Goal: Information Seeking & Learning: Learn about a topic

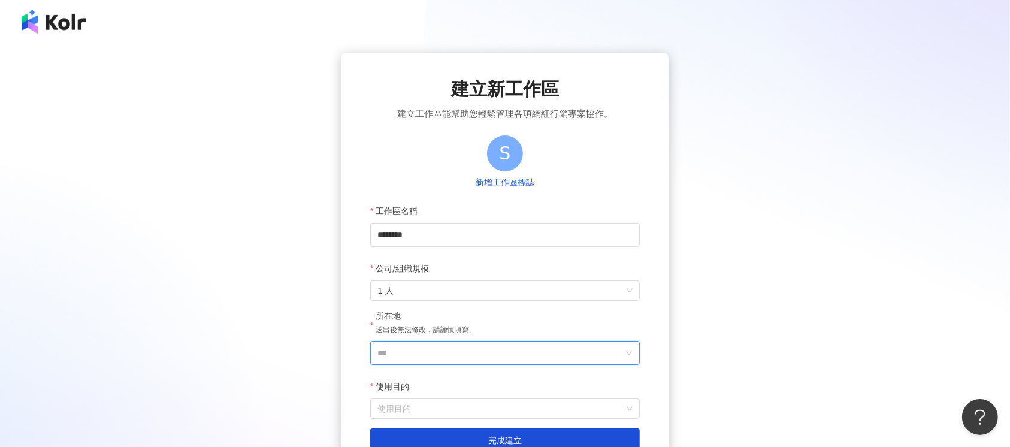
click at [466, 353] on input "***" at bounding box center [500, 352] width 246 height 23
click at [550, 184] on div "台灣" at bounding box center [573, 184] width 115 height 22
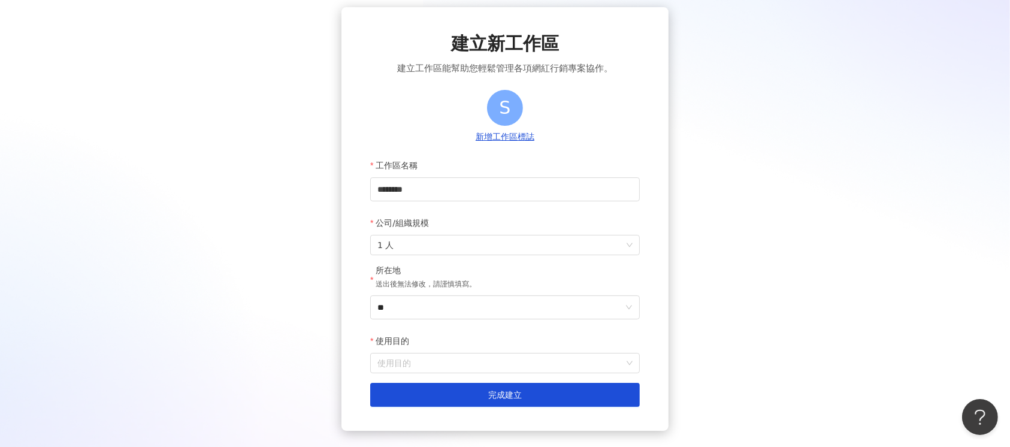
scroll to position [80, 0]
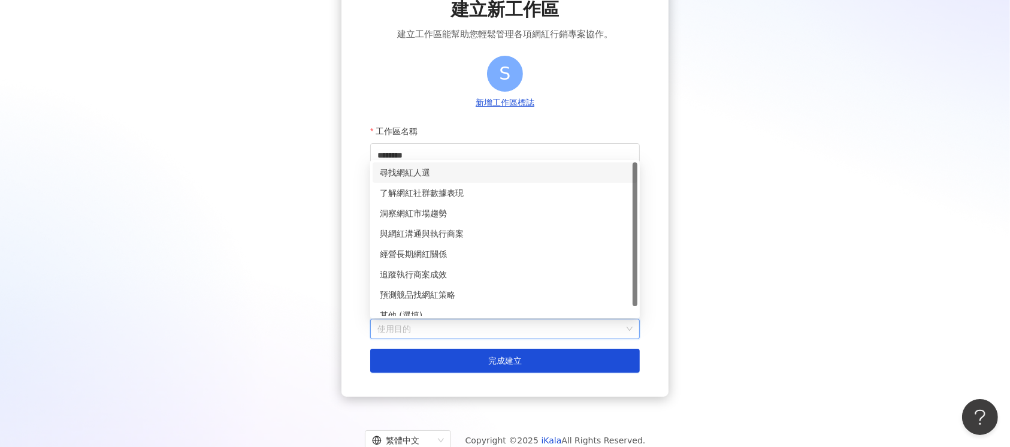
click at [486, 335] on input "使用目的" at bounding box center [504, 328] width 255 height 19
click at [407, 252] on div "經營長期網紅關係" at bounding box center [505, 253] width 250 height 13
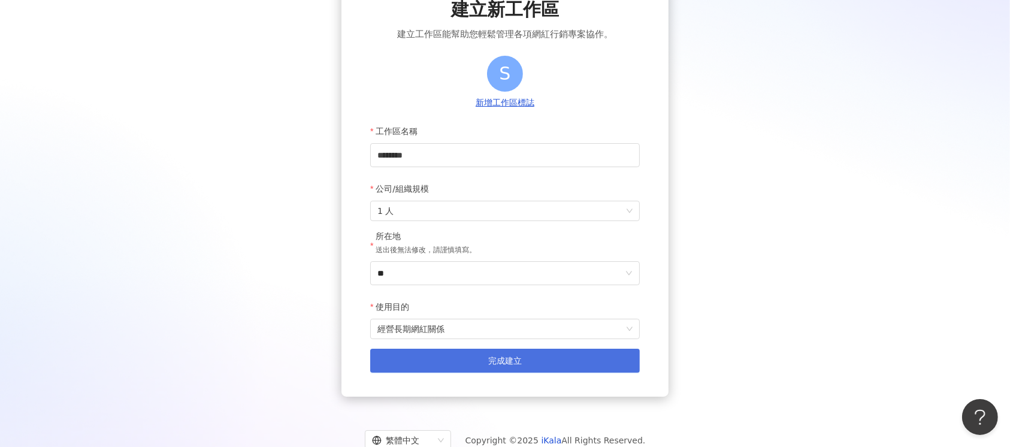
click at [457, 368] on button "完成建立" at bounding box center [504, 361] width 269 height 24
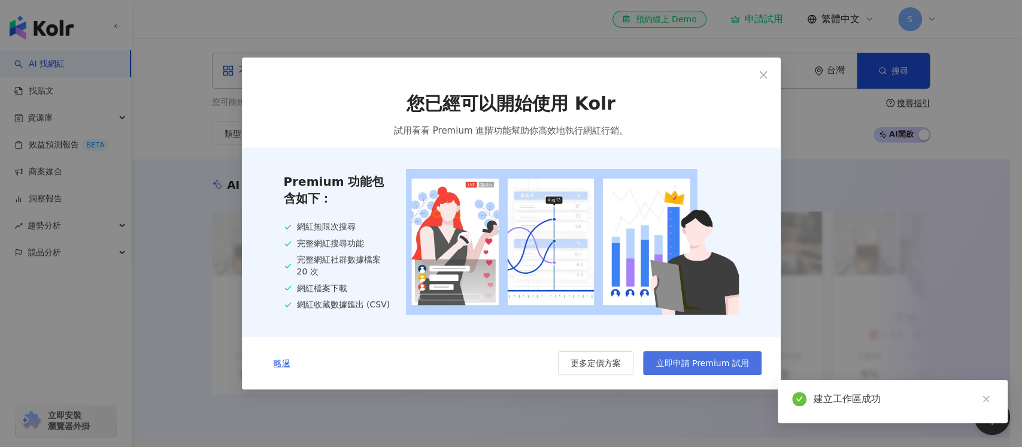
click at [701, 368] on span "立即申請 Premium 試用" at bounding box center [702, 363] width 93 height 10
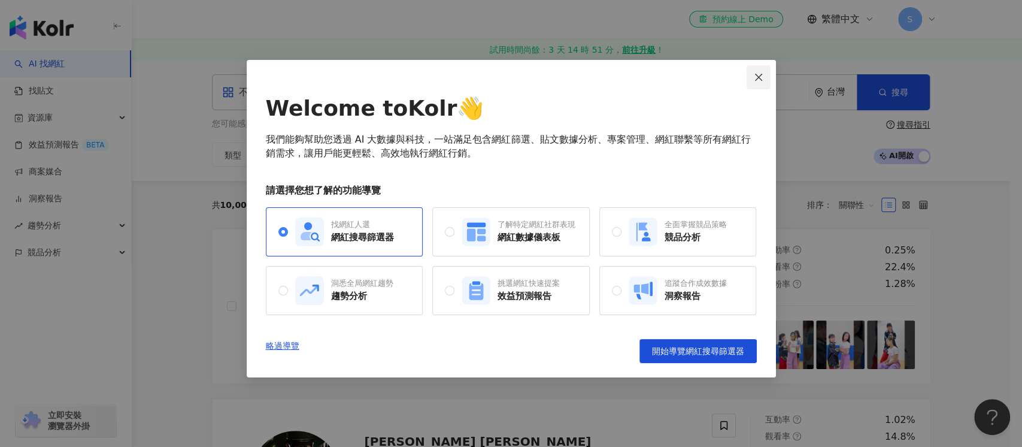
click at [762, 80] on icon "close" at bounding box center [759, 77] width 10 height 10
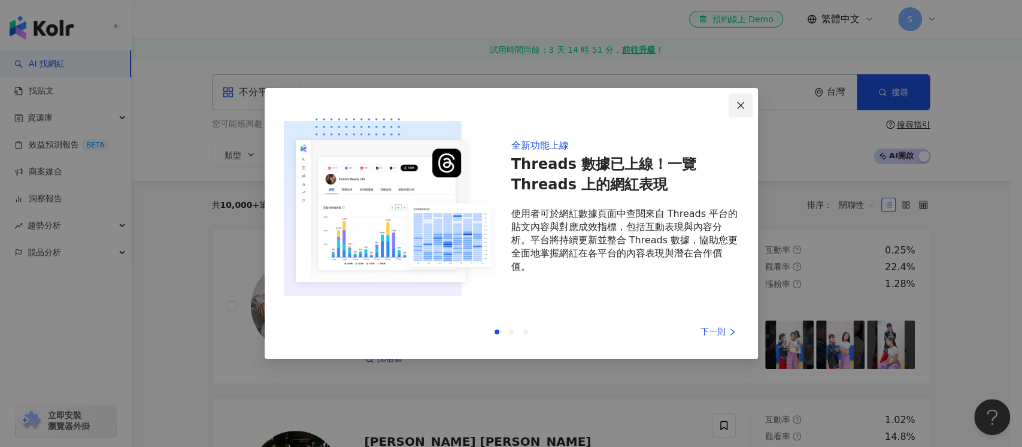
click at [747, 107] on span "Close" at bounding box center [741, 106] width 24 height 10
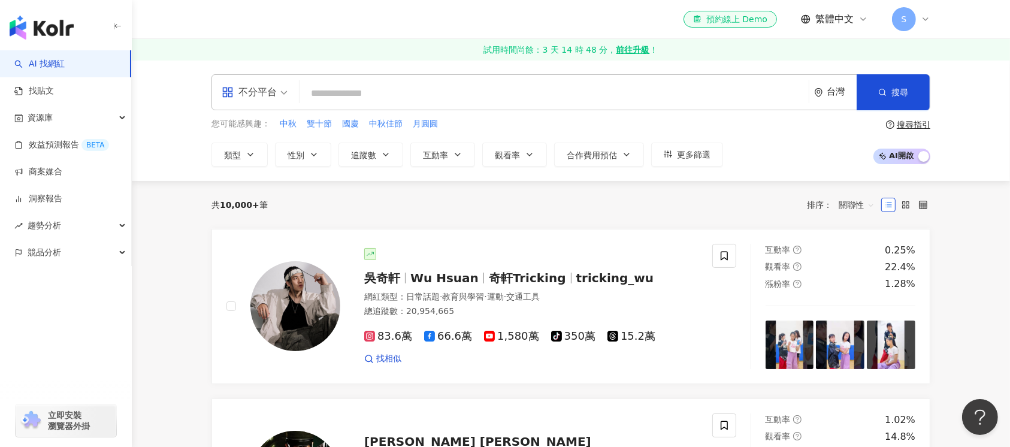
click at [352, 88] on input "search" at bounding box center [553, 93] width 499 height 23
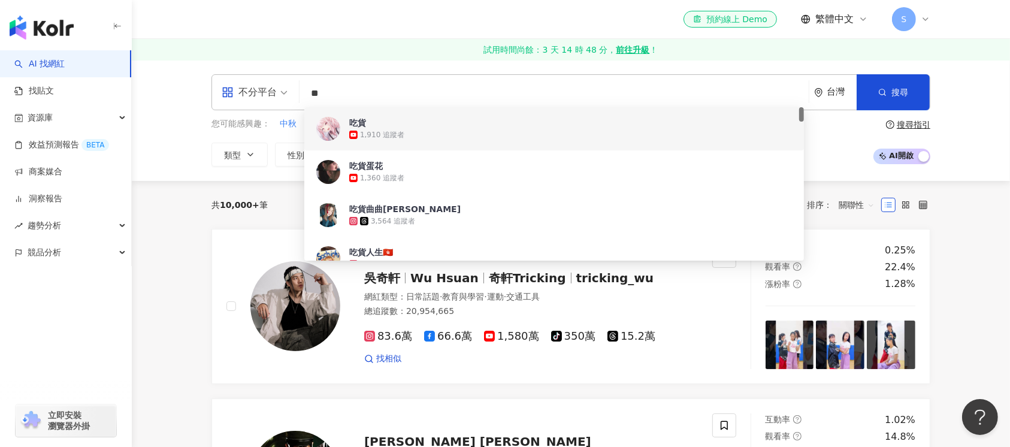
type input "**"
click at [142, 175] on div "不分平台 ** 台灣 搜尋 108838ee-4a2a-4bbb-8de4-720127e1bcfc 1a2018cb-41d8-49c5-9ab9-2c6d…" at bounding box center [571, 120] width 878 height 121
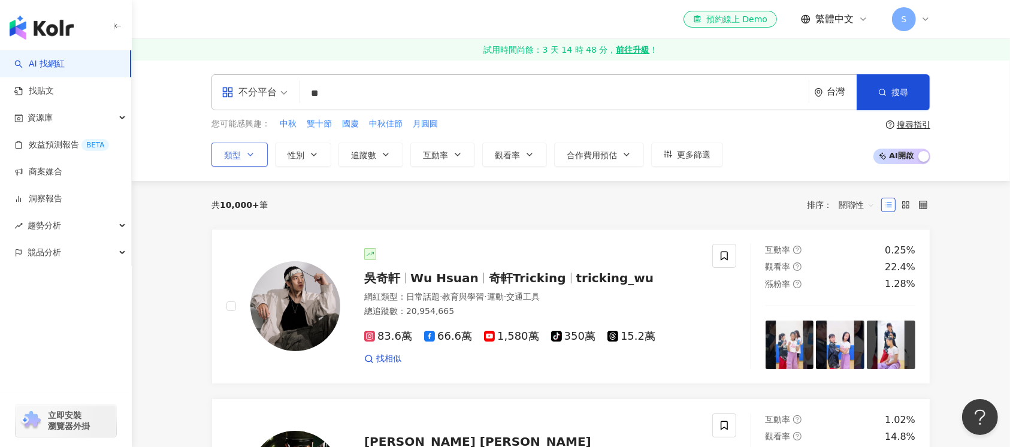
click at [250, 157] on icon "button" at bounding box center [251, 155] width 10 height 10
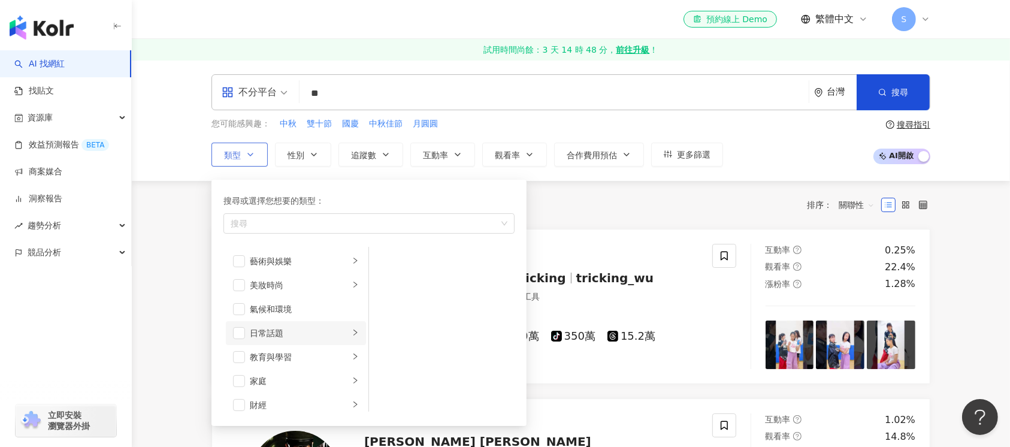
scroll to position [80, 0]
click at [243, 352] on span "button" at bounding box center [239, 349] width 12 height 12
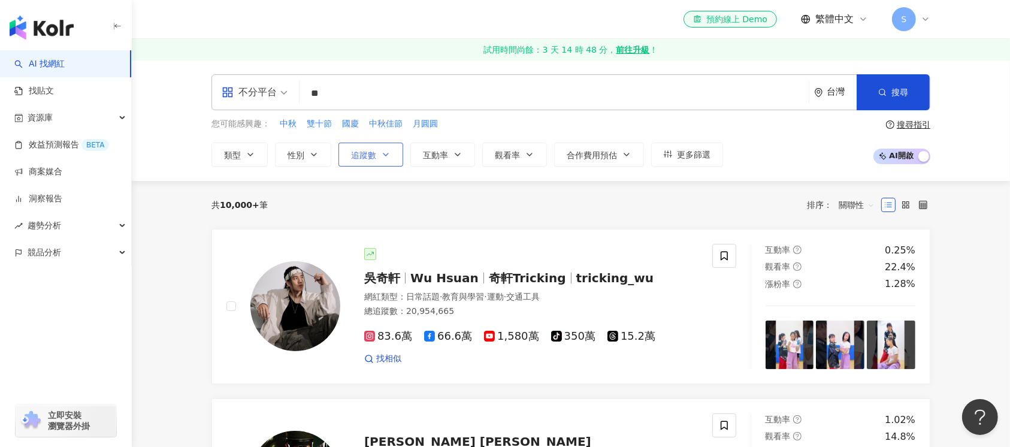
click at [385, 151] on icon "button" at bounding box center [386, 155] width 10 height 10
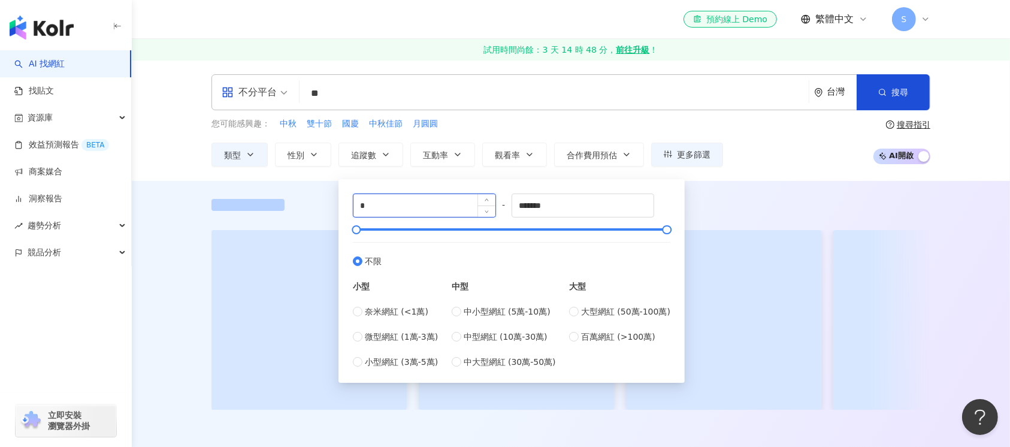
click at [393, 203] on input "*" at bounding box center [424, 205] width 142 height 23
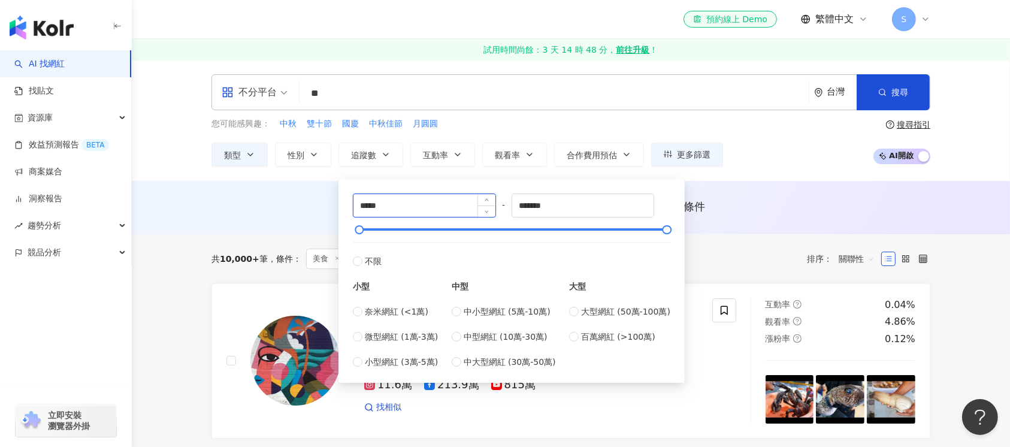
type input "*****"
drag, startPoint x: 425, startPoint y: 208, endPoint x: 338, endPoint y: 207, distance: 86.2
click at [338, 207] on div "***** - ******* 不限 小型 奈米網紅 (<1萬) 微型網紅 (1萬-3萬) 小型網紅 (3萬-5萬) 中型 中小型網紅 (5萬-10萬) 中型…" at bounding box center [511, 281] width 346 height 204
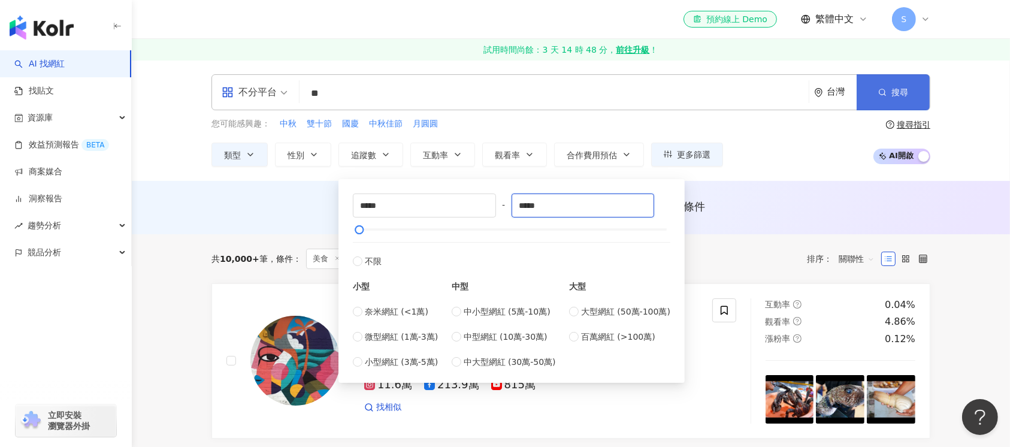
type input "*****"
click at [880, 99] on button "搜尋" at bounding box center [892, 92] width 73 height 36
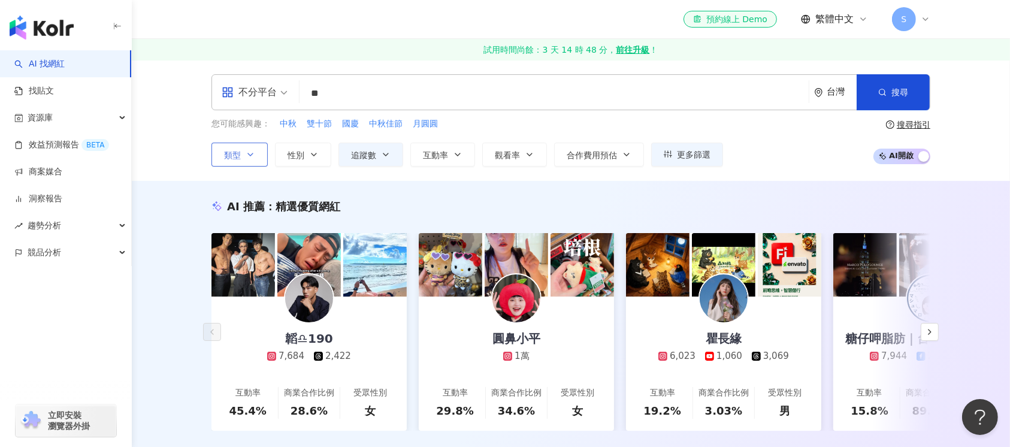
click at [262, 161] on button "類型" at bounding box center [239, 155] width 56 height 24
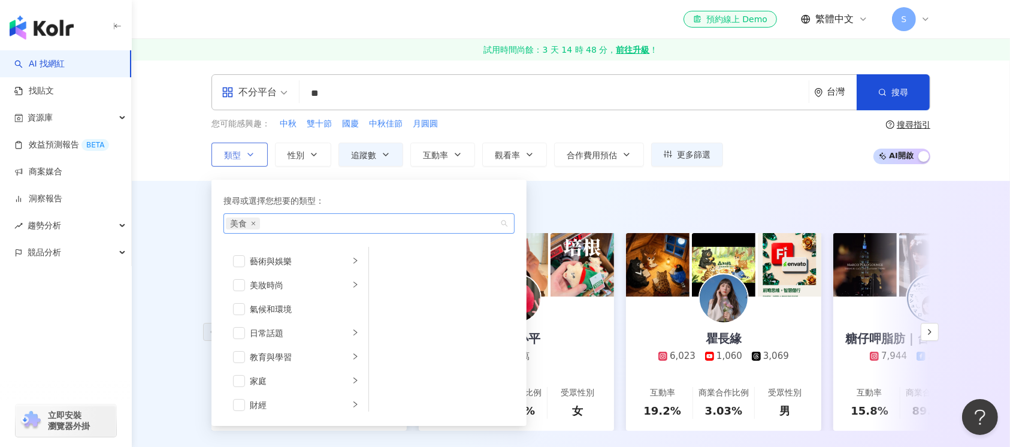
click at [312, 228] on div "美食" at bounding box center [363, 223] width 274 height 12
type input "**"
click at [905, 88] on span "搜尋" at bounding box center [899, 92] width 17 height 10
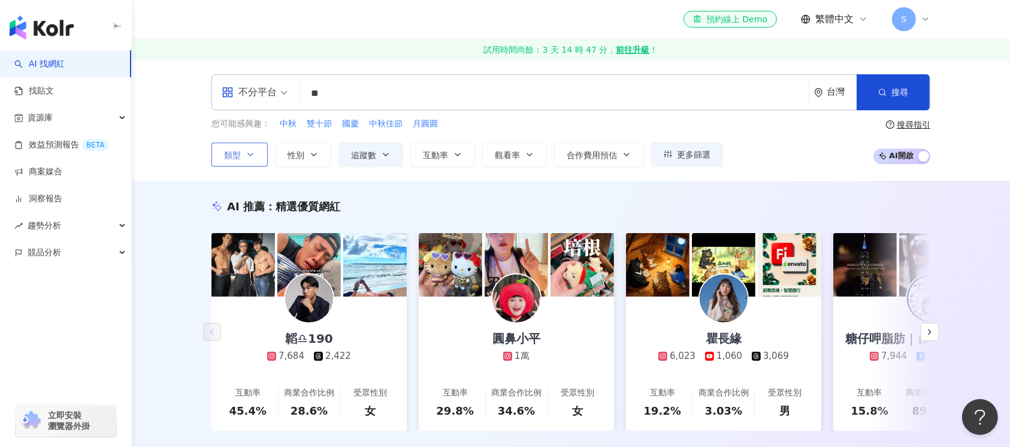
click at [244, 157] on button "類型" at bounding box center [239, 155] width 56 height 24
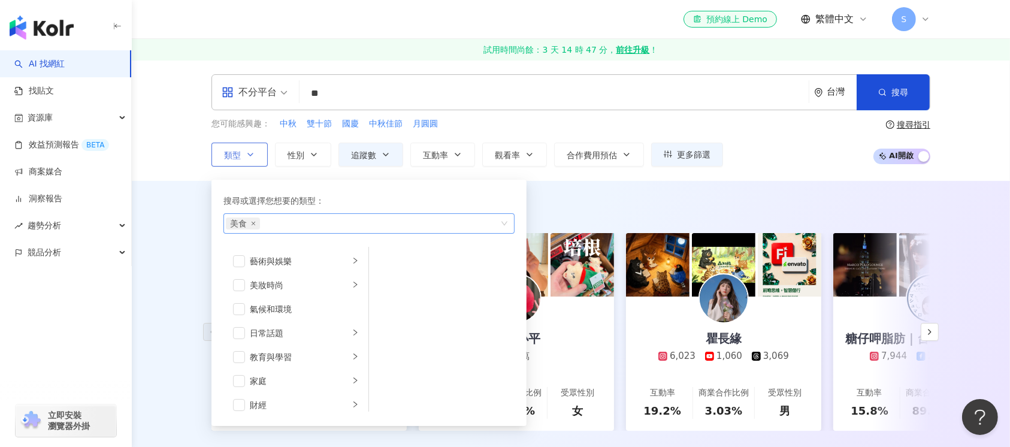
click at [297, 225] on div "美食" at bounding box center [363, 223] width 274 height 12
type input "**"
click at [875, 99] on button "搜尋" at bounding box center [892, 92] width 73 height 36
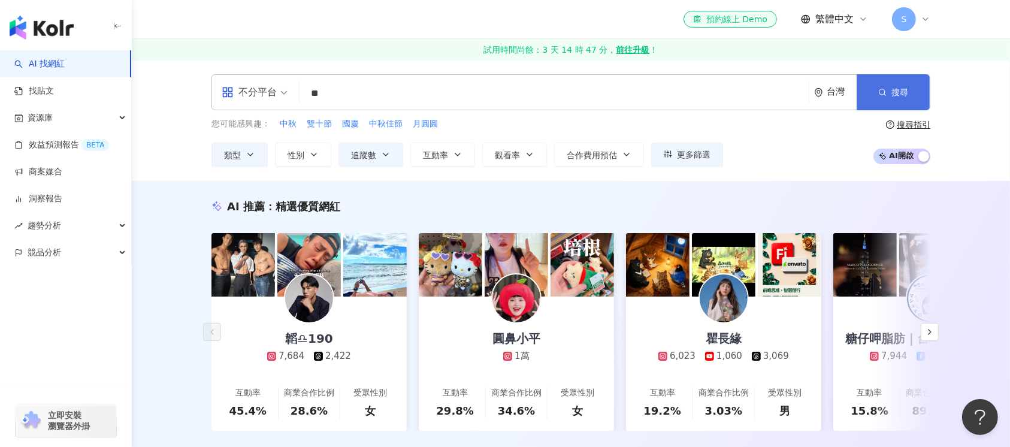
click at [875, 99] on button "搜尋" at bounding box center [892, 92] width 73 height 36
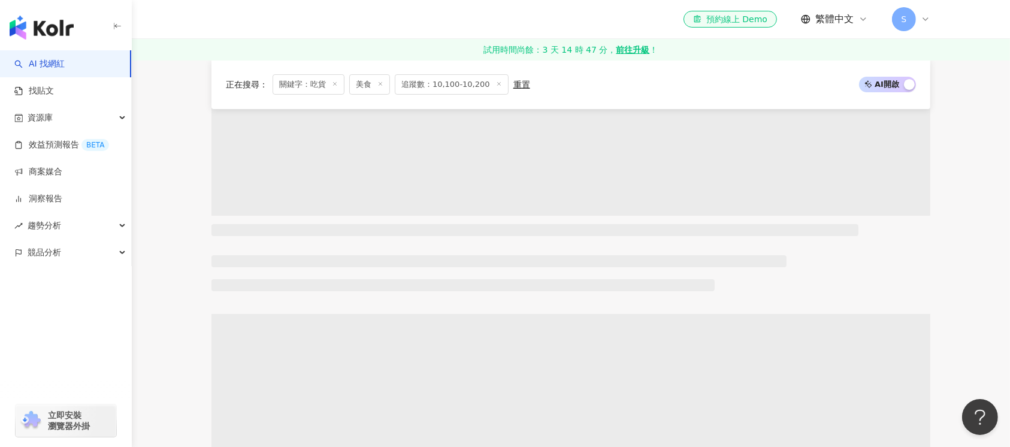
scroll to position [80, 0]
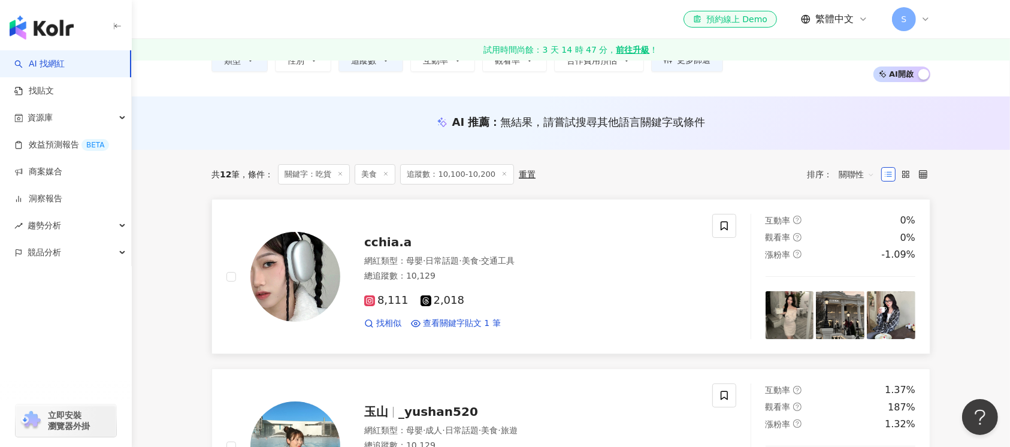
click at [286, 284] on img at bounding box center [295, 277] width 90 height 90
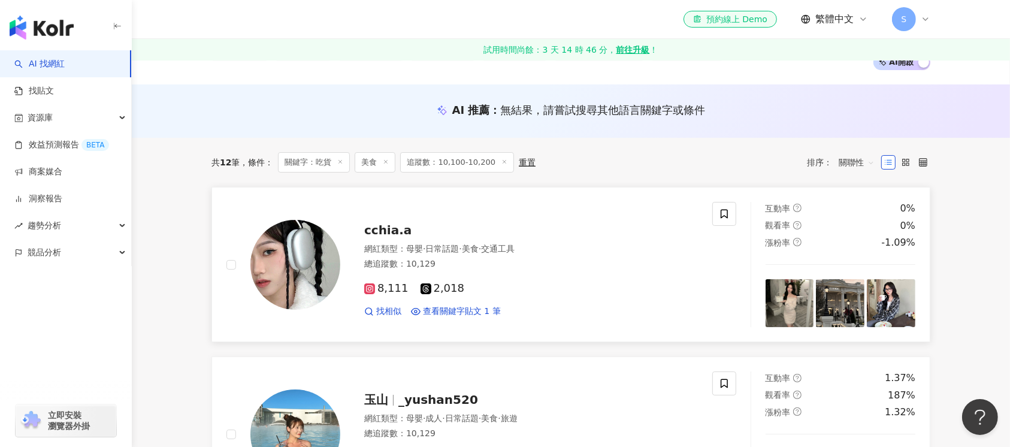
scroll to position [240, 0]
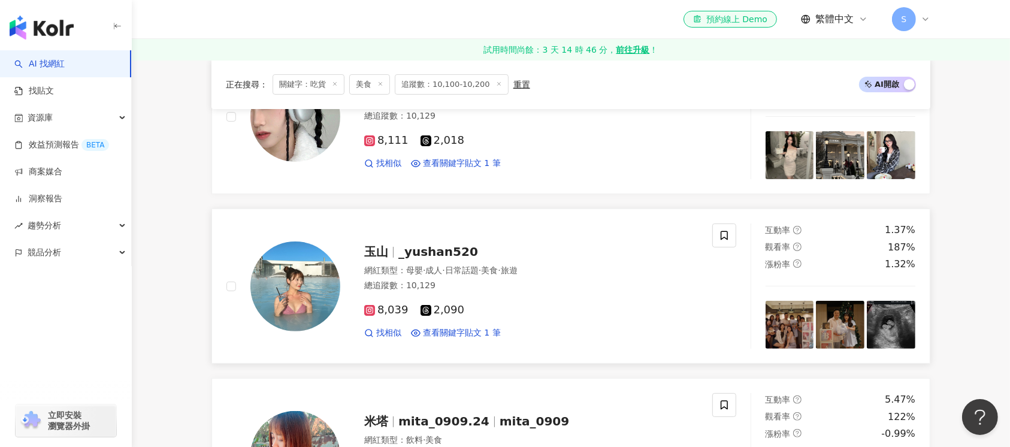
click at [304, 296] on img at bounding box center [295, 286] width 90 height 90
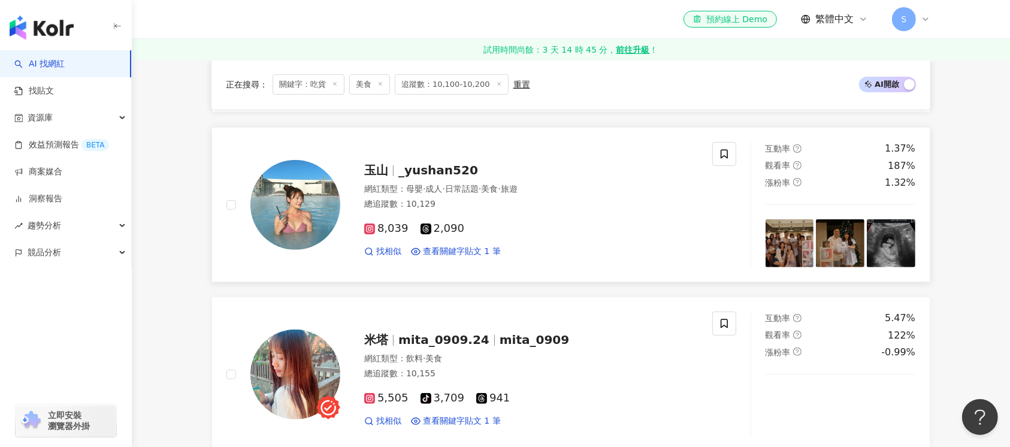
scroll to position [479, 0]
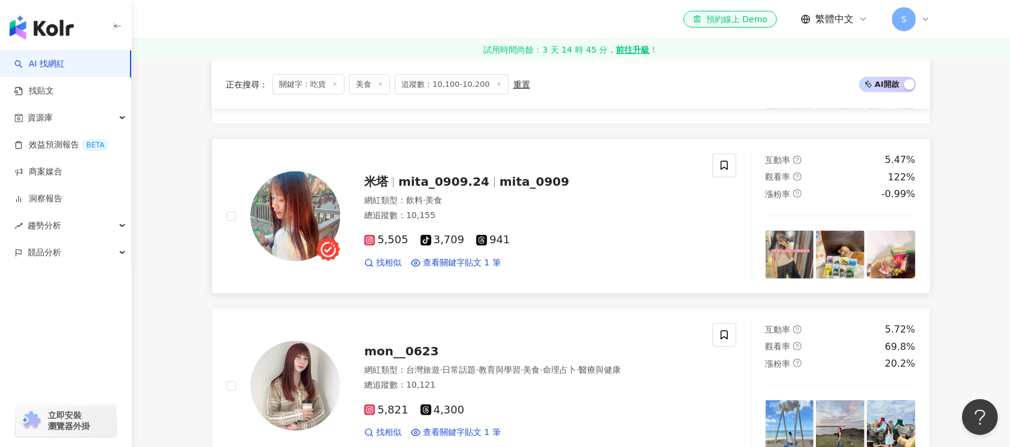
click at [276, 232] on img at bounding box center [295, 216] width 90 height 90
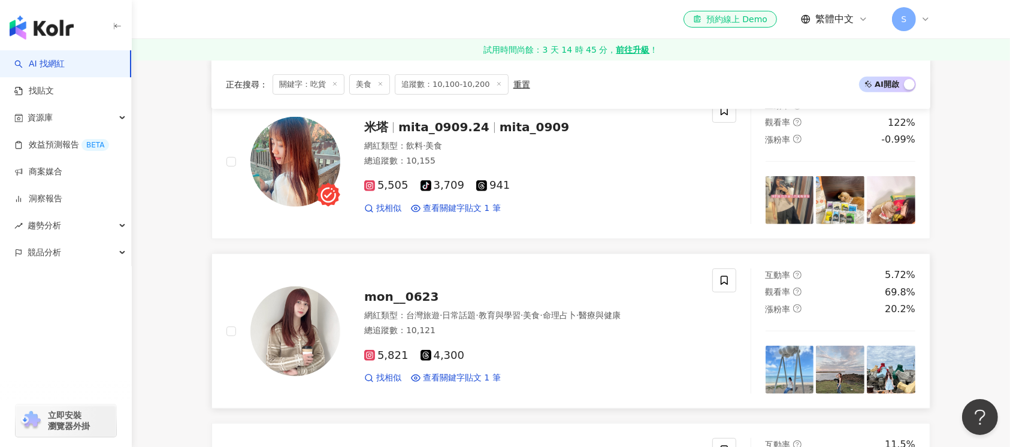
scroll to position [559, 0]
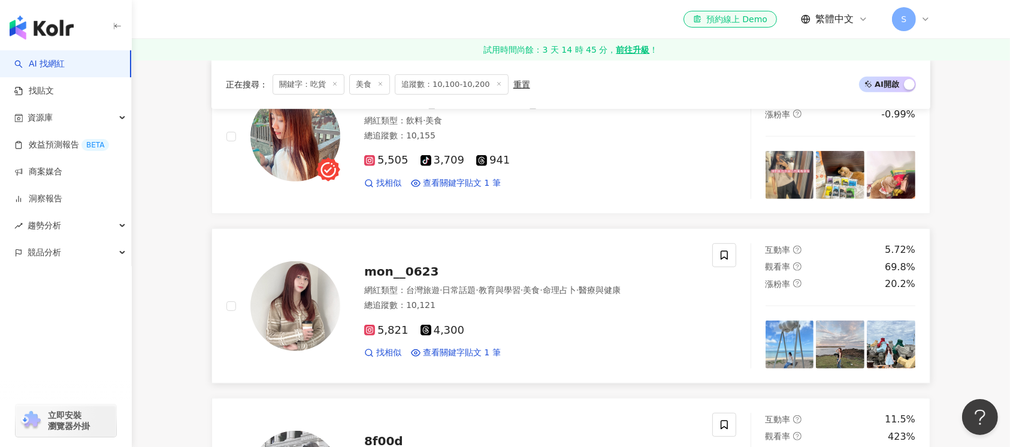
click at [310, 329] on img at bounding box center [295, 306] width 90 height 90
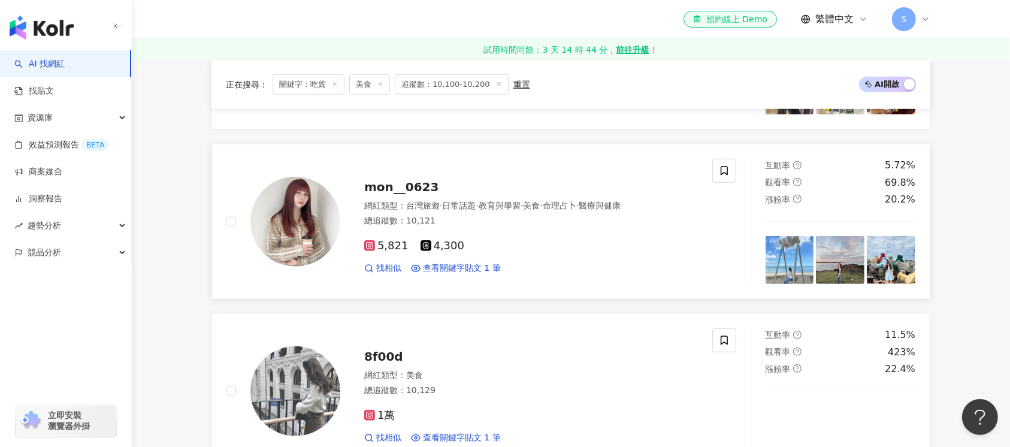
scroll to position [798, 0]
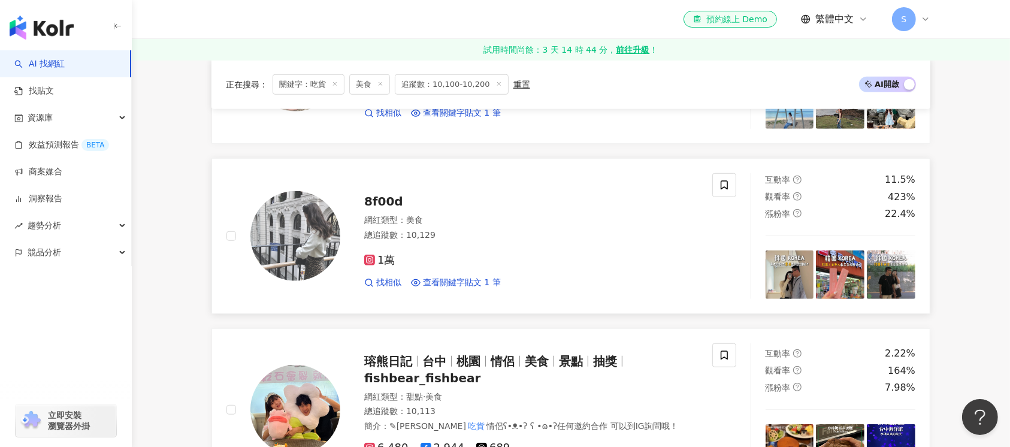
click at [309, 248] on img at bounding box center [295, 236] width 90 height 90
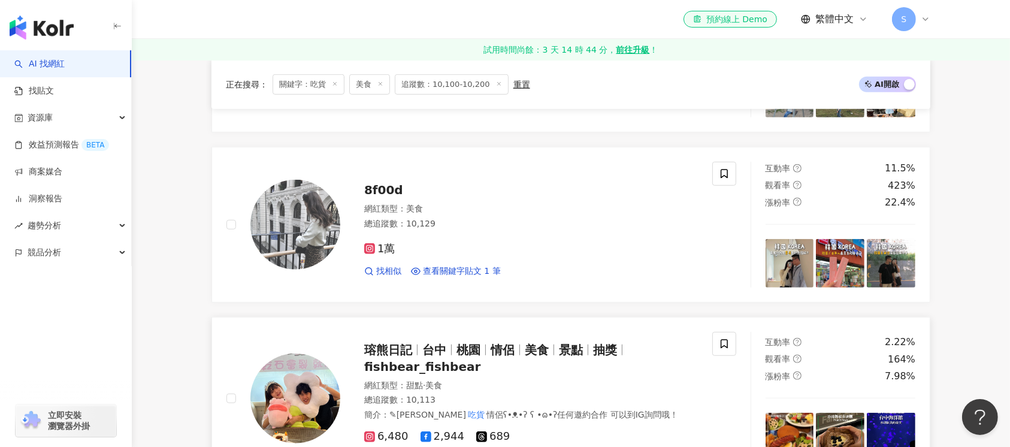
scroll to position [878, 0]
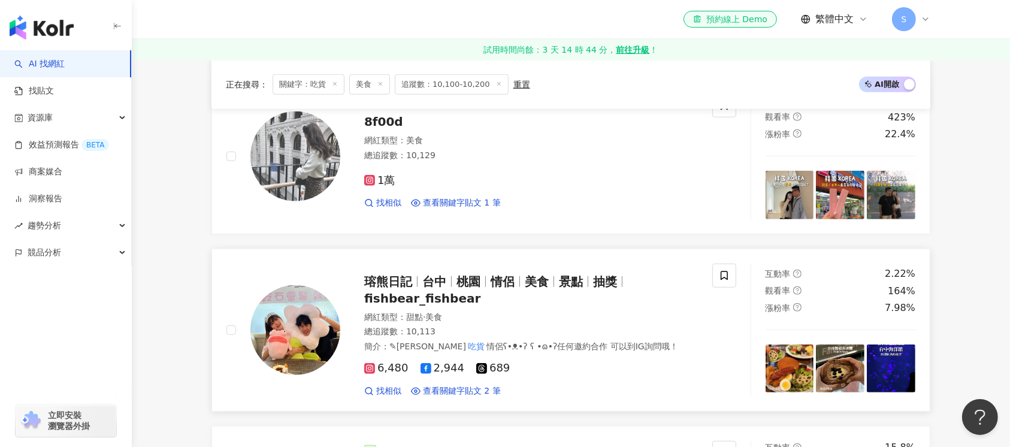
click at [311, 346] on img at bounding box center [295, 330] width 90 height 90
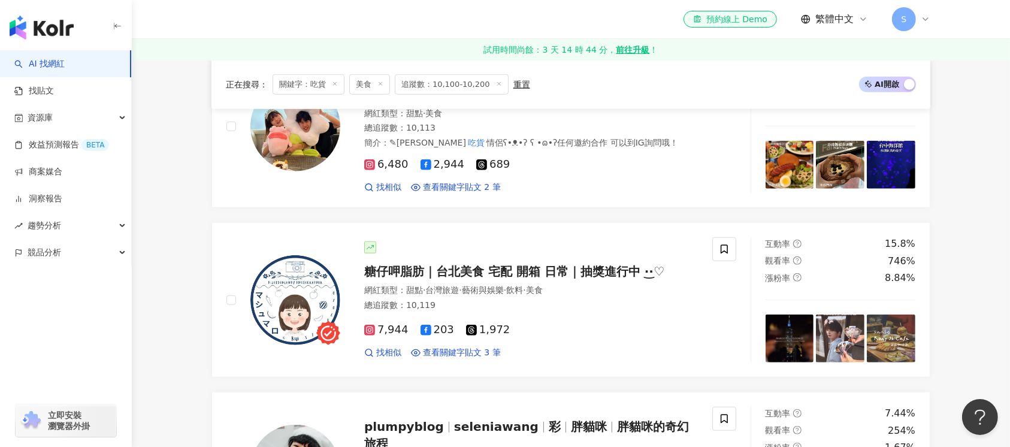
scroll to position [1117, 0]
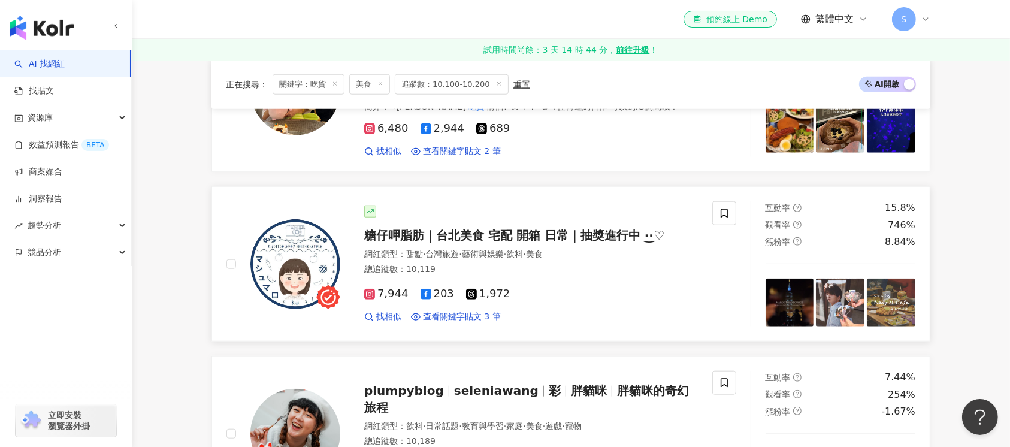
click at [299, 275] on img at bounding box center [295, 264] width 90 height 90
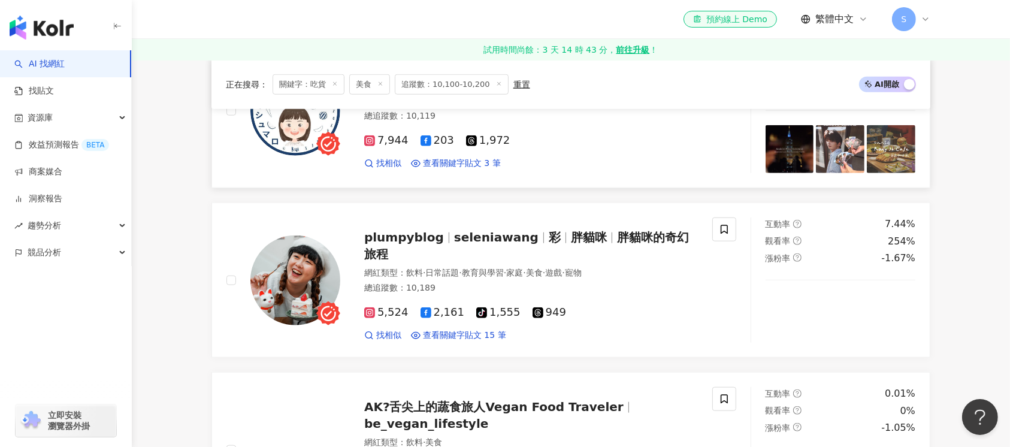
scroll to position [1277, 0]
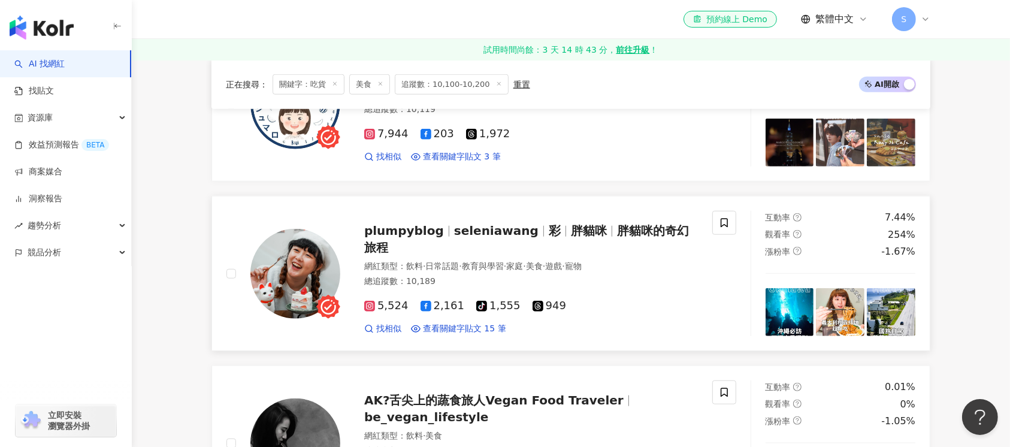
click at [311, 279] on img at bounding box center [295, 274] width 90 height 90
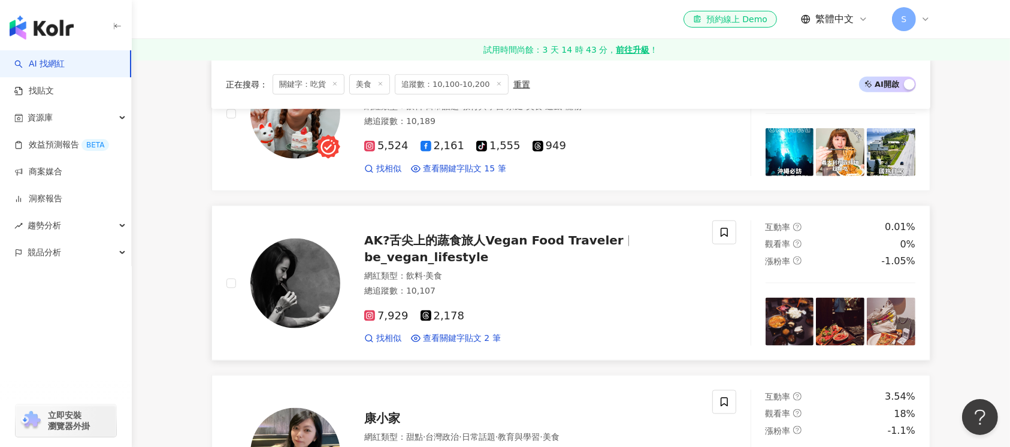
click at [306, 291] on img at bounding box center [295, 283] width 90 height 90
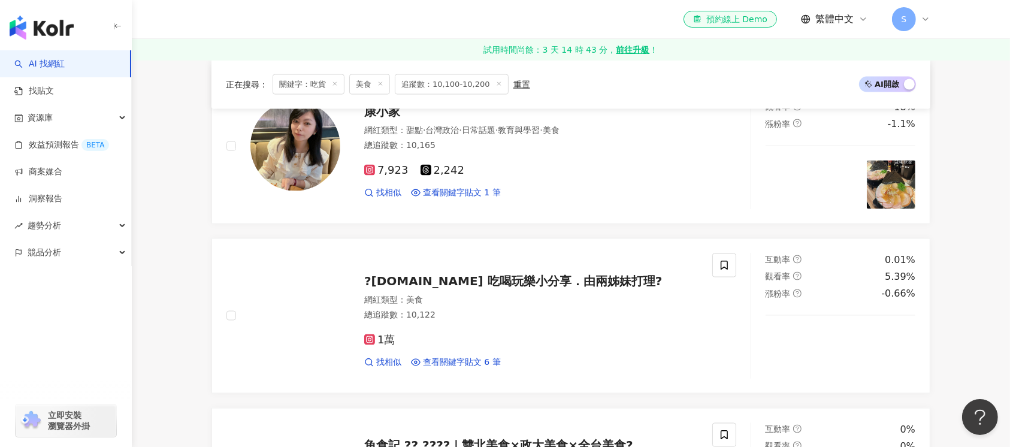
scroll to position [1756, 0]
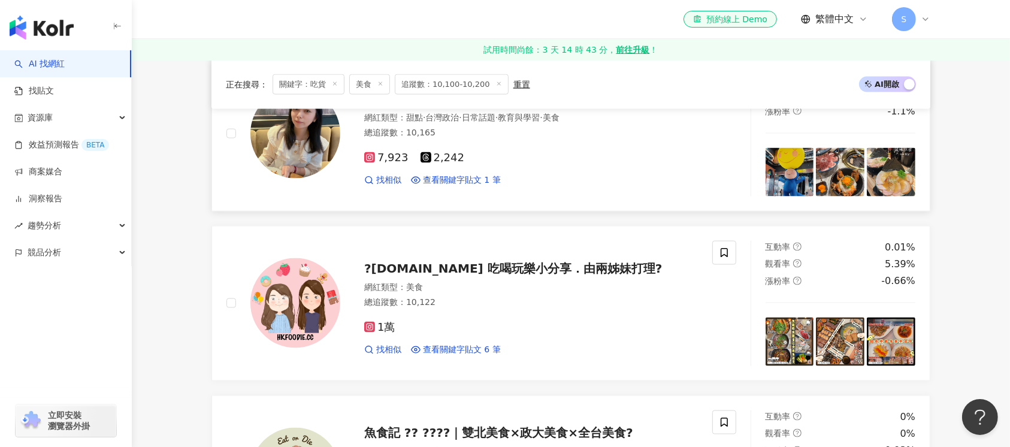
click at [297, 139] on img at bounding box center [295, 134] width 90 height 90
click at [313, 305] on img at bounding box center [295, 303] width 90 height 90
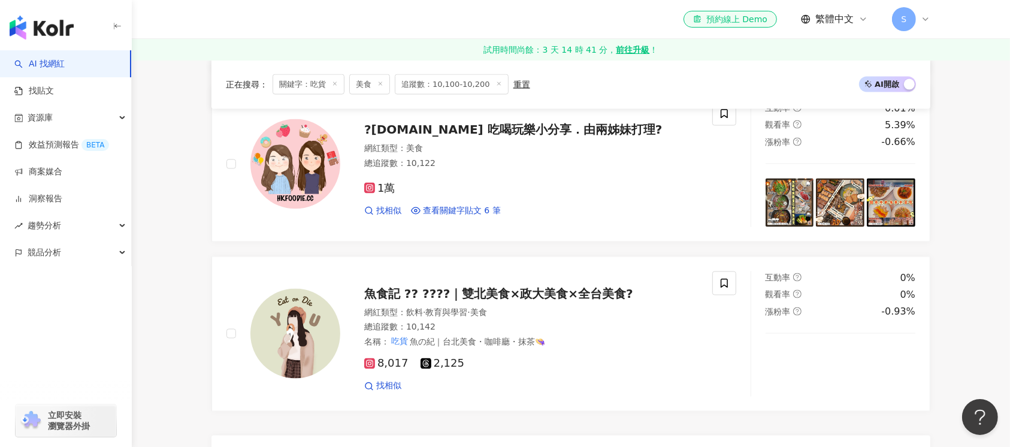
scroll to position [2075, 0]
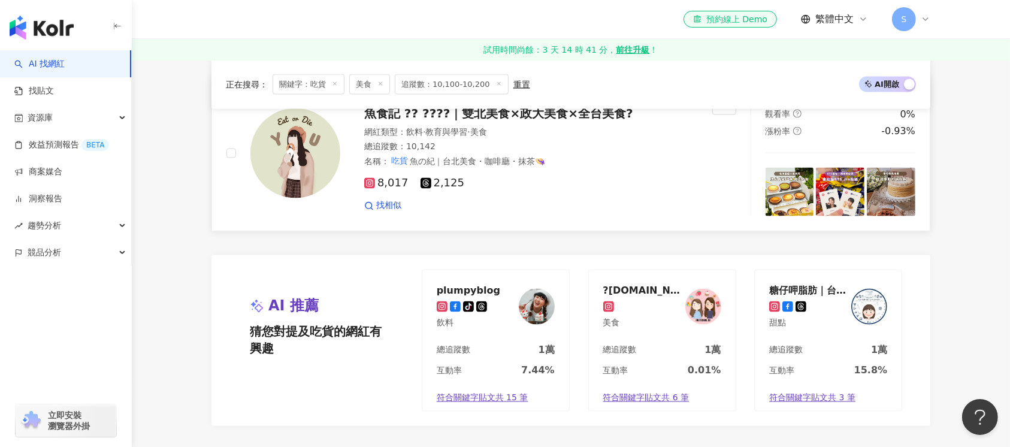
click at [307, 154] on img at bounding box center [295, 153] width 90 height 90
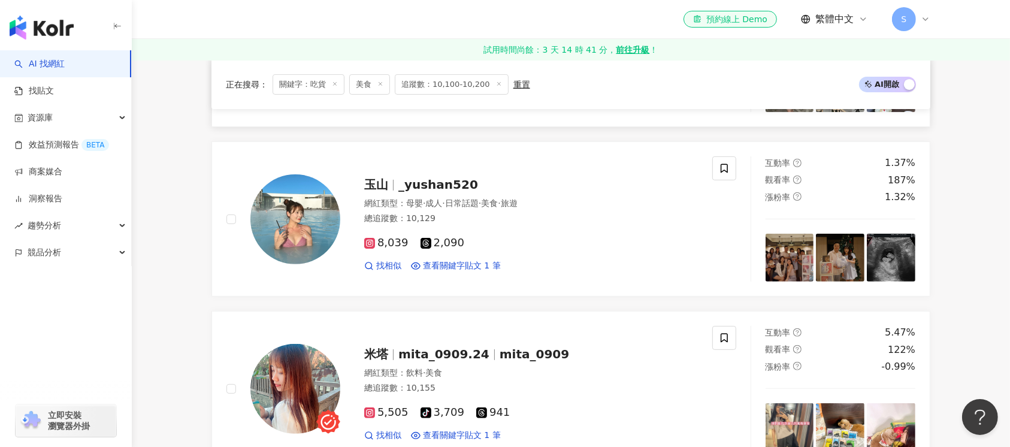
scroll to position [0, 0]
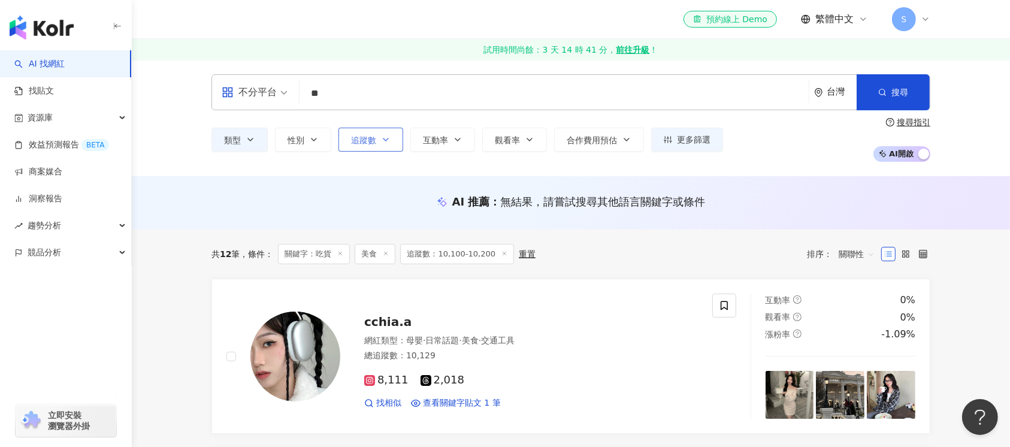
click at [387, 134] on button "追蹤數" at bounding box center [370, 140] width 65 height 24
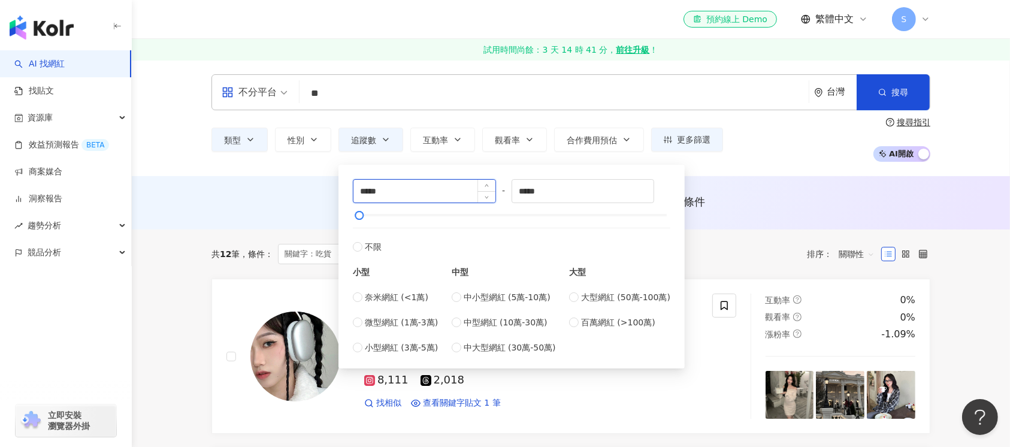
click at [368, 190] on input "*****" at bounding box center [424, 191] width 142 height 23
type input "*****"
click at [535, 191] on input "*****" at bounding box center [583, 191] width 142 height 23
type input "*****"
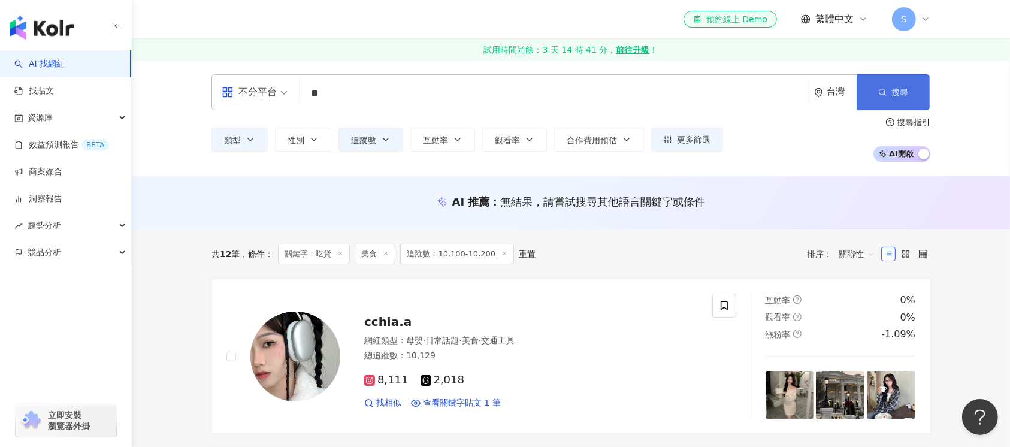
click at [904, 89] on span "搜尋" at bounding box center [899, 92] width 17 height 10
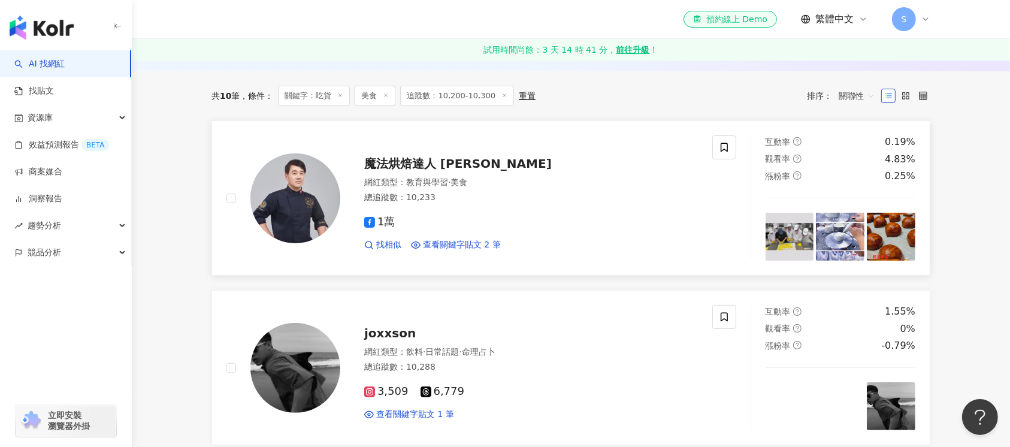
scroll to position [159, 0]
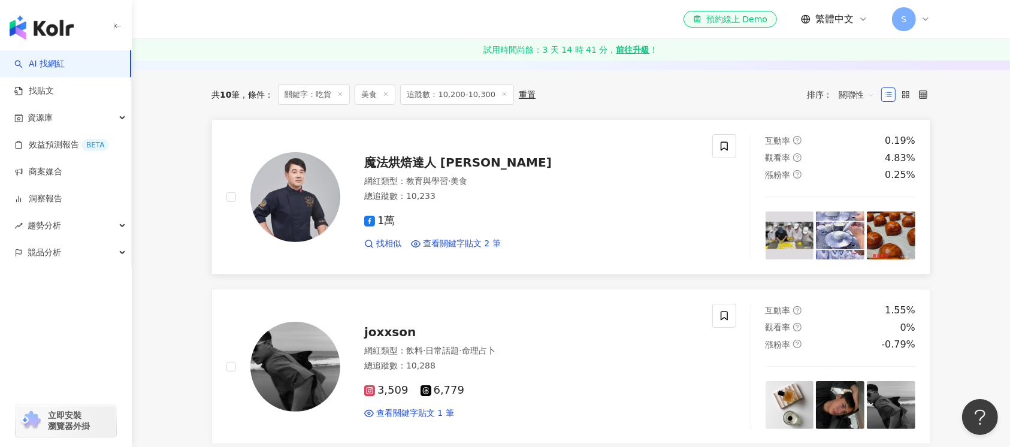
click at [299, 202] on img at bounding box center [295, 197] width 90 height 90
click at [319, 359] on img at bounding box center [295, 367] width 90 height 90
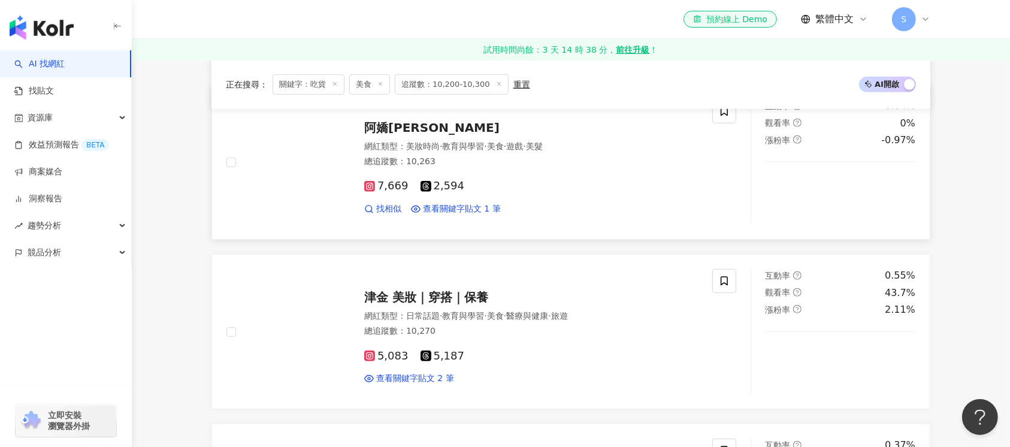
scroll to position [559, 0]
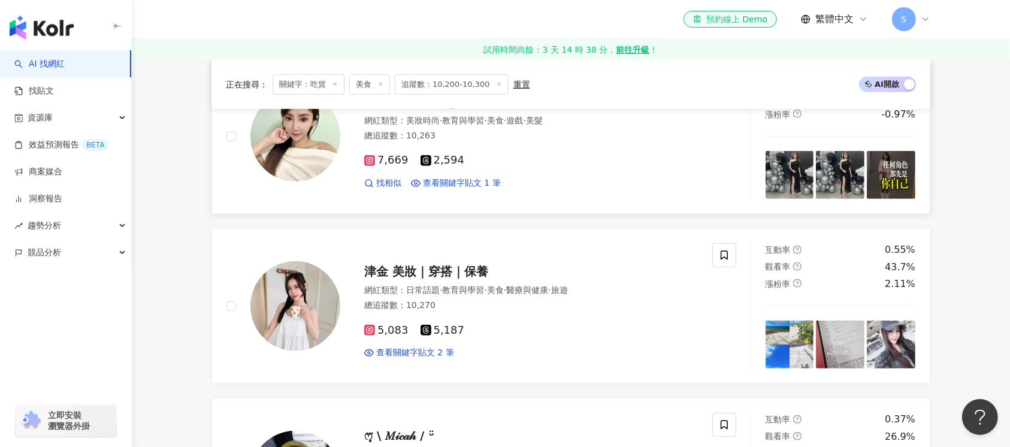
click at [321, 152] on img at bounding box center [295, 137] width 90 height 90
click at [331, 306] on img at bounding box center [295, 306] width 90 height 90
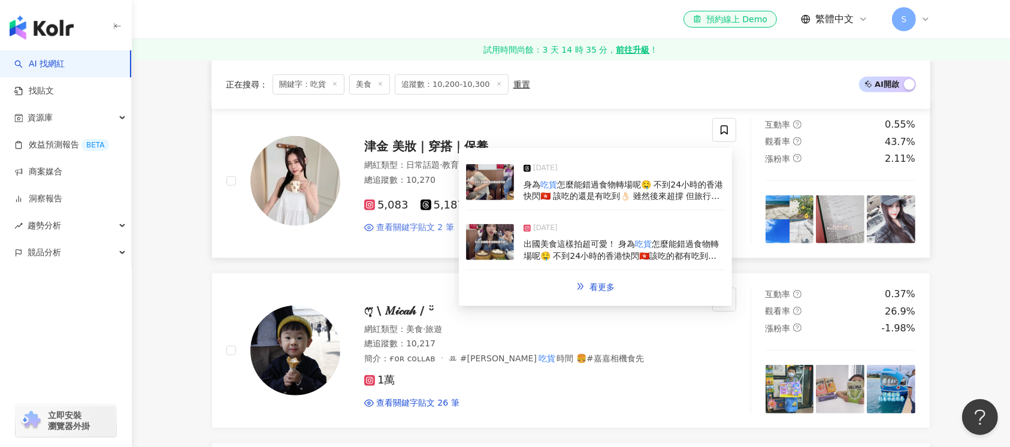
scroll to position [798, 0]
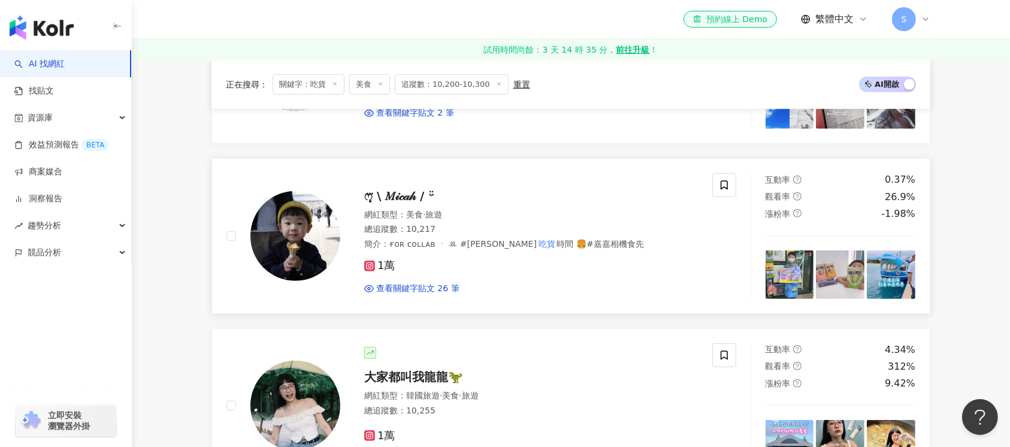
click at [313, 247] on img at bounding box center [295, 236] width 90 height 90
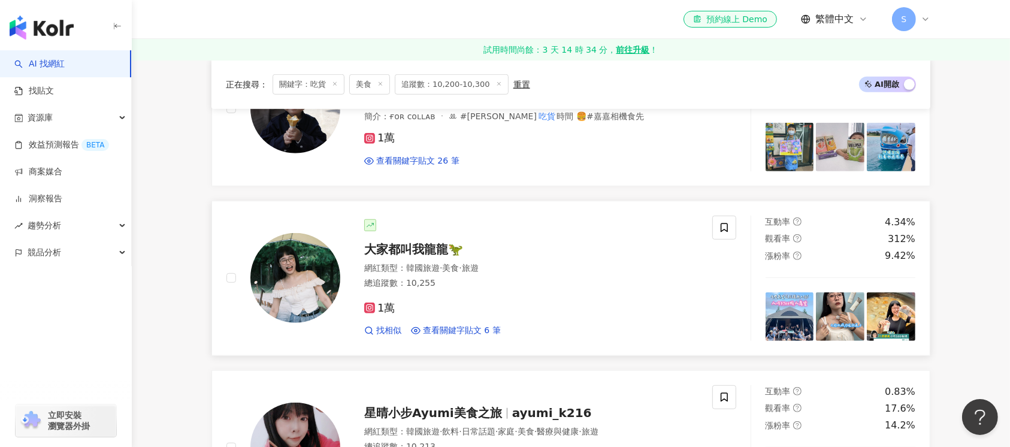
scroll to position [958, 0]
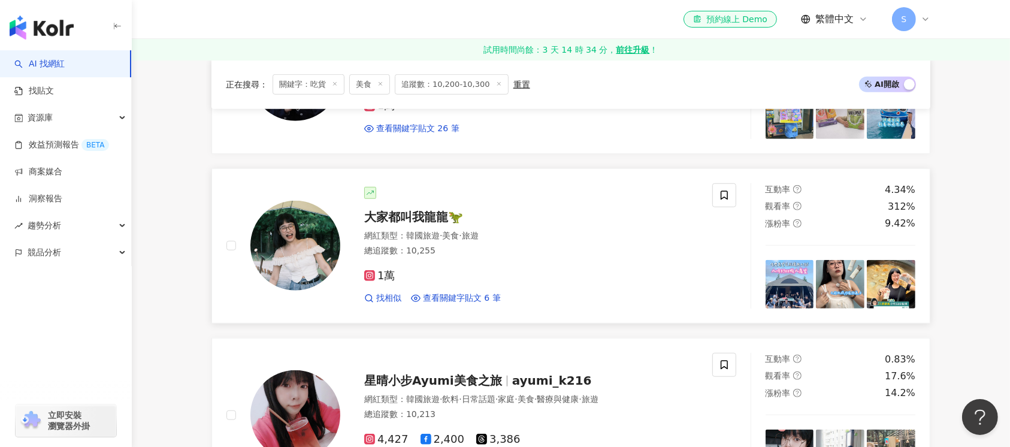
click at [288, 275] on img at bounding box center [295, 246] width 90 height 90
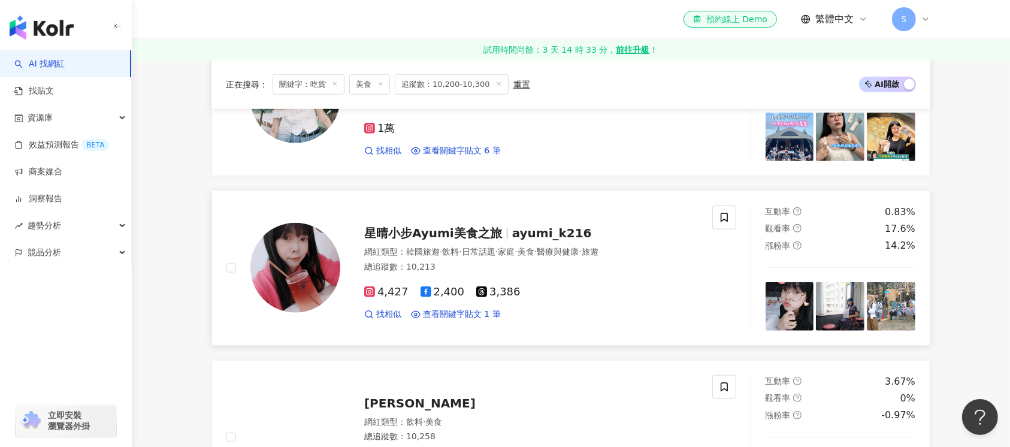
scroll to position [1117, 0]
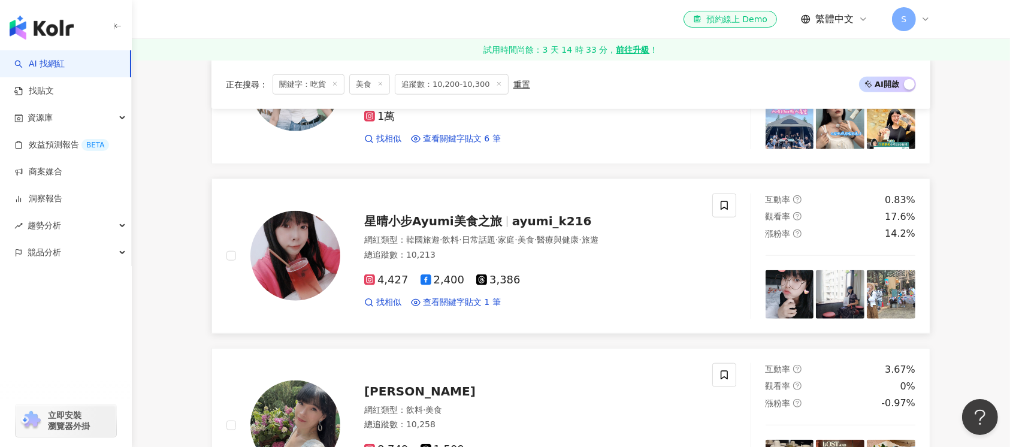
click at [311, 265] on img at bounding box center [295, 256] width 90 height 90
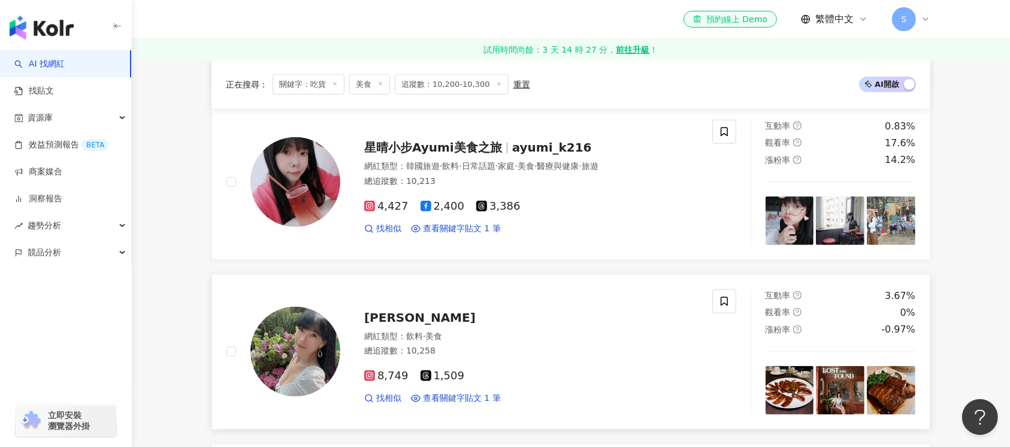
scroll to position [1277, 0]
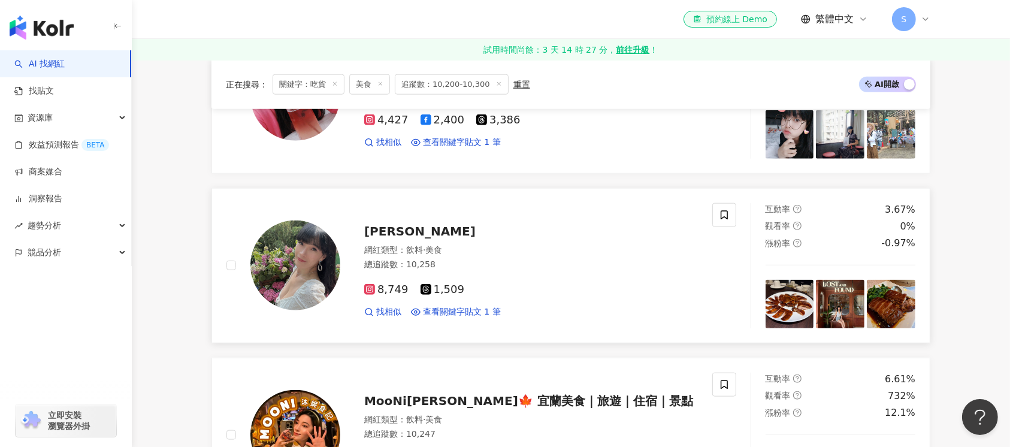
click at [287, 263] on img at bounding box center [295, 265] width 90 height 90
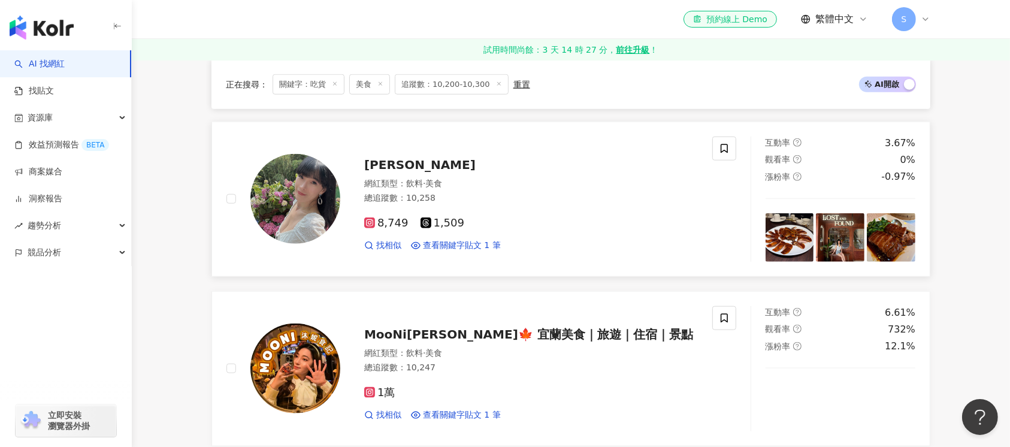
scroll to position [1437, 0]
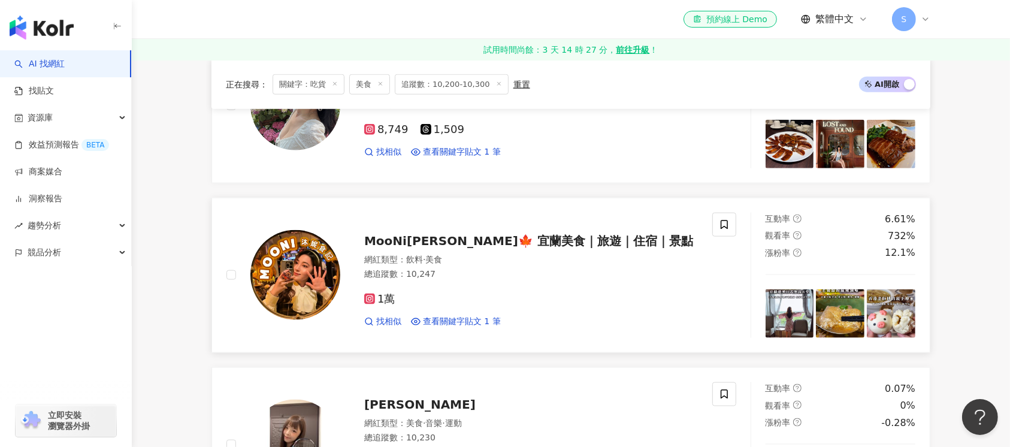
click at [298, 271] on img at bounding box center [295, 275] width 90 height 90
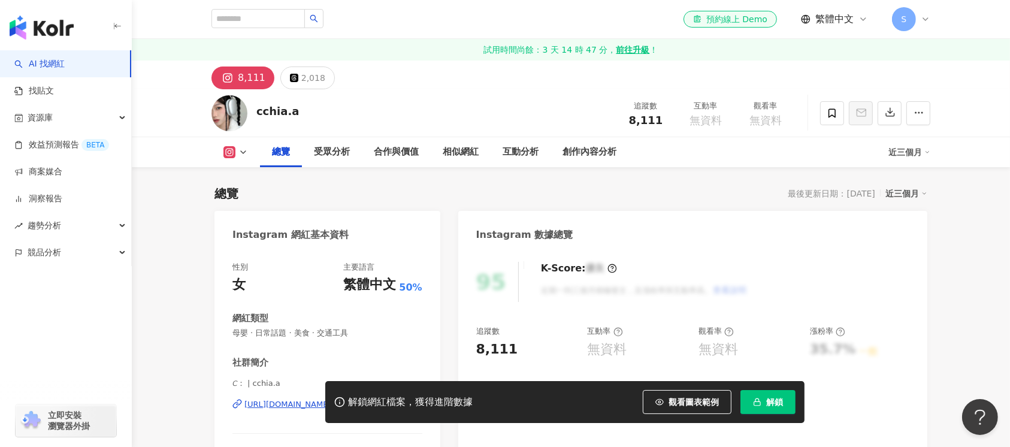
scroll to position [159, 0]
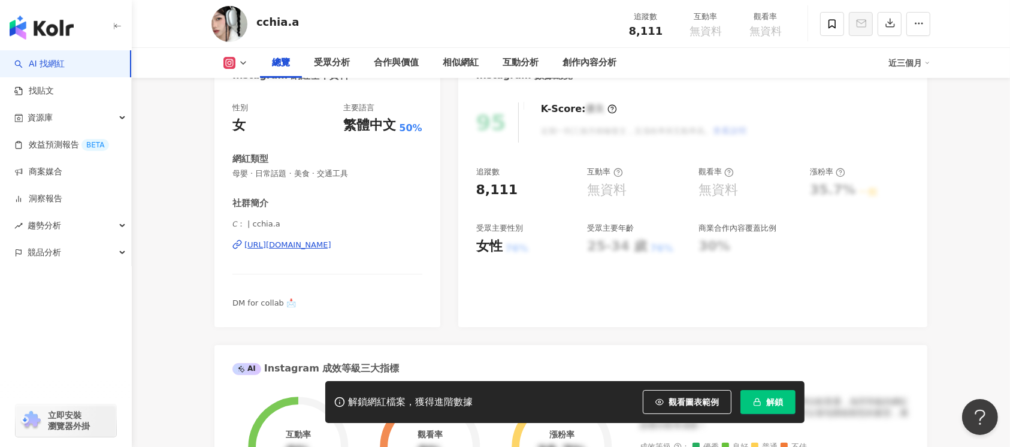
click at [318, 240] on div "https://www.instagram.com/cchia.a/" at bounding box center [287, 245] width 87 height 11
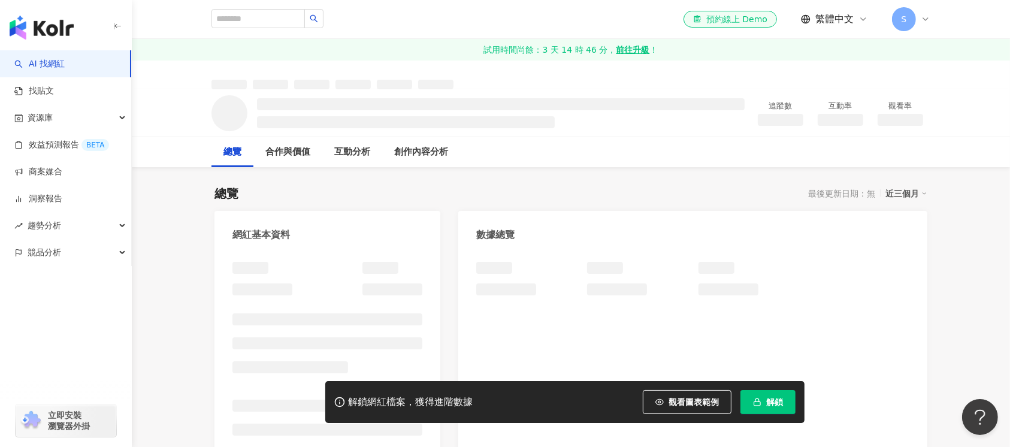
click at [345, 248] on div "網紅基本資料" at bounding box center [327, 230] width 226 height 39
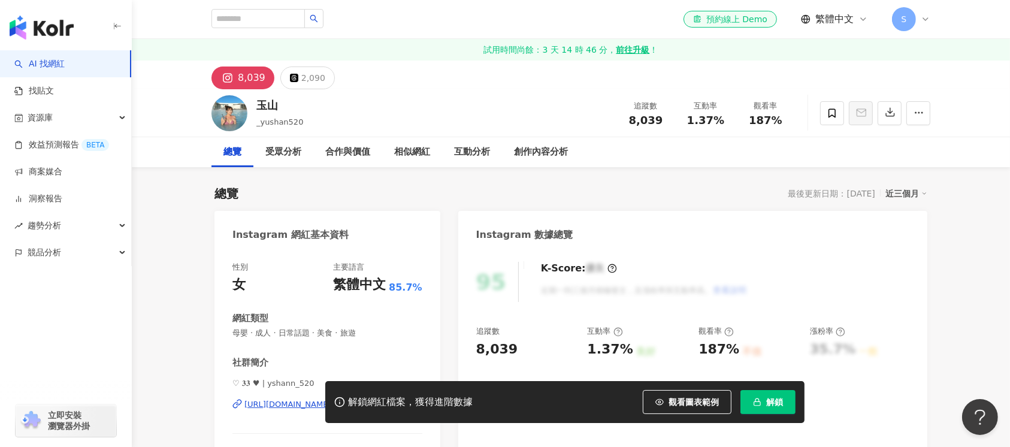
click at [331, 399] on div "https://www.instagram.com/yshann_520/" at bounding box center [287, 404] width 87 height 11
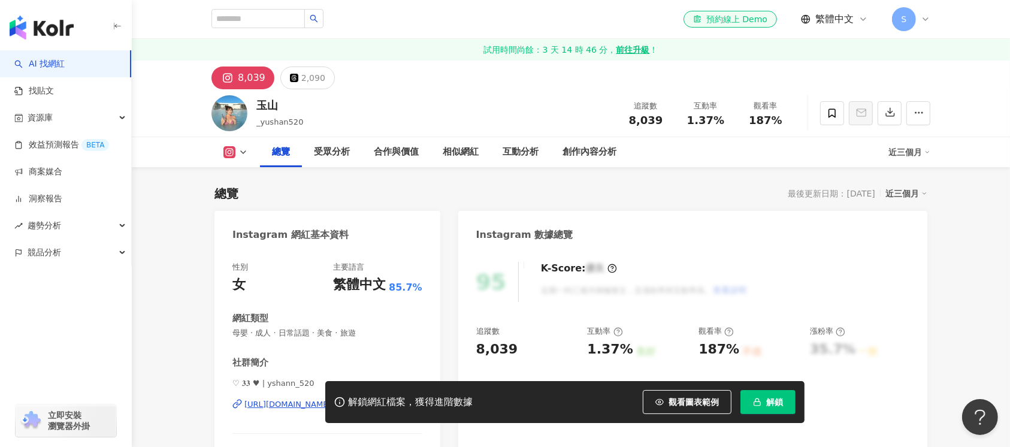
scroll to position [159, 0]
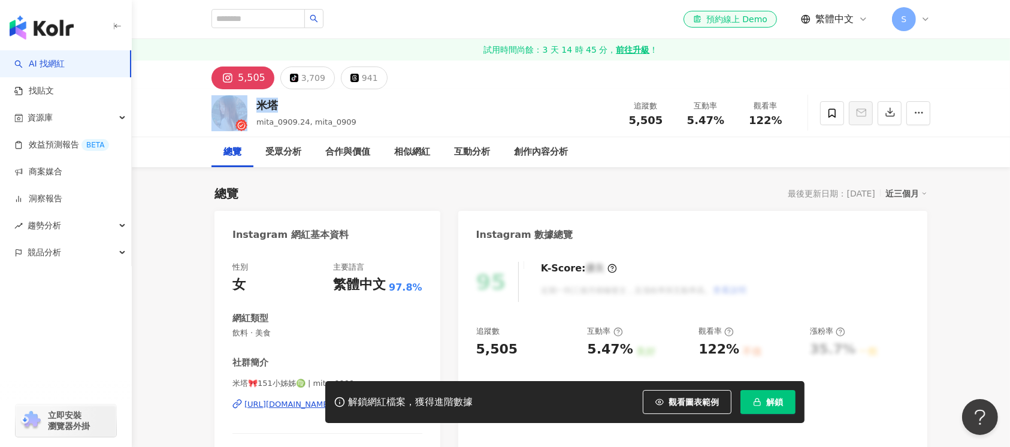
drag, startPoint x: 281, startPoint y: 103, endPoint x: 459, endPoint y: 423, distance: 366.2
click at [237, 99] on div "米塔 mita_0909.24, mita_0909 追蹤數 5,505 互動率 5.47% 觀看率 122%" at bounding box center [570, 112] width 766 height 47
copy div "米塔"
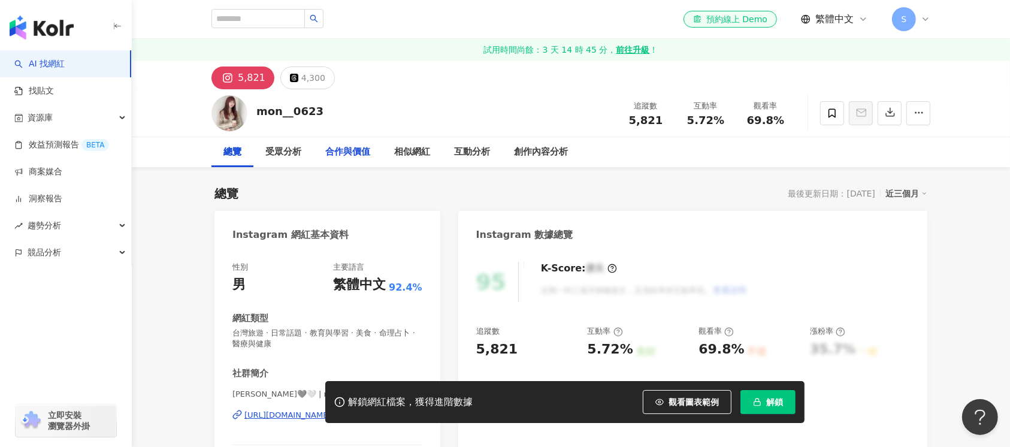
drag, startPoint x: 358, startPoint y: 115, endPoint x: 355, endPoint y: 165, distance: 49.8
click at [249, 103] on div "mon__0623 追蹤數 5,821 互動率 5.72% 觀看率 69.8%" at bounding box center [570, 112] width 766 height 47
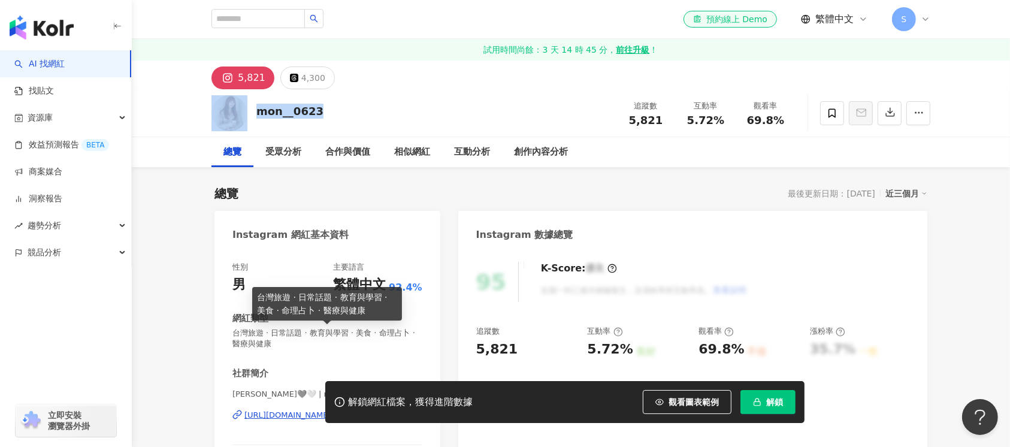
scroll to position [159, 0]
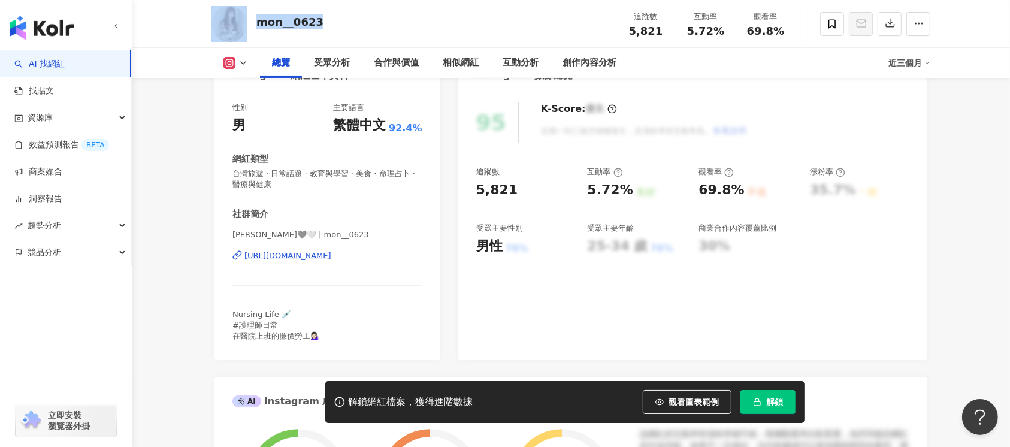
click at [311, 260] on div "https://www.instagram.com/mon__0623/" at bounding box center [287, 255] width 87 height 11
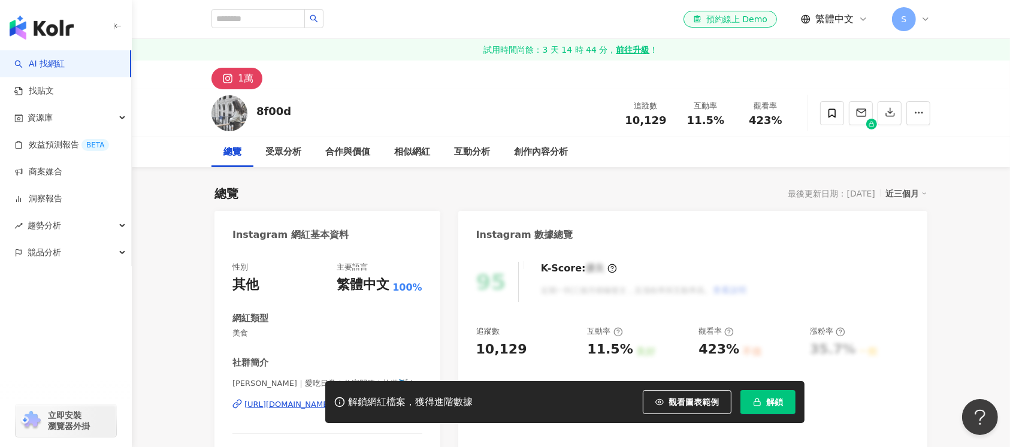
click at [249, 107] on div "8f00d 追蹤數 10,129 互動率 11.5% 觀看率 423%" at bounding box center [570, 112] width 766 height 47
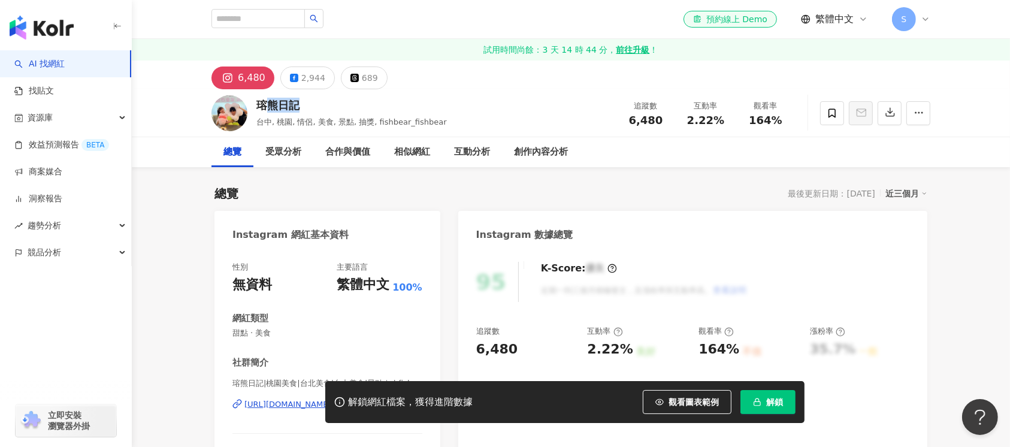
drag, startPoint x: 287, startPoint y: 102, endPoint x: 472, endPoint y: 422, distance: 369.1
click at [256, 102] on div "瑢熊日記" at bounding box center [351, 105] width 190 height 15
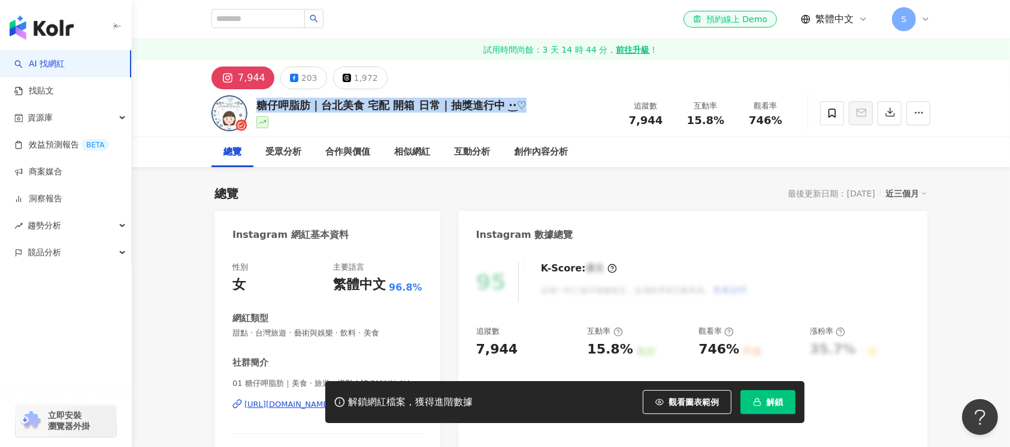
drag, startPoint x: 536, startPoint y: 102, endPoint x: 254, endPoint y: 103, distance: 281.4
click at [254, 103] on div "糖仔呷脂肪｜台北美食 宅配 開箱 日常｜抽獎進行中 ·͜·♡ 追蹤數 7,944 互動率 15.8% 觀看率 746%" at bounding box center [570, 112] width 766 height 47
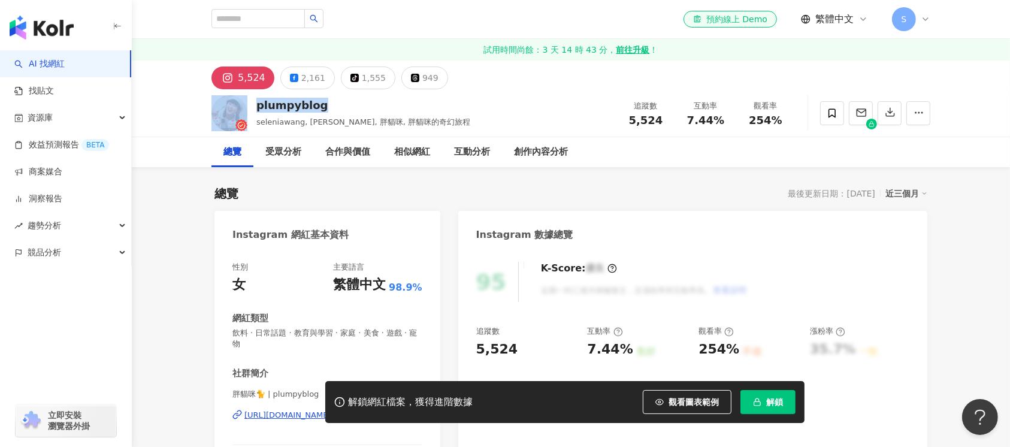
drag, startPoint x: 326, startPoint y: 102, endPoint x: 249, endPoint y: 105, distance: 77.9
click at [249, 105] on div "plumpyblog seleniawang, 彩, 胖貓咪, 胖貓咪的奇幻旅程 追蹤數 5,524 互動率 7.44% 觀看率 254%" at bounding box center [570, 112] width 766 height 47
copy div "plumpyblog"
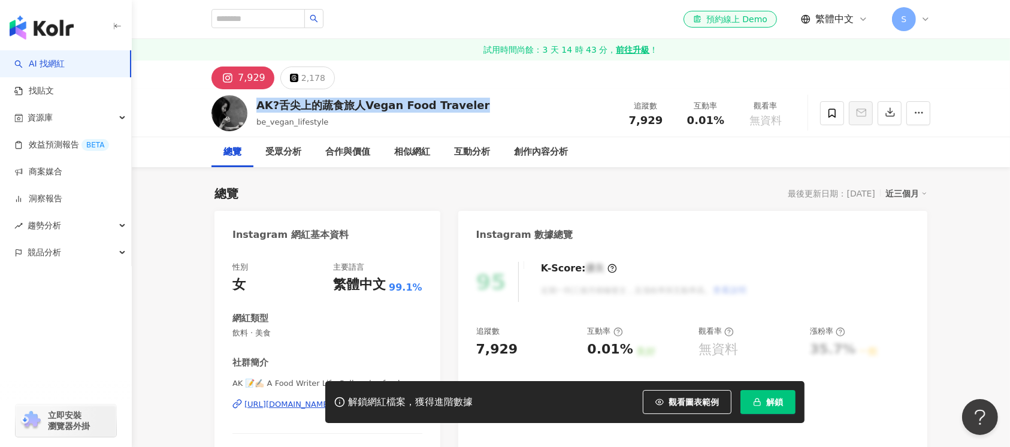
drag, startPoint x: 478, startPoint y: 107, endPoint x: 253, endPoint y: 106, distance: 225.2
click at [253, 106] on div "AK?舌尖上的蔬食旅人Vegan Food Traveler be_vegan_lifestyle 追蹤數 7,929 互動率 0.01% 觀看率 無資料" at bounding box center [570, 112] width 766 height 47
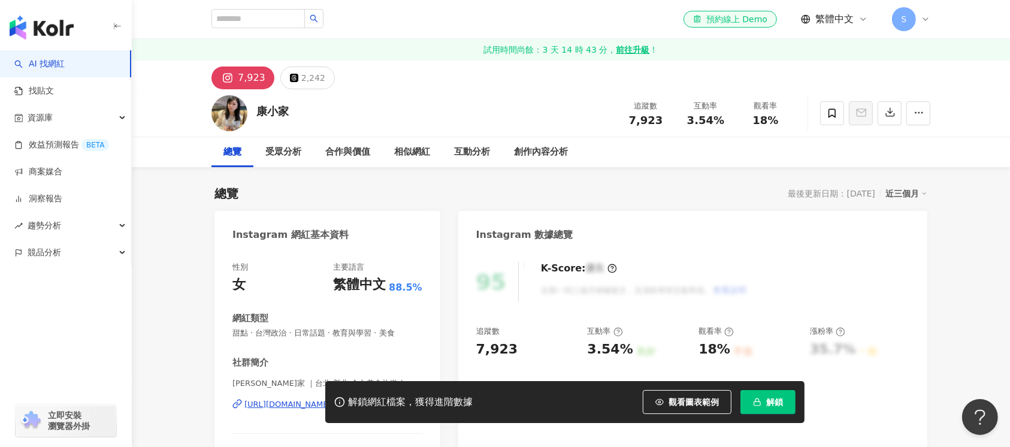
click at [250, 111] on div "康小家 追蹤數 7,923 互動率 3.54% 觀看率 18%" at bounding box center [570, 112] width 766 height 47
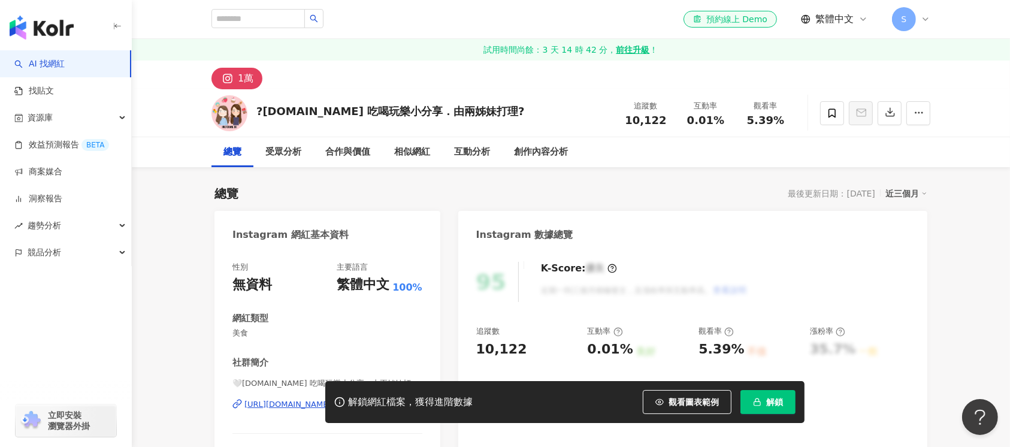
drag, startPoint x: 510, startPoint y: 110, endPoint x: 255, endPoint y: 113, distance: 254.5
click at [255, 113] on div "?HKFOODIE.CC 吃喝玩樂小分享．由兩姊妹打理? 追蹤數 10,122 互動率 0.01% 觀看率 5.39%" at bounding box center [570, 112] width 766 height 47
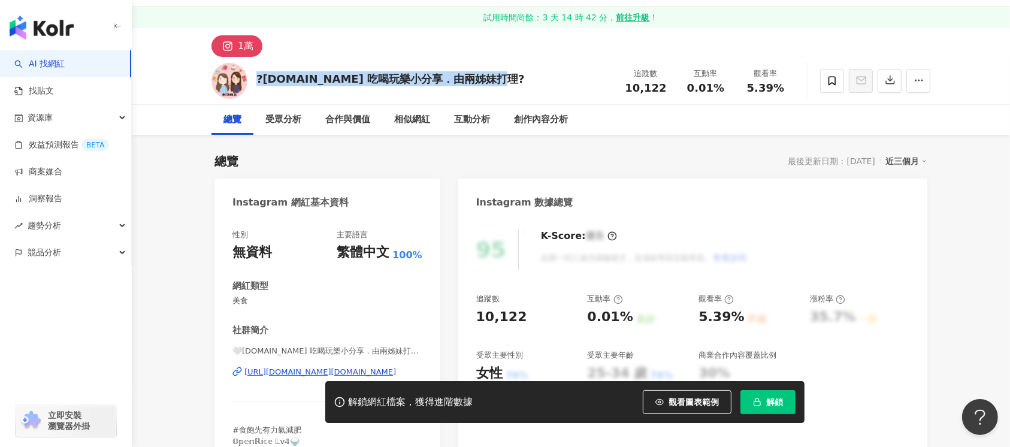
scroll to position [159, 0]
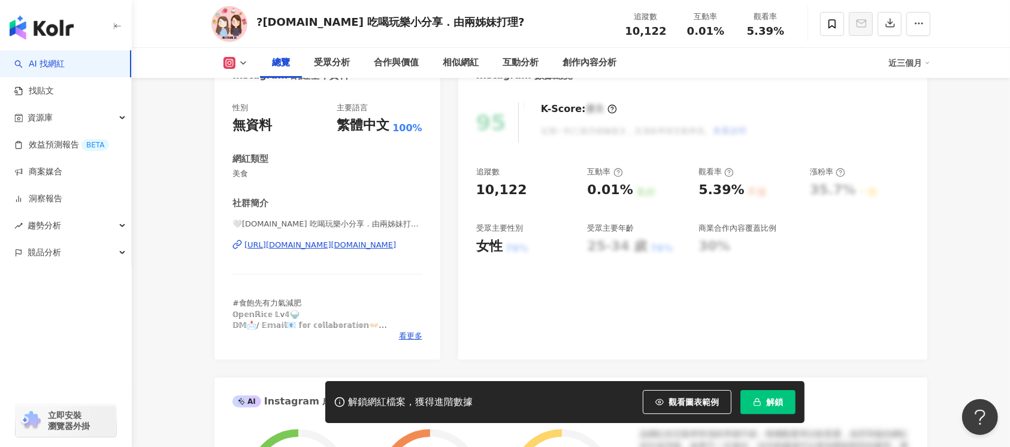
click at [339, 238] on div "🤍HKFOODIE.CC 吃喝玩樂小分享．由兩姊妹打理🤍 | hkfoodie.cc https://www.instagram.com/hkfoodie.c…" at bounding box center [327, 254] width 190 height 70
click at [338, 244] on div "https://www.instagram.com/hkfoodie.cc/" at bounding box center [320, 245] width 152 height 11
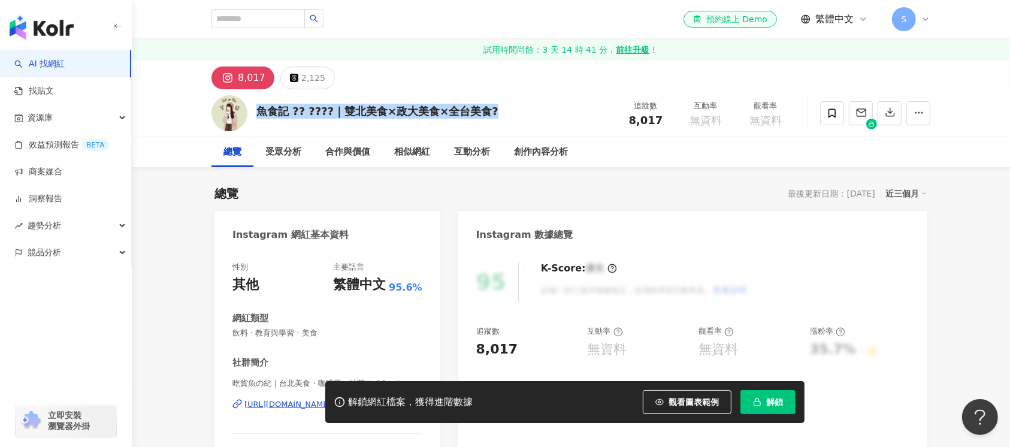
drag, startPoint x: 512, startPoint y: 113, endPoint x: 254, endPoint y: 113, distance: 257.5
click at [254, 113] on div "魚食記 ?? ????｜雙北美食×政大美食×全台美食? 追蹤數 8,017 互動率 無資料 觀看率 無資料" at bounding box center [570, 112] width 766 height 47
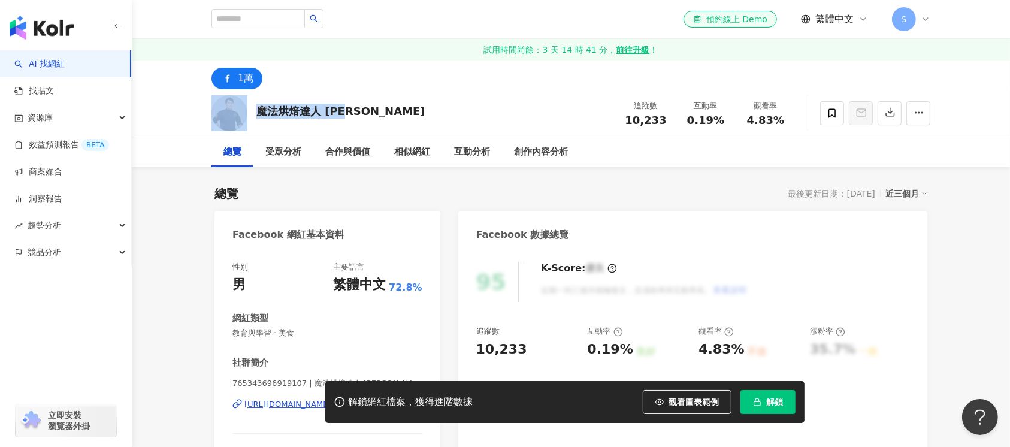
drag, startPoint x: 378, startPoint y: 117, endPoint x: 250, endPoint y: 110, distance: 128.9
click at [250, 110] on div "魔法烘焙達人 何國熙 追蹤數 10,233 互動率 0.19% 觀看率 4.83%" at bounding box center [570, 112] width 766 height 47
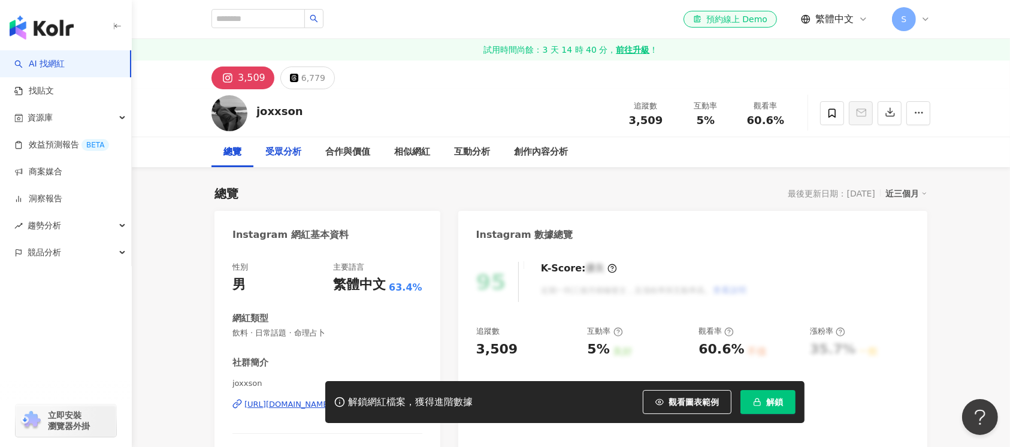
drag, startPoint x: 304, startPoint y: 117, endPoint x: 269, endPoint y: 146, distance: 45.5
click at [247, 114] on div "joxxson 追蹤數 3,509 互動率 5% 觀看率 60.6%" at bounding box center [570, 112] width 766 height 47
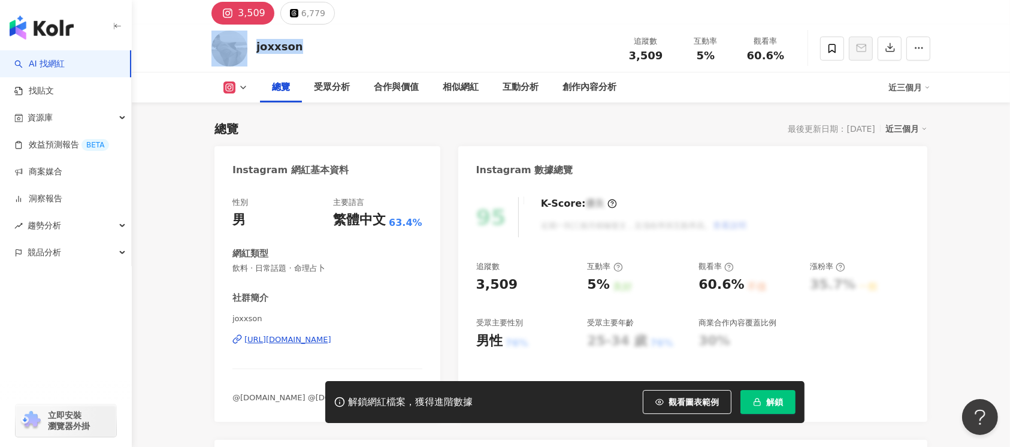
scroll to position [80, 0]
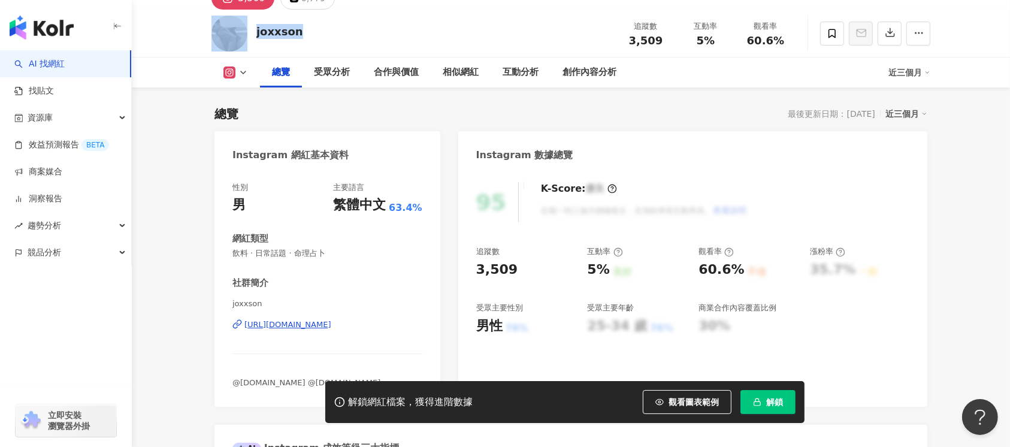
click at [325, 322] on div "https://www.instagram.com/joxxson/" at bounding box center [287, 324] width 87 height 11
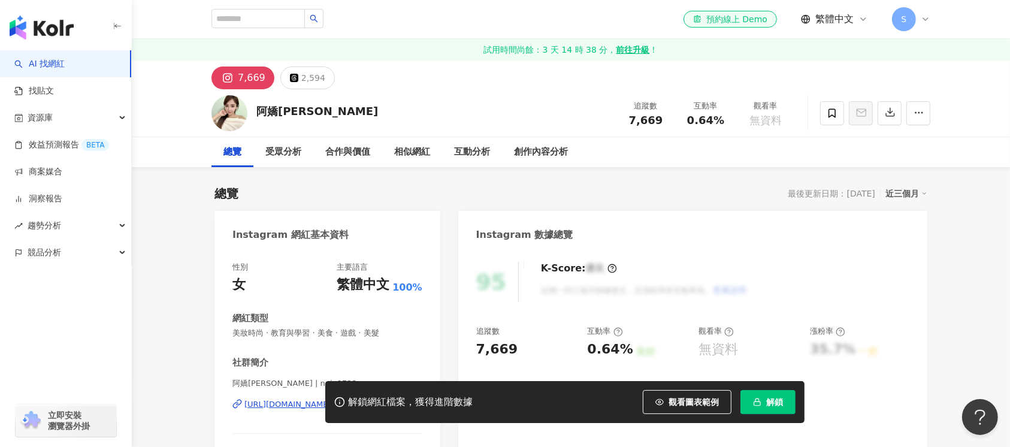
drag, startPoint x: 259, startPoint y: 113, endPoint x: 254, endPoint y: 105, distance: 8.6
click at [254, 105] on div "阿嬌[PERSON_NAME] 追蹤數 7,669 互動率 0.64% 觀看率 無資料" at bounding box center [570, 112] width 766 height 47
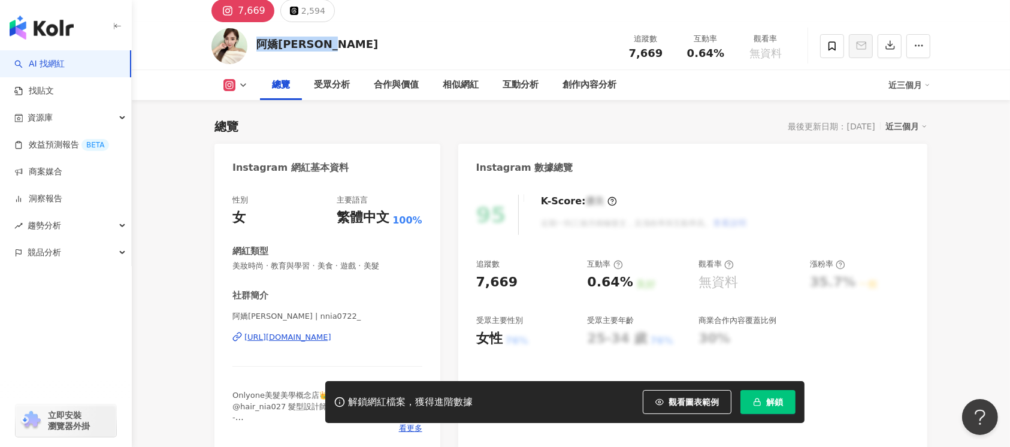
scroll to position [80, 0]
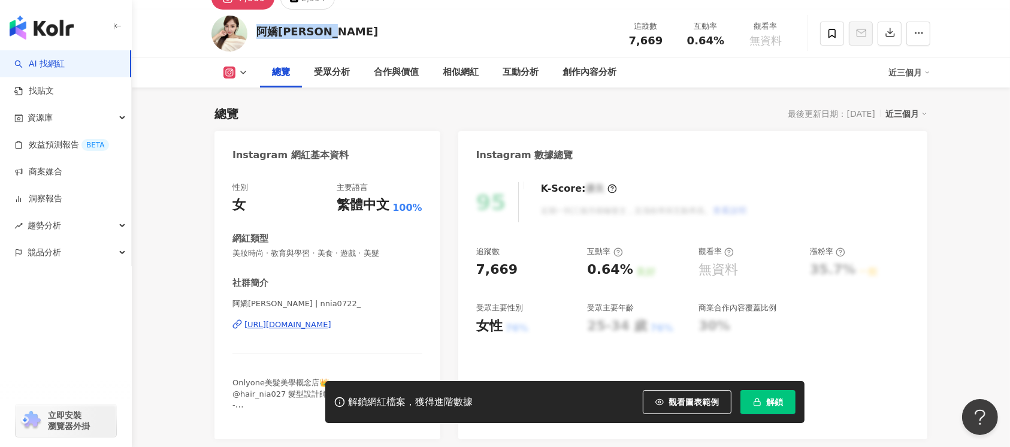
click at [331, 326] on div "[URL][DOMAIN_NAME]" at bounding box center [287, 324] width 87 height 11
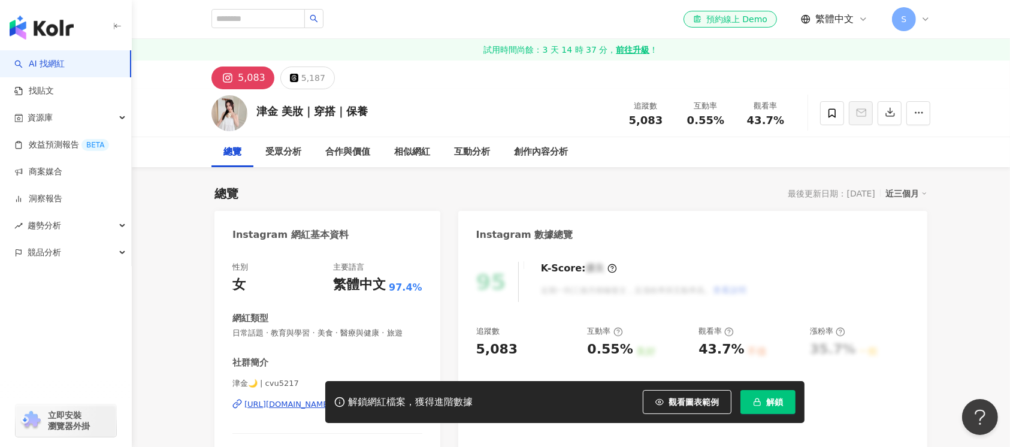
drag, startPoint x: 398, startPoint y: 111, endPoint x: 253, endPoint y: 111, distance: 144.9
click at [253, 111] on div "津金 美妝｜穿搭｜保養 追蹤數 5,083 互動率 0.55% 觀看率 43.7%" at bounding box center [570, 112] width 766 height 47
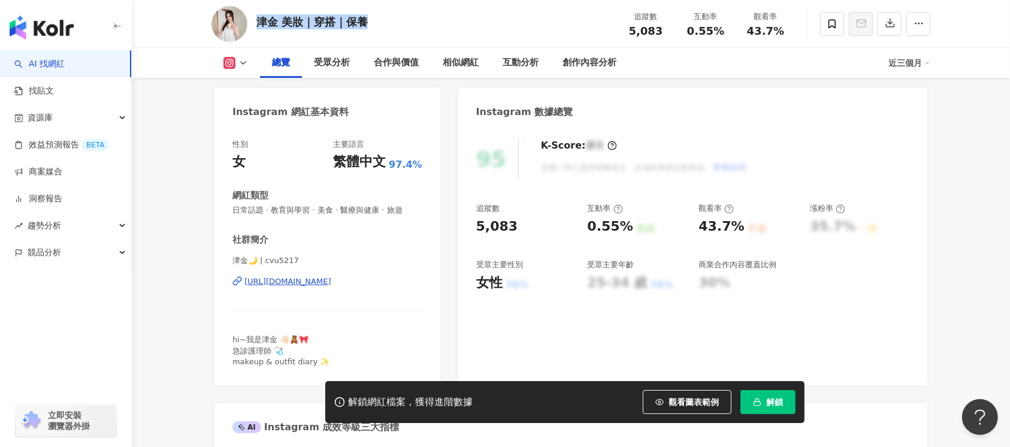
scroll to position [159, 0]
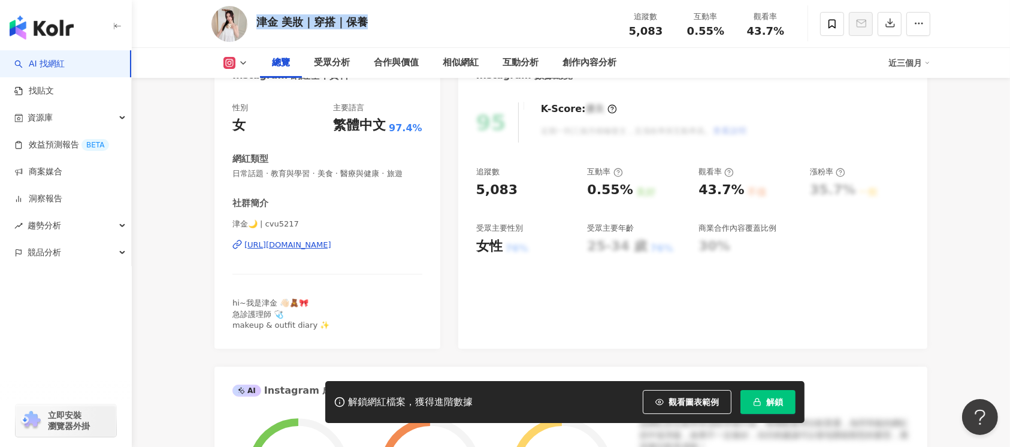
click at [331, 244] on div "https://www.instagram.com/cvu5217/" at bounding box center [287, 245] width 87 height 11
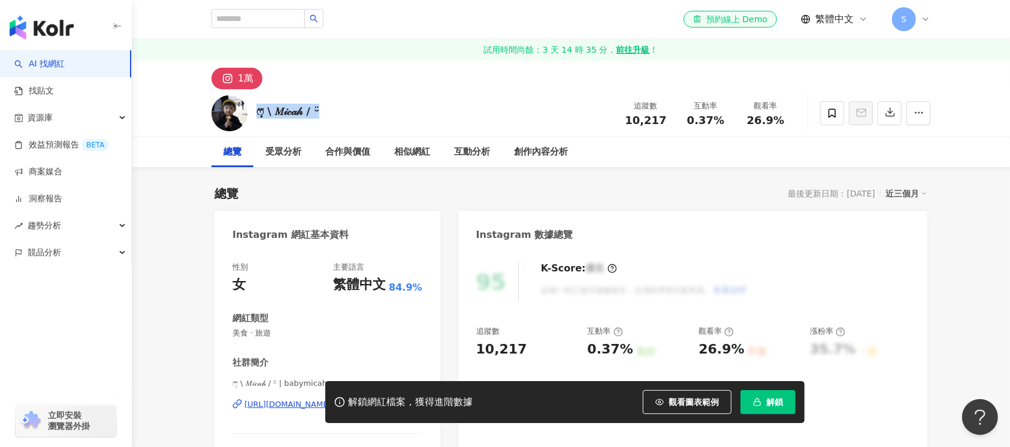
drag, startPoint x: 407, startPoint y: 120, endPoint x: 254, endPoint y: 110, distance: 153.6
click at [254, 110] on div "ෆ͙⃛ \ 𝑀𝒾𝒸𝒶𝒽 / ᵕ̈ 追蹤數 10,217 互動率 0.37% 觀看率 26.9%" at bounding box center [570, 112] width 766 height 47
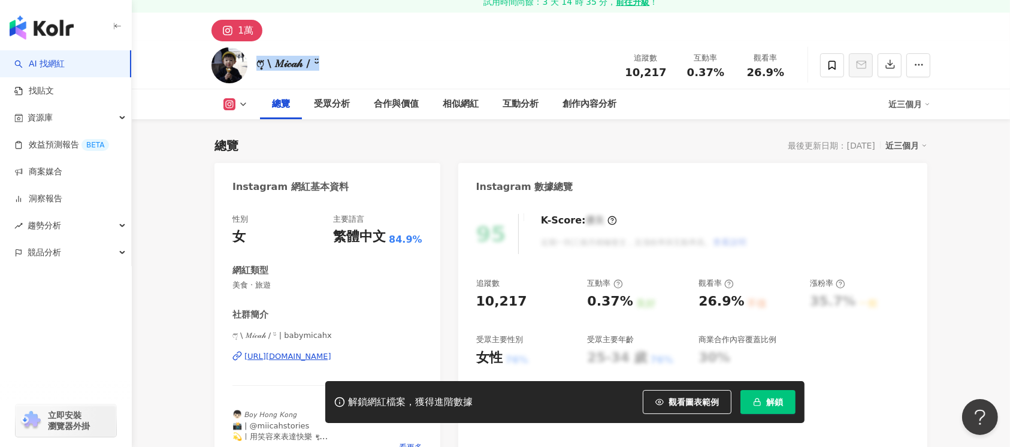
scroll to position [159, 0]
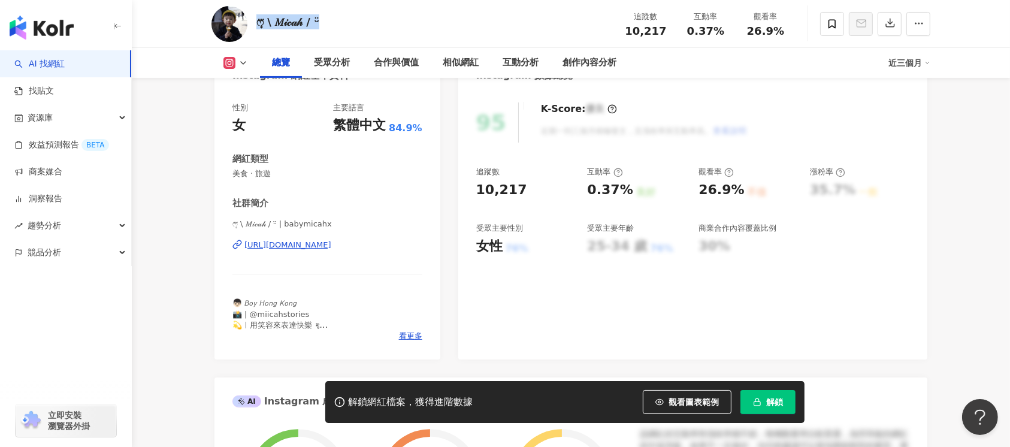
click at [331, 247] on div "https://www.instagram.com/babymicahx/" at bounding box center [287, 245] width 87 height 11
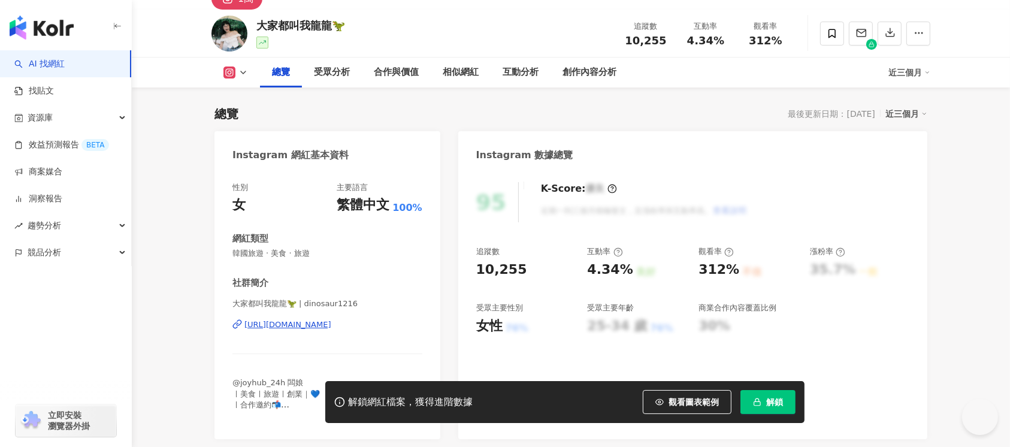
scroll to position [67, 0]
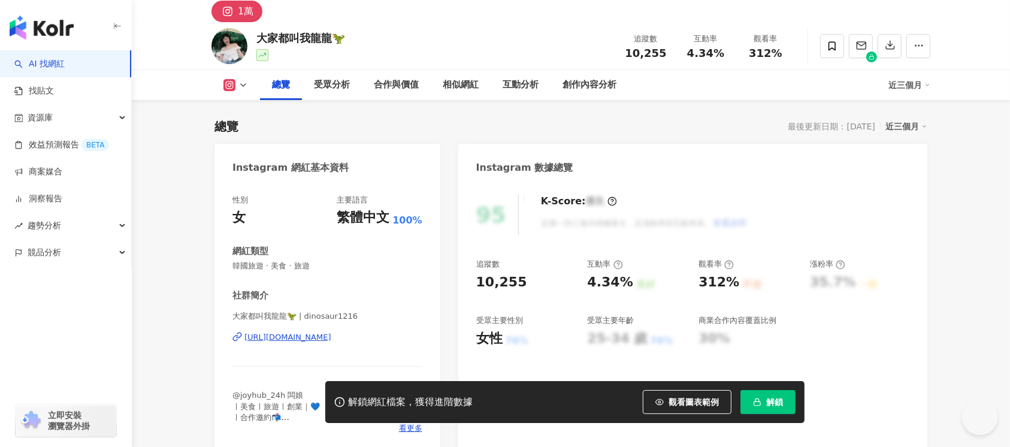
click at [299, 338] on div "[URL][DOMAIN_NAME]" at bounding box center [287, 337] width 87 height 11
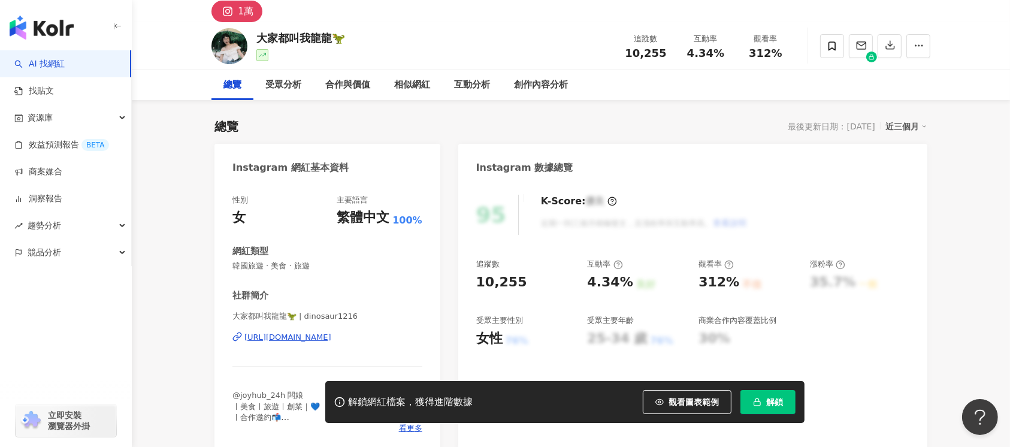
click at [268, 37] on div "大家都叫我龍龍🦖 追蹤數 10,255 互動率 4.34% 觀看率 312%" at bounding box center [570, 45] width 766 height 47
click at [374, 41] on div "大家都叫我龍龍🦖 追蹤數 10,255 互動率 4.34% 觀看率 312%" at bounding box center [570, 45] width 766 height 47
click at [435, 54] on div "大家都叫我龍龍🦖 追蹤數 10,255 互動率 4.34% 觀看率 312%" at bounding box center [570, 45] width 766 height 47
drag, startPoint x: 386, startPoint y: 35, endPoint x: 259, endPoint y: 34, distance: 127.0
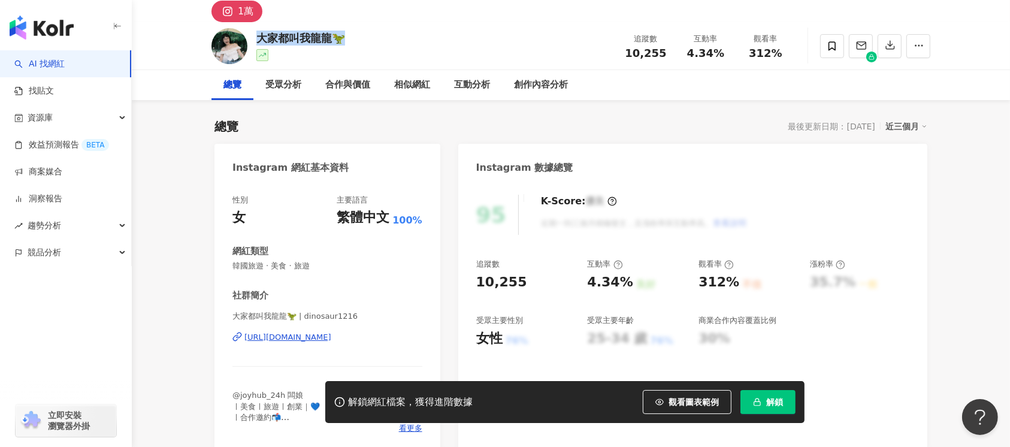
click at [259, 34] on div "大家都叫我龍龍🦖 追蹤數 10,255 互動率 4.34% 觀看率 312%" at bounding box center [570, 45] width 766 height 47
copy div "大家都叫我龍龍🦖"
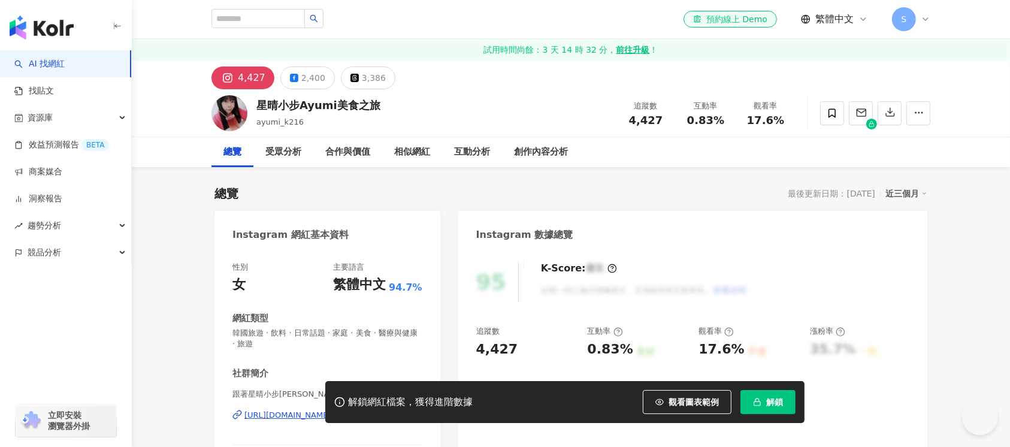
drag, startPoint x: 295, startPoint y: 107, endPoint x: 243, endPoint y: 107, distance: 51.5
click at [243, 107] on div "星晴小步Ayumi美食之旅 ayumi_k216 追蹤數 4,427 互動率 0.83% 觀看率 17.6%" at bounding box center [570, 112] width 766 height 47
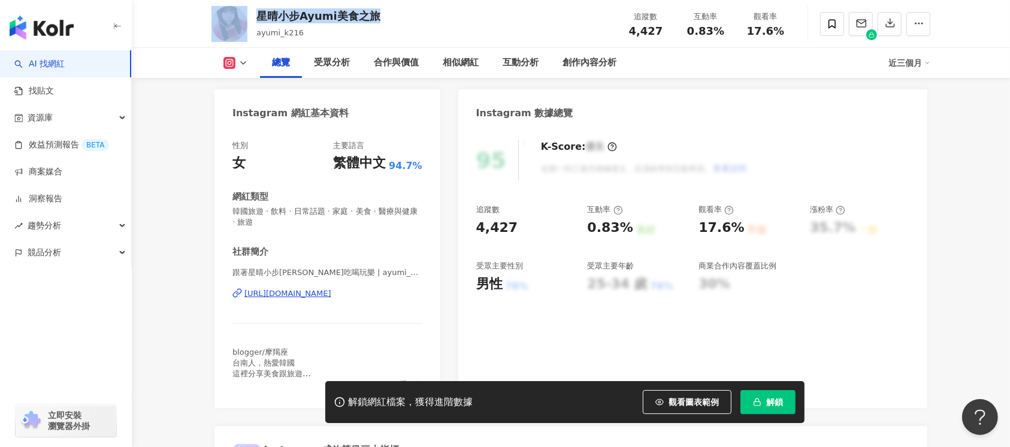
scroll to position [159, 0]
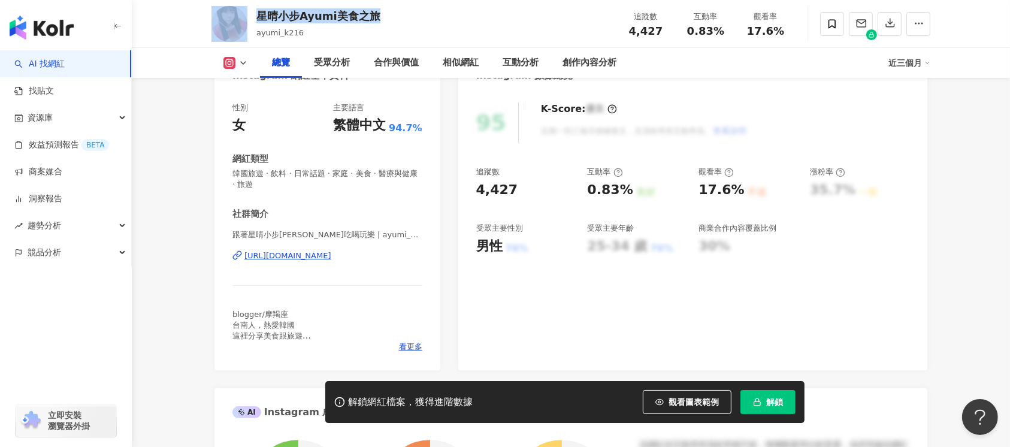
click at [331, 256] on div "https://www.instagram.com/ayumi_k216/" at bounding box center [287, 255] width 87 height 11
click at [769, 410] on button "解鎖" at bounding box center [767, 402] width 55 height 24
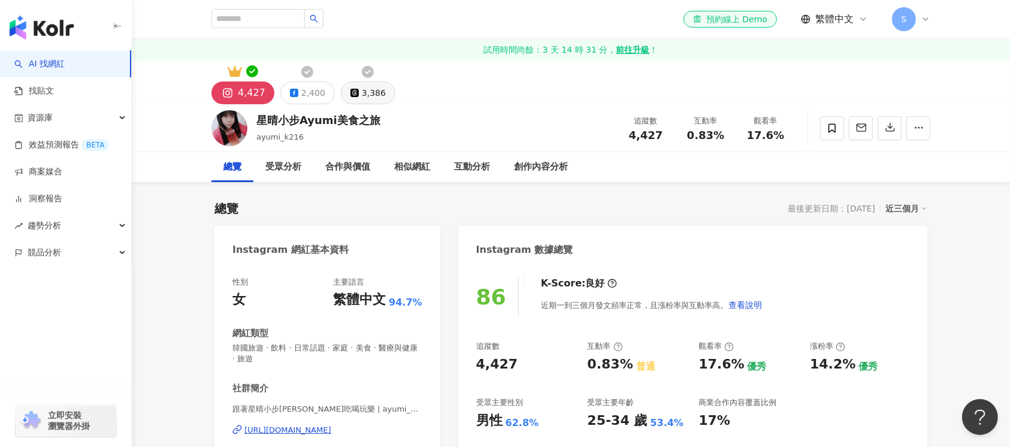
click at [366, 93] on div "3,386" at bounding box center [374, 92] width 24 height 17
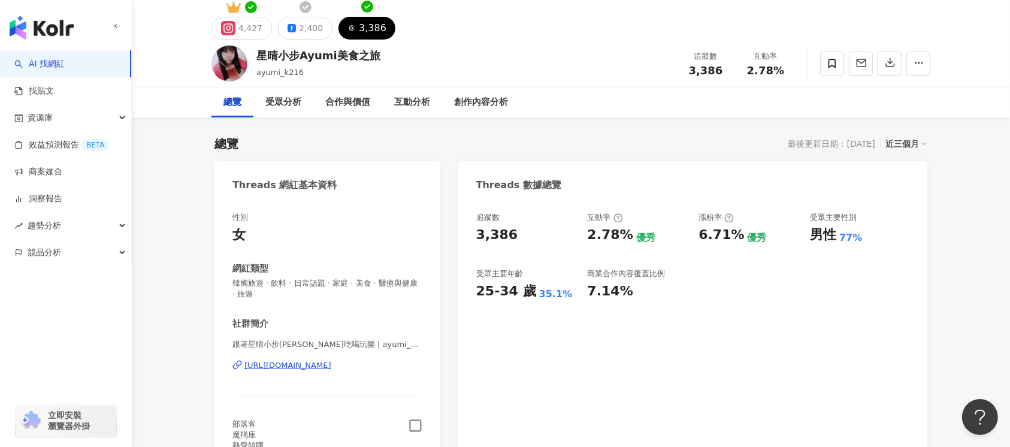
scroll to position [80, 0]
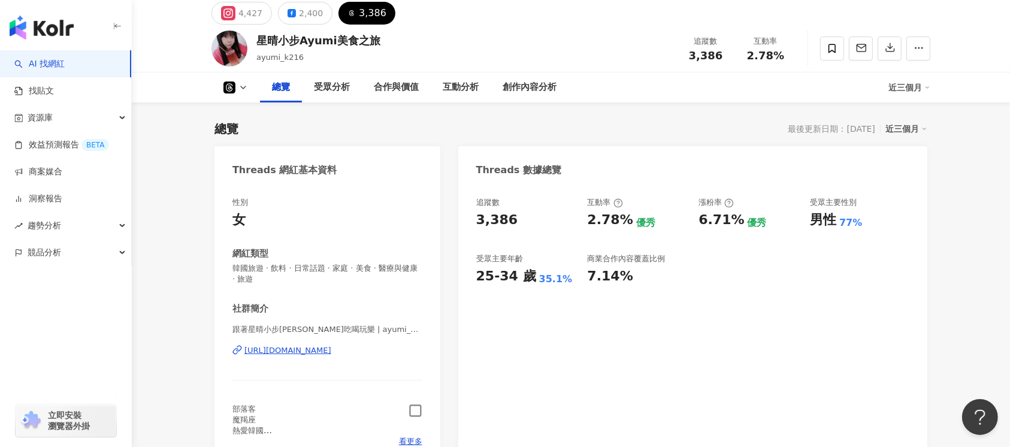
click at [416, 414] on icon "button" at bounding box center [415, 411] width 14 height 14
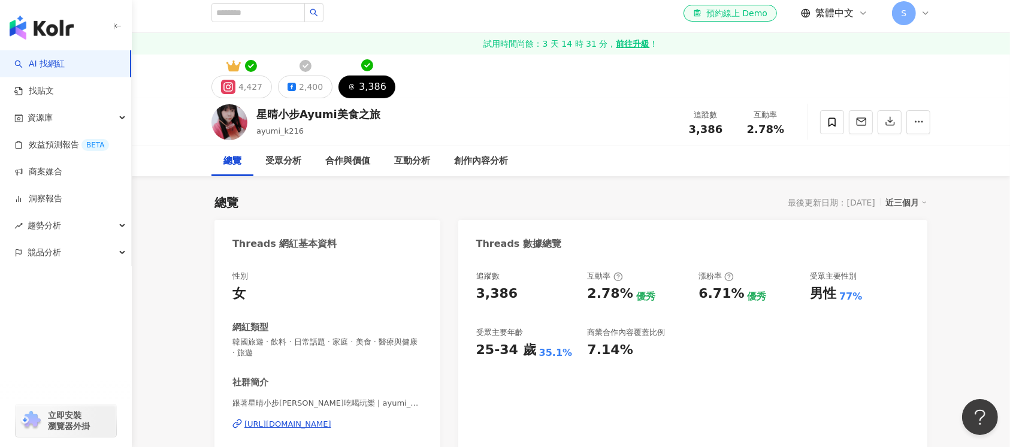
scroll to position [0, 0]
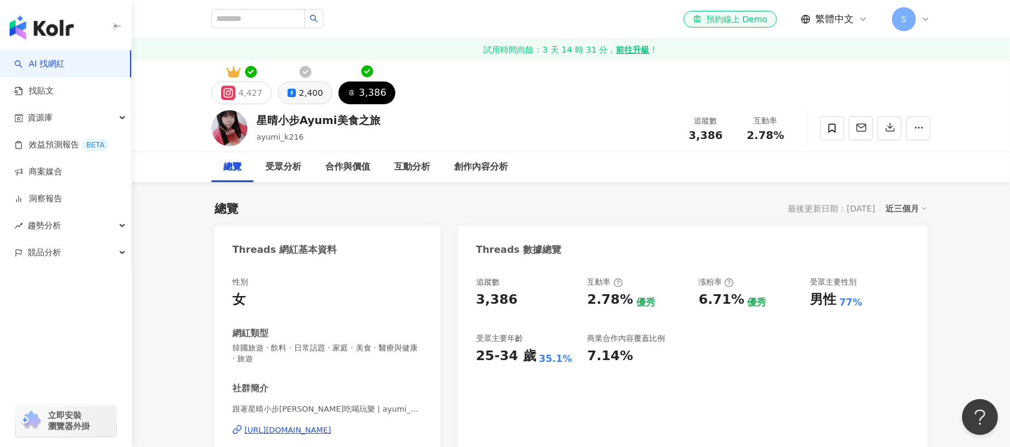
click at [304, 95] on div "2,400" at bounding box center [311, 92] width 24 height 17
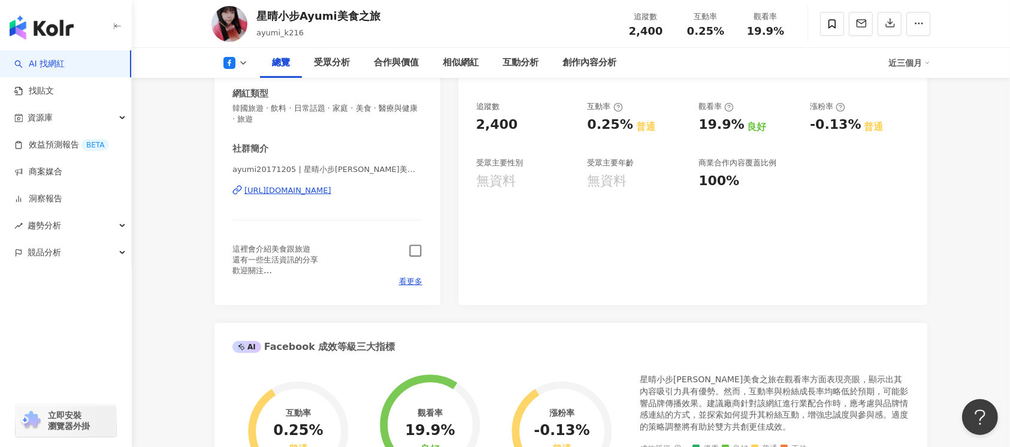
click at [413, 250] on icon "button" at bounding box center [415, 251] width 14 height 14
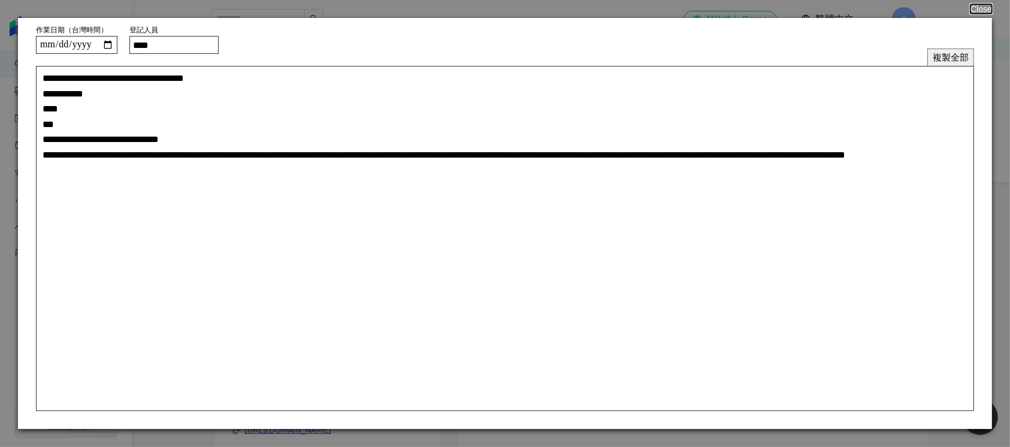
click at [195, 50] on input "****" at bounding box center [173, 45] width 89 height 18
type input "***"
type textarea "**********"
type input "****"
type textarea "**********"
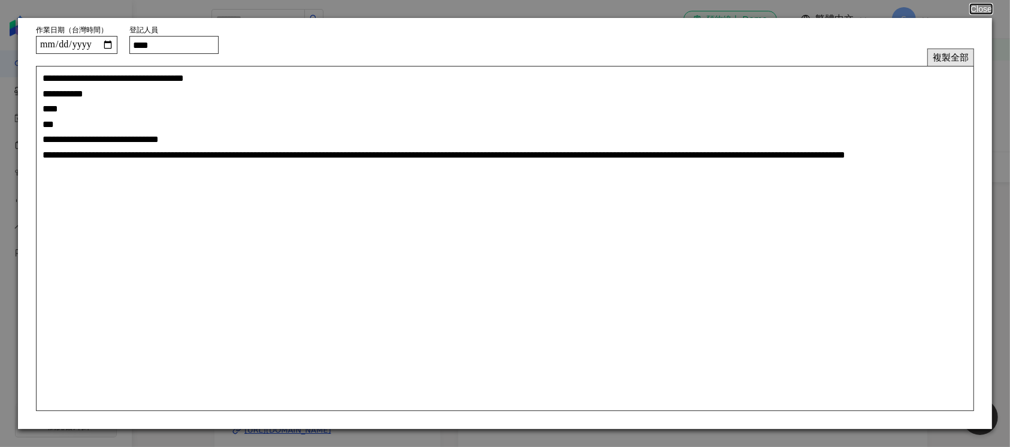
type input "****"
click at [950, 57] on button "複製全部" at bounding box center [950, 57] width 47 height 17
click at [961, 56] on button "複製全部" at bounding box center [950, 57] width 47 height 17
click at [975, 6] on button "Close" at bounding box center [980, 9] width 23 height 10
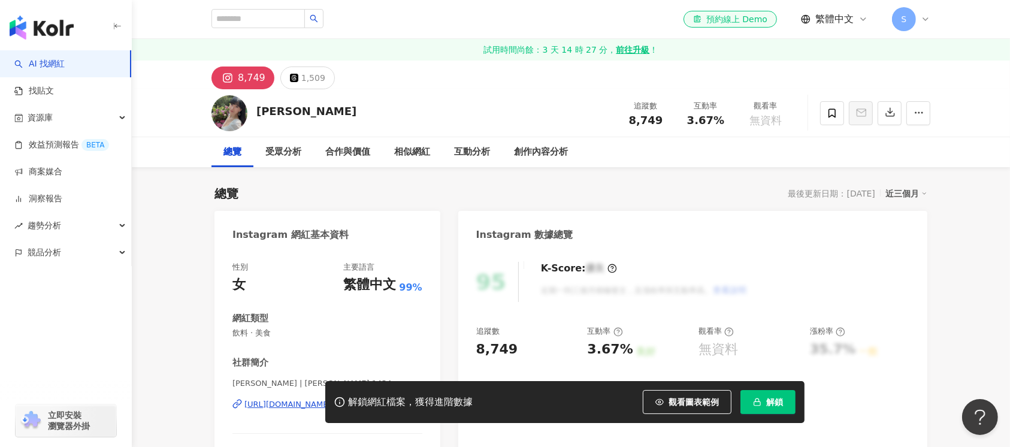
drag, startPoint x: 338, startPoint y: 111, endPoint x: 255, endPoint y: 109, distance: 82.7
click at [255, 109] on div "[PERSON_NAME] 追蹤數 8,749 互動率 3.67% 觀看率 無資料" at bounding box center [570, 112] width 766 height 47
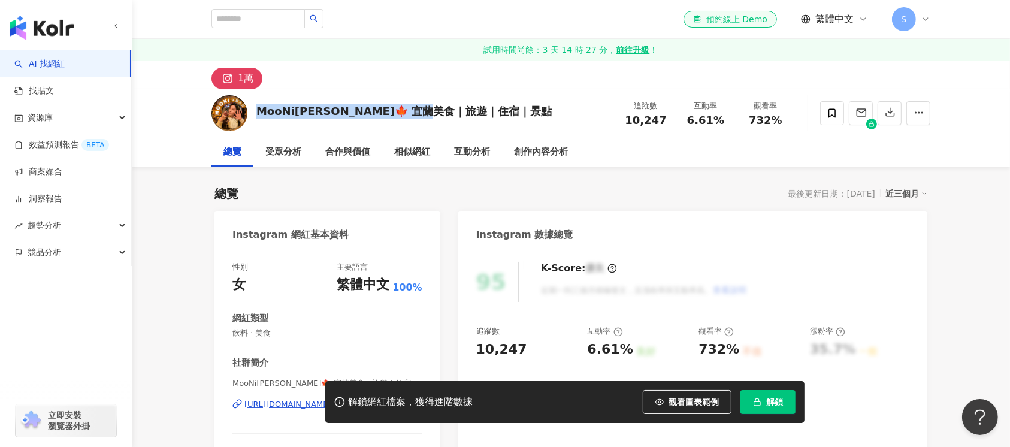
drag, startPoint x: 508, startPoint y: 113, endPoint x: 255, endPoint y: 113, distance: 253.3
click at [255, 113] on div "MooNi沐妮🍁 宜蘭美食｜旅遊｜住宿｜景點 追蹤數 10,247 互動率 6.61% 觀看率 732%" at bounding box center [570, 112] width 766 height 47
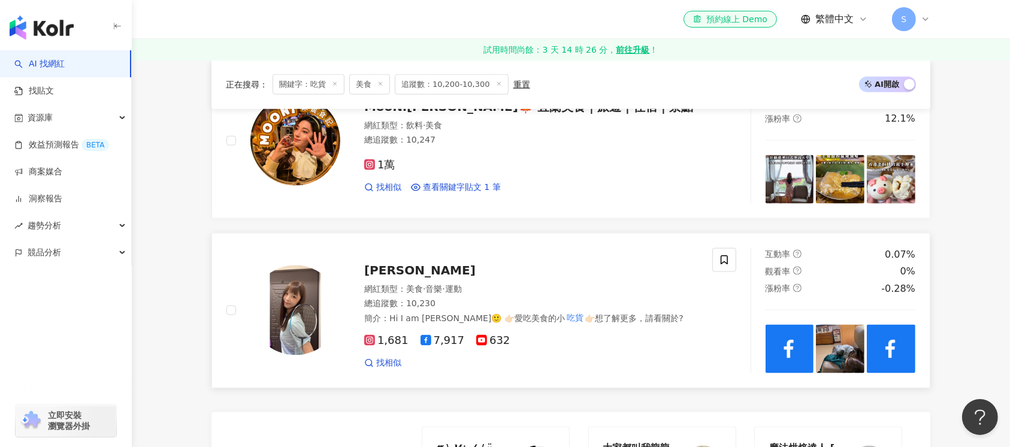
scroll to position [1596, 0]
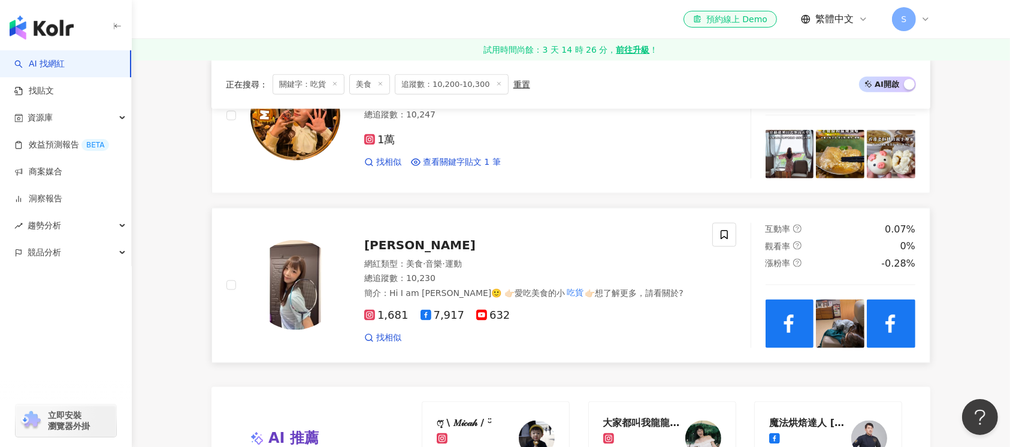
click at [309, 296] on img at bounding box center [295, 285] width 90 height 90
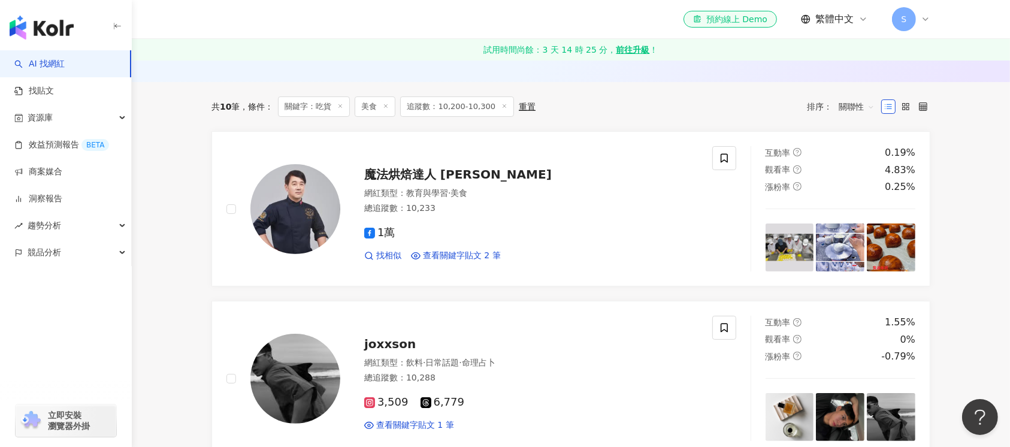
scroll to position [0, 0]
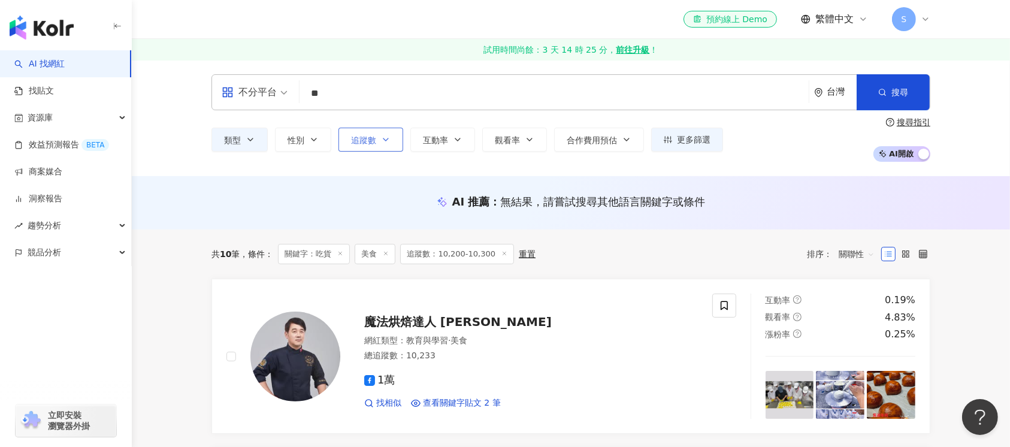
click at [381, 138] on icon "button" at bounding box center [386, 140] width 10 height 10
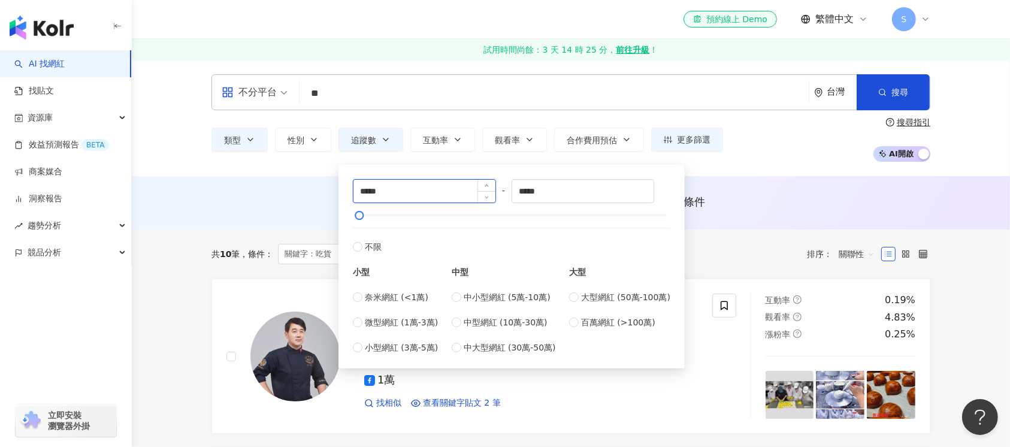
click at [369, 188] on input "*****" at bounding box center [424, 191] width 142 height 23
type input "*****"
click at [532, 190] on input "*****" at bounding box center [583, 191] width 142 height 23
type input "*****"
click at [903, 83] on button "搜尋" at bounding box center [892, 92] width 73 height 36
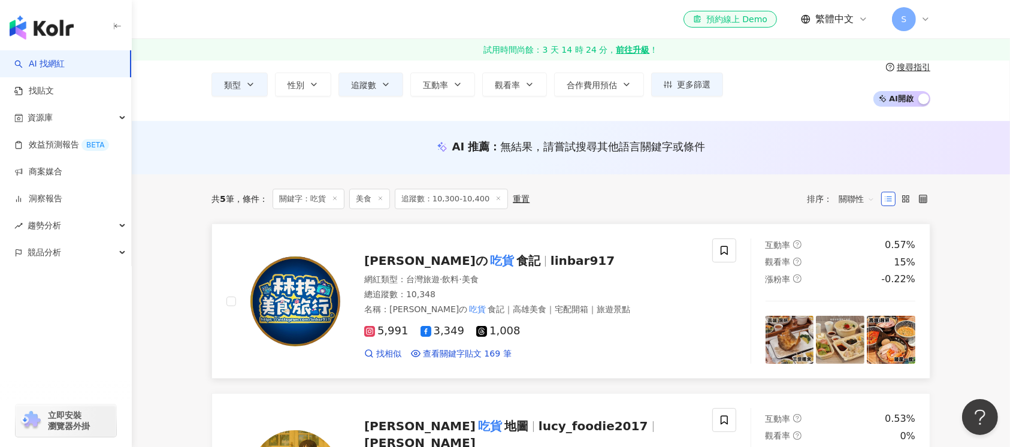
scroll to position [80, 0]
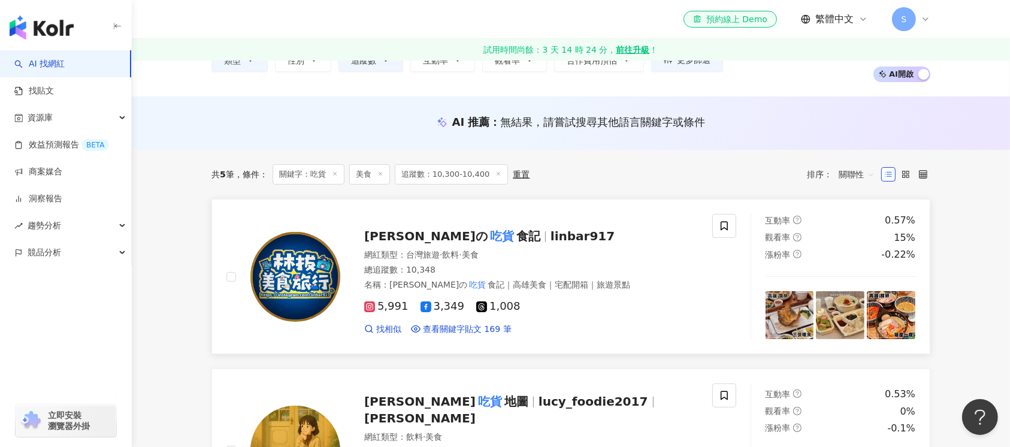
click at [291, 296] on img at bounding box center [295, 277] width 90 height 90
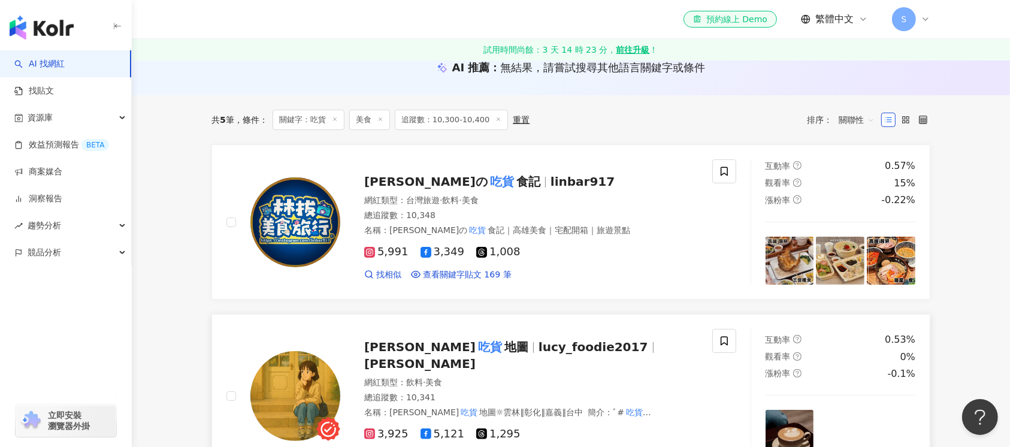
scroll to position [159, 0]
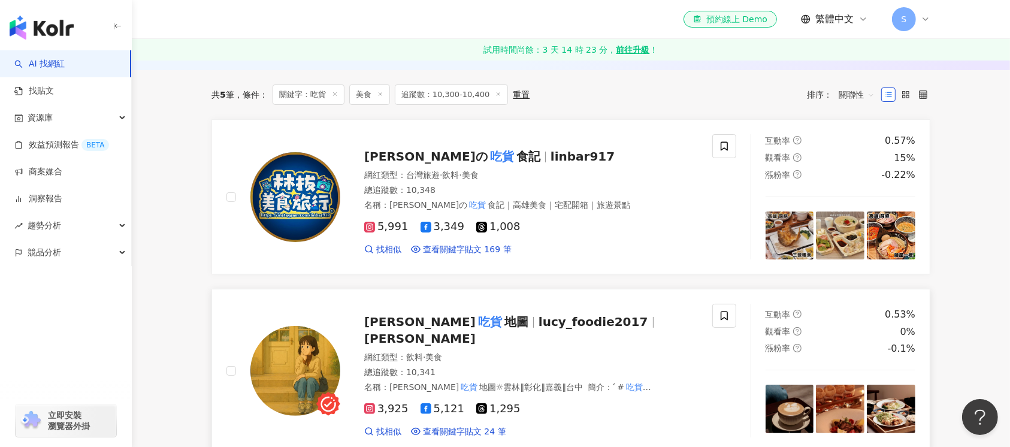
click at [299, 371] on img at bounding box center [295, 371] width 90 height 90
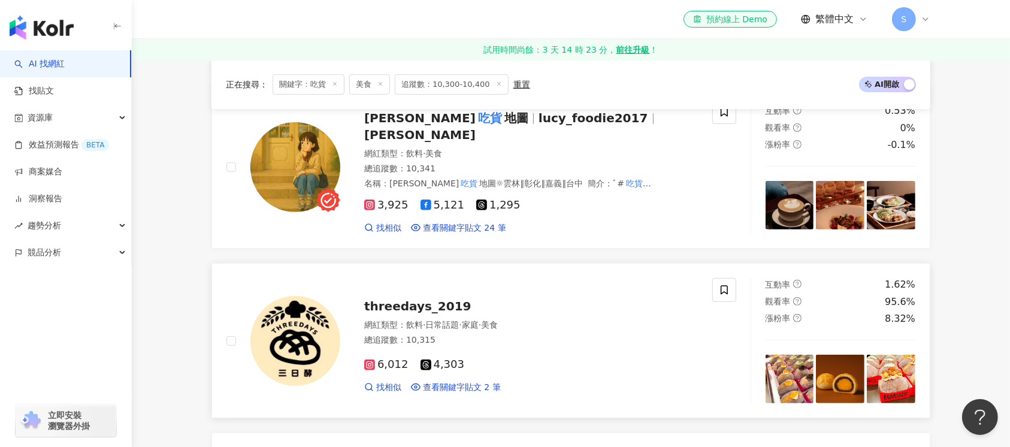
scroll to position [399, 0]
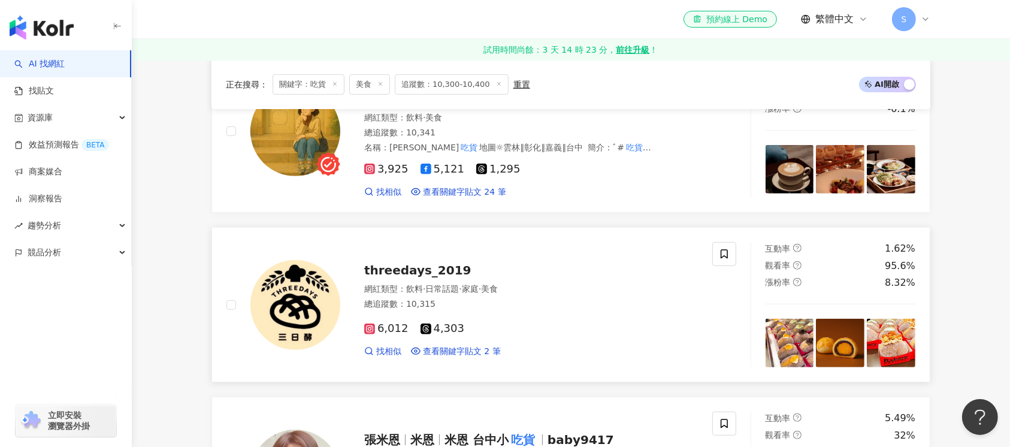
click at [279, 304] on img at bounding box center [295, 305] width 90 height 90
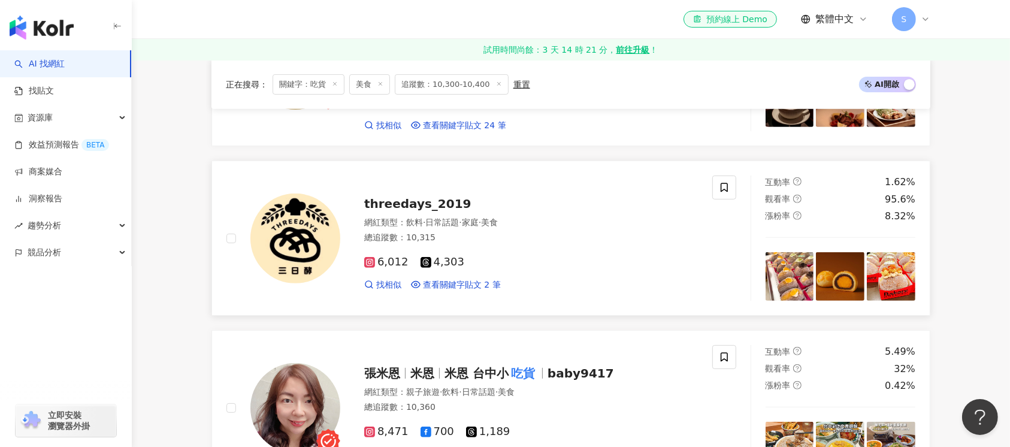
scroll to position [559, 0]
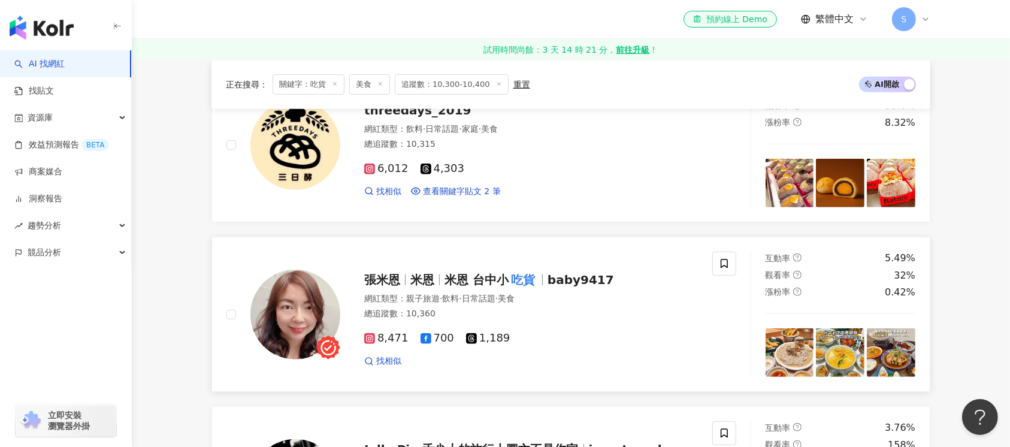
click at [287, 308] on img at bounding box center [295, 314] width 90 height 90
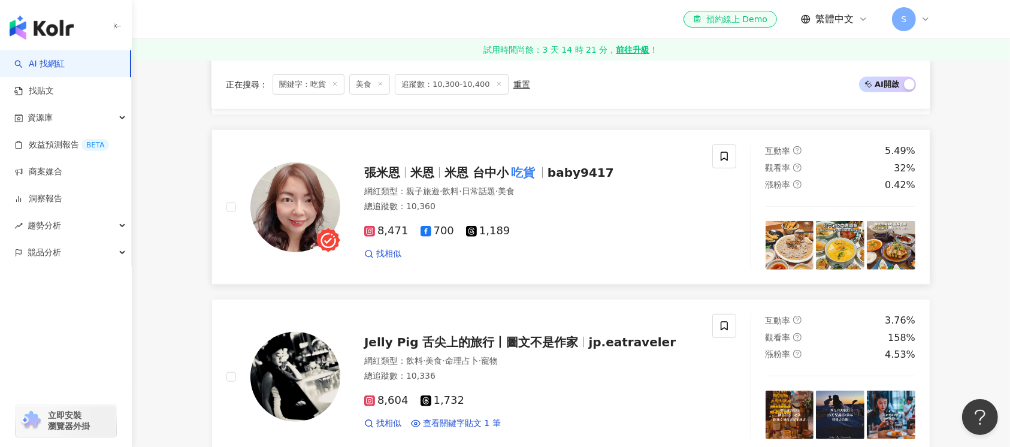
scroll to position [719, 0]
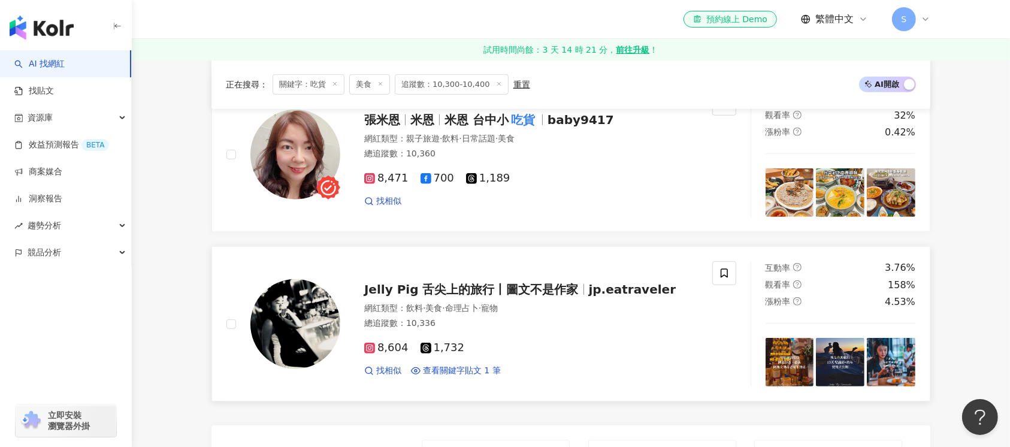
click at [285, 341] on img at bounding box center [295, 324] width 90 height 90
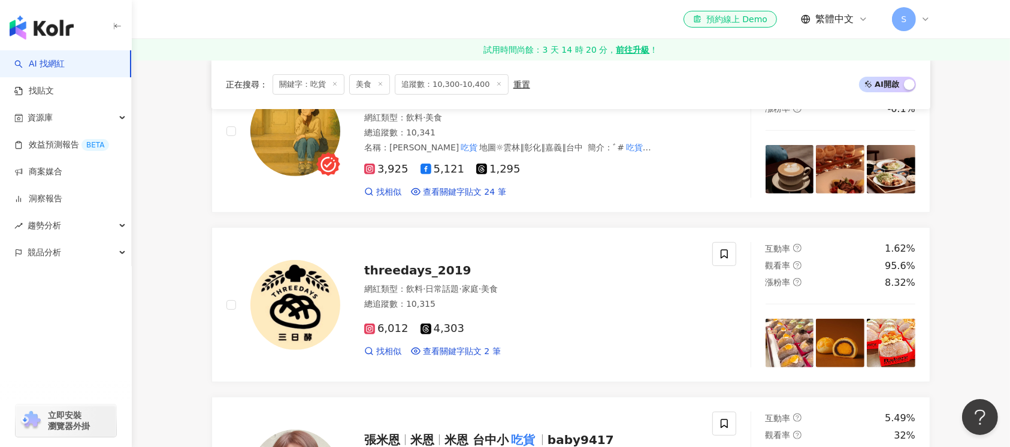
scroll to position [0, 0]
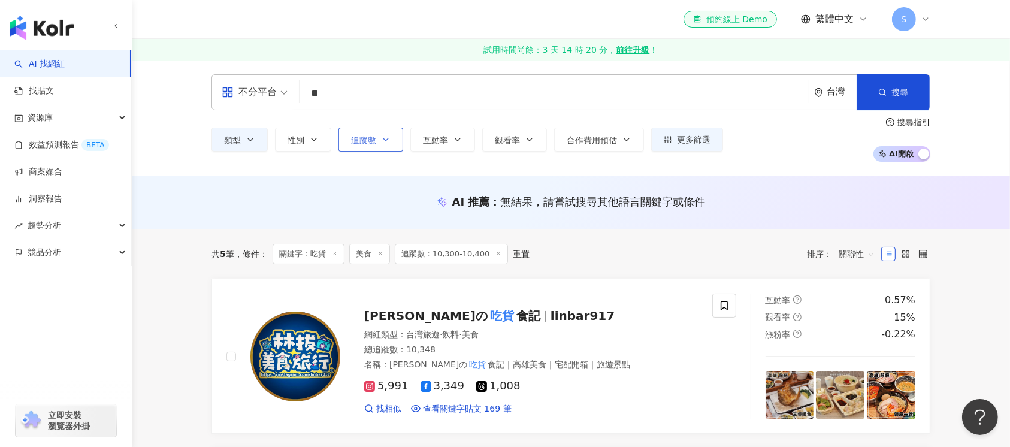
click at [389, 143] on icon "button" at bounding box center [386, 140] width 10 height 10
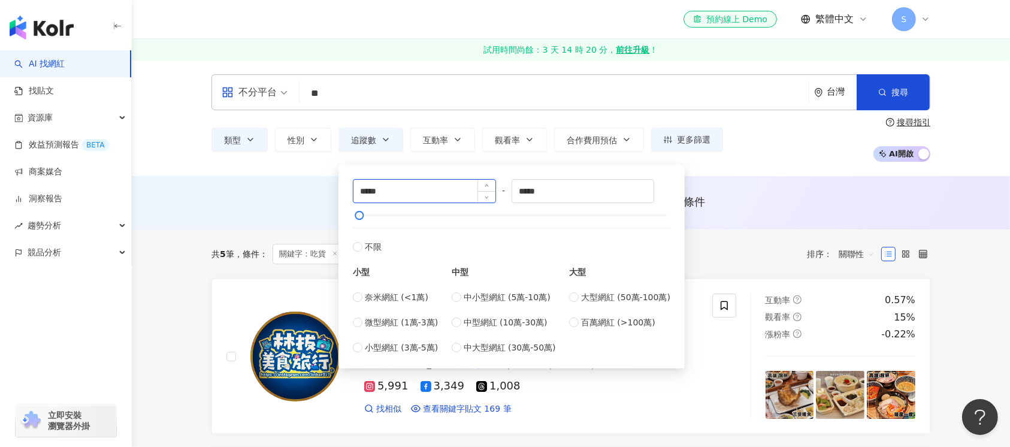
click at [370, 189] on input "*****" at bounding box center [424, 191] width 142 height 23
type input "*****"
click at [534, 192] on input "*****" at bounding box center [583, 191] width 142 height 23
type input "*****"
click at [904, 92] on span "搜尋" at bounding box center [899, 92] width 17 height 10
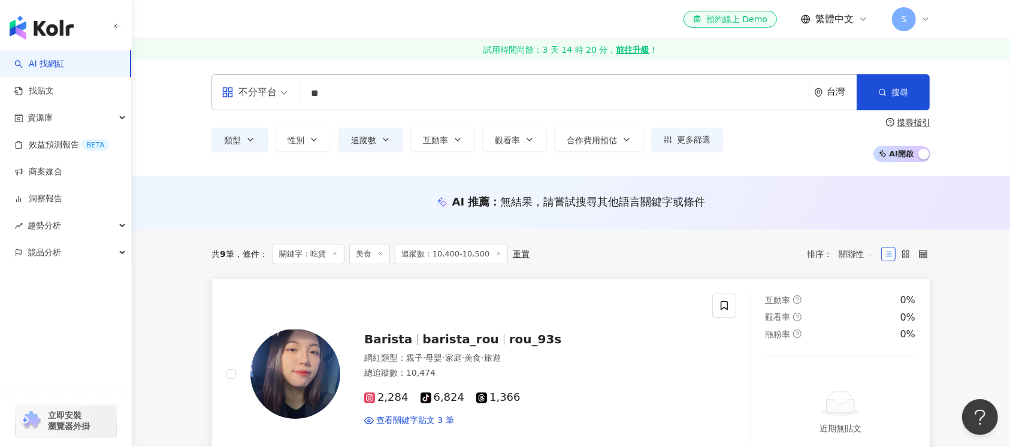
scroll to position [80, 0]
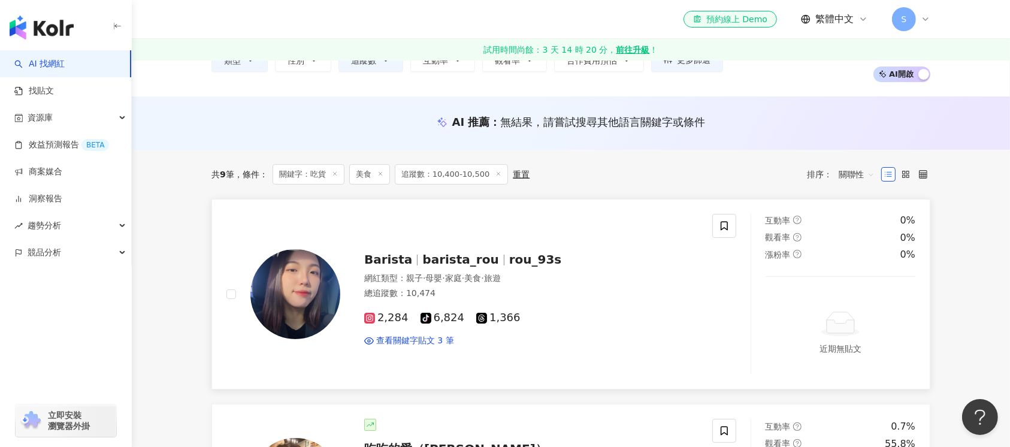
click at [302, 309] on img at bounding box center [295, 294] width 90 height 90
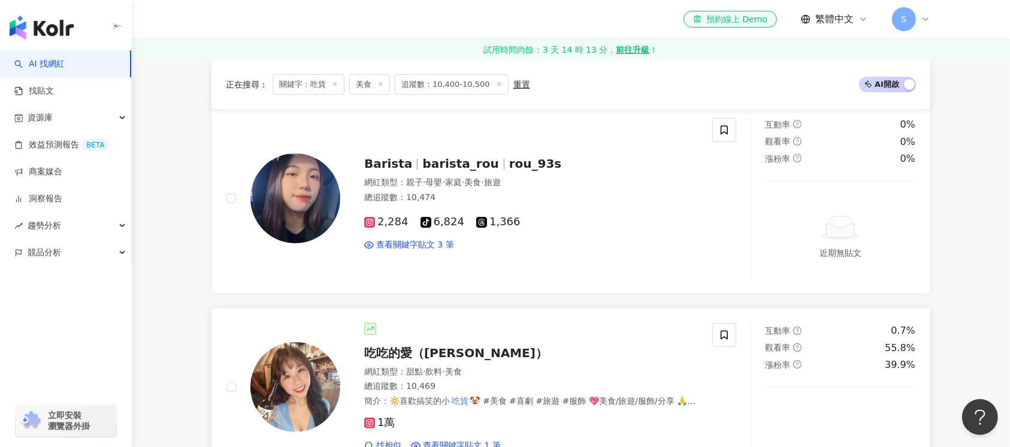
scroll to position [240, 0]
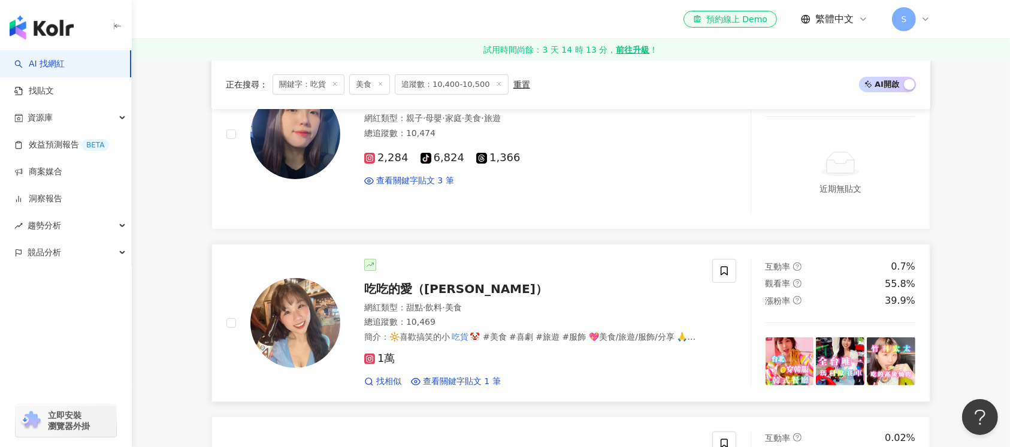
click at [291, 333] on img at bounding box center [295, 323] width 90 height 90
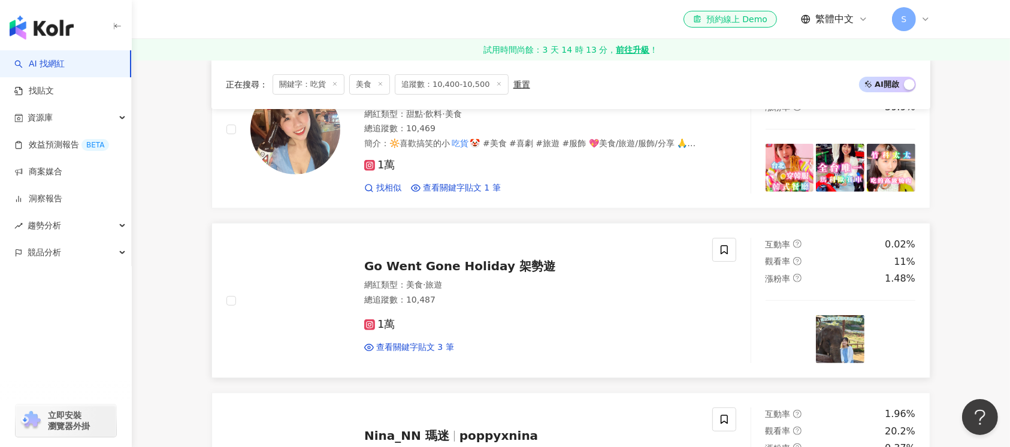
scroll to position [479, 0]
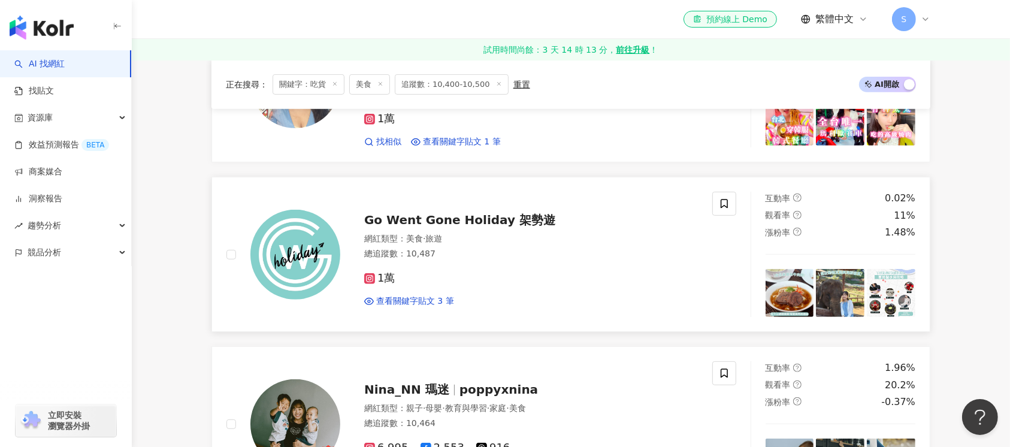
click at [273, 262] on img at bounding box center [295, 255] width 90 height 90
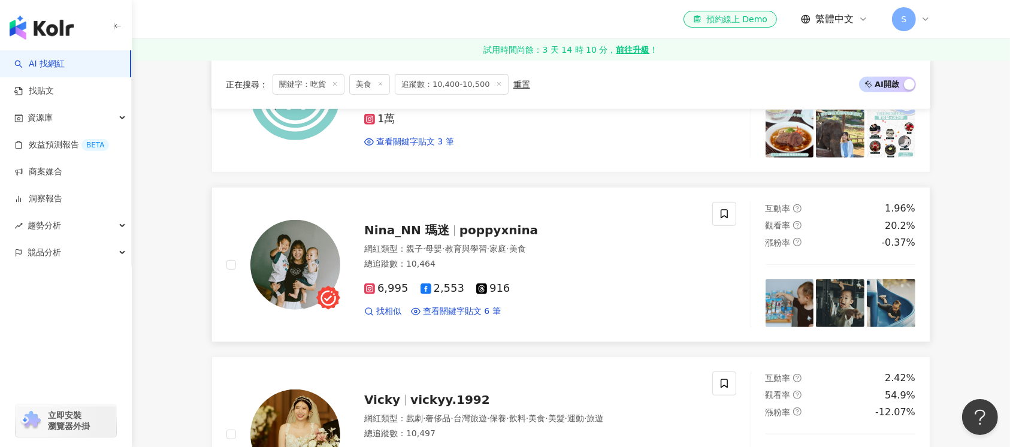
click at [297, 259] on img at bounding box center [295, 265] width 90 height 90
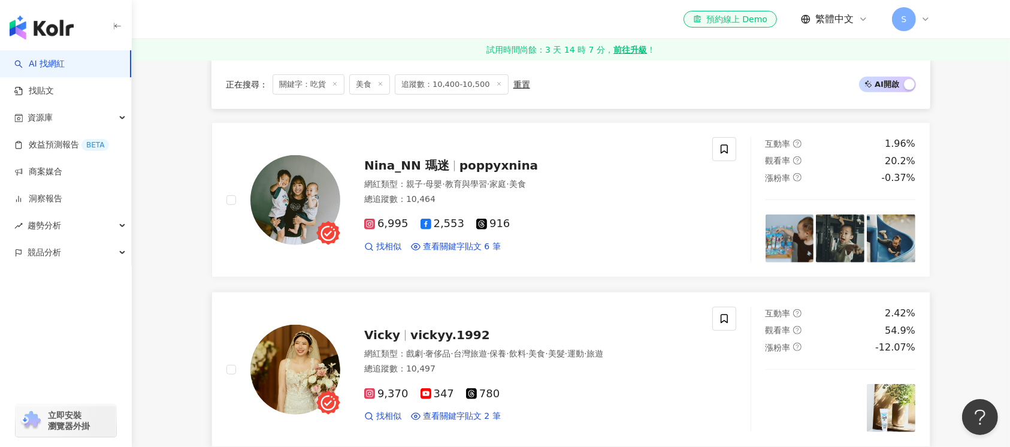
scroll to position [798, 0]
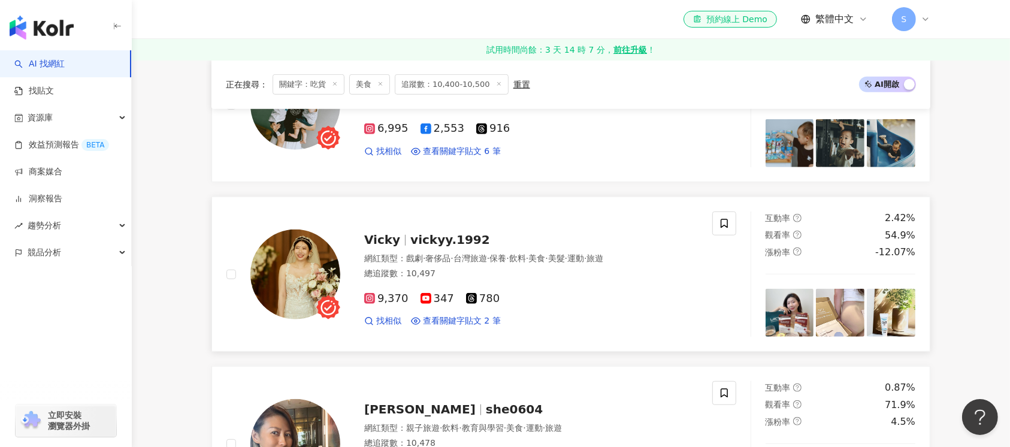
click at [300, 267] on img at bounding box center [295, 274] width 90 height 90
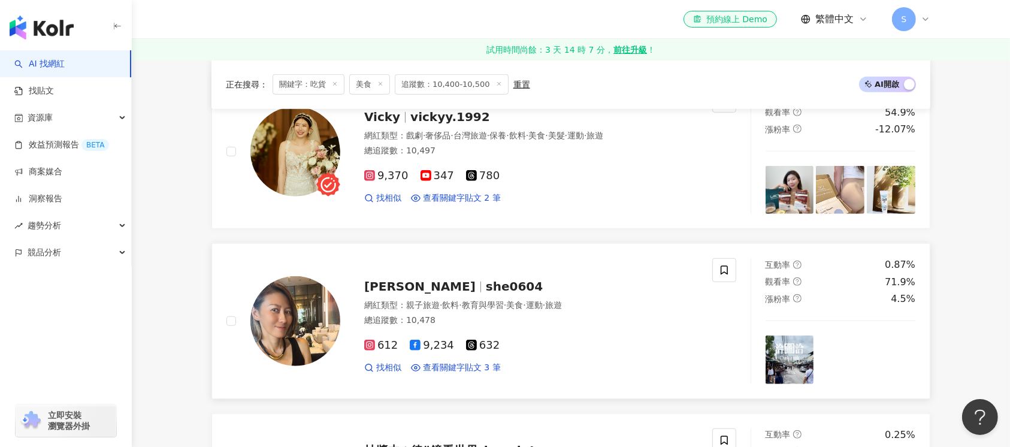
scroll to position [958, 0]
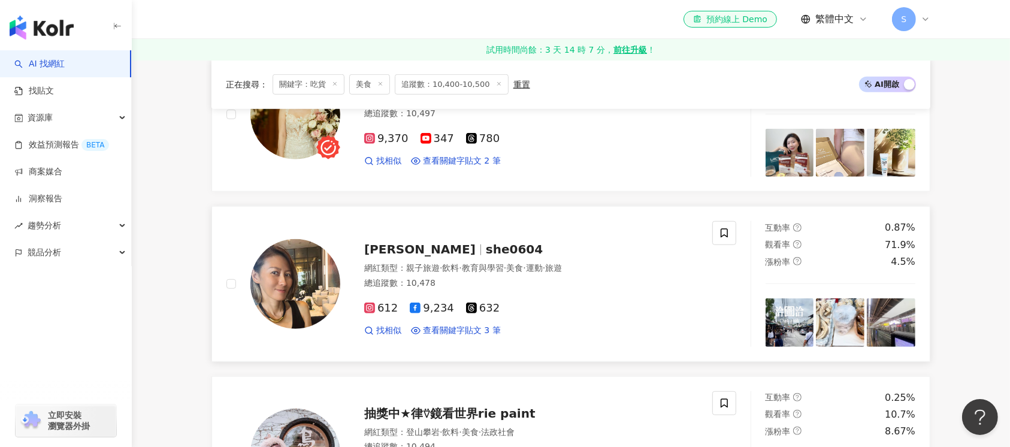
click at [298, 289] on img at bounding box center [295, 284] width 90 height 90
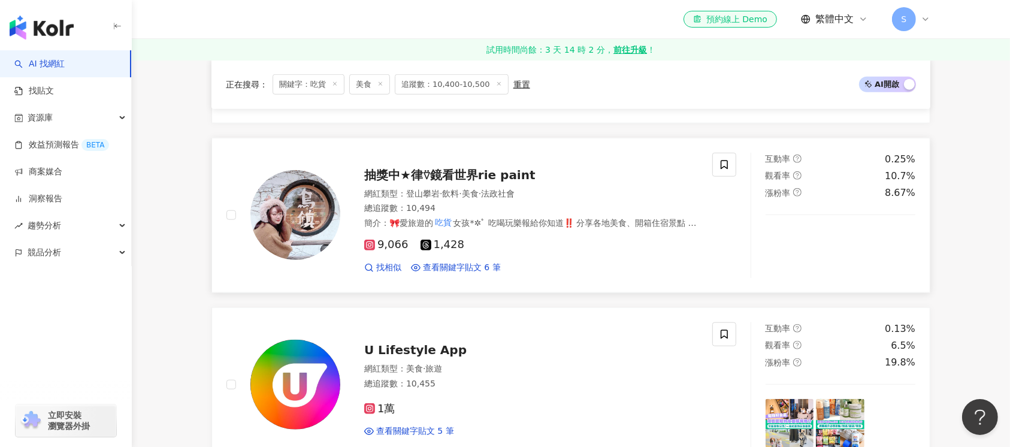
scroll to position [1198, 0]
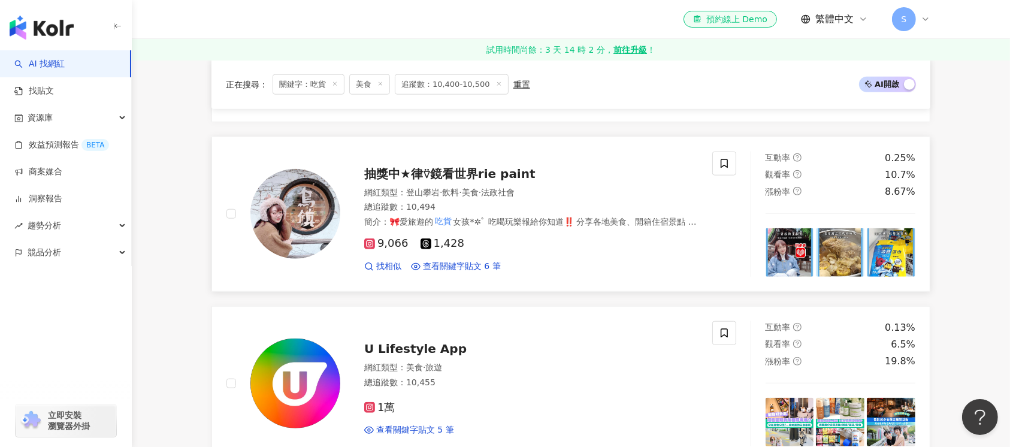
click at [280, 213] on img at bounding box center [295, 214] width 90 height 90
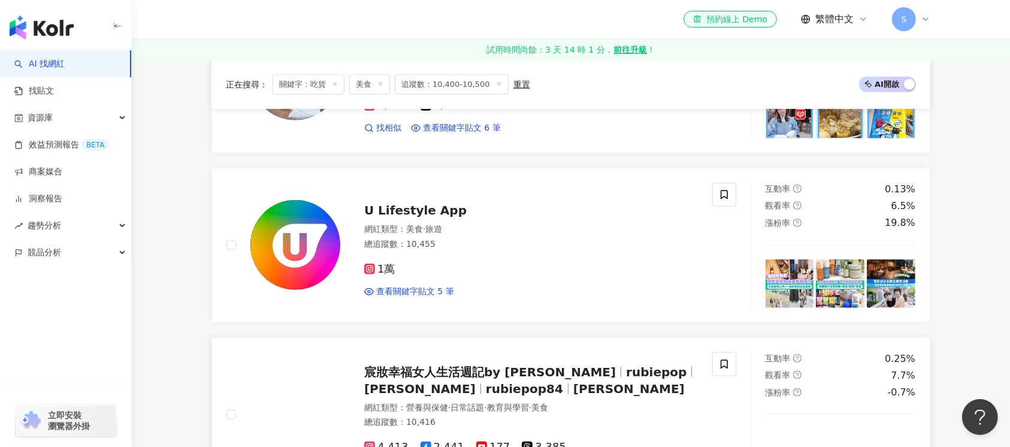
scroll to position [1357, 0]
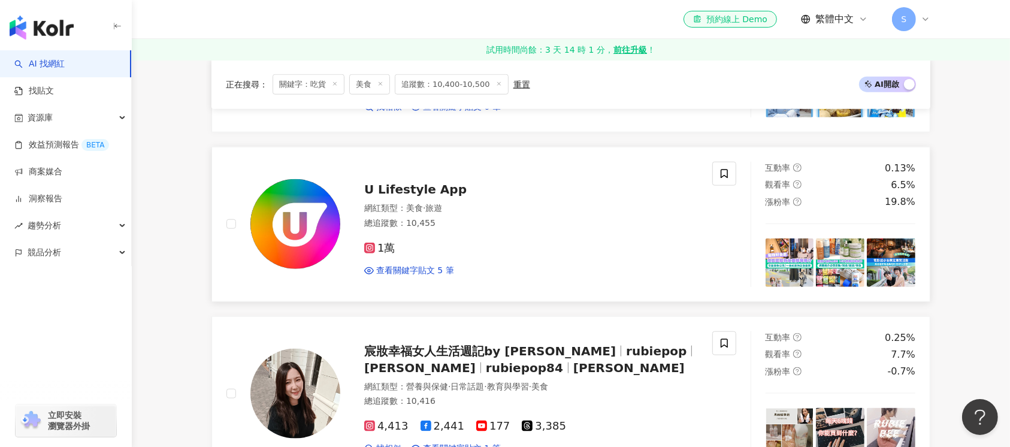
click at [298, 246] on img at bounding box center [295, 224] width 90 height 90
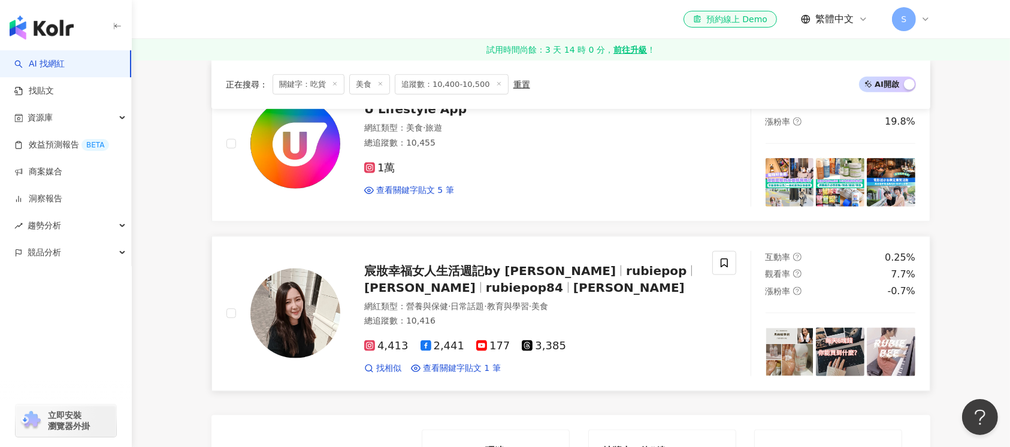
scroll to position [1517, 0]
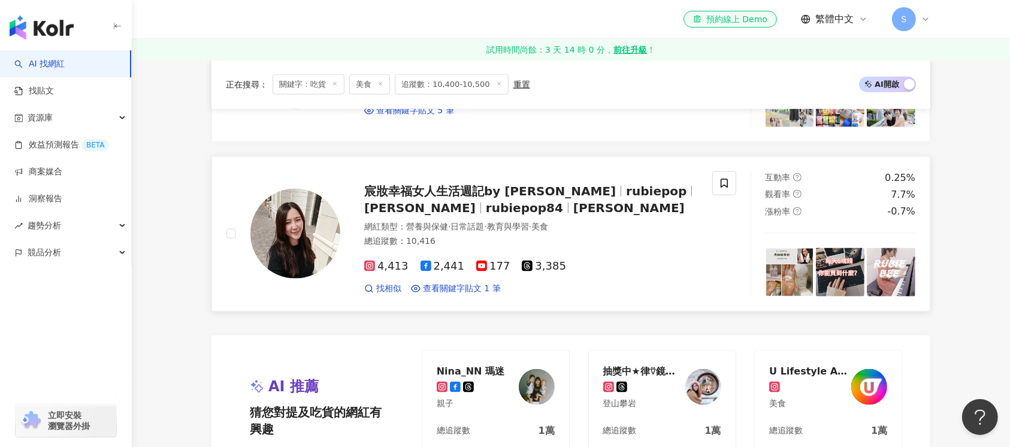
click at [290, 236] on img at bounding box center [295, 234] width 90 height 90
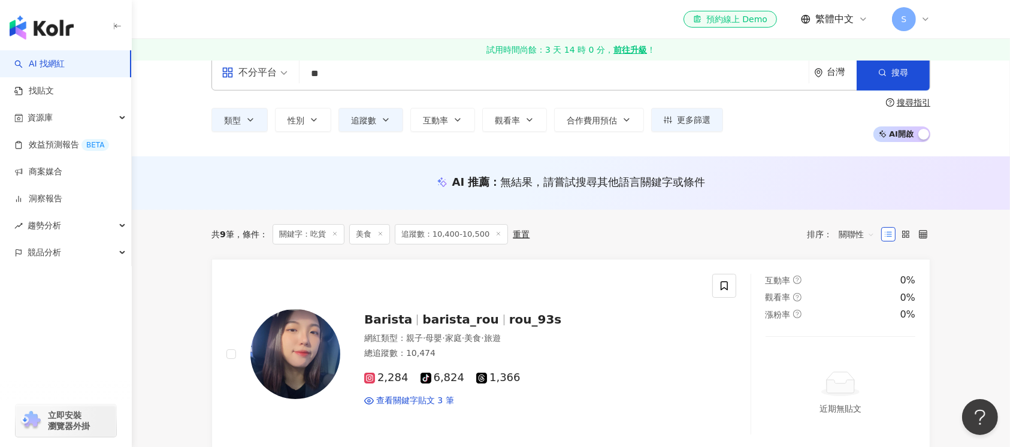
scroll to position [0, 0]
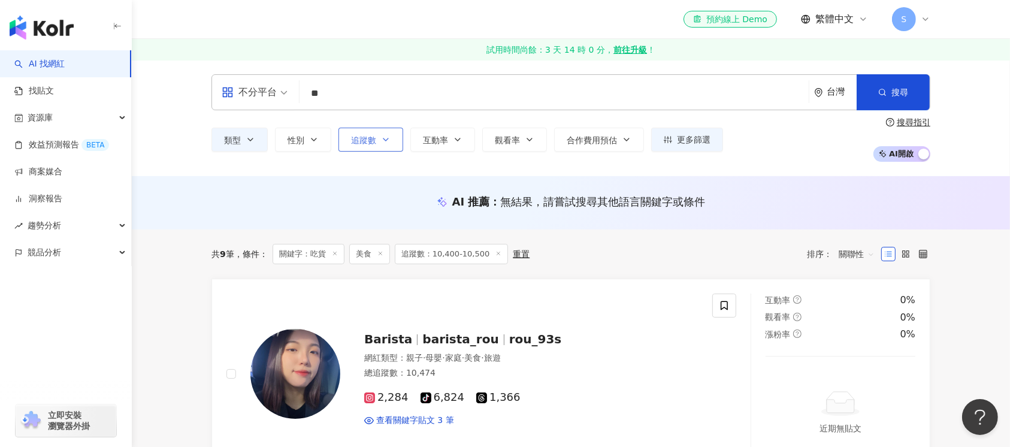
click at [390, 134] on button "追蹤數" at bounding box center [370, 140] width 65 height 24
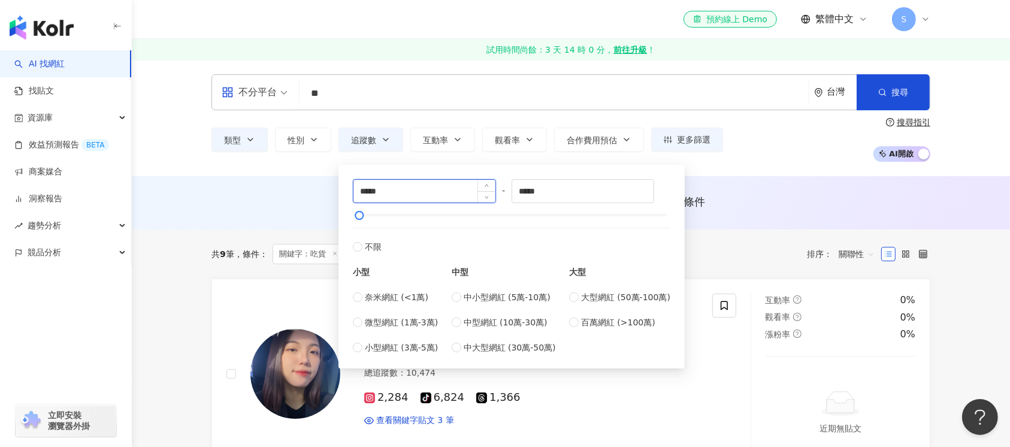
click at [369, 192] on input "*****" at bounding box center [424, 191] width 142 height 23
type input "*****"
click at [537, 189] on input "*****" at bounding box center [583, 191] width 142 height 23
type input "*****"
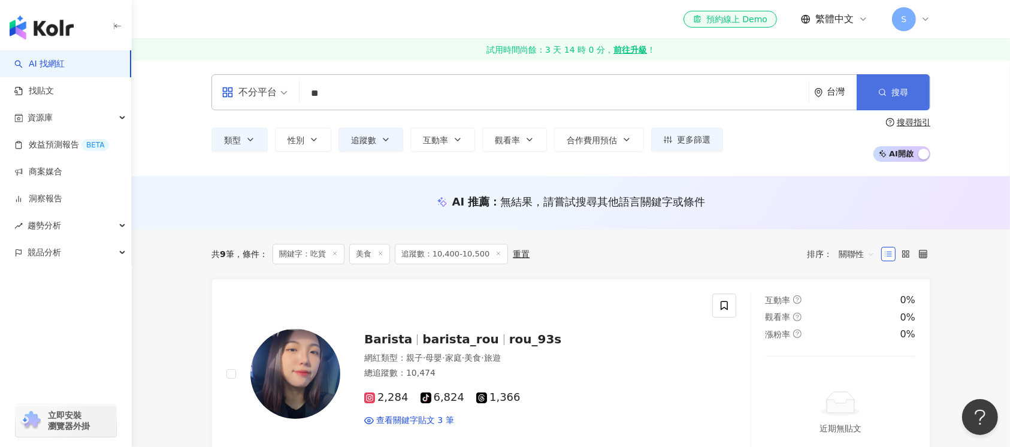
click at [903, 84] on button "搜尋" at bounding box center [892, 92] width 73 height 36
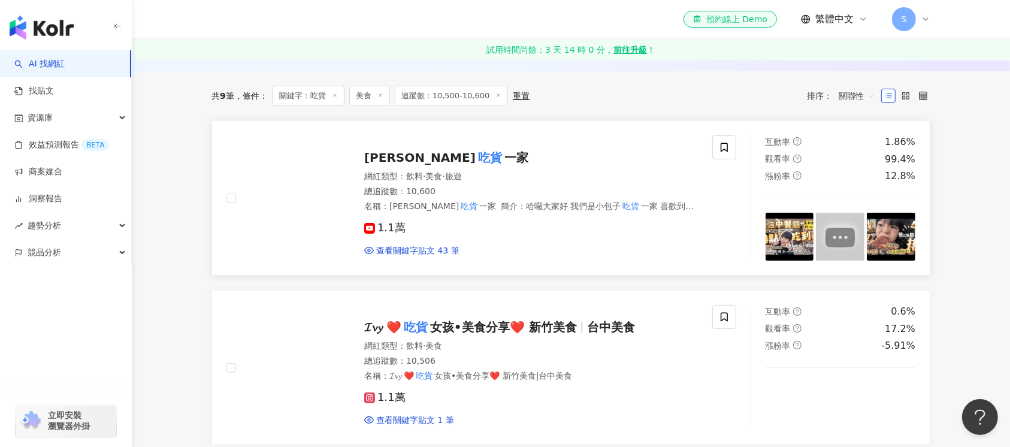
scroll to position [159, 0]
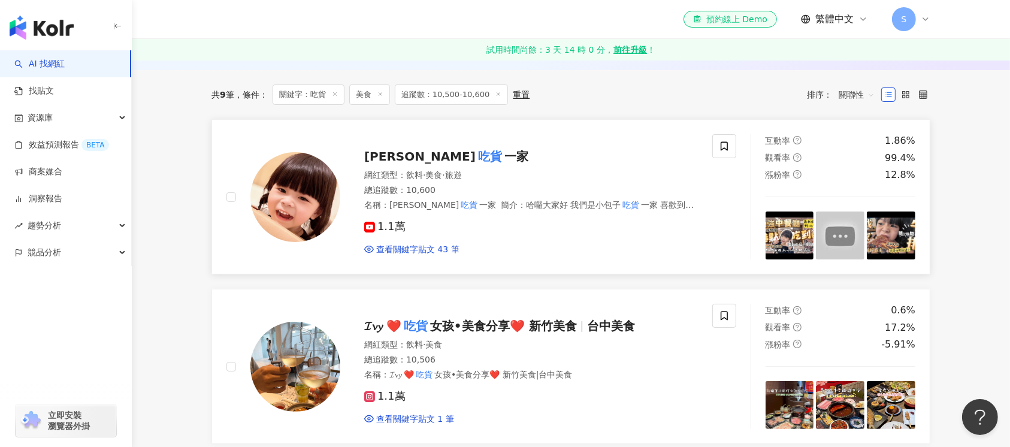
click at [290, 234] on img at bounding box center [295, 197] width 90 height 90
click at [302, 360] on img at bounding box center [295, 367] width 90 height 90
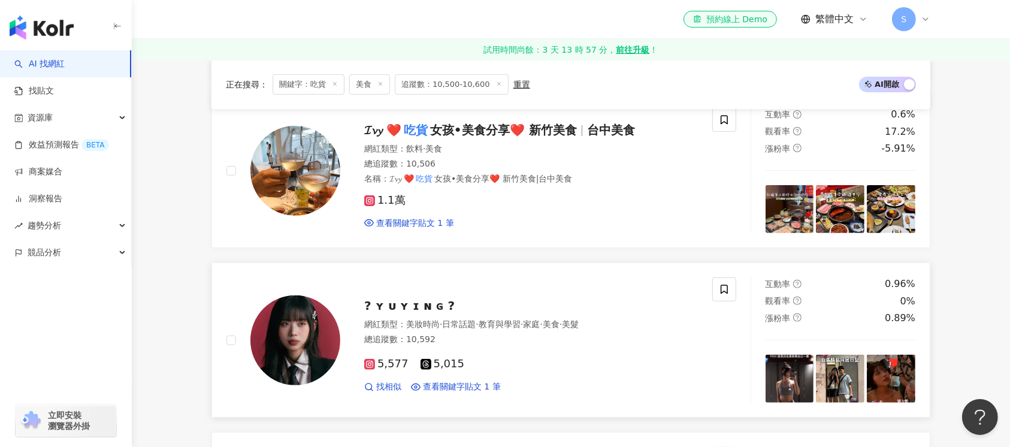
scroll to position [319, 0]
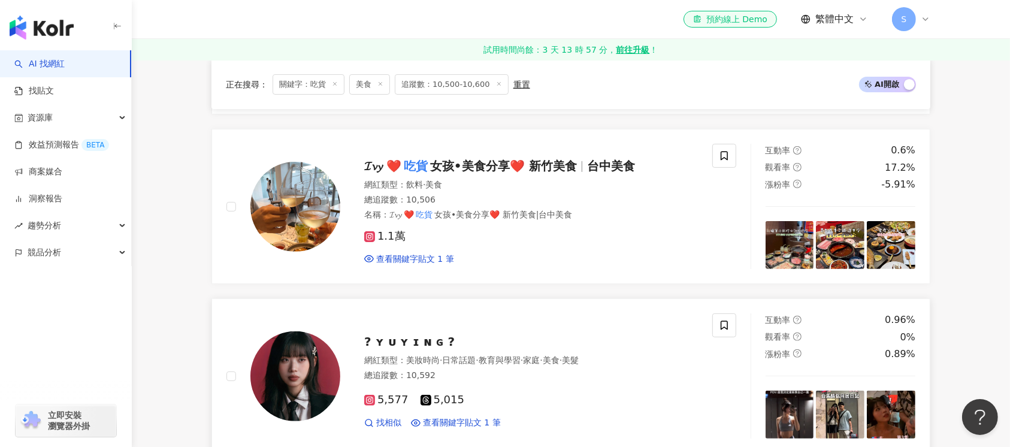
click at [317, 359] on img at bounding box center [295, 376] width 90 height 90
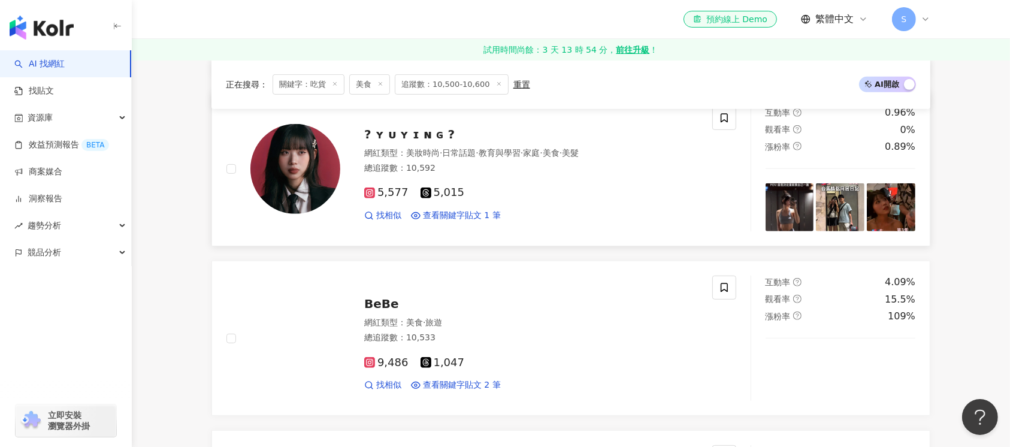
scroll to position [559, 0]
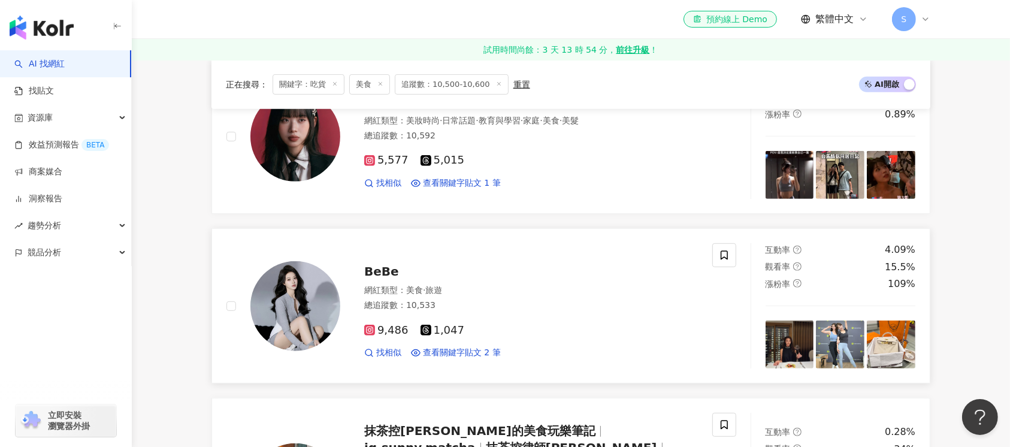
click at [289, 314] on img at bounding box center [295, 306] width 90 height 90
click at [294, 304] on img at bounding box center [295, 306] width 90 height 90
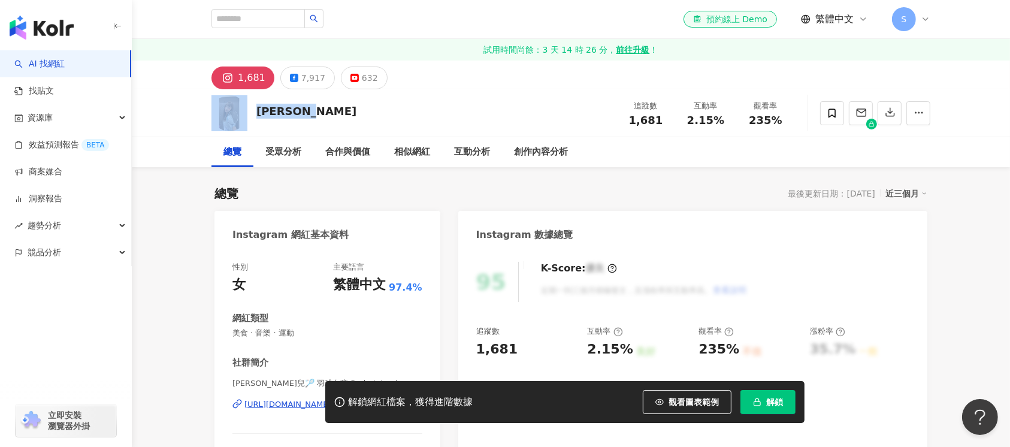
drag, startPoint x: 265, startPoint y: 109, endPoint x: 246, endPoint y: 114, distance: 19.9
click at [246, 114] on div "Amber安柏兒 追蹤數 1,681 互動率 2.15% 觀看率 235%" at bounding box center [570, 112] width 766 height 47
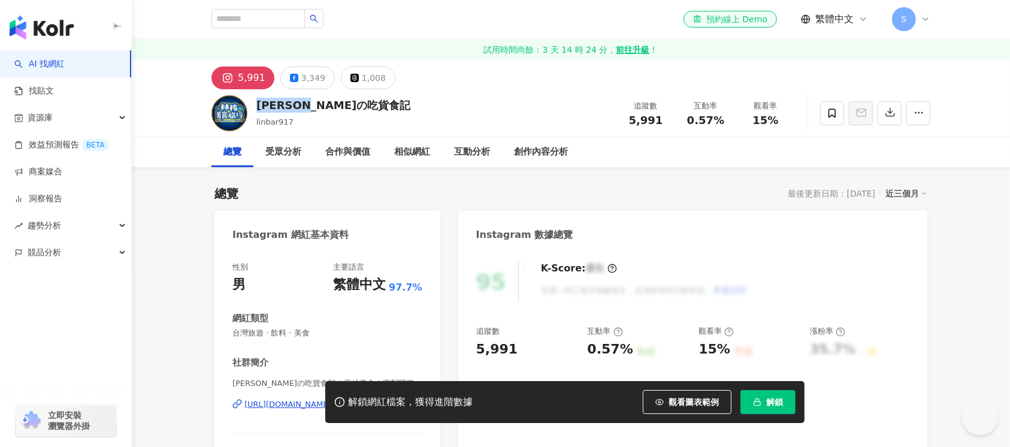
drag, startPoint x: 251, startPoint y: 98, endPoint x: 254, endPoint y: 107, distance: 8.9
click at [254, 107] on div "[PERSON_NAME]の吃貨食記 linbar917 追蹤數 5,991 互動率 0.57% 觀看率 15%" at bounding box center [570, 112] width 766 height 47
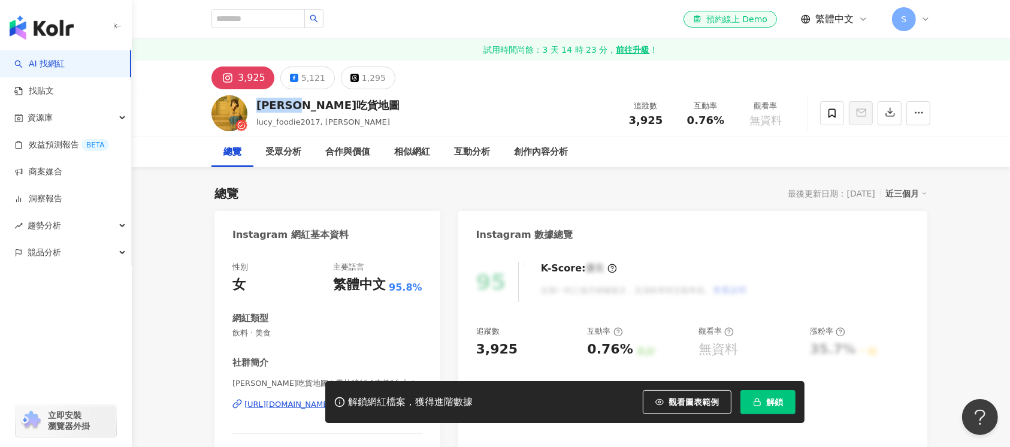
drag, startPoint x: 324, startPoint y: 108, endPoint x: 256, endPoint y: 108, distance: 68.3
click at [256, 108] on div "[PERSON_NAME]吃貨地圖" at bounding box center [327, 105] width 143 height 15
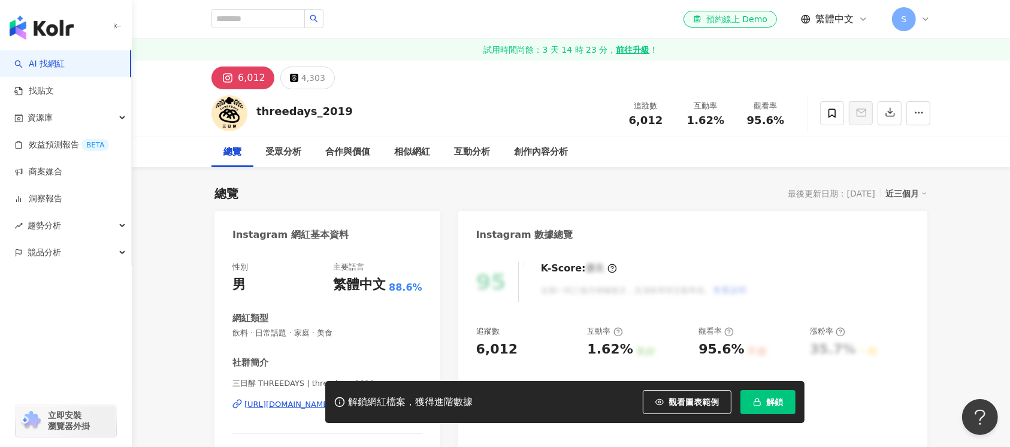
drag, startPoint x: 205, startPoint y: 102, endPoint x: 250, endPoint y: 116, distance: 46.2
click at [250, 116] on div "threedays_2019 追蹤數 6,012 互動率 1.62% 觀看率 95.6%" at bounding box center [570, 112] width 766 height 47
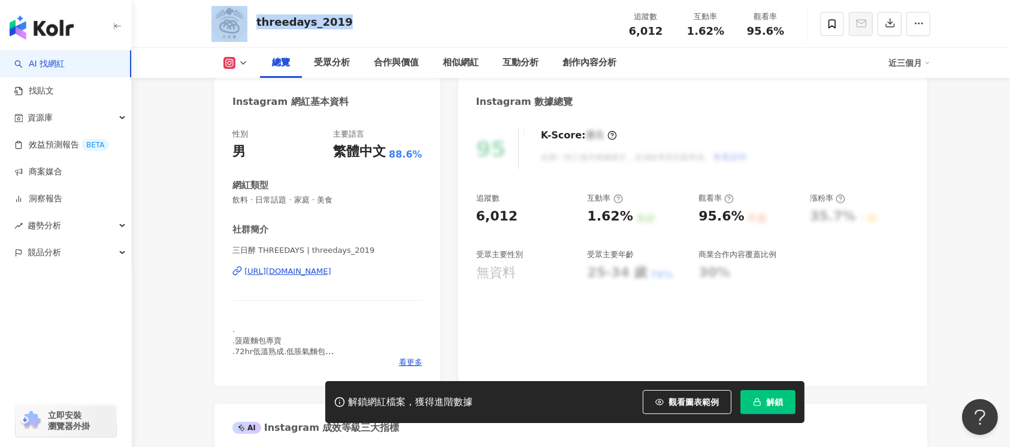
scroll to position [159, 0]
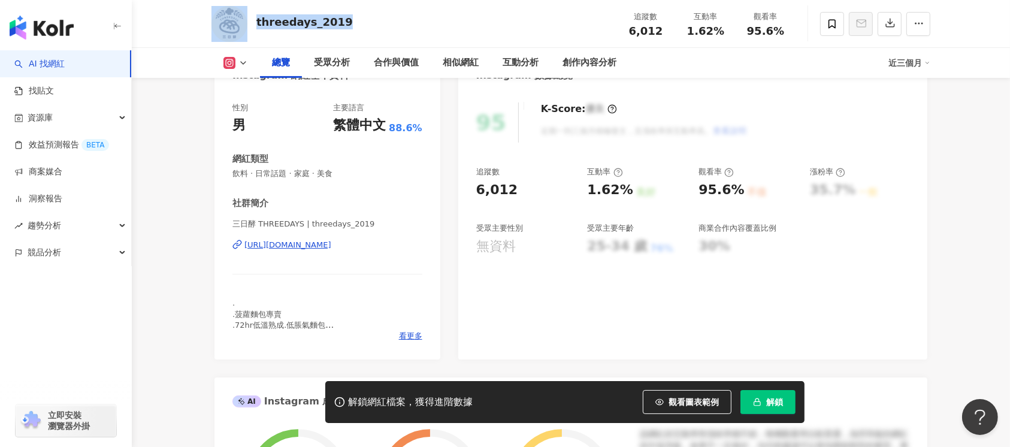
click at [329, 247] on div "https://www.instagram.com/threedays_2019/" at bounding box center [287, 245] width 87 height 11
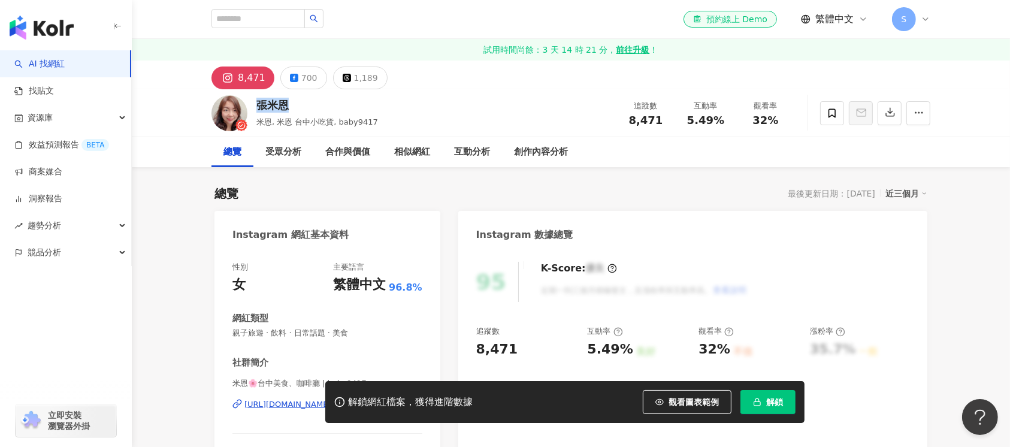
drag, startPoint x: 307, startPoint y: 110, endPoint x: 252, endPoint y: 109, distance: 55.1
click at [252, 109] on div "[PERSON_NAME]恩, 米恩 台中小吃貨, baby9417 追蹤數 8,471 互動率 5.49% 觀看率 32%" at bounding box center [570, 112] width 766 height 47
copy div "張米恩"
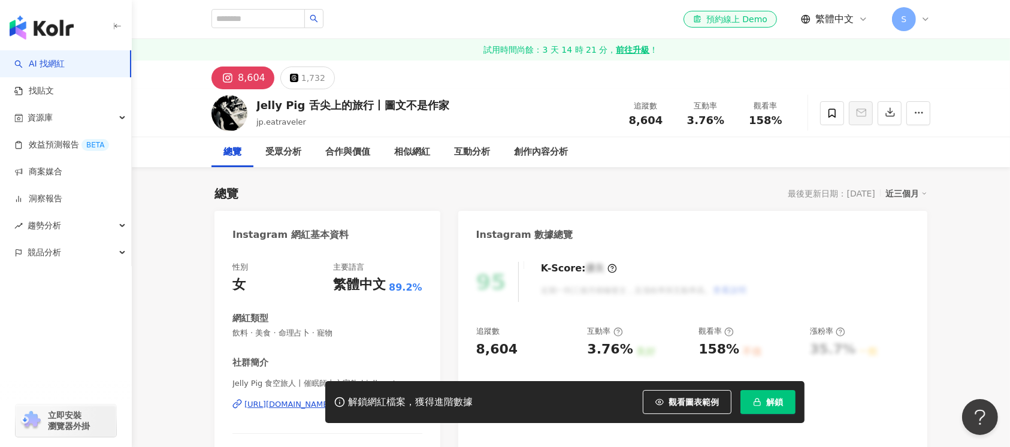
drag, startPoint x: 272, startPoint y: 99, endPoint x: 255, endPoint y: 98, distance: 17.4
click at [255, 98] on div "Jelly Pig 舌尖上的旅行丨圖文不是作家 jp.eatraveler 追蹤數 8,604 互動率 3.76% 觀看率 158%" at bounding box center [570, 112] width 766 height 47
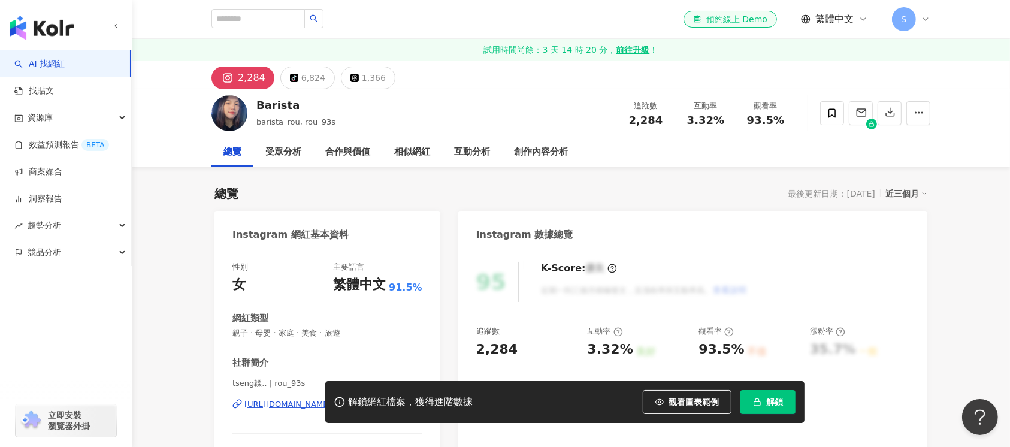
click at [249, 103] on div "Barista barista_rou, rou_93s 追蹤數 2,284 互動率 3.32% 觀看率 93.5%" at bounding box center [570, 112] width 766 height 47
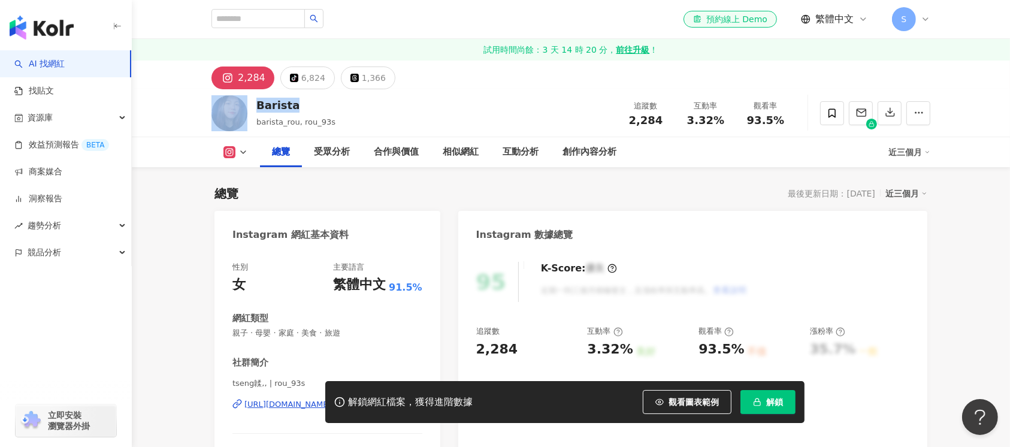
scroll to position [159, 0]
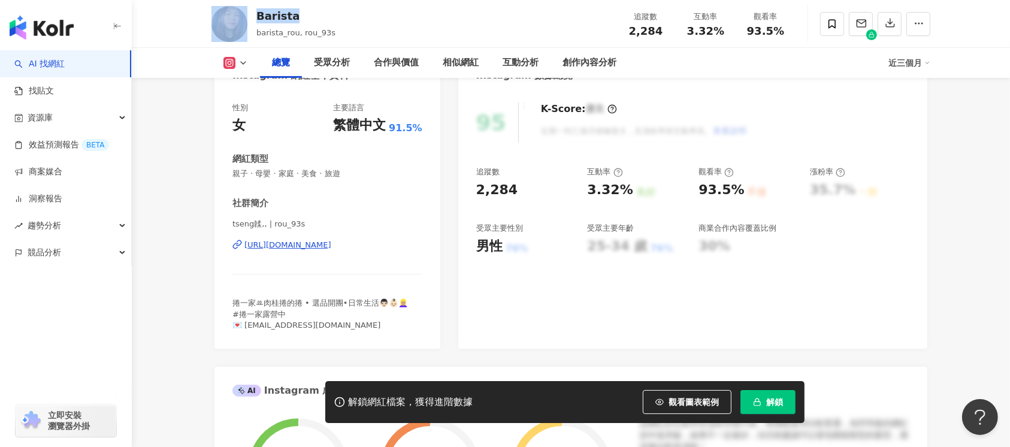
click at [331, 248] on div "[URL][DOMAIN_NAME]" at bounding box center [287, 245] width 87 height 11
click at [331, 243] on div "[URL][DOMAIN_NAME]" at bounding box center [287, 245] width 87 height 11
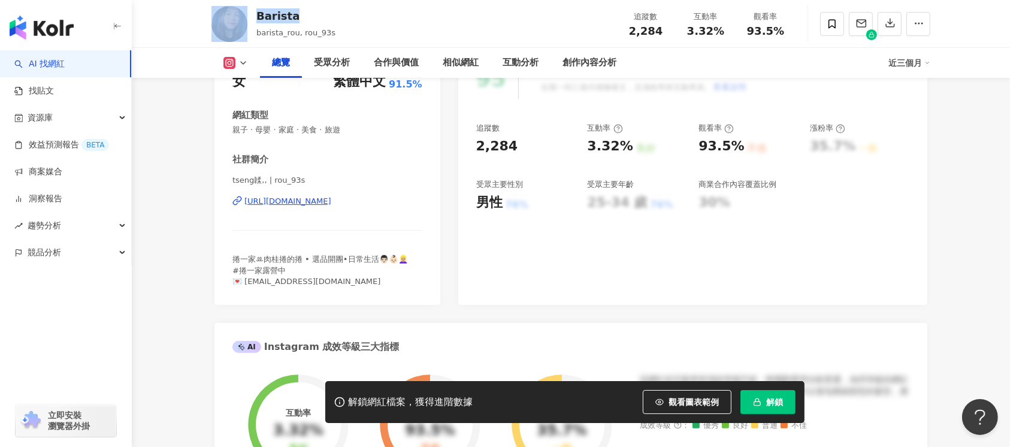
scroll to position [240, 0]
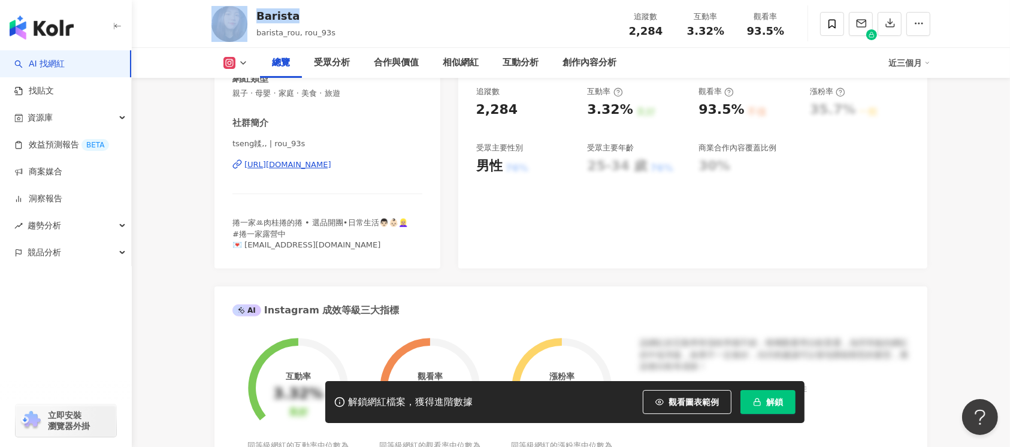
click at [773, 401] on span "解鎖" at bounding box center [774, 402] width 17 height 10
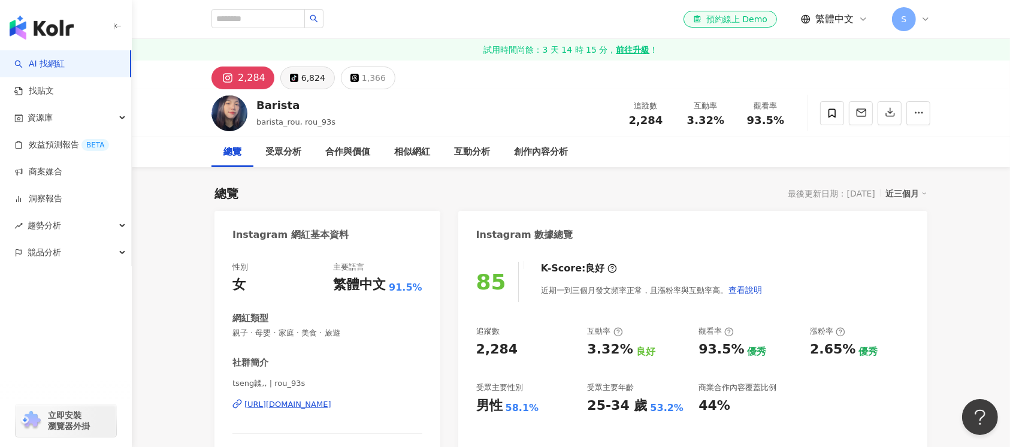
click at [307, 84] on div "6,824" at bounding box center [313, 77] width 24 height 17
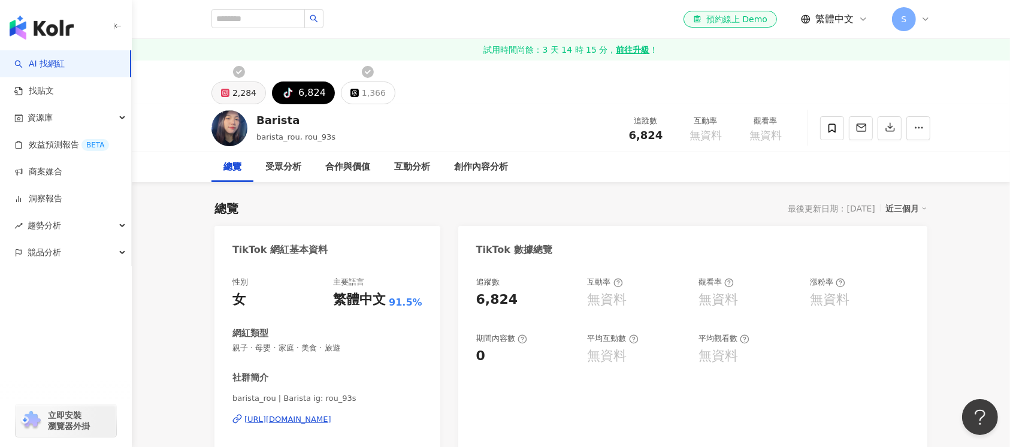
click at [241, 93] on div "2,284" at bounding box center [244, 92] width 24 height 17
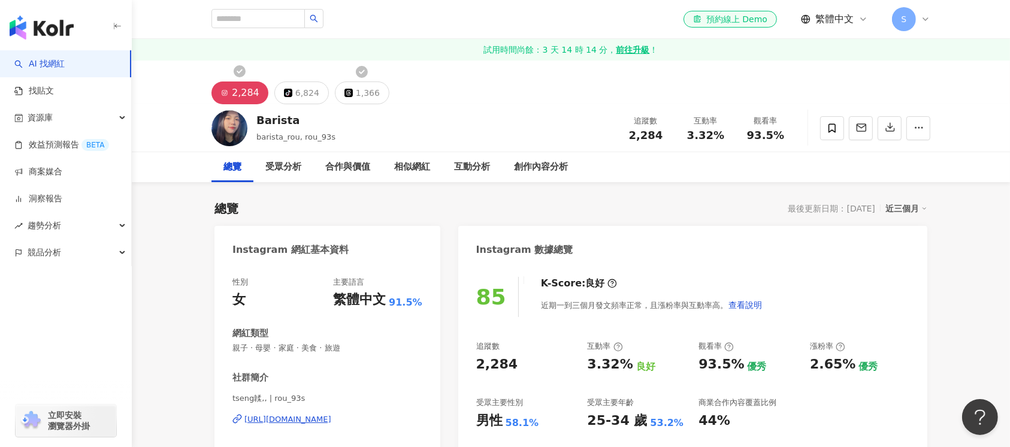
click at [363, 95] on div "1,366" at bounding box center [368, 92] width 24 height 17
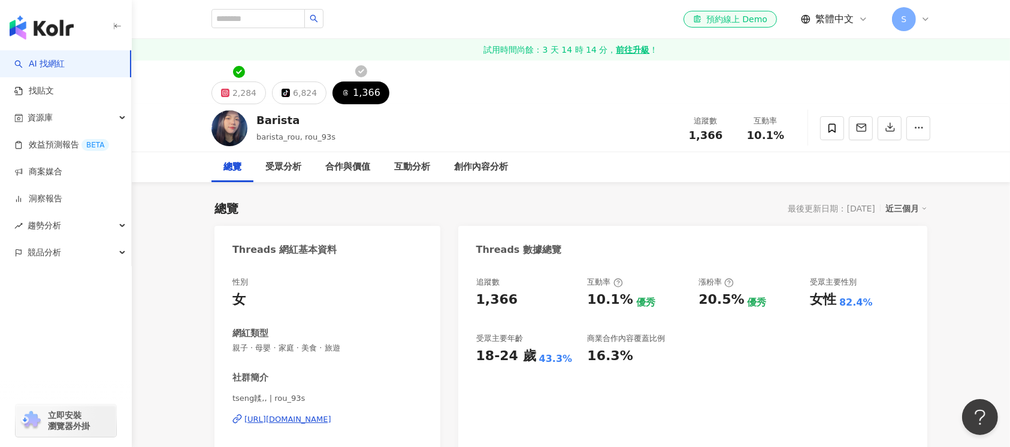
scroll to position [240, 0]
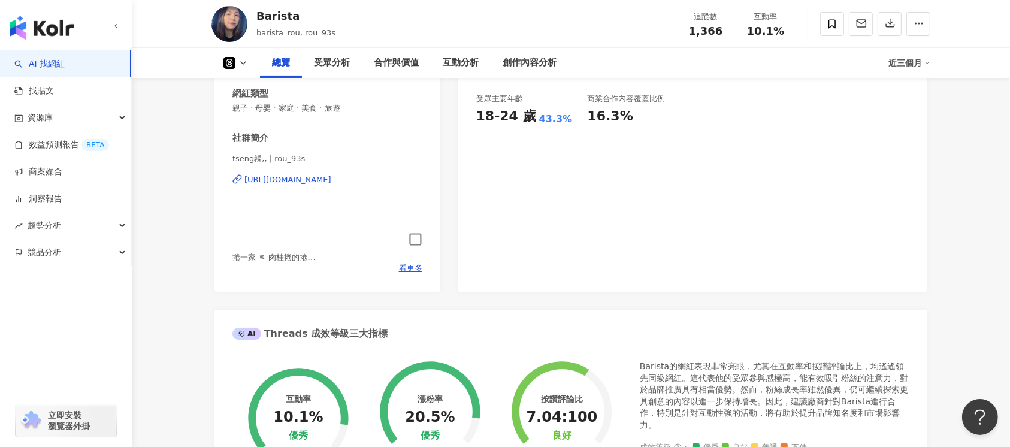
click at [416, 237] on icon "button" at bounding box center [415, 239] width 14 height 14
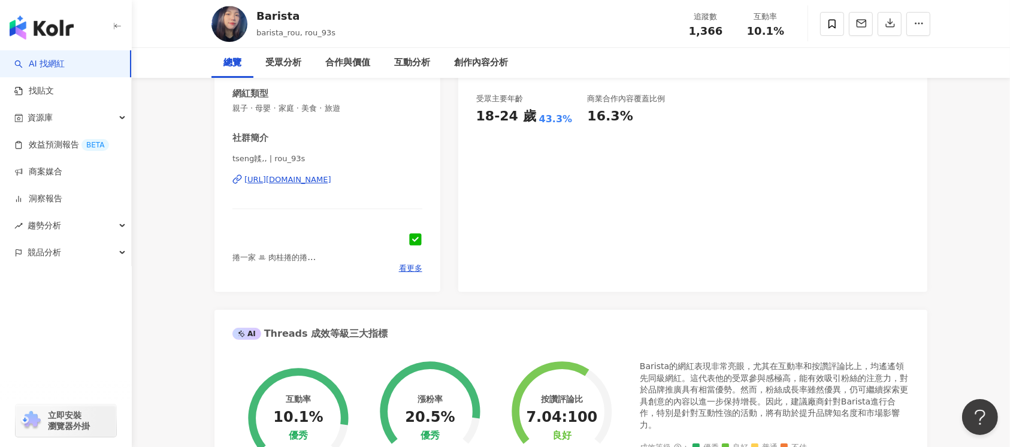
scroll to position [0, 0]
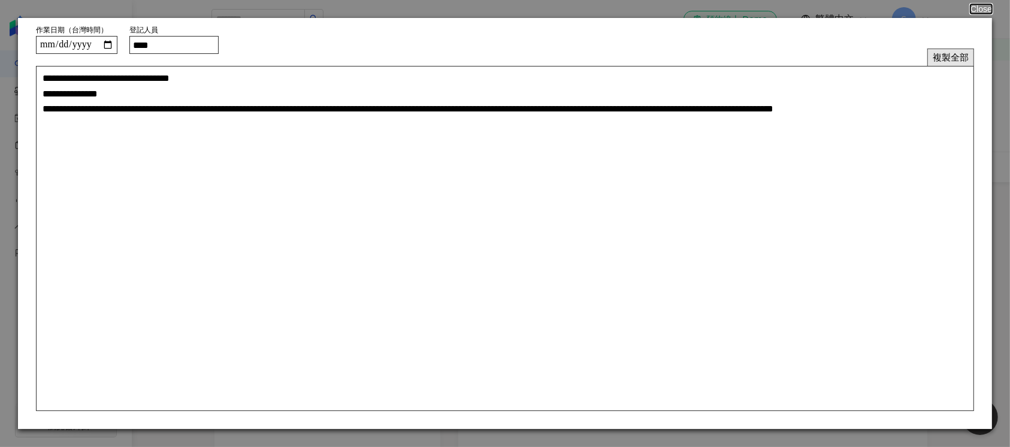
click at [942, 59] on button "複製全部" at bounding box center [950, 57] width 47 height 17
click at [986, 5] on button "Close" at bounding box center [980, 9] width 23 height 10
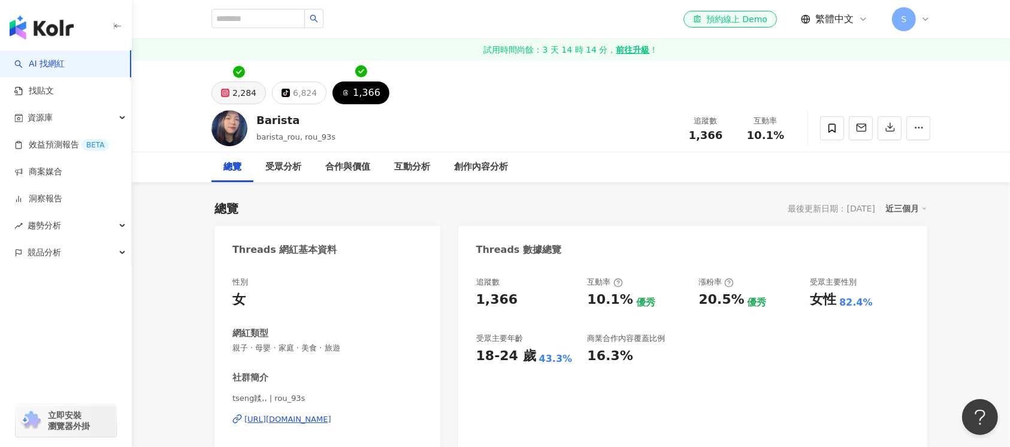
click at [244, 95] on div "2,284" at bounding box center [244, 92] width 24 height 17
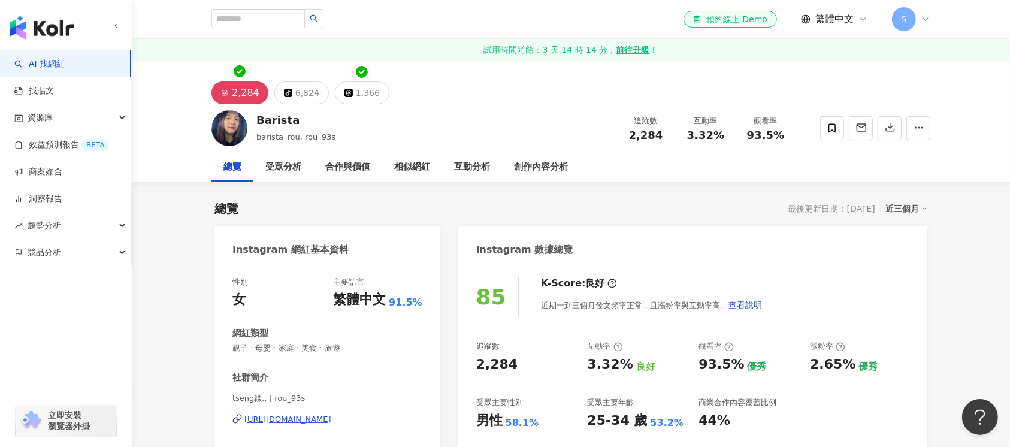
click at [331, 416] on div "[URL][DOMAIN_NAME]" at bounding box center [287, 419] width 87 height 11
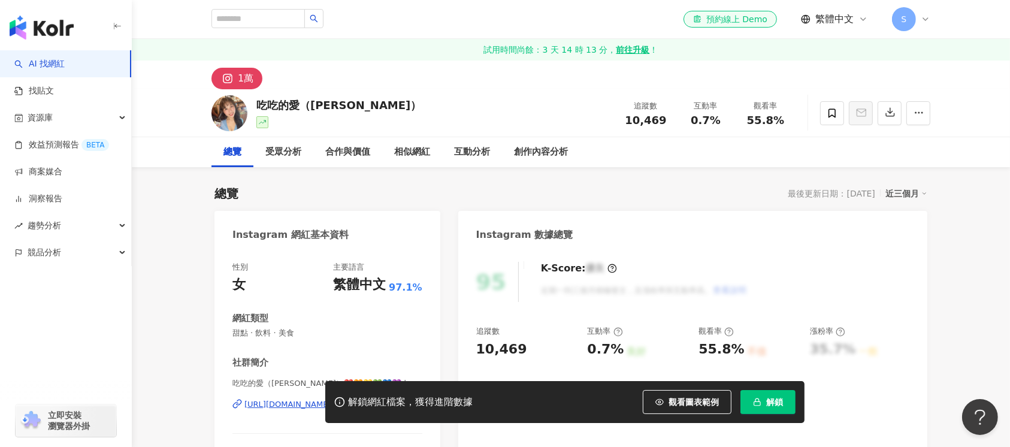
drag, startPoint x: 344, startPoint y: 103, endPoint x: 256, endPoint y: 101, distance: 88.6
click at [256, 101] on div "吃吃的愛（[PERSON_NAME]） 追蹤數 10,469 互動率 0.7% 觀看率 55.8%" at bounding box center [570, 112] width 766 height 47
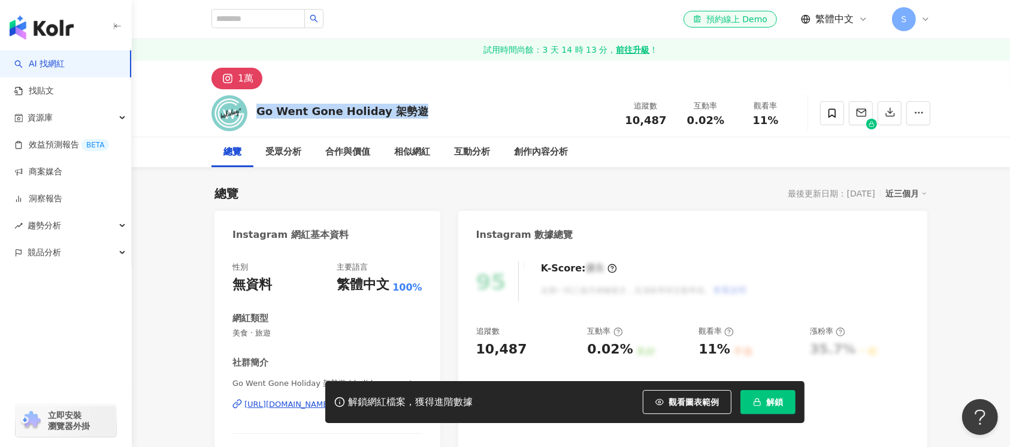
drag, startPoint x: 279, startPoint y: 111, endPoint x: 256, endPoint y: 113, distance: 23.4
click at [256, 113] on div "Go Went Gone Holiday 架勢遊 追蹤數 10,487 互動率 0.02% 觀看率 11%" at bounding box center [570, 112] width 766 height 47
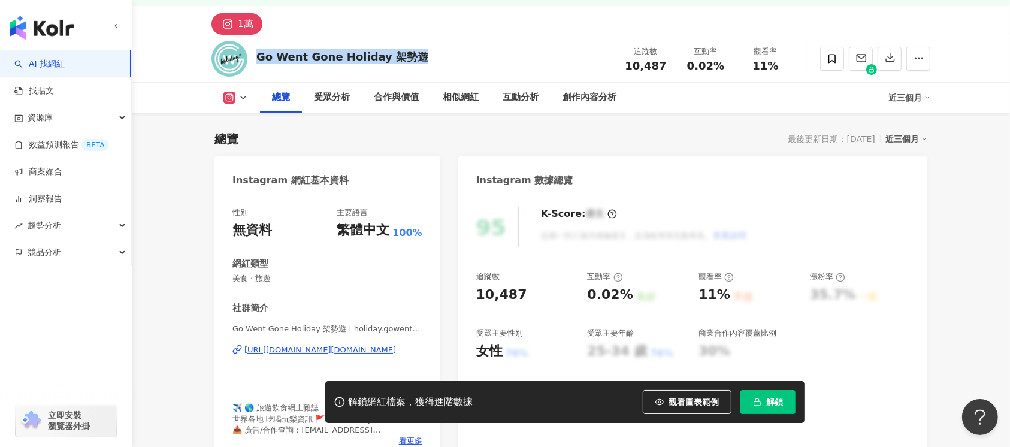
scroll to position [80, 0]
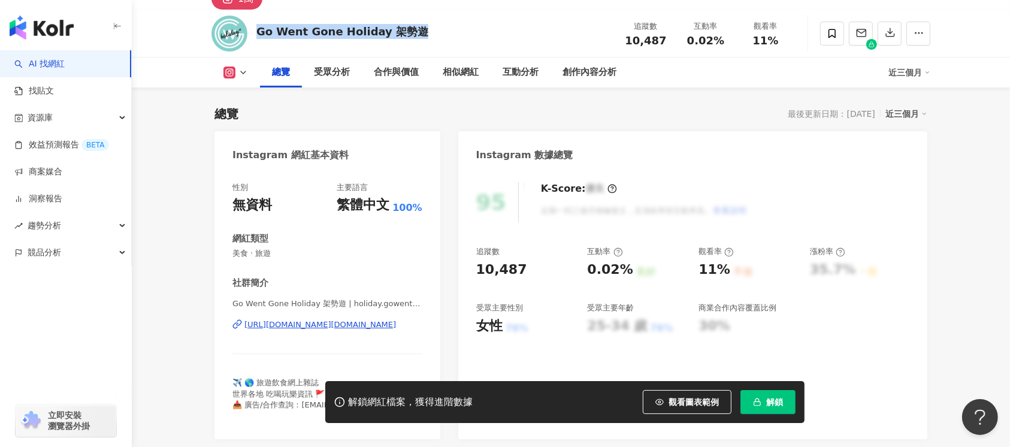
click at [332, 323] on div "https://www.instagram.com/holiday.gowentgone/" at bounding box center [320, 324] width 152 height 11
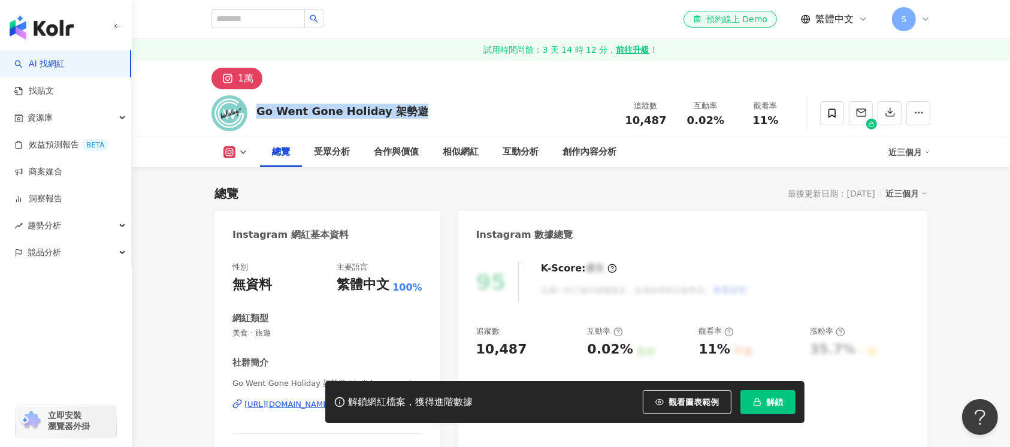
scroll to position [240, 0]
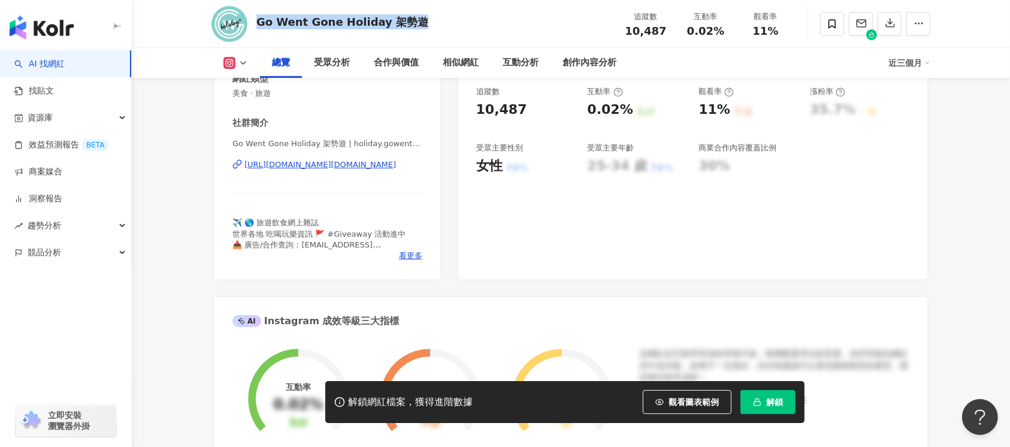
click at [369, 165] on div "https://www.instagram.com/holiday.gowentgone/" at bounding box center [320, 164] width 152 height 11
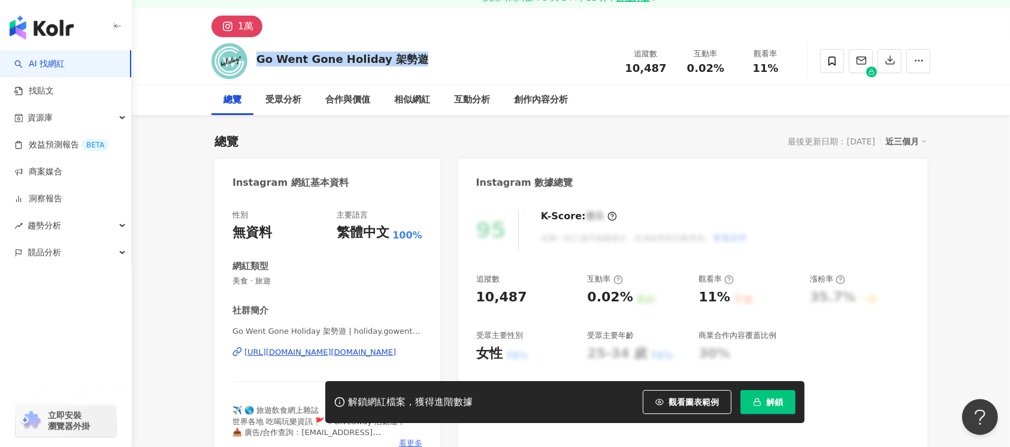
scroll to position [0, 0]
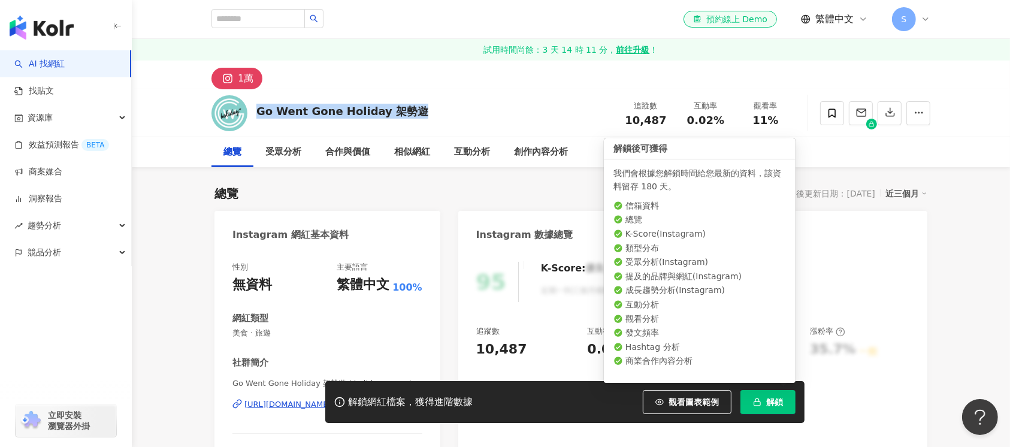
click at [771, 402] on span "解鎖" at bounding box center [774, 402] width 17 height 10
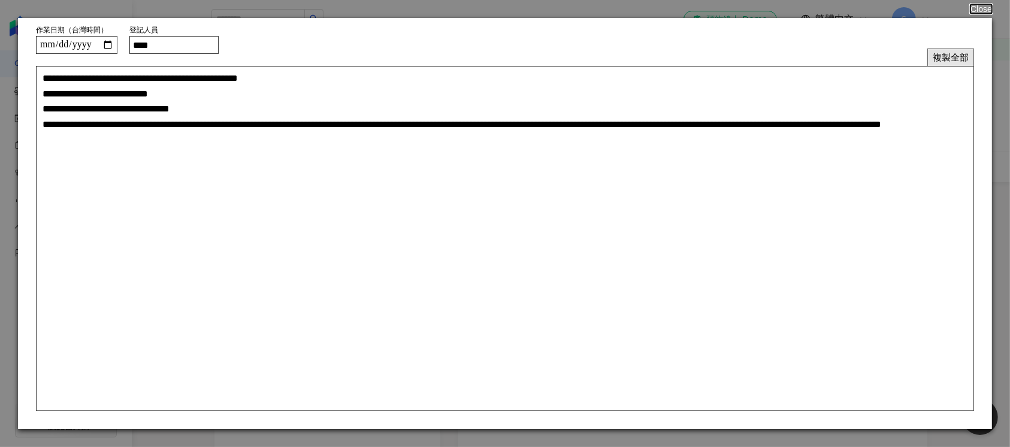
click at [945, 57] on button "複製全部" at bounding box center [950, 57] width 47 height 17
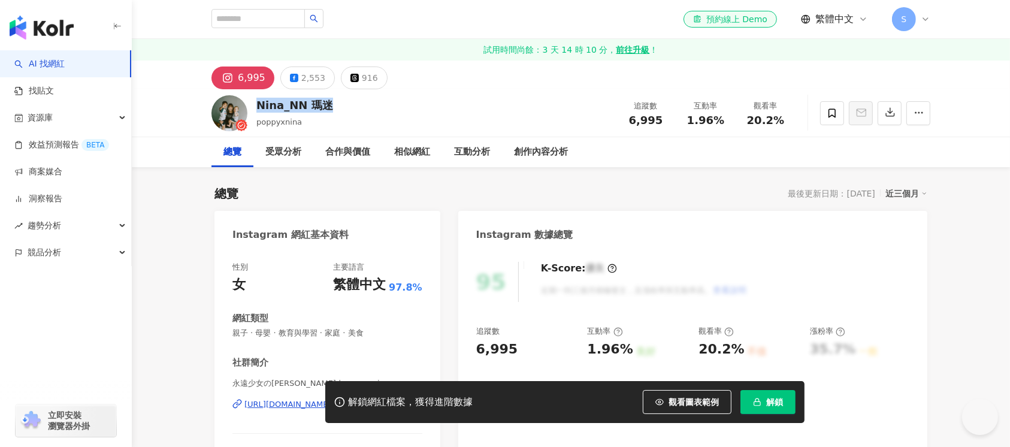
drag, startPoint x: 335, startPoint y: 103, endPoint x: 259, endPoint y: 104, distance: 76.1
click at [259, 104] on div "Nina_NN 瑪迷 poppyxnina 追蹤數 6,995 互動率 1.96% 觀看率 20.2%" at bounding box center [570, 112] width 766 height 47
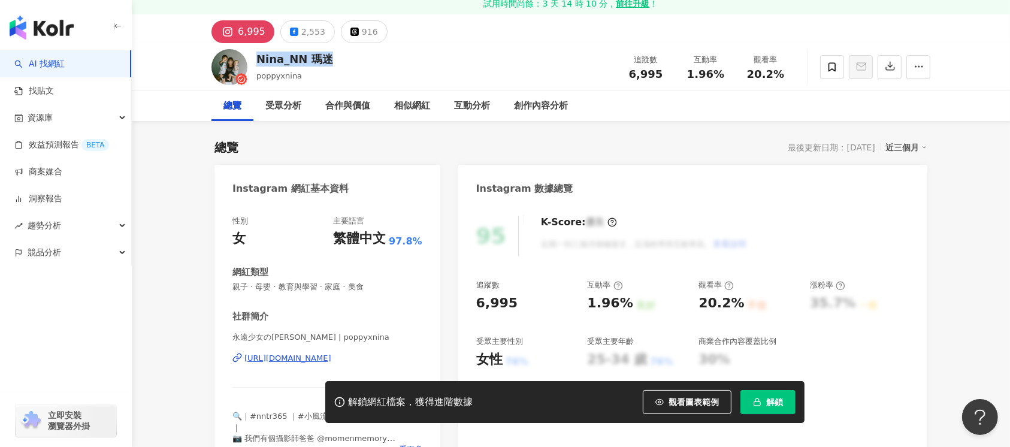
scroll to position [80, 0]
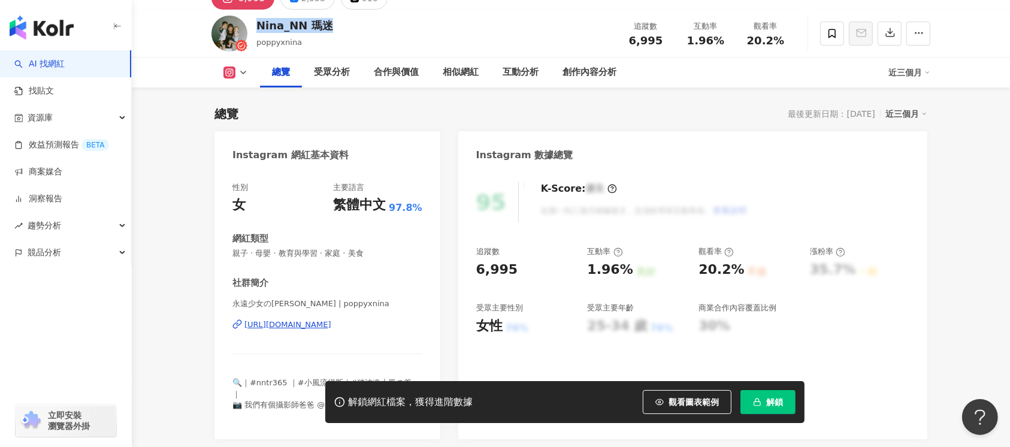
click at [331, 326] on div "https://www.instagram.com/poppyxnina/" at bounding box center [287, 324] width 87 height 11
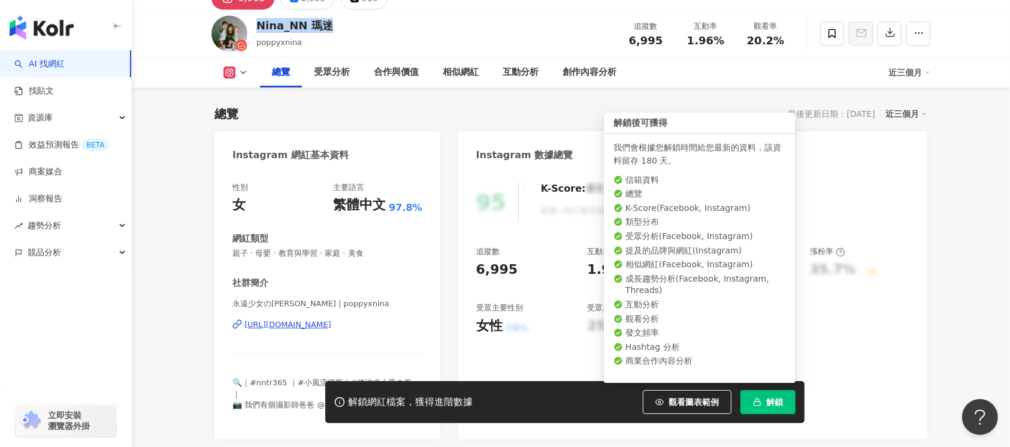
click at [766, 404] on span "解鎖" at bounding box center [774, 402] width 17 height 10
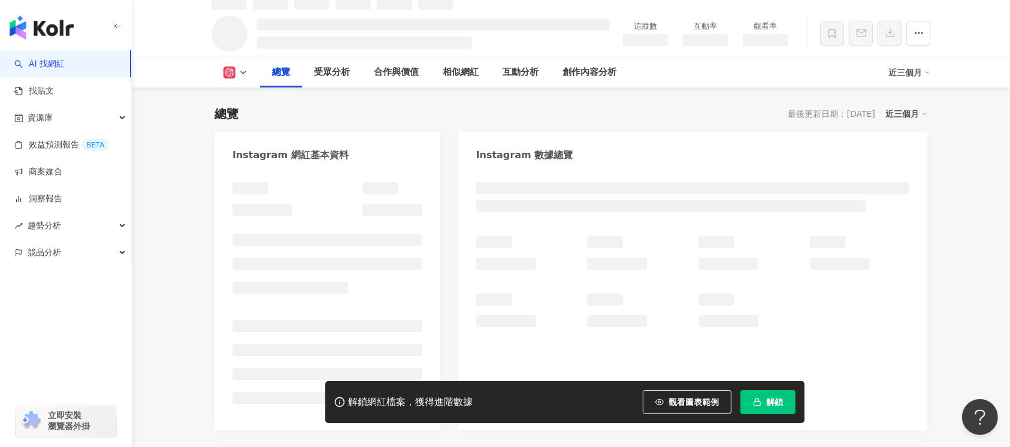
scroll to position [93, 0]
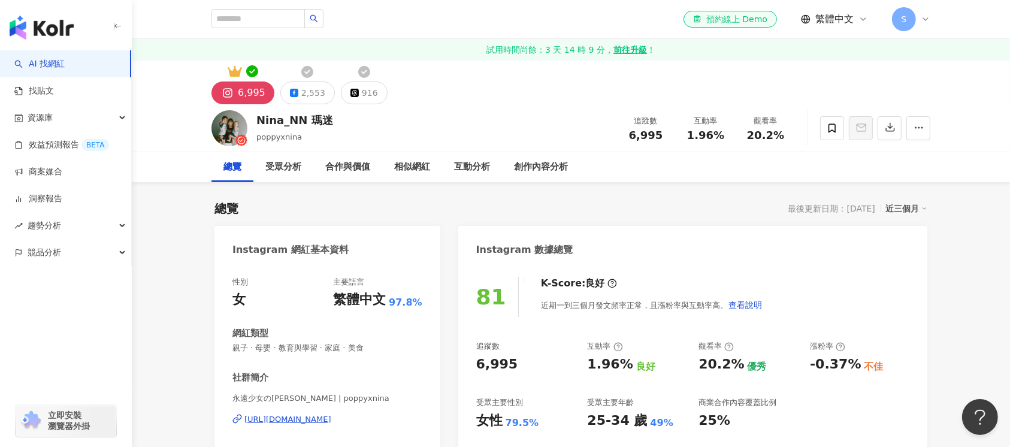
click at [302, 83] on button "2,553" at bounding box center [307, 92] width 54 height 23
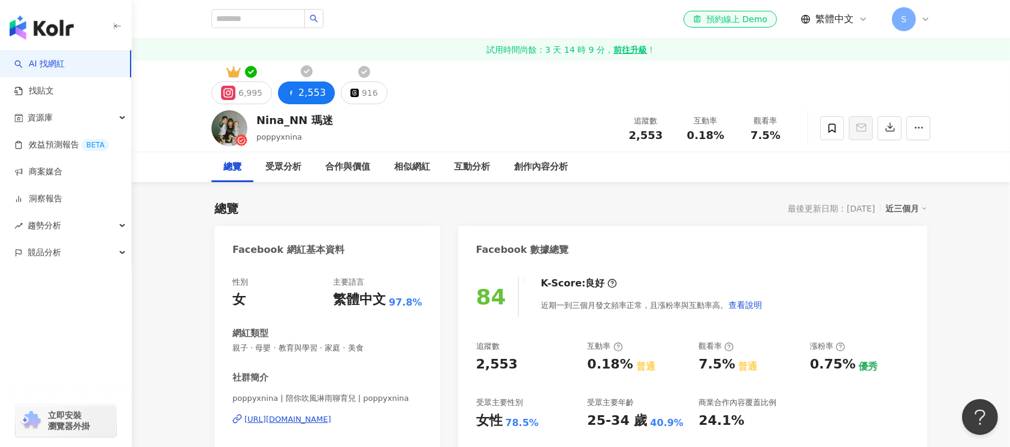
click at [366, 97] on div "916" at bounding box center [370, 92] width 16 height 17
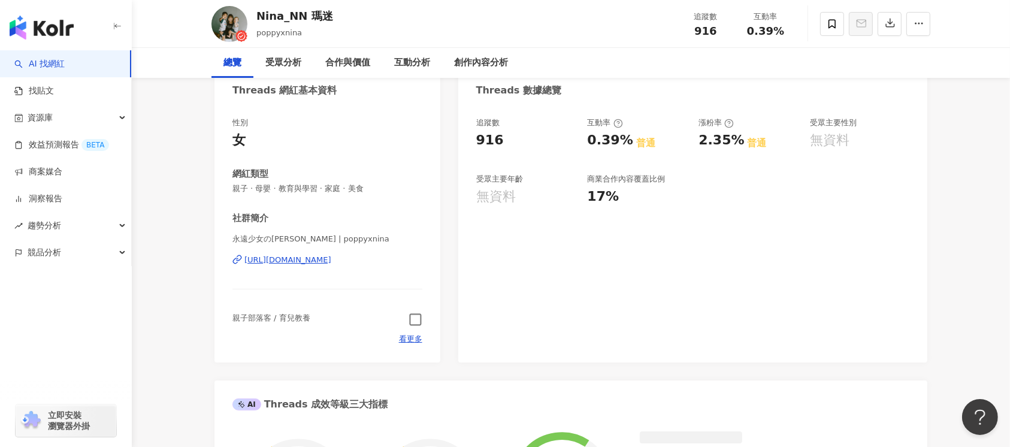
click at [413, 319] on icon "button" at bounding box center [415, 320] width 14 height 14
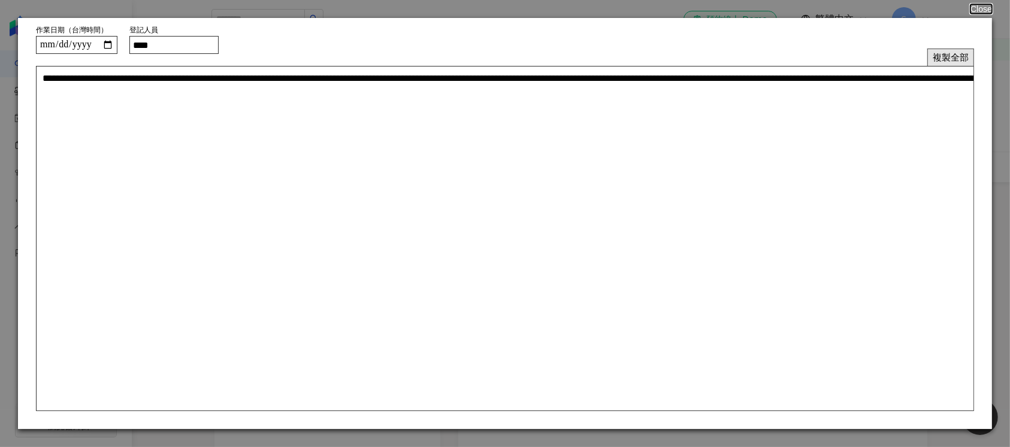
click at [952, 56] on button "複製全部" at bounding box center [950, 57] width 47 height 17
click at [949, 54] on button "複製全部" at bounding box center [950, 57] width 47 height 17
click at [953, 54] on button "複製全部" at bounding box center [950, 57] width 47 height 17
click at [982, 7] on button "Close" at bounding box center [980, 9] width 23 height 10
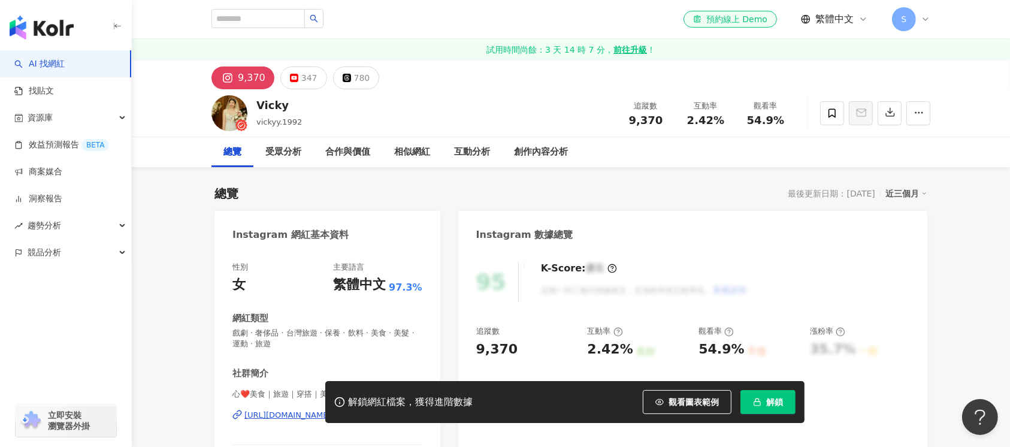
drag, startPoint x: 290, startPoint y: 106, endPoint x: 247, endPoint y: 106, distance: 43.7
click at [247, 106] on div "[PERSON_NAME].1992 追蹤數 9,370 互動率 2.42% 觀看率 54.9%" at bounding box center [570, 112] width 766 height 47
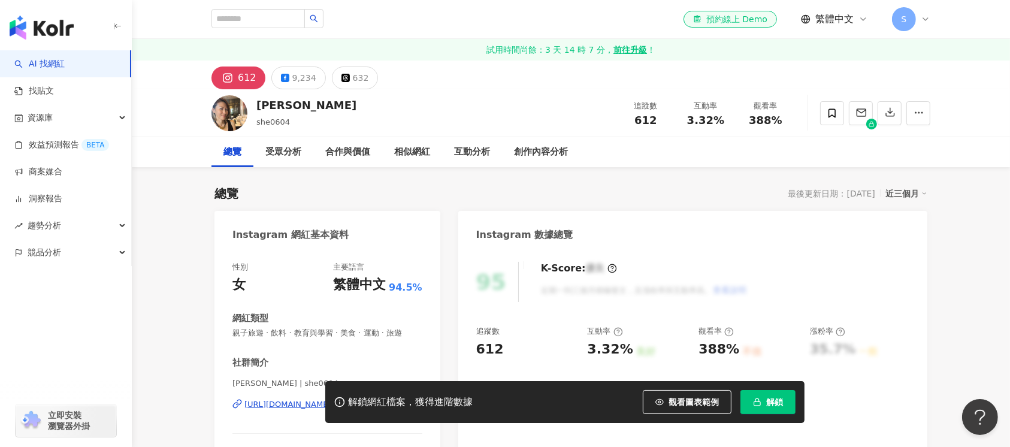
drag, startPoint x: 297, startPoint y: 113, endPoint x: 252, endPoint y: 112, distance: 45.5
click at [252, 112] on div "薇SaRa she0604 追蹤數 612 互動率 3.32% 觀看率 388%" at bounding box center [570, 112] width 766 height 47
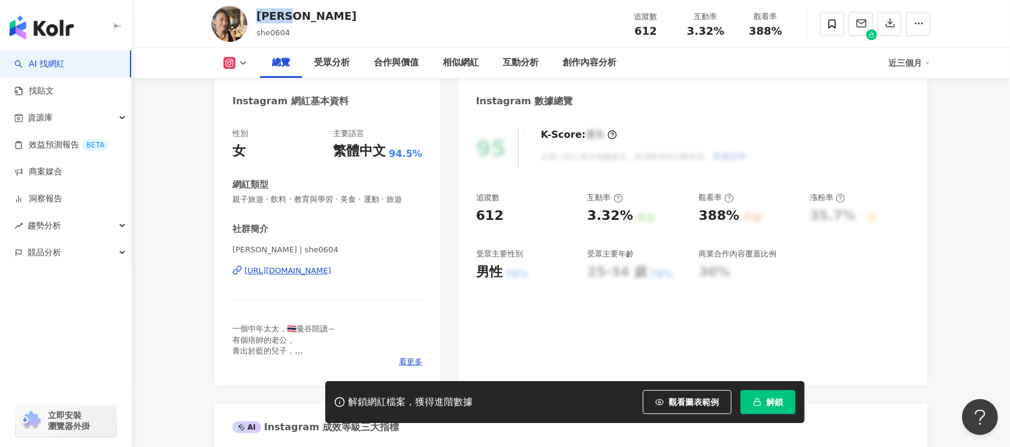
scroll to position [159, 0]
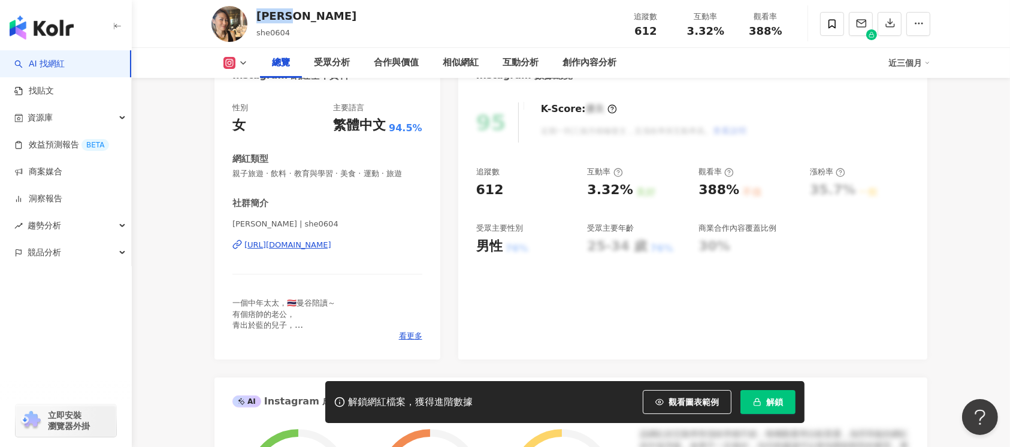
click at [326, 244] on div "https://www.instagram.com/she0604/" at bounding box center [287, 245] width 87 height 11
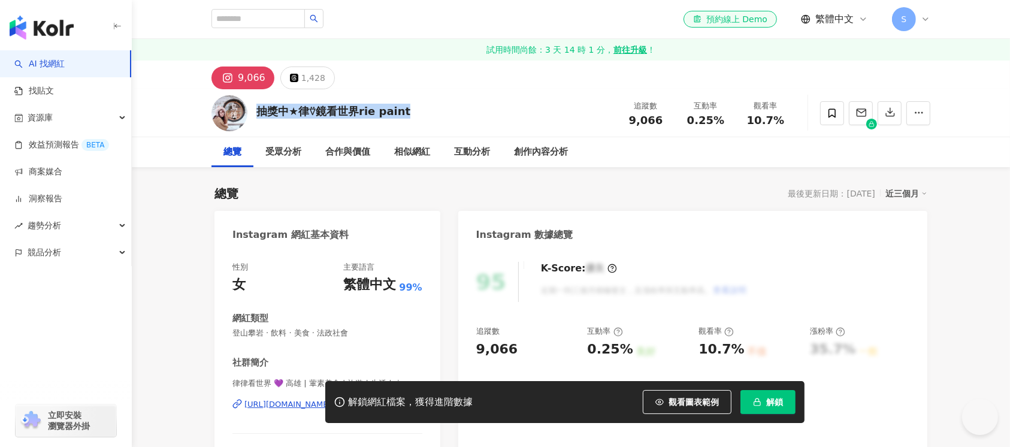
drag, startPoint x: 265, startPoint y: 109, endPoint x: 368, endPoint y: 426, distance: 333.9
click at [255, 108] on div "抽獎中★律⍢鏡看世界rie paint 追蹤數 9,066 互動率 0.25% 觀看率 10.7%" at bounding box center [570, 112] width 766 height 47
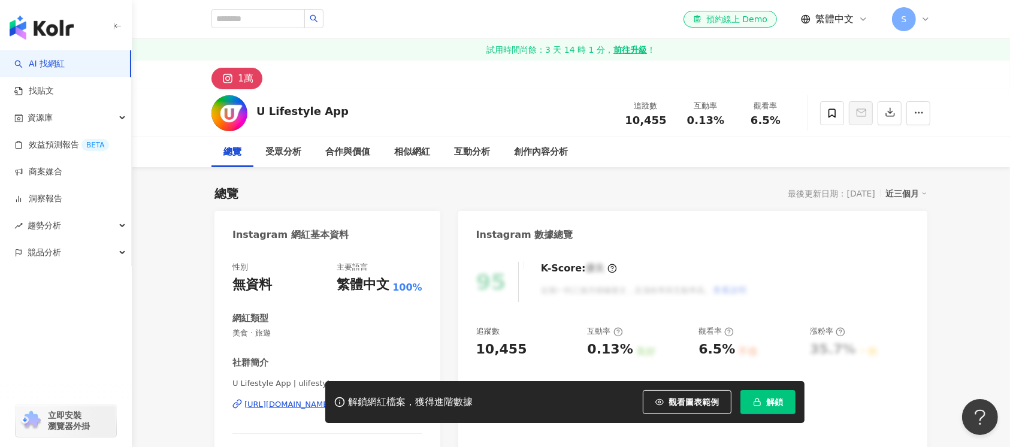
click at [253, 114] on div "U Lifestyle App 追蹤數 10,455 互動率 0.13% 觀看率 6.5%" at bounding box center [570, 112] width 766 height 47
click at [331, 399] on div "https://www.instagram.com/ulifestyleapp/" at bounding box center [287, 404] width 87 height 11
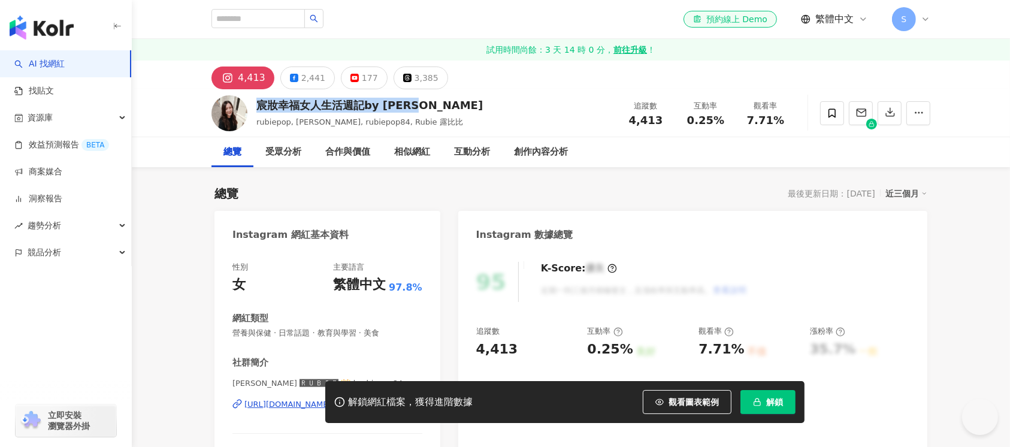
click at [256, 106] on div "宸妝幸福女人生活週記by [PERSON_NAME]" at bounding box center [369, 105] width 226 height 15
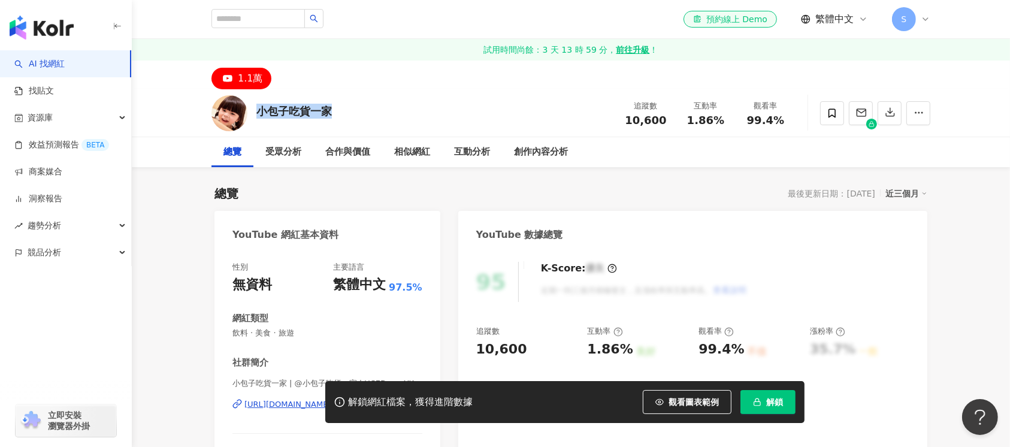
drag, startPoint x: 350, startPoint y: 113, endPoint x: 257, endPoint y: 104, distance: 93.2
click at [257, 104] on div "小包子吃貨一家 追蹤數 10,600 互動率 1.86% 觀看率 99.4%" at bounding box center [570, 112] width 766 height 47
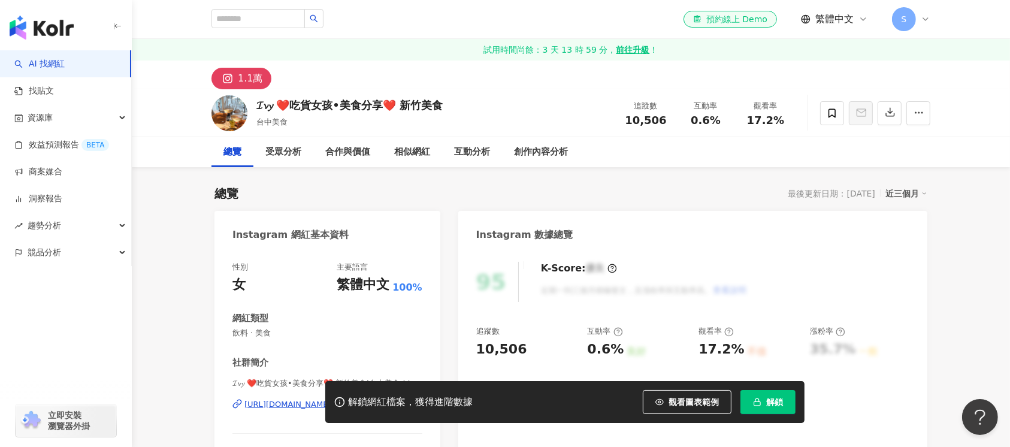
drag, startPoint x: 468, startPoint y: 102, endPoint x: 255, endPoint y: 104, distance: 212.6
click at [255, 104] on div "𝓘𝓿𝔂 ❤️吃貨女孩•美食分享❤️ 新竹美食 台中美食 追蹤數 10,506 互動率 0.6% 觀看率 17.2%" at bounding box center [570, 112] width 766 height 47
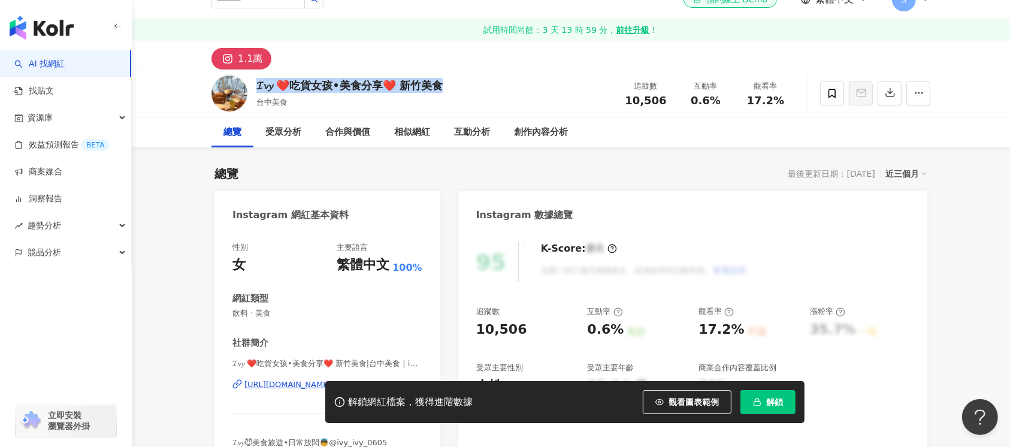
scroll to position [159, 0]
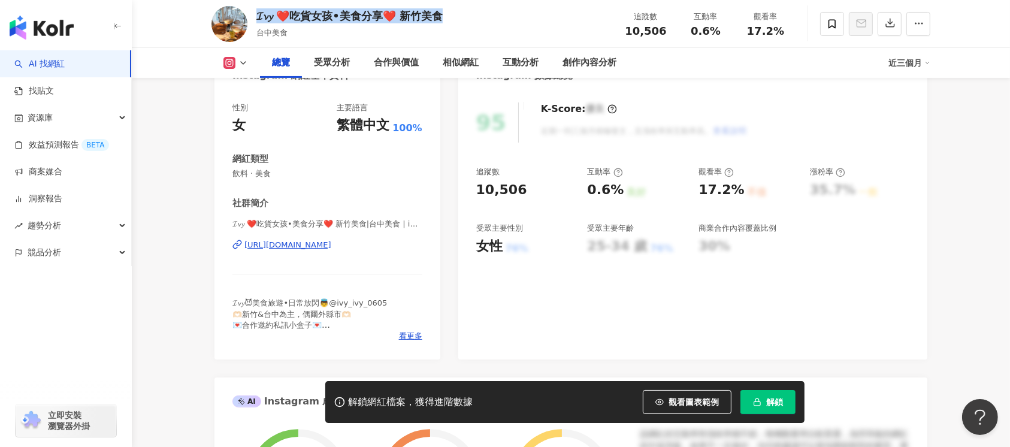
click at [331, 245] on div "https://www.instagram.com/ivyivy_0605/" at bounding box center [287, 245] width 87 height 11
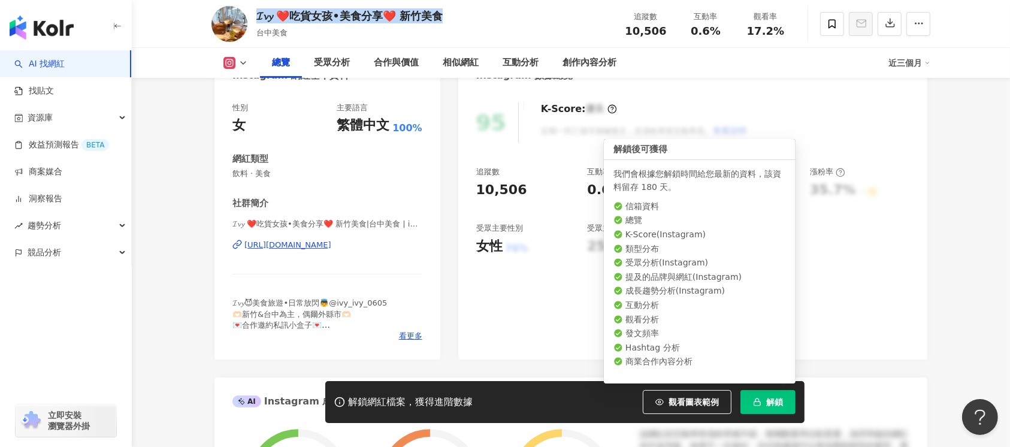
click at [766, 403] on span "解鎖" at bounding box center [774, 402] width 17 height 10
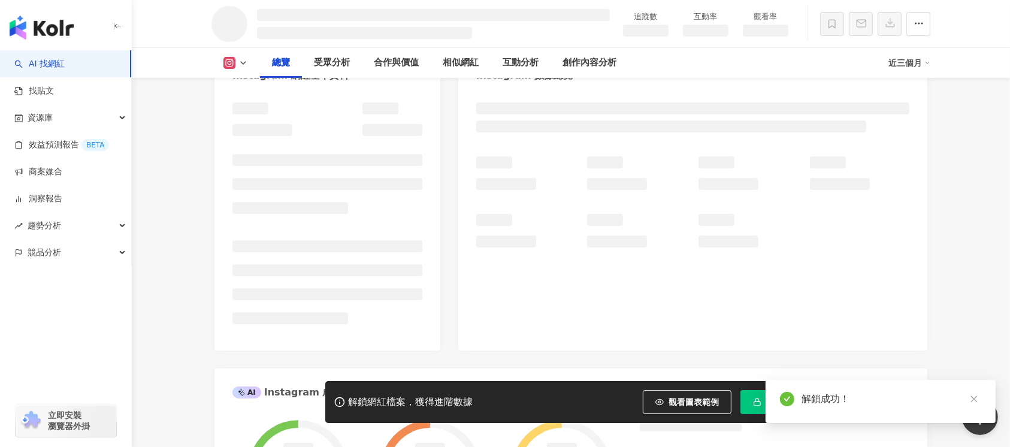
scroll to position [48, 0]
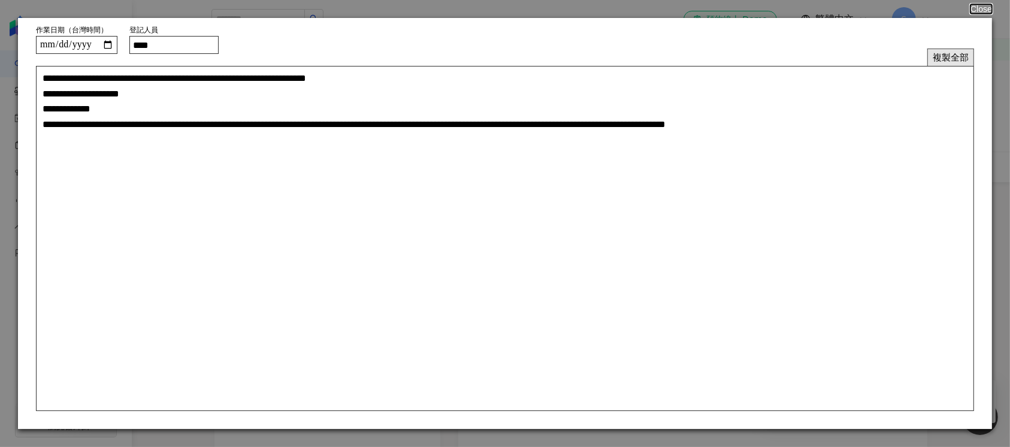
click at [952, 62] on button "複製全部" at bounding box center [950, 57] width 47 height 17
click at [980, 9] on button "Close" at bounding box center [980, 9] width 23 height 10
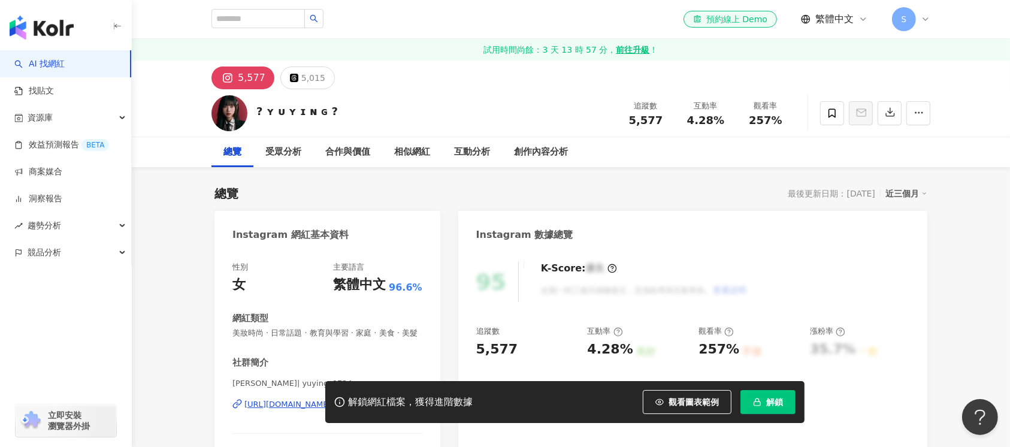
drag, startPoint x: 336, startPoint y: 110, endPoint x: 256, endPoint y: 111, distance: 79.6
click at [256, 111] on div "? ʏ ᴜ ʏ ɪ ɴ ɢ ? 追蹤數 5,577 互動率 4.28% 觀看率 257%" at bounding box center [570, 112] width 766 height 47
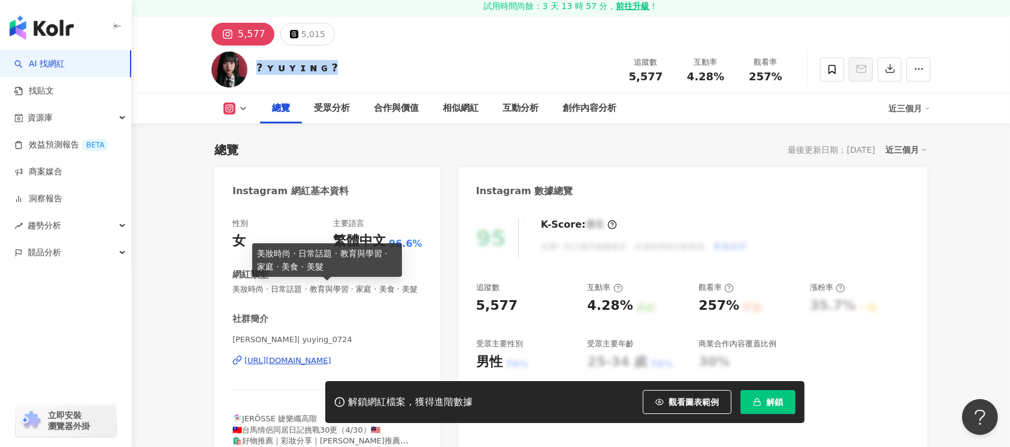
scroll to position [159, 0]
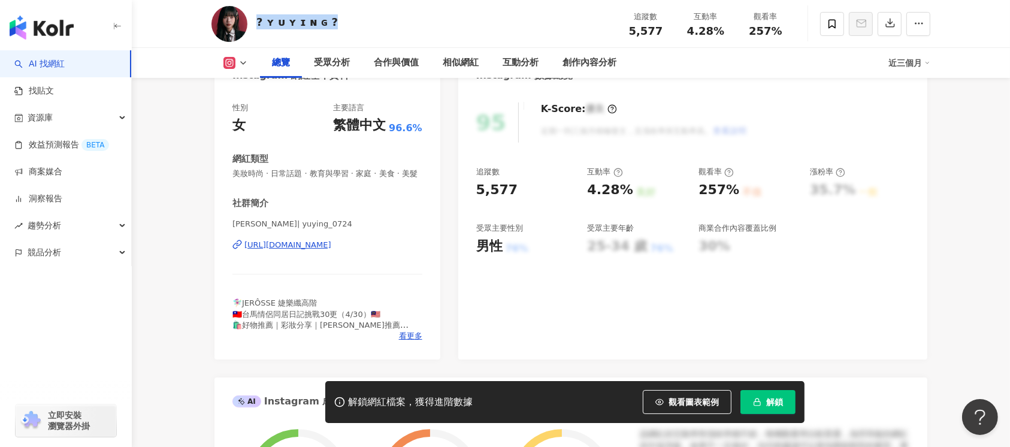
click at [331, 250] on div "[URL][DOMAIN_NAME]" at bounding box center [287, 245] width 87 height 11
click at [771, 402] on span "解鎖" at bounding box center [774, 402] width 17 height 10
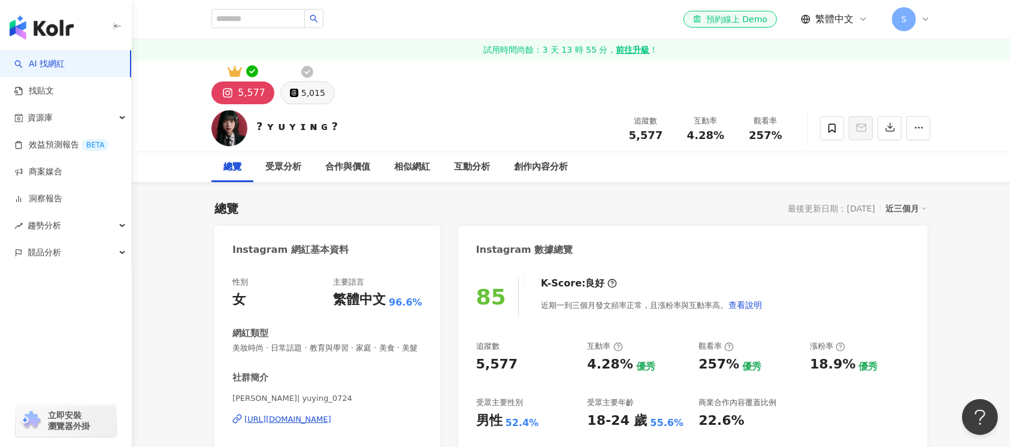
click at [322, 87] on button "5,015" at bounding box center [307, 92] width 54 height 23
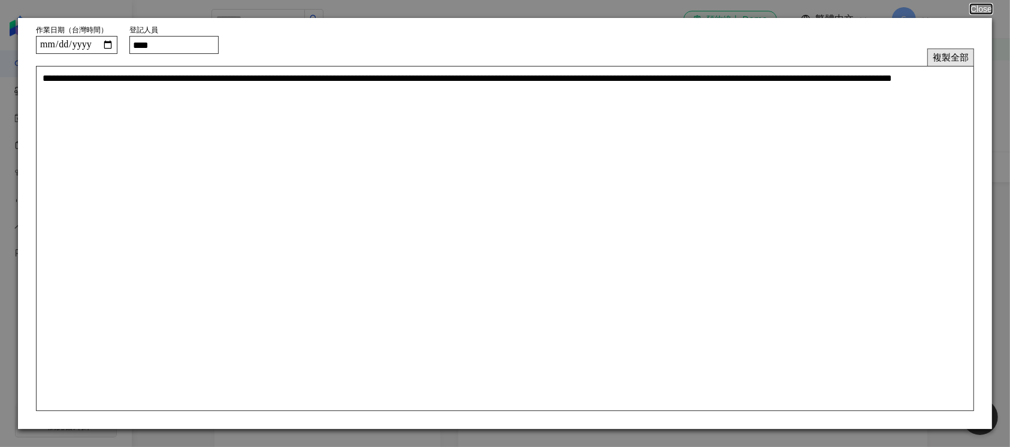
click at [953, 53] on button "複製全部" at bounding box center [950, 57] width 47 height 17
click at [963, 56] on button "複製全部" at bounding box center [950, 57] width 47 height 17
click at [979, 7] on button "Close" at bounding box center [980, 9] width 23 height 10
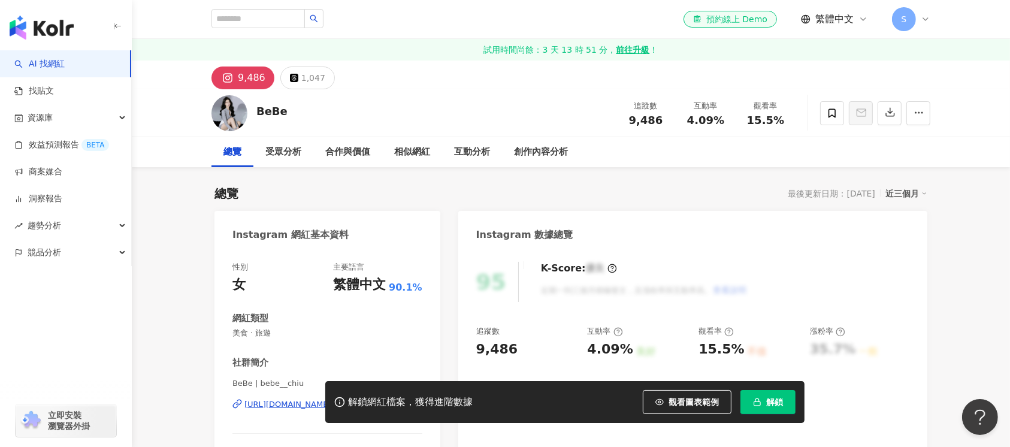
drag, startPoint x: 295, startPoint y: 111, endPoint x: 249, endPoint y: 109, distance: 46.8
click at [249, 109] on div "BeBe 追蹤數 9,486 互動率 4.09% 觀看率 15.5%" at bounding box center [570, 112] width 766 height 47
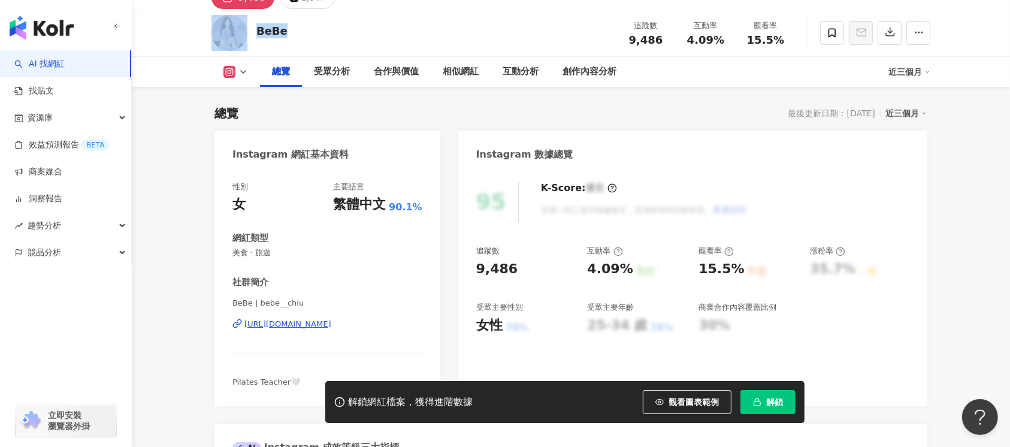
scroll to position [159, 0]
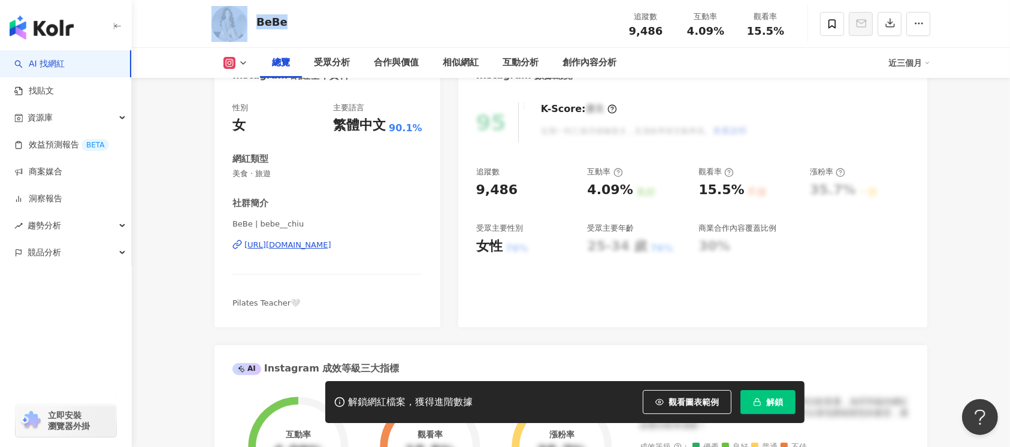
click at [331, 248] on div "https://www.instagram.com/bebe__chiu/" at bounding box center [287, 245] width 87 height 11
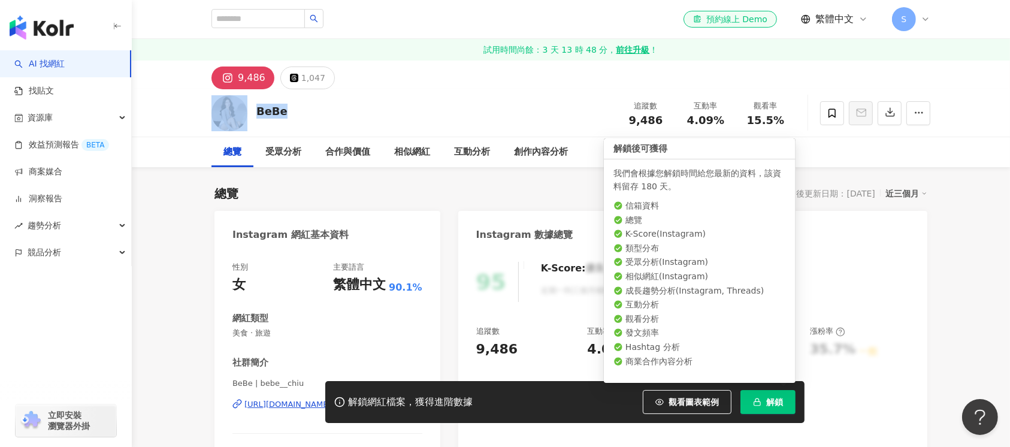
click at [782, 404] on span "解鎖" at bounding box center [774, 402] width 17 height 10
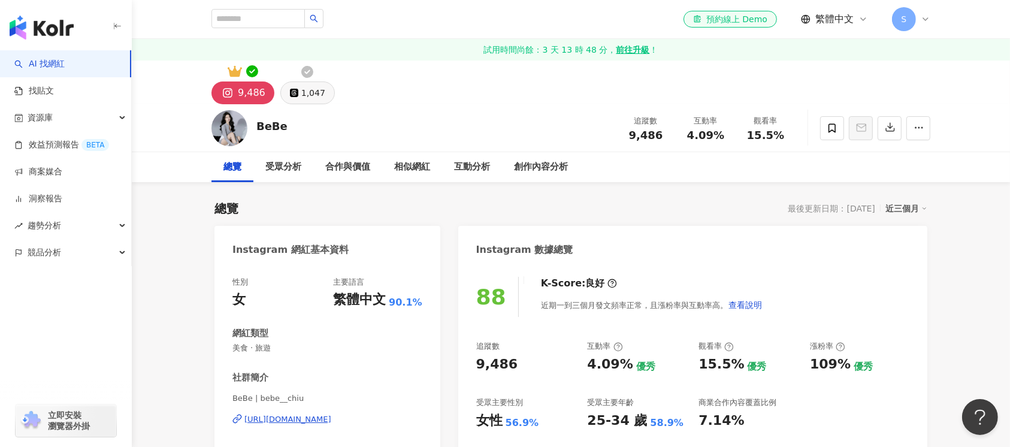
click at [315, 92] on div "1,047" at bounding box center [313, 92] width 24 height 17
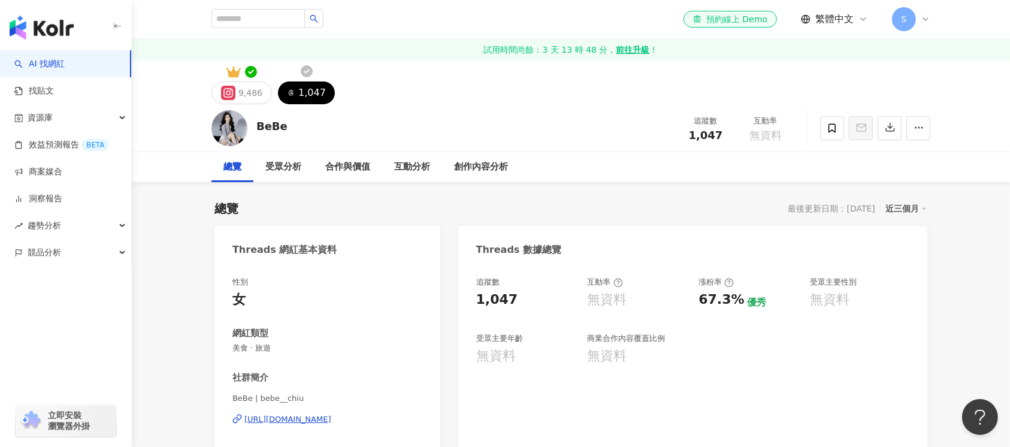
scroll to position [80, 0]
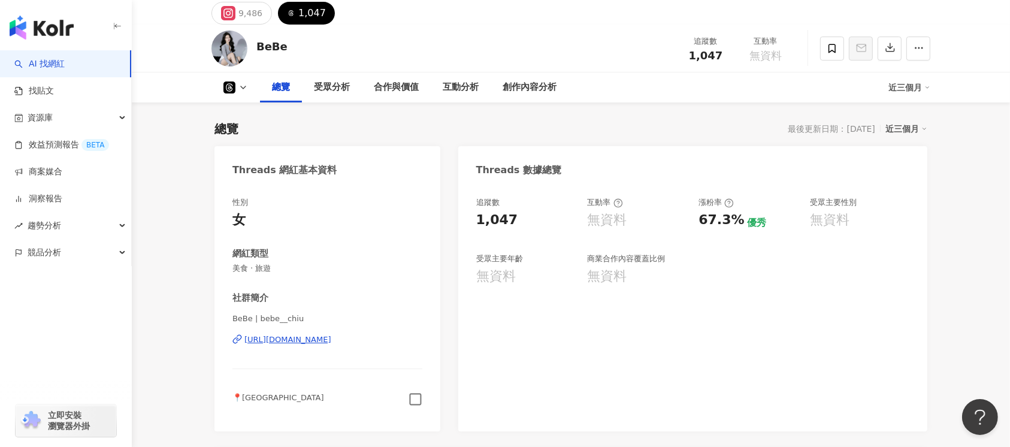
click at [408, 399] on icon "button" at bounding box center [415, 399] width 14 height 14
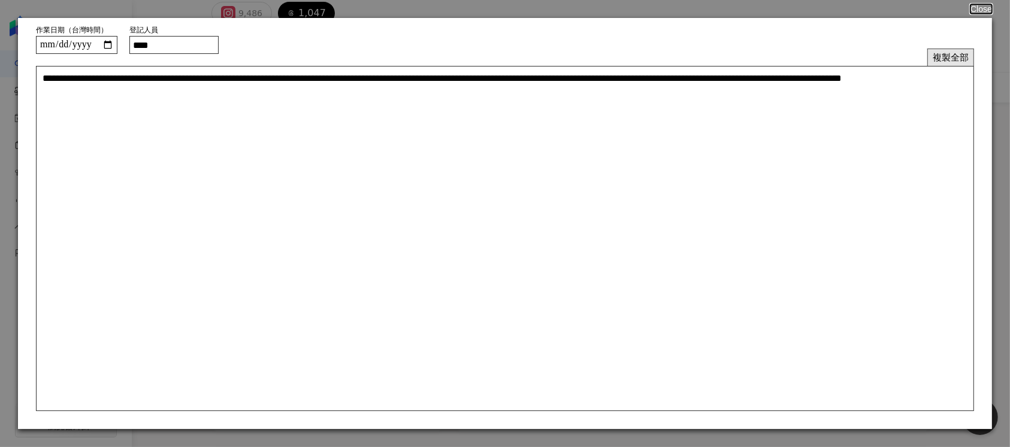
click at [951, 57] on button "複製全部" at bounding box center [950, 57] width 47 height 17
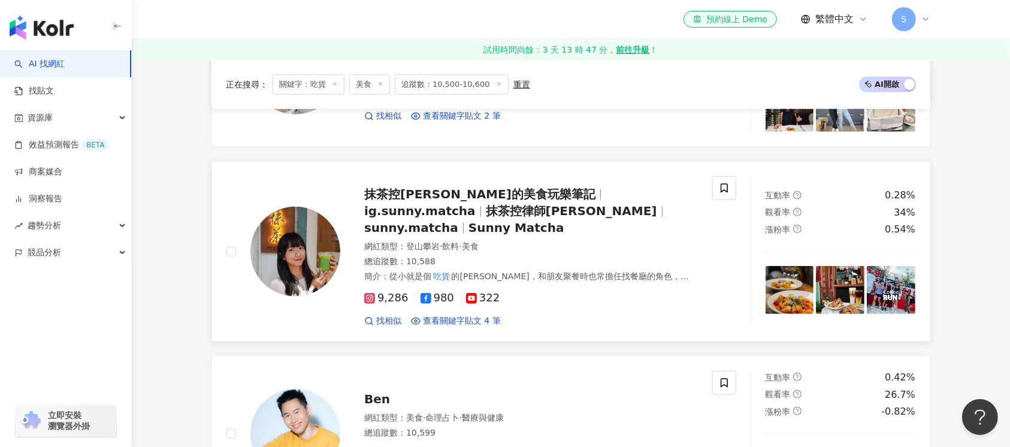
scroll to position [798, 0]
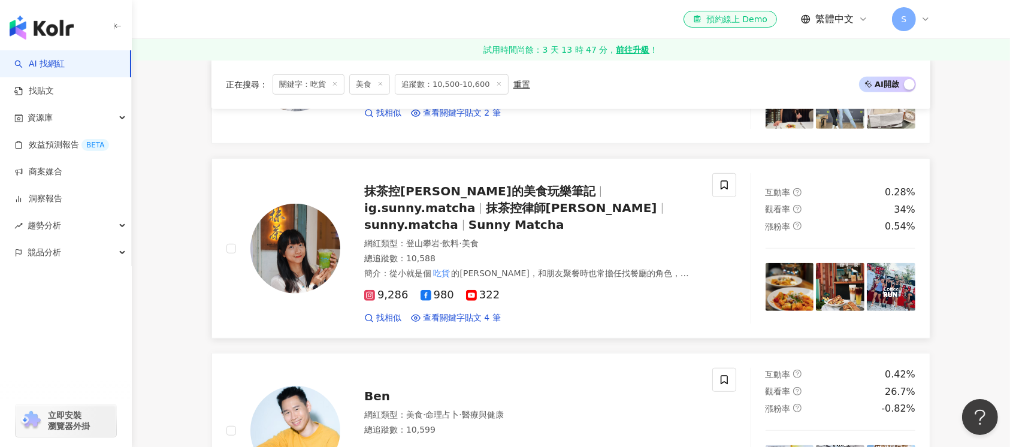
click at [318, 256] on img at bounding box center [295, 249] width 90 height 90
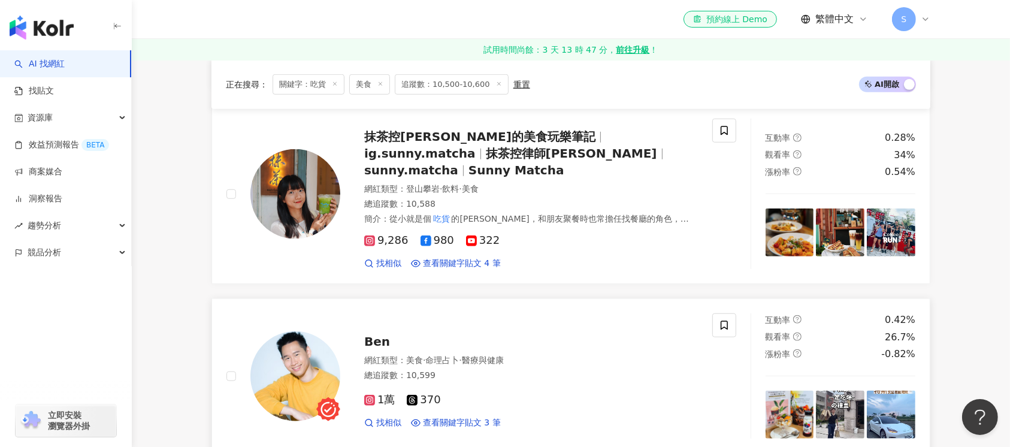
scroll to position [878, 0]
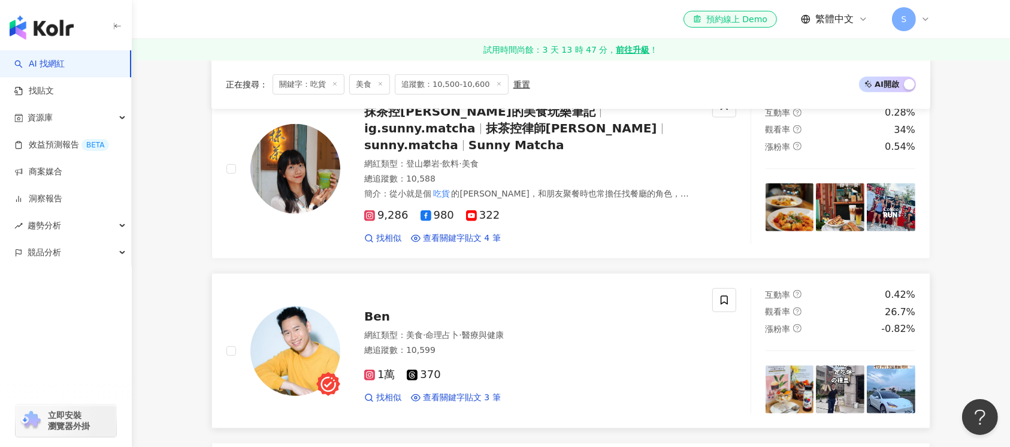
click at [278, 344] on img at bounding box center [295, 351] width 90 height 90
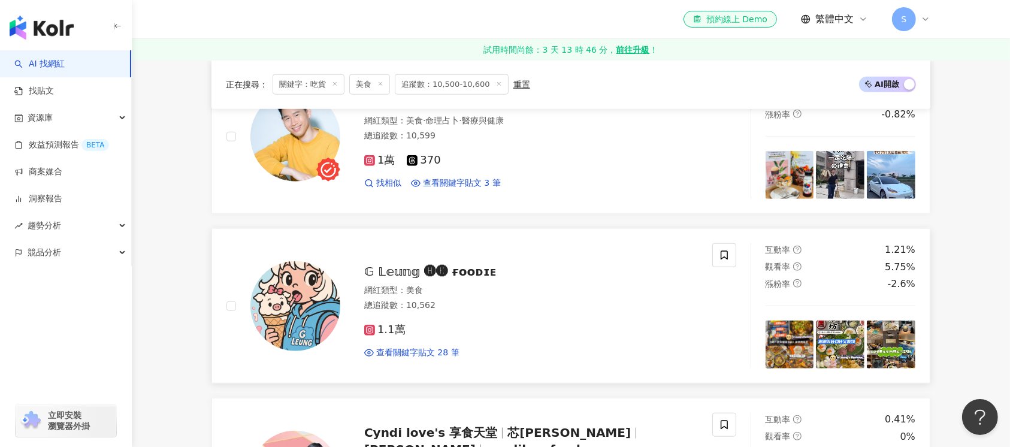
scroll to position [1117, 0]
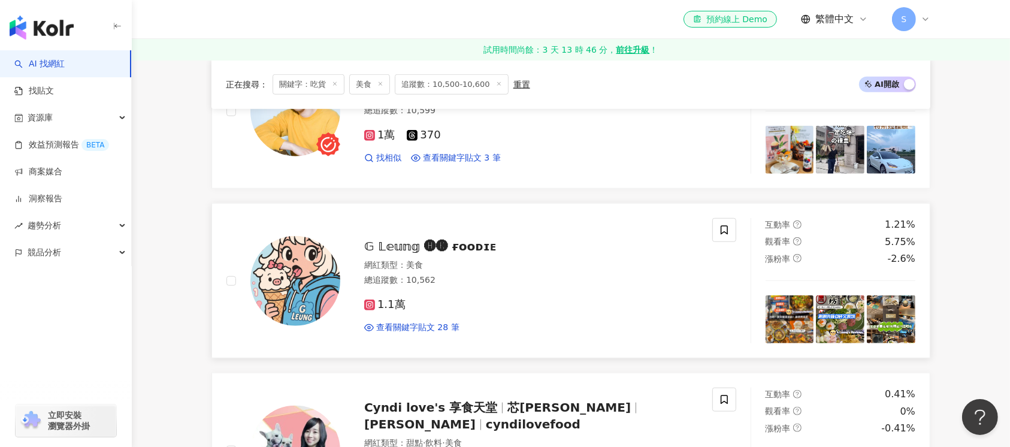
click at [292, 275] on img at bounding box center [295, 281] width 90 height 90
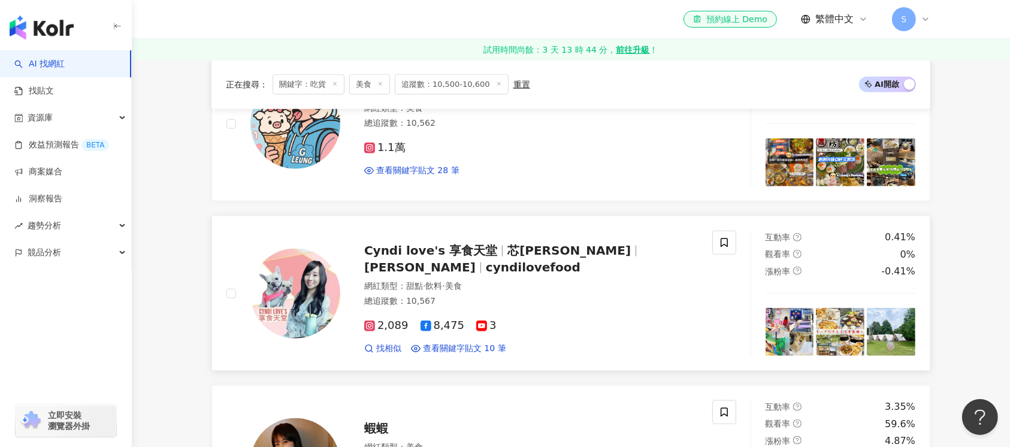
scroll to position [1277, 0]
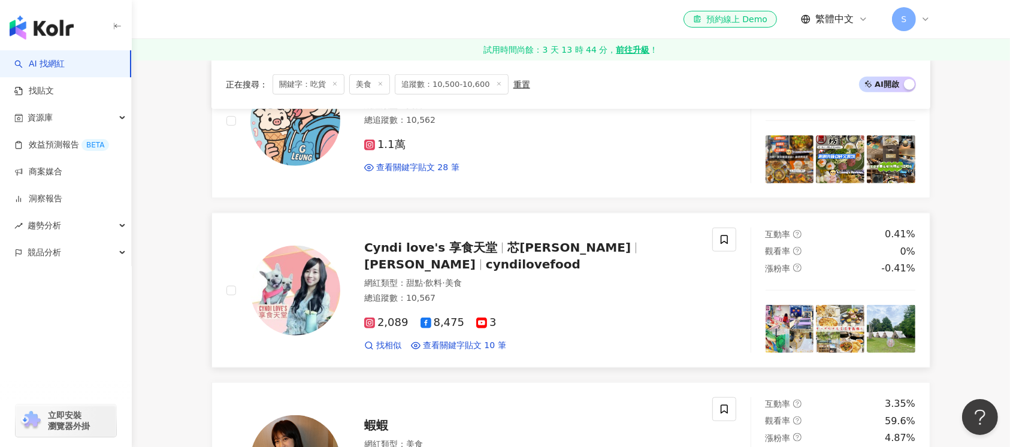
click at [298, 290] on img at bounding box center [295, 291] width 90 height 90
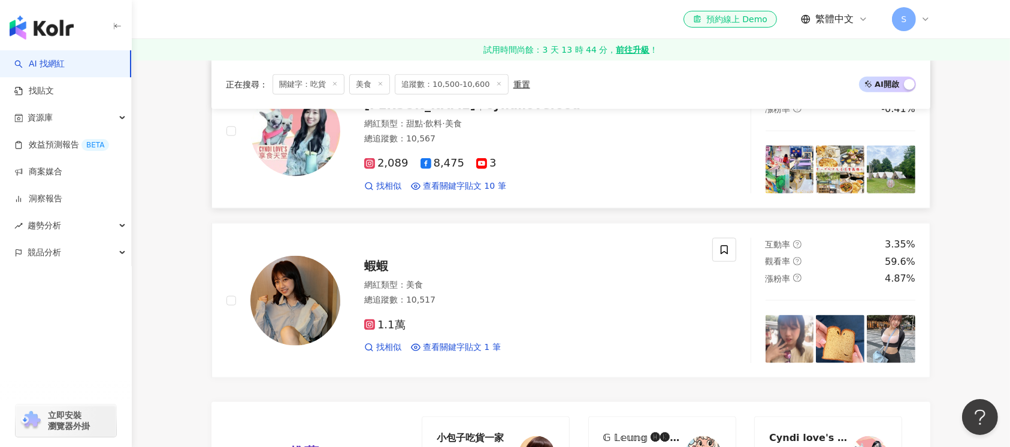
scroll to position [1437, 0]
click at [292, 289] on img at bounding box center [295, 300] width 90 height 90
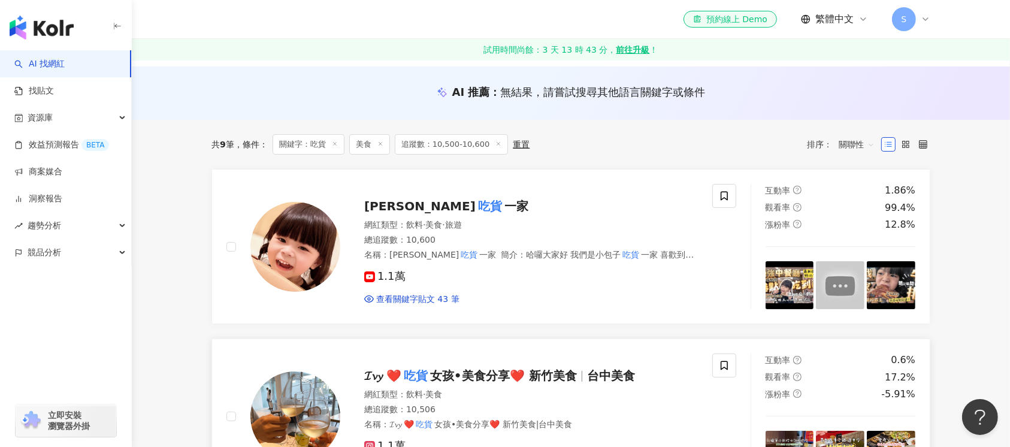
scroll to position [0, 0]
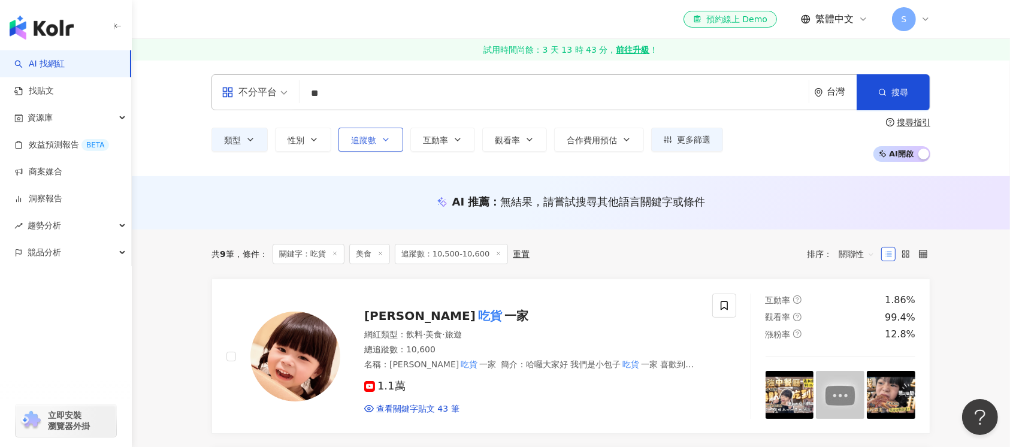
click at [392, 138] on button "追蹤數" at bounding box center [370, 140] width 65 height 24
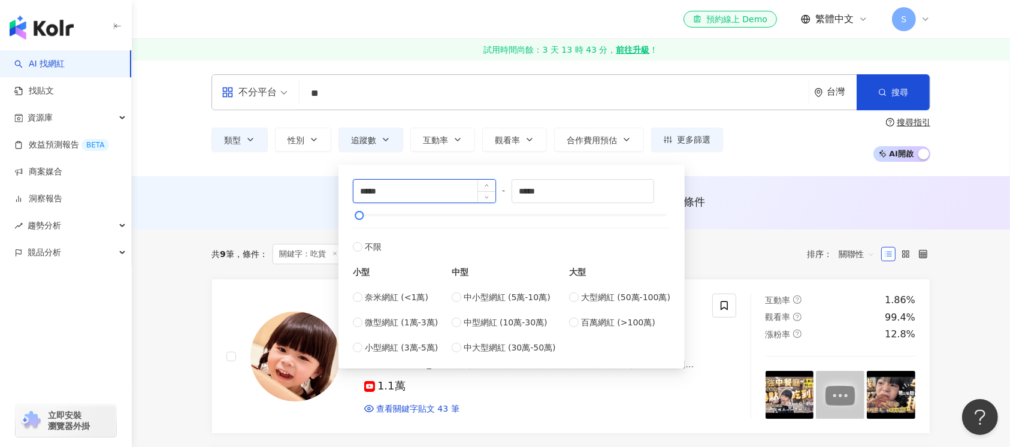
click at [371, 190] on input "*****" at bounding box center [424, 191] width 142 height 23
type input "*****"
click at [530, 192] on input "*****" at bounding box center [583, 191] width 142 height 23
type input "*****"
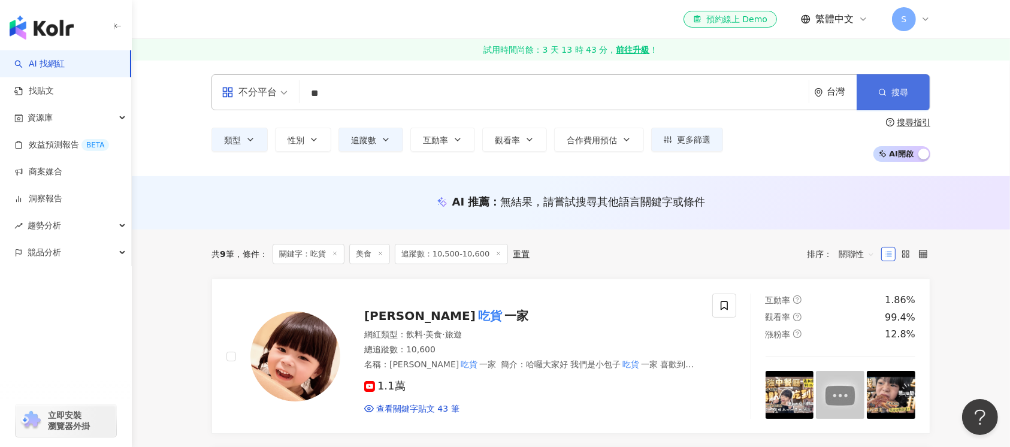
click at [898, 87] on span "搜尋" at bounding box center [899, 92] width 17 height 10
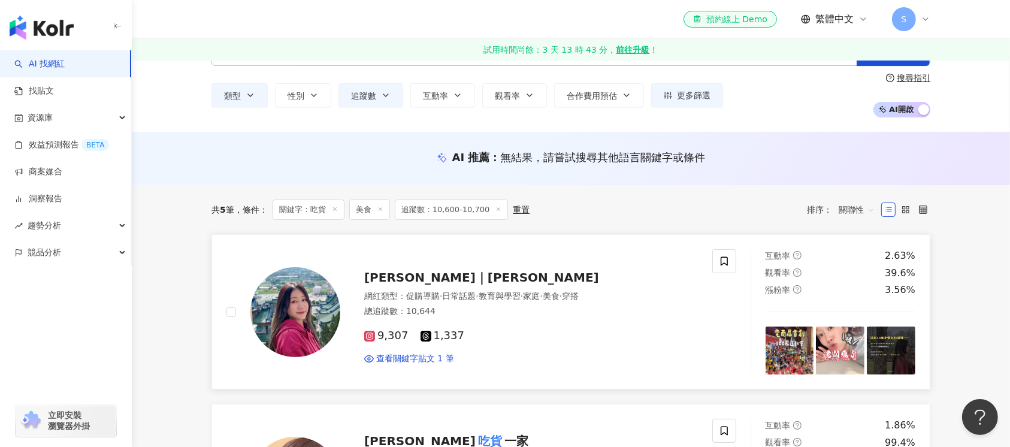
scroll to position [80, 0]
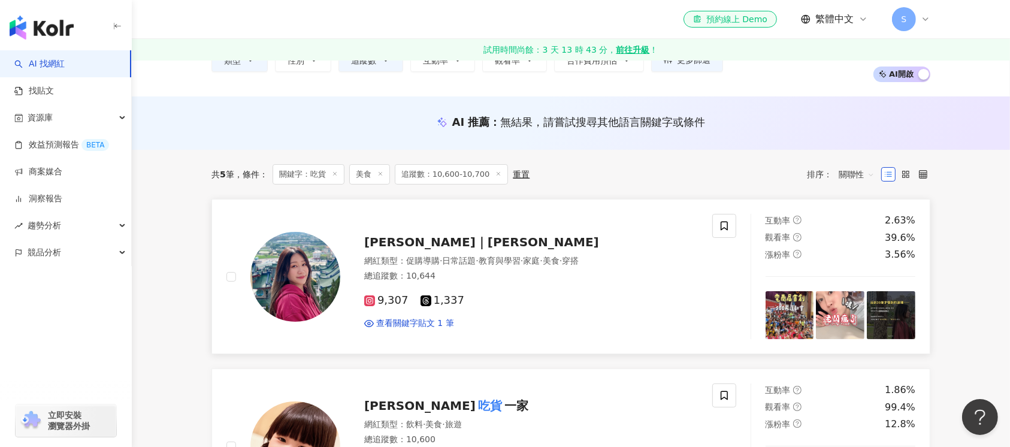
click at [305, 300] on img at bounding box center [295, 277] width 90 height 90
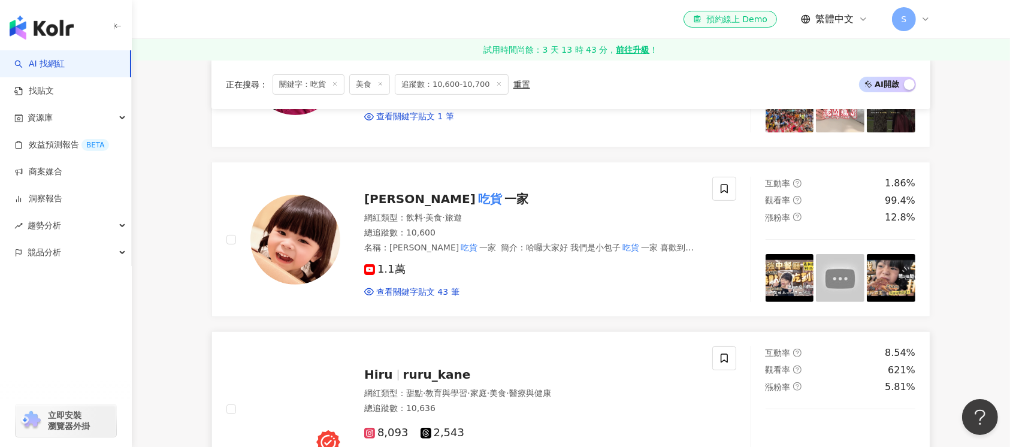
scroll to position [319, 0]
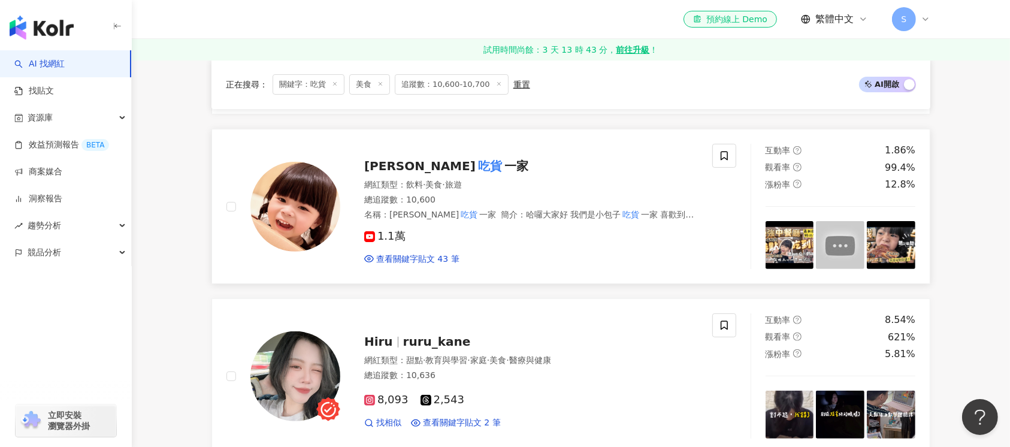
click at [297, 221] on img at bounding box center [295, 207] width 90 height 90
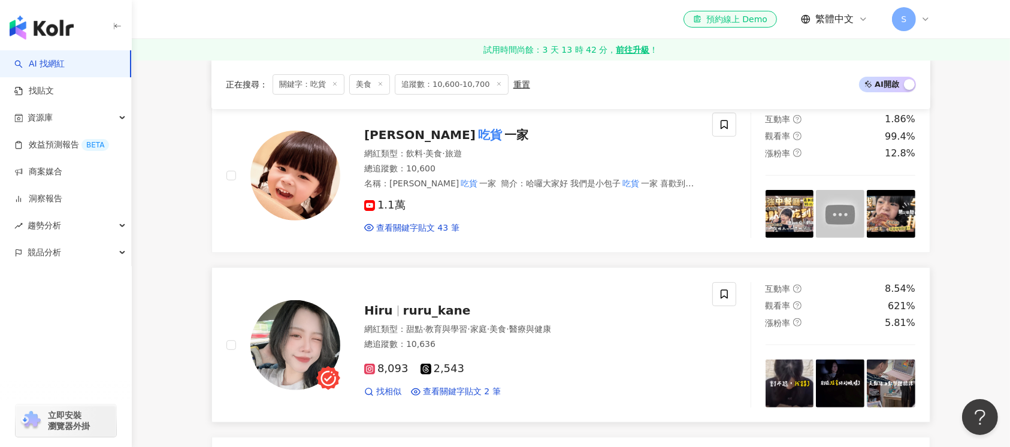
scroll to position [399, 0]
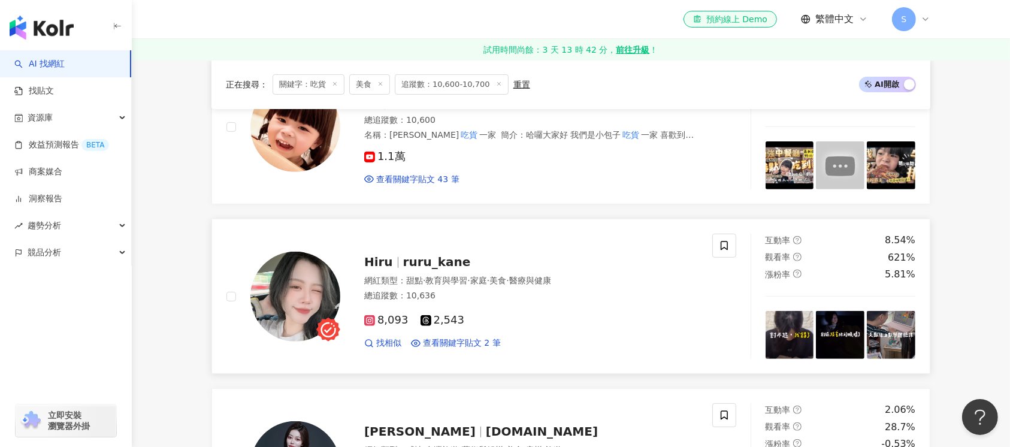
click at [286, 307] on img at bounding box center [295, 297] width 90 height 90
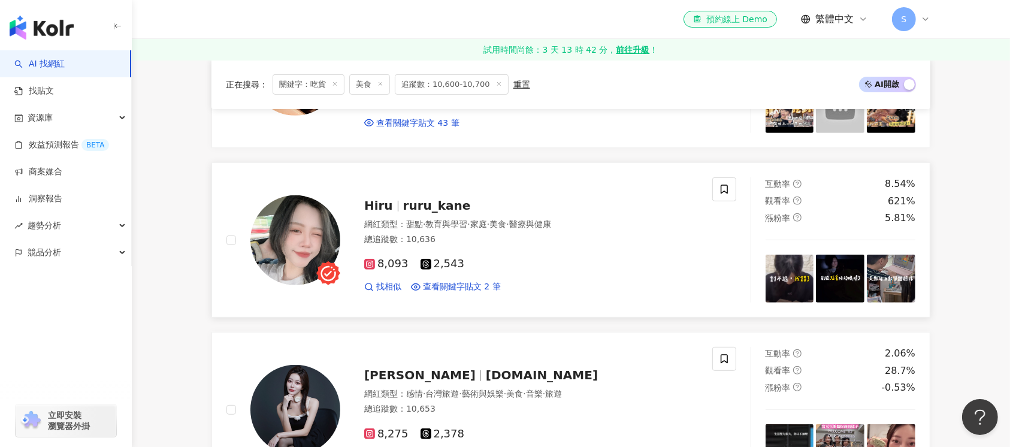
scroll to position [559, 0]
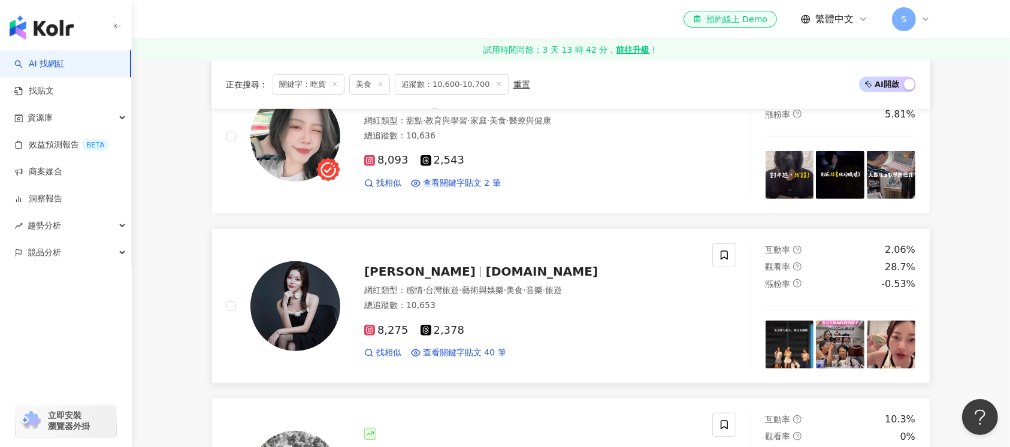
click at [300, 326] on img at bounding box center [295, 306] width 90 height 90
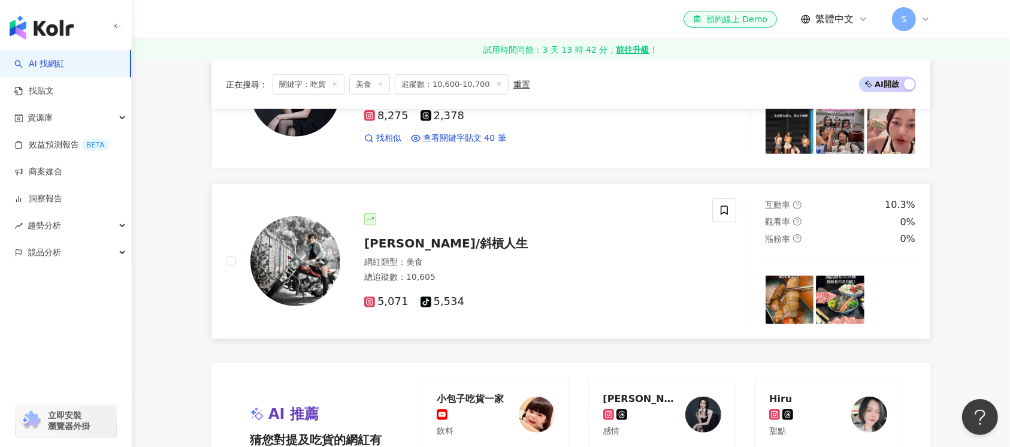
scroll to position [798, 0]
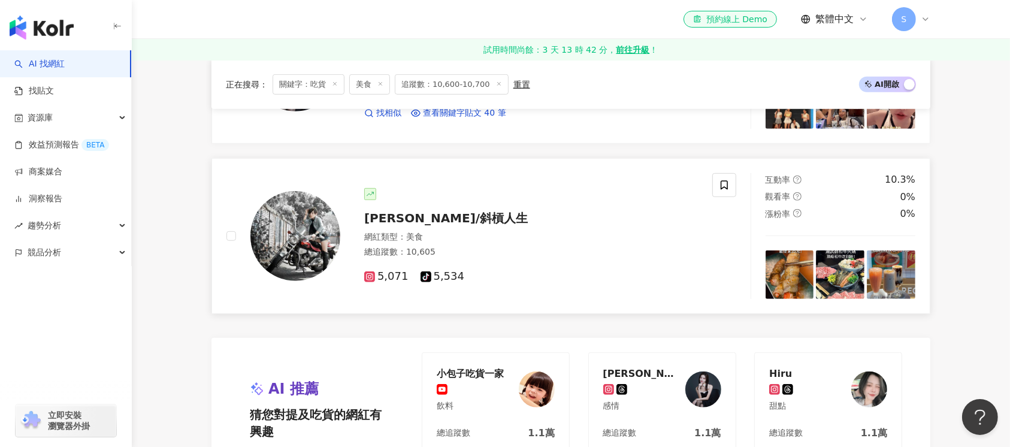
click at [298, 244] on img at bounding box center [295, 236] width 90 height 90
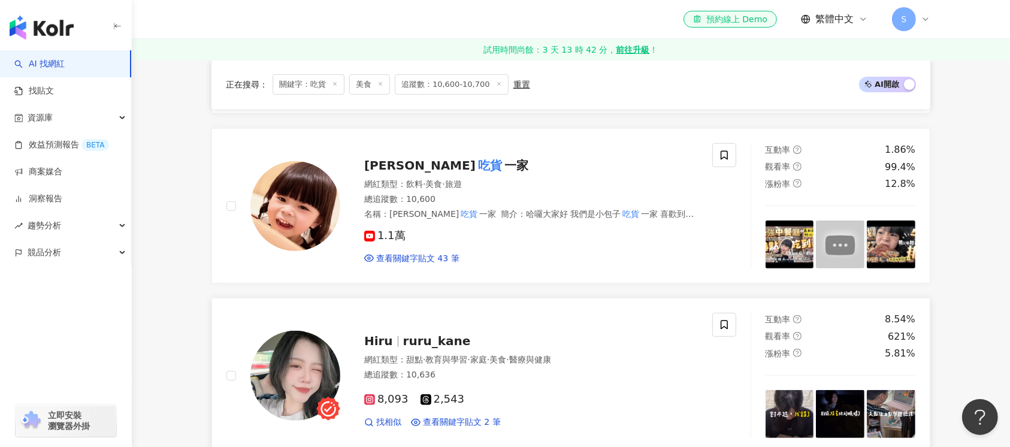
scroll to position [0, 0]
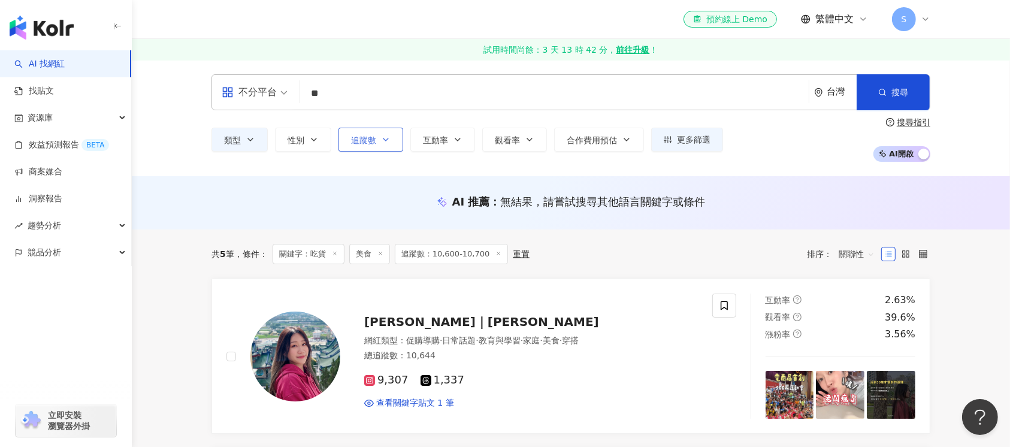
click at [391, 145] on button "追蹤數" at bounding box center [370, 140] width 65 height 24
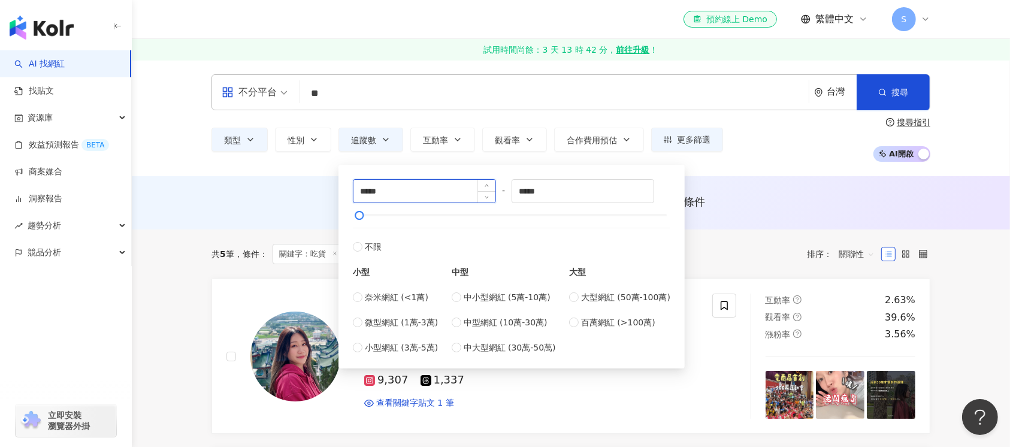
click at [369, 193] on input "*****" at bounding box center [424, 191] width 142 height 23
type input "*****"
click at [529, 187] on input "*****" at bounding box center [583, 191] width 142 height 23
type input "*****"
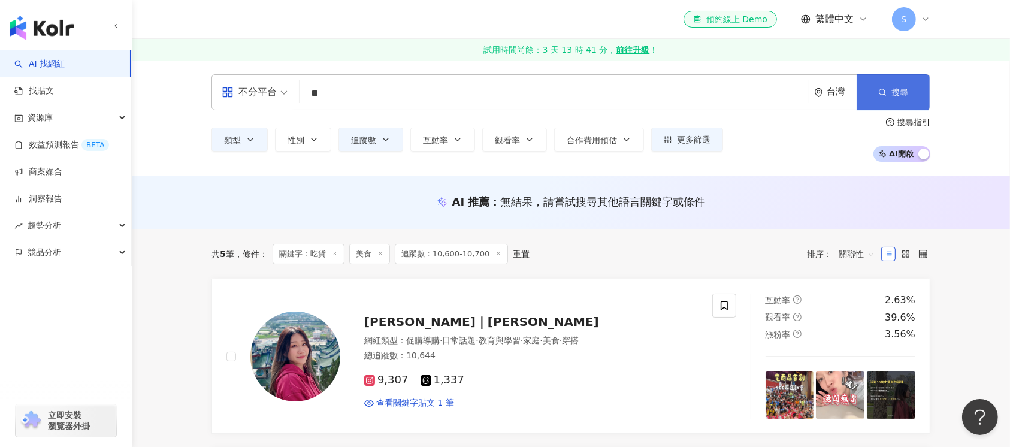
click at [893, 88] on span "搜尋" at bounding box center [899, 92] width 17 height 10
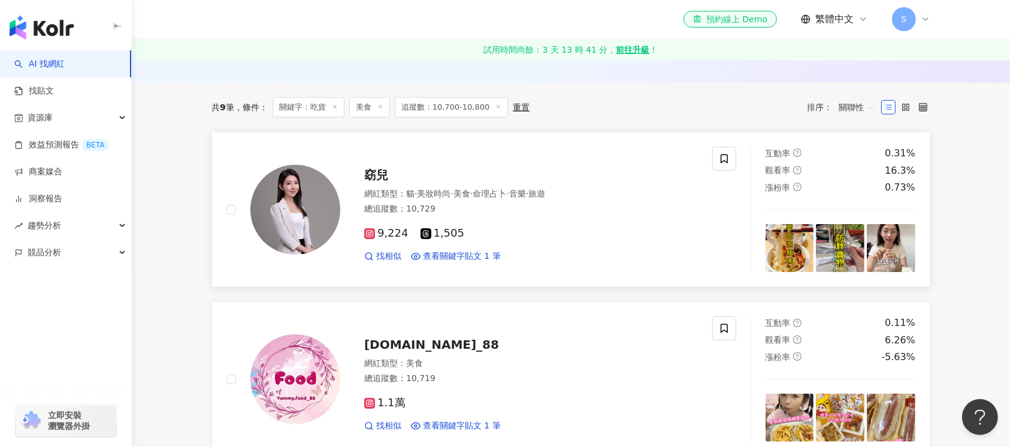
scroll to position [159, 0]
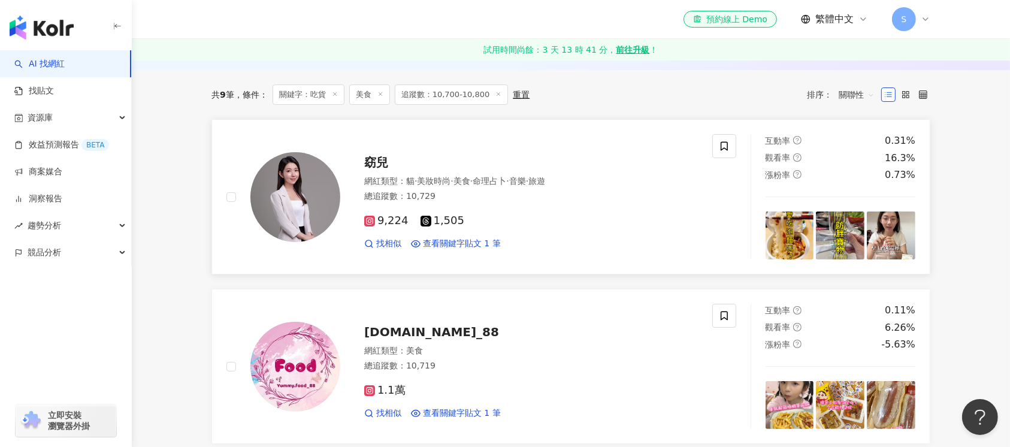
click at [282, 217] on img at bounding box center [295, 197] width 90 height 90
click at [286, 375] on img at bounding box center [295, 367] width 90 height 90
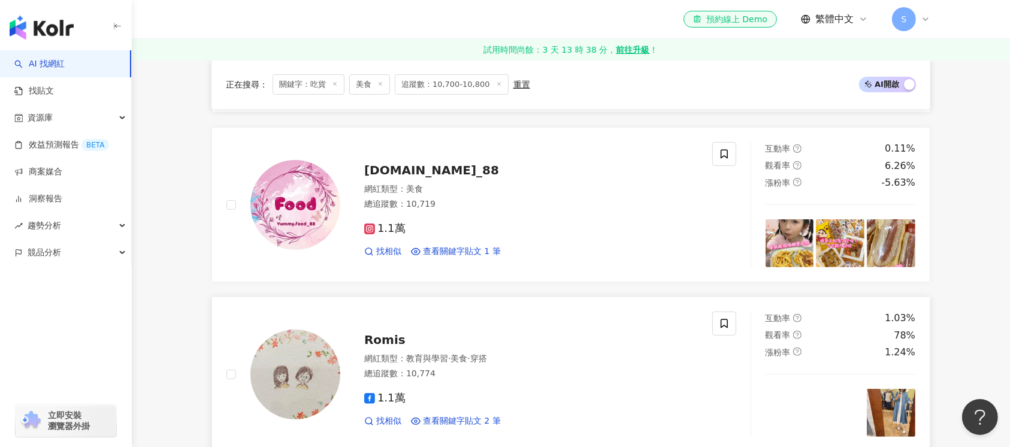
scroll to position [319, 0]
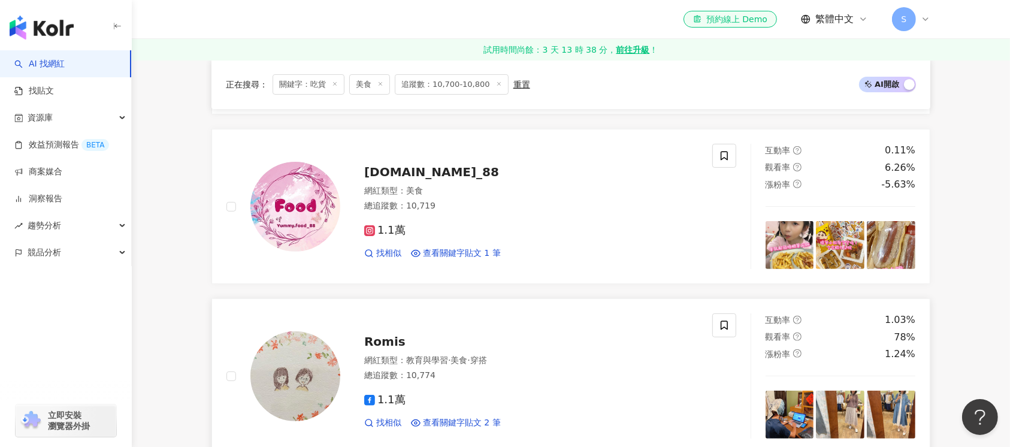
click at [297, 374] on img at bounding box center [295, 376] width 90 height 90
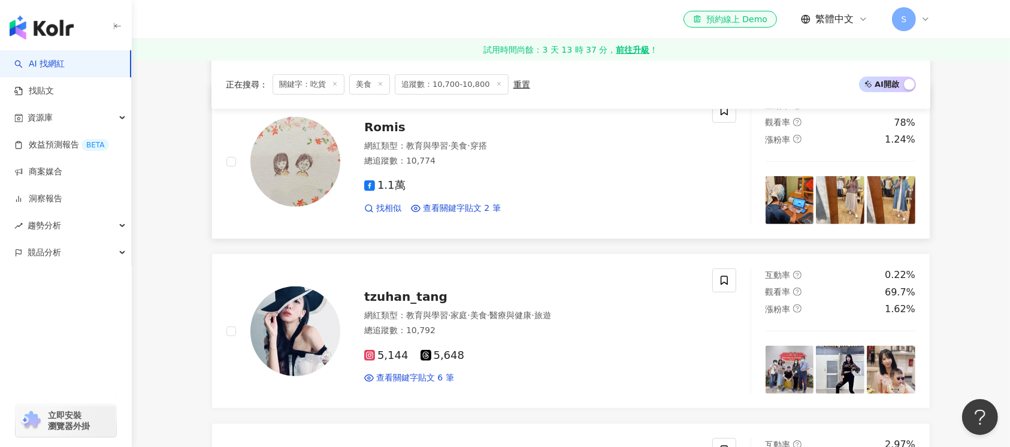
scroll to position [559, 0]
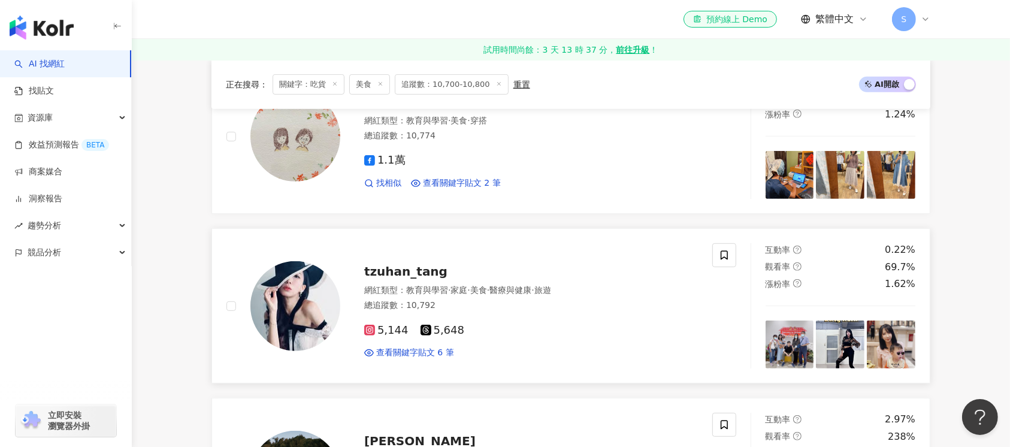
click at [320, 324] on img at bounding box center [295, 306] width 90 height 90
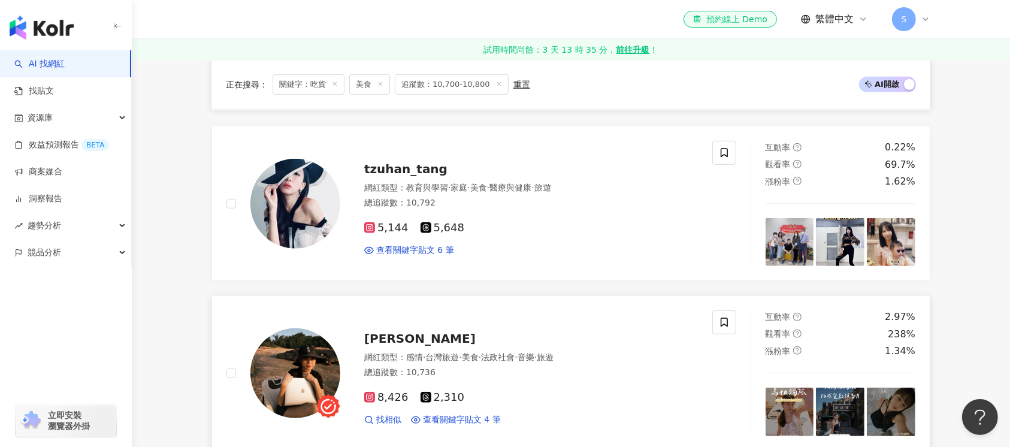
scroll to position [719, 0]
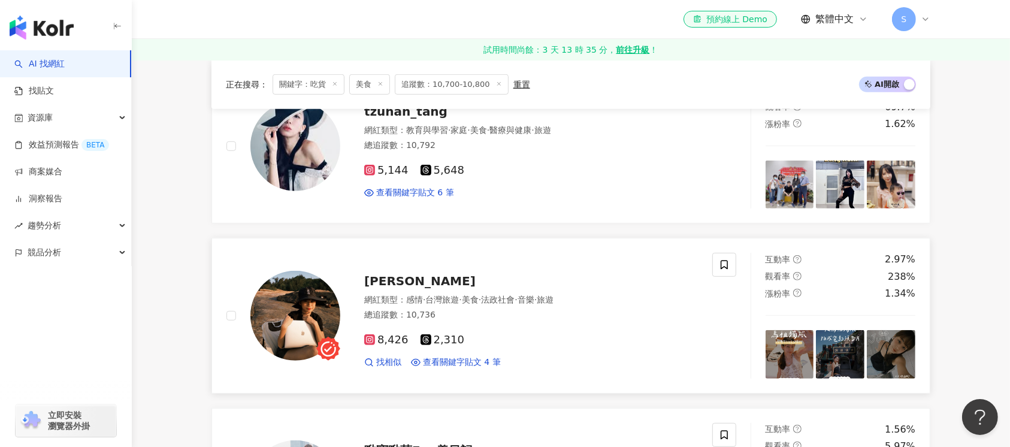
click at [316, 316] on img at bounding box center [295, 316] width 90 height 90
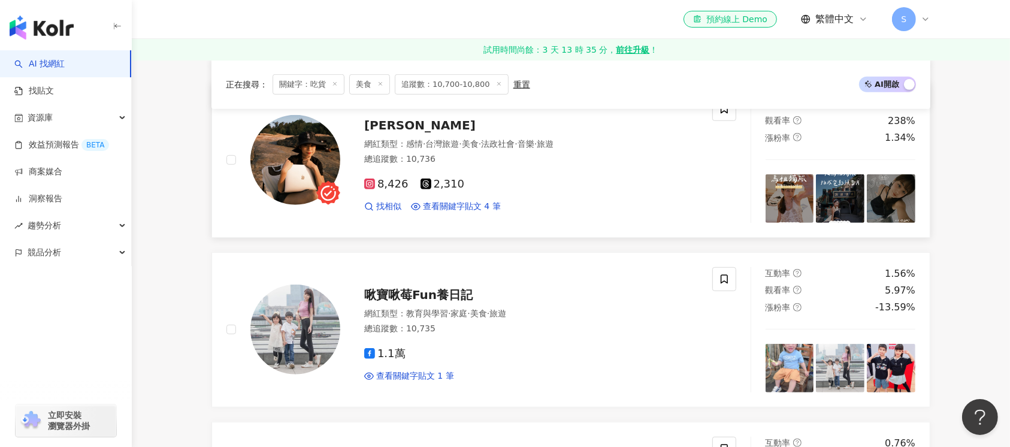
scroll to position [878, 0]
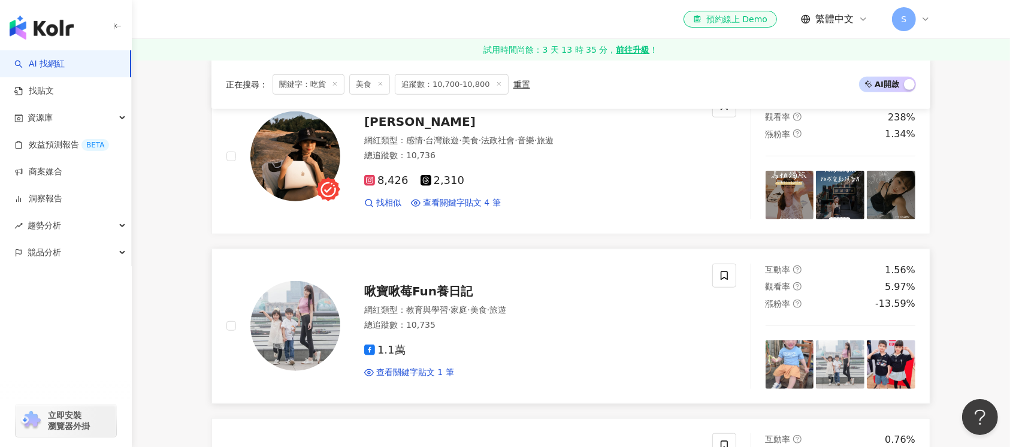
click at [271, 342] on img at bounding box center [295, 326] width 90 height 90
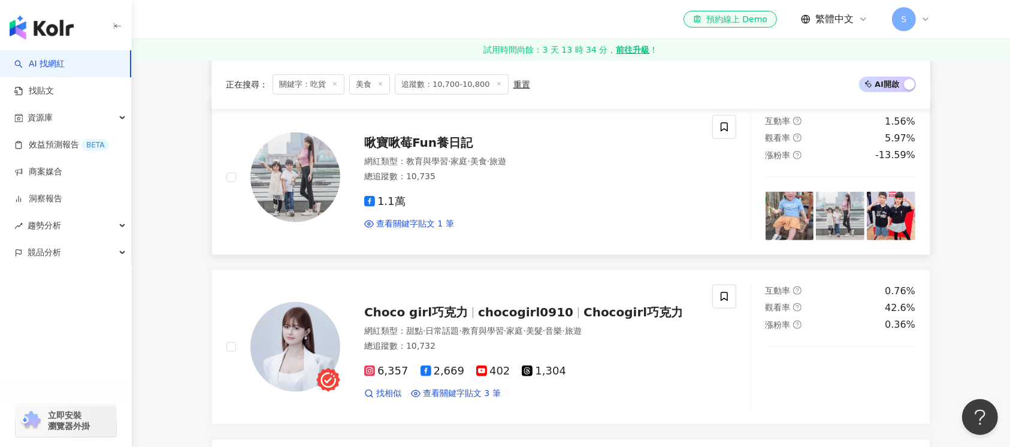
scroll to position [1038, 0]
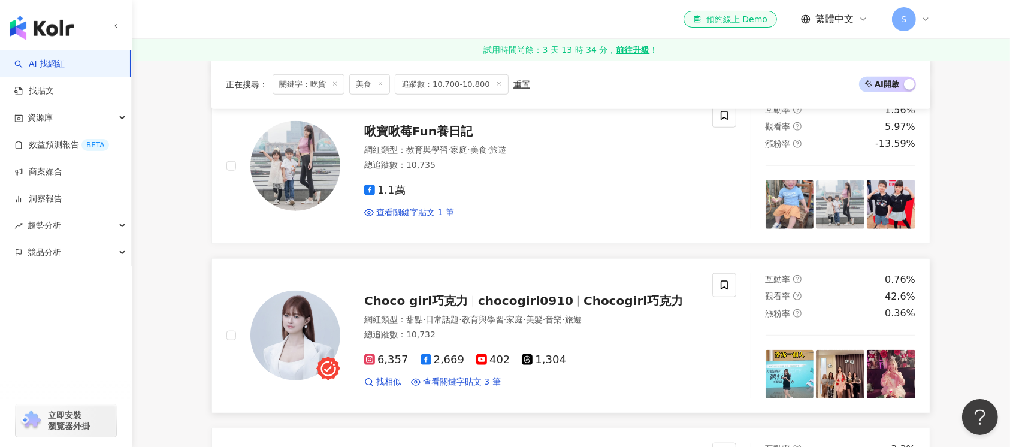
click at [294, 349] on img at bounding box center [295, 335] width 90 height 90
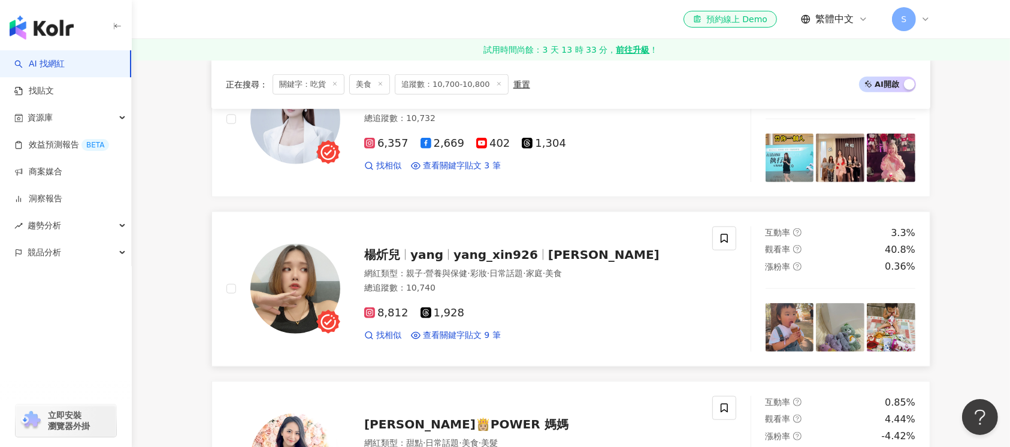
scroll to position [1277, 0]
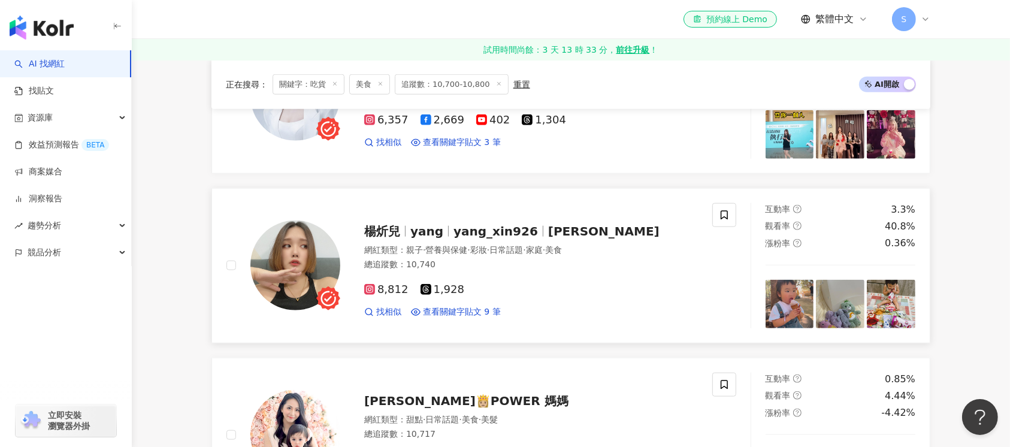
click at [316, 272] on img at bounding box center [295, 265] width 90 height 90
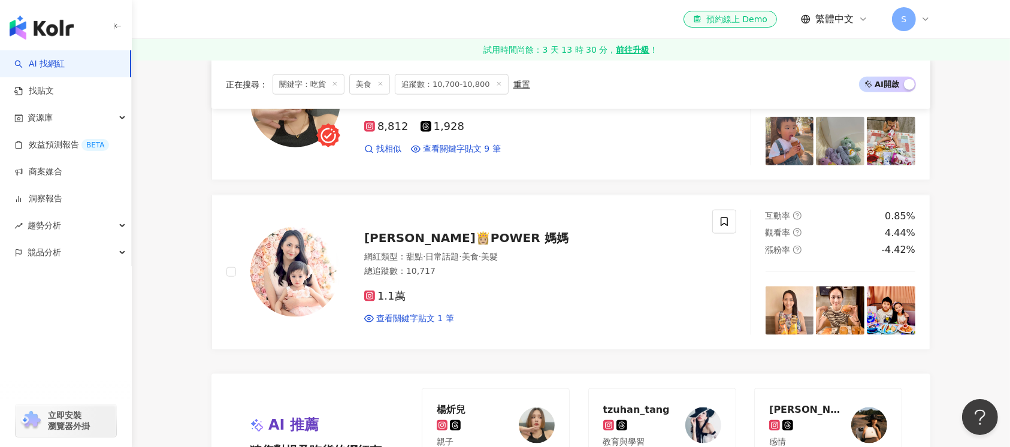
scroll to position [1517, 0]
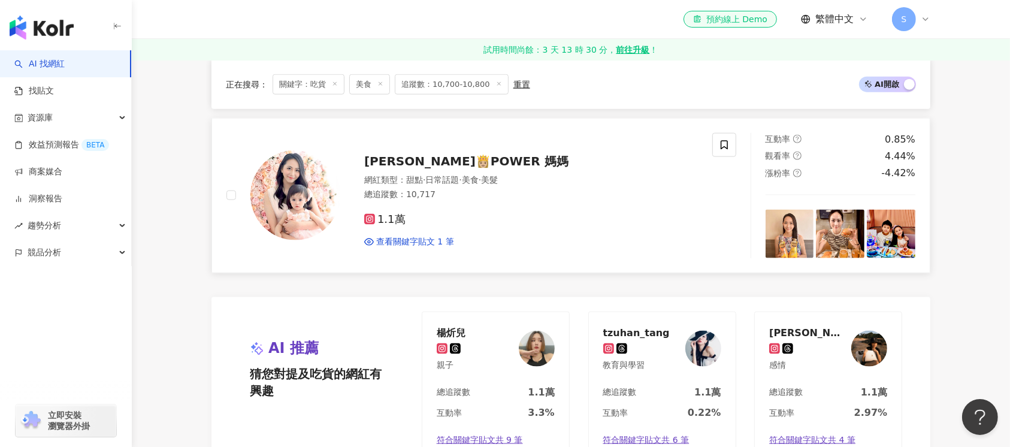
click at [278, 188] on img at bounding box center [295, 195] width 90 height 90
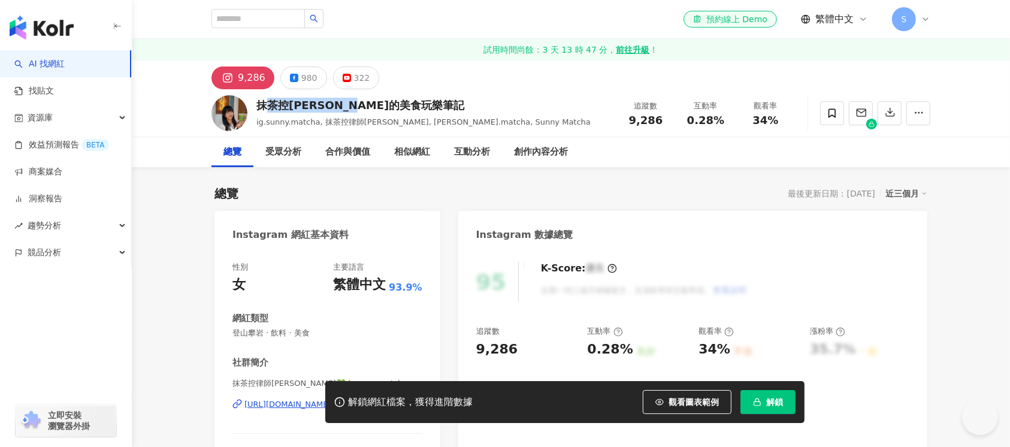
click at [247, 108] on div "抹茶控[PERSON_NAME]的美食玩樂筆記 ig.sunny.matcha, 抹茶控律師[PERSON_NAME], [PERSON_NAME].matc…" at bounding box center [570, 112] width 766 height 47
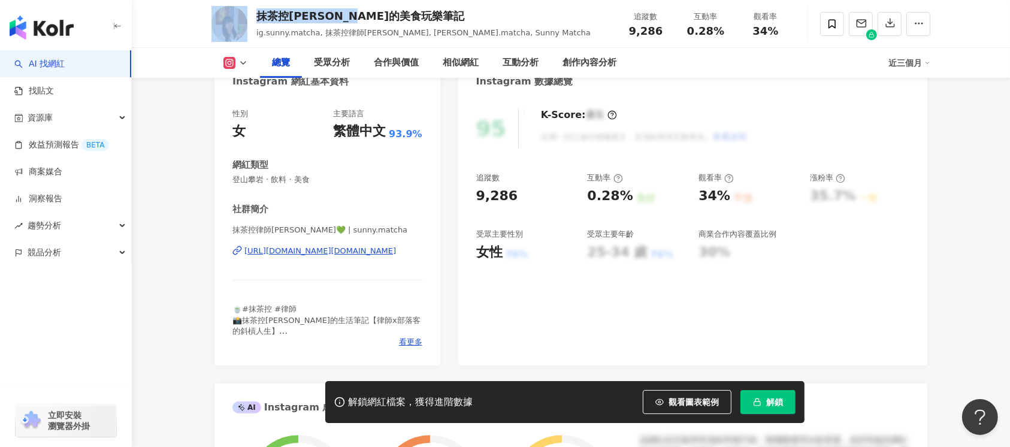
scroll to position [159, 0]
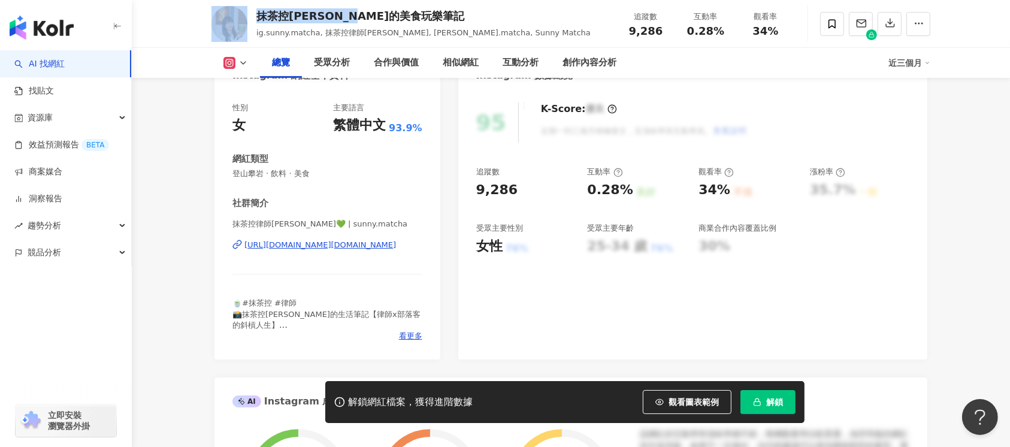
click at [373, 249] on div "[URL][DOMAIN_NAME][DOMAIN_NAME]" at bounding box center [320, 245] width 152 height 11
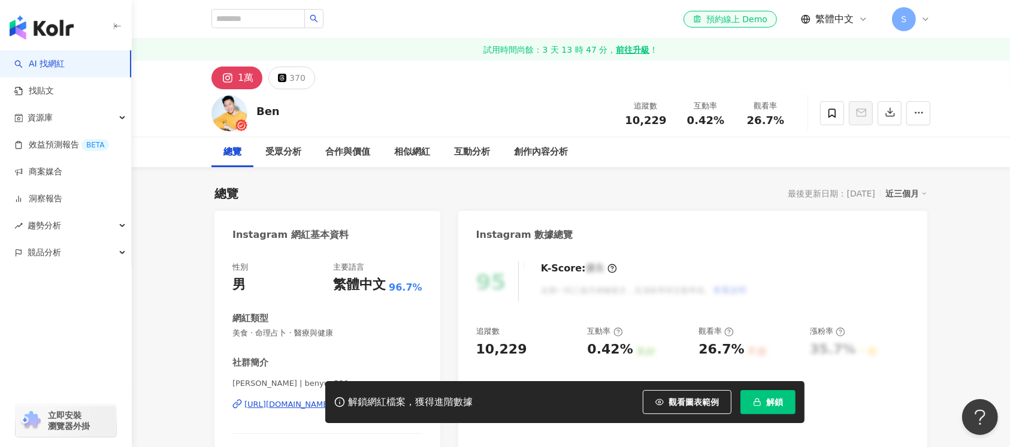
drag, startPoint x: 287, startPoint y: 105, endPoint x: 250, endPoint y: 113, distance: 38.4
click at [250, 113] on div "[PERSON_NAME] 追蹤數 10,229 互動率 0.42% 觀看率 26.7%" at bounding box center [570, 112] width 766 height 47
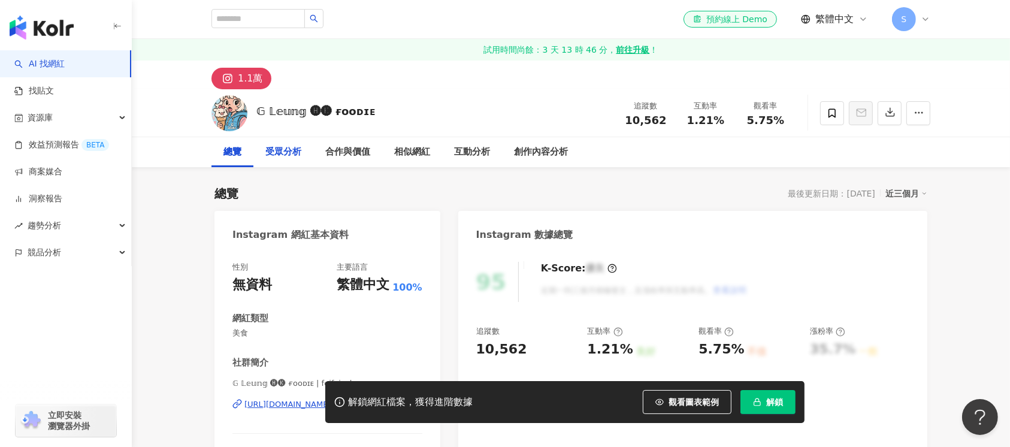
drag, startPoint x: 395, startPoint y: 102, endPoint x: 302, endPoint y: 156, distance: 107.3
click at [254, 109] on div "𝔾 𝕃𝕖𝕦𝕟𝕘 🅗🅚 ғᴏᴏᴅɪᴇ 追蹤數 10,562 互動率 1.21% 觀看率 5.75%" at bounding box center [570, 112] width 766 height 47
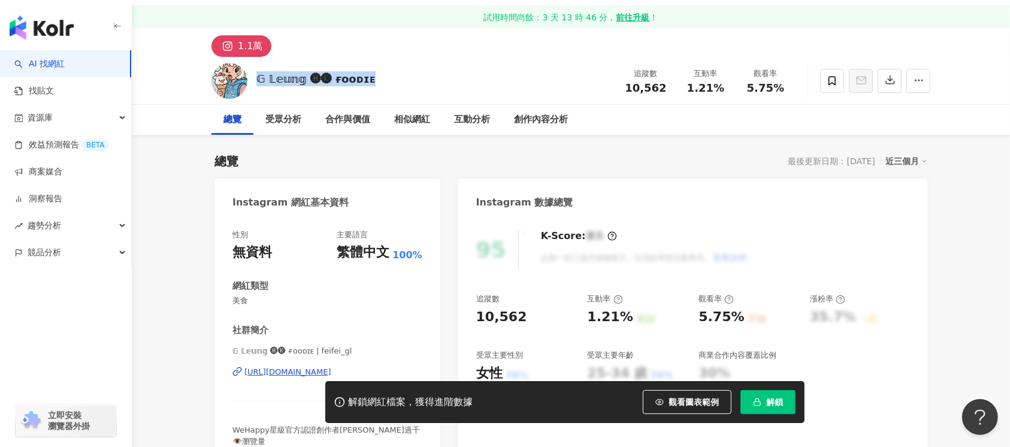
scroll to position [159, 0]
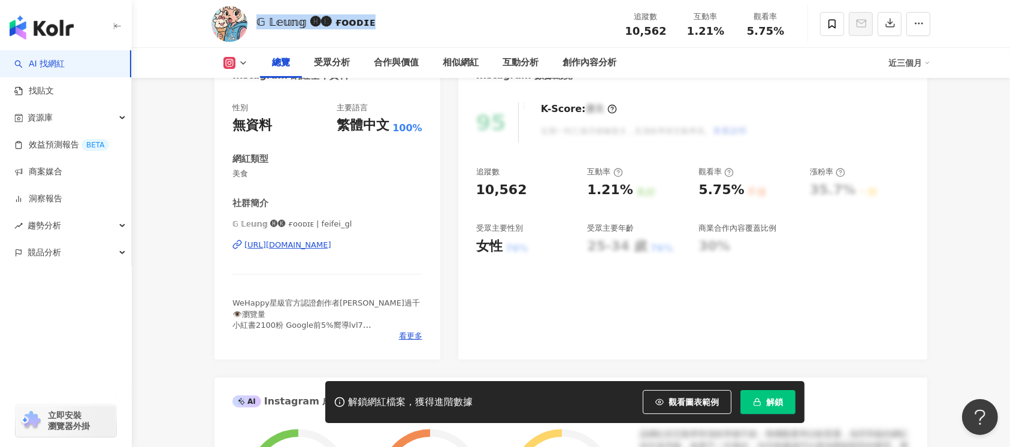
click at [331, 244] on div "https://www.instagram.com/feifei_gl/" at bounding box center [287, 245] width 87 height 11
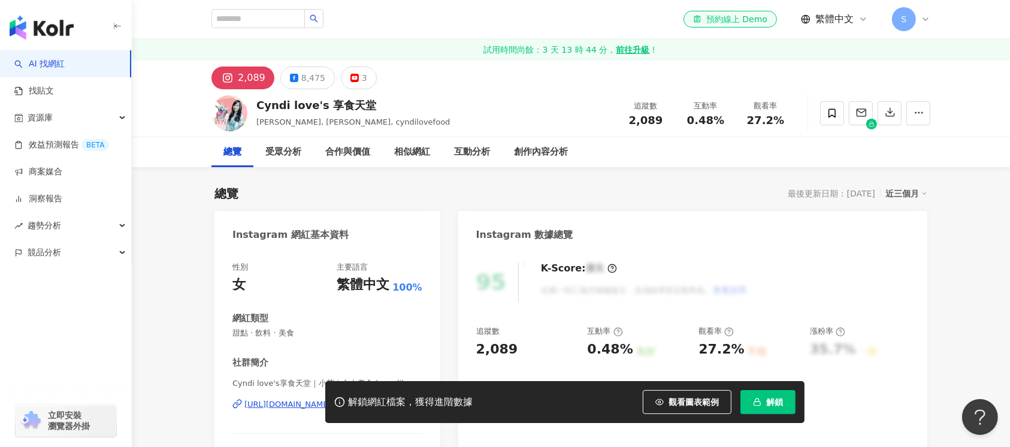
drag, startPoint x: 374, startPoint y: 99, endPoint x: 254, endPoint y: 104, distance: 119.3
click at [254, 104] on div "Cyndi love's 享食天堂 芯小荻, 小荻, cyndilovefood 追蹤數 2,089 互動率 0.48% 觀看率 27.2%" at bounding box center [570, 112] width 766 height 47
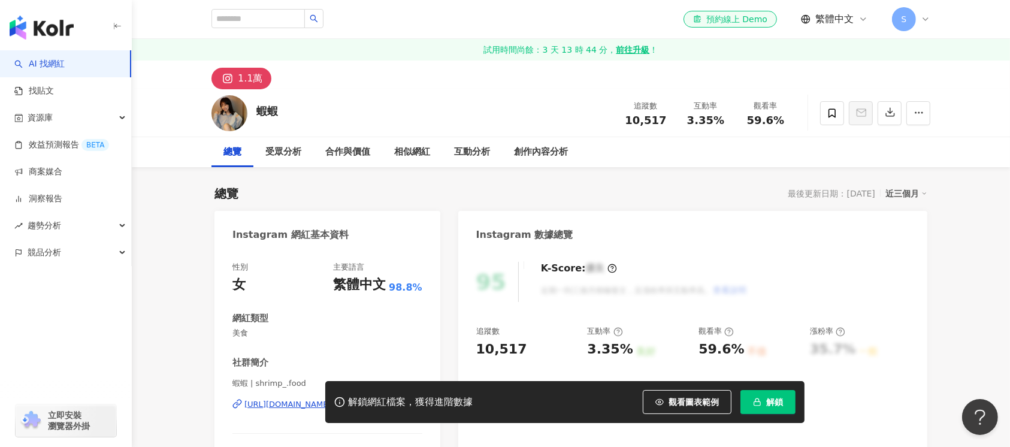
drag, startPoint x: 252, startPoint y: 113, endPoint x: 490, endPoint y: 445, distance: 409.3
click at [255, 116] on div "蝦蝦 追蹤數 10,517 互動率 3.35% 觀看率 59.6%" at bounding box center [570, 112] width 766 height 47
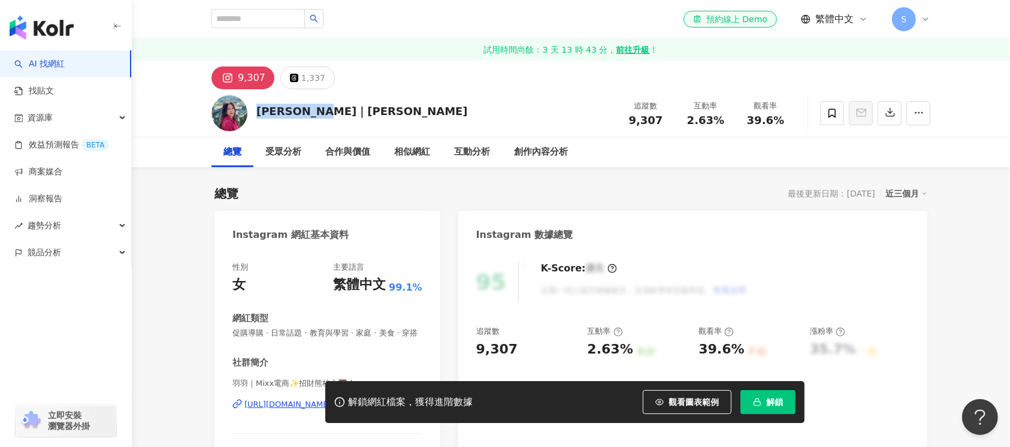
drag, startPoint x: 348, startPoint y: 114, endPoint x: 480, endPoint y: 417, distance: 331.2
click at [256, 113] on div "[PERSON_NAME]｜[PERSON_NAME] 追蹤數 9,307 互動率 2.63% 觀看率 39.6%" at bounding box center [570, 112] width 766 height 47
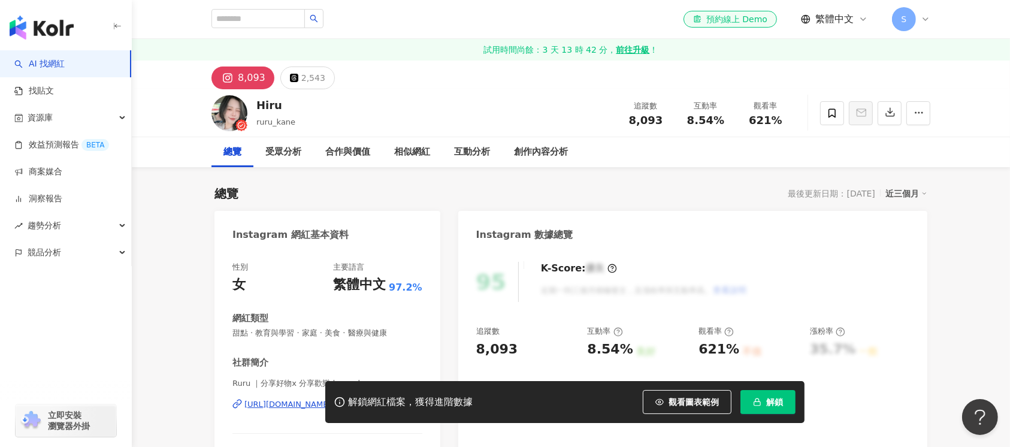
click at [254, 108] on div "Hiru ruru_kane 追蹤數 8,093 互動率 8.54% 觀看率 621%" at bounding box center [570, 112] width 766 height 47
click at [252, 105] on div "[PERSON_NAME] [DOMAIN_NAME] 追蹤數 8,275 互動率 2.06% 觀看率 28.7%" at bounding box center [570, 112] width 766 height 47
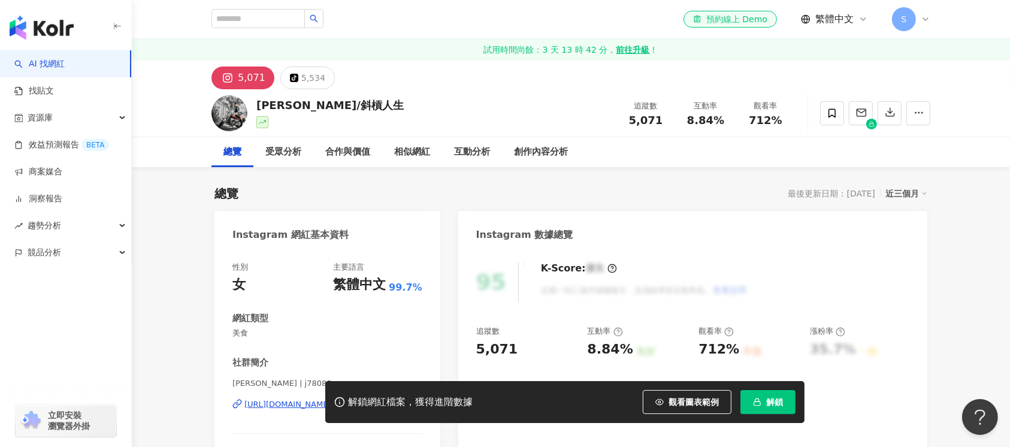
drag, startPoint x: 262, startPoint y: 97, endPoint x: 254, endPoint y: 99, distance: 8.0
click at [254, 99] on div "陳秀/斜槓人生 追蹤數 5,071 互動率 8.84% 觀看率 712%" at bounding box center [570, 112] width 766 height 47
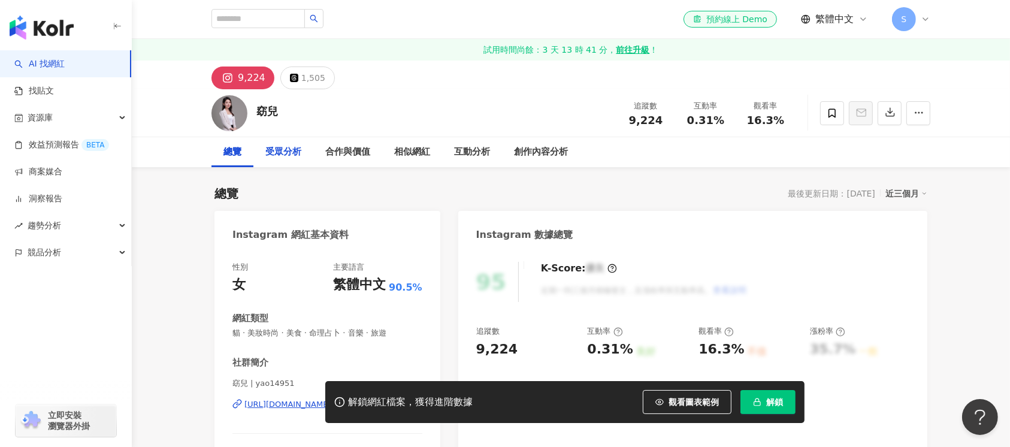
drag, startPoint x: 466, startPoint y: 231, endPoint x: 274, endPoint y: 159, distance: 204.9
click at [257, 113] on div "窈兒" at bounding box center [267, 111] width 22 height 15
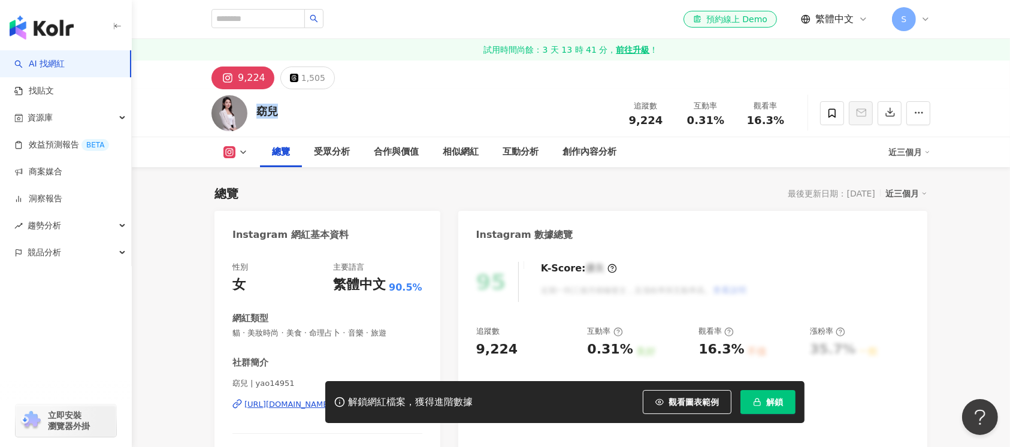
scroll to position [159, 0]
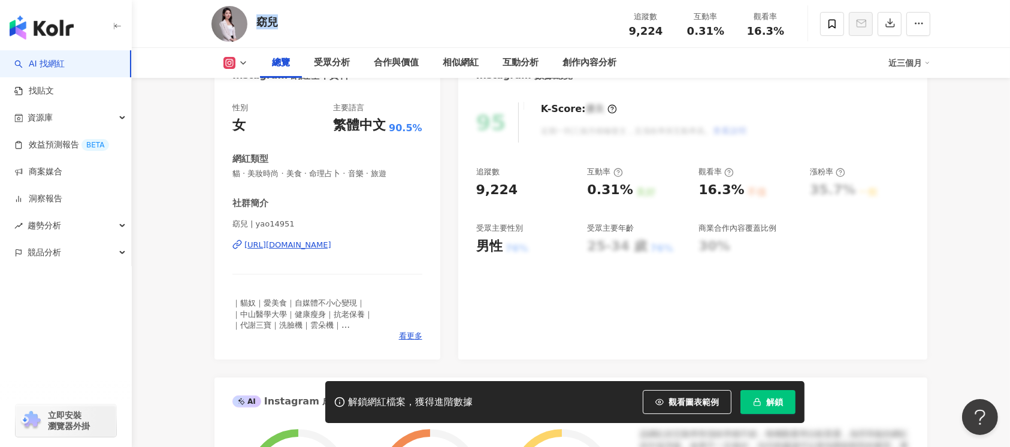
click at [331, 244] on div "https://www.instagram.com/yao14951/" at bounding box center [287, 245] width 87 height 11
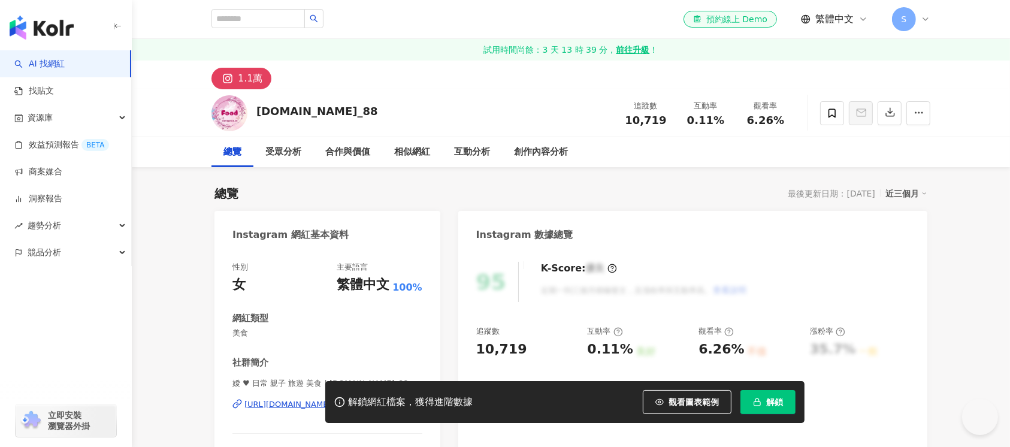
click at [259, 114] on div "[DOMAIN_NAME]_88 追蹤數 10,719 互動率 0.11% 觀看率 6.26%" at bounding box center [570, 112] width 766 height 47
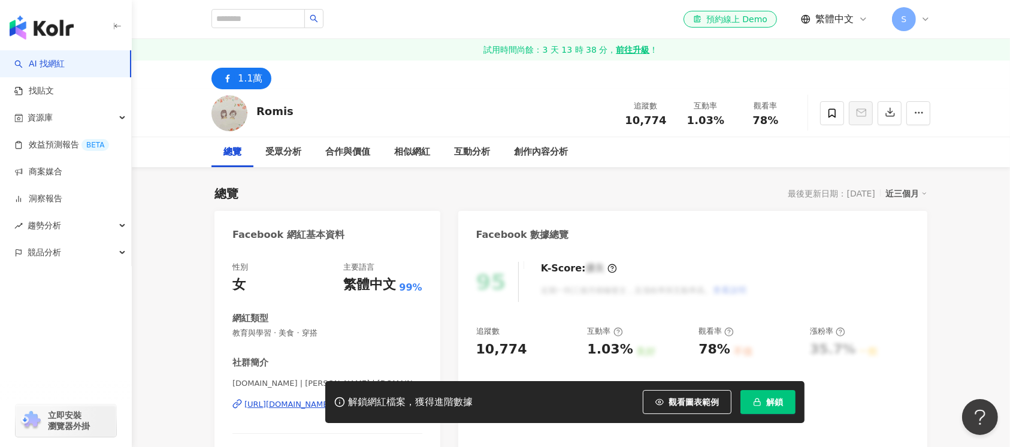
drag, startPoint x: 248, startPoint y: 113, endPoint x: 407, endPoint y: 437, distance: 360.5
click at [252, 112] on div "Romis 追蹤數 10,774 互動率 1.03% 觀看率 78%" at bounding box center [570, 112] width 766 height 47
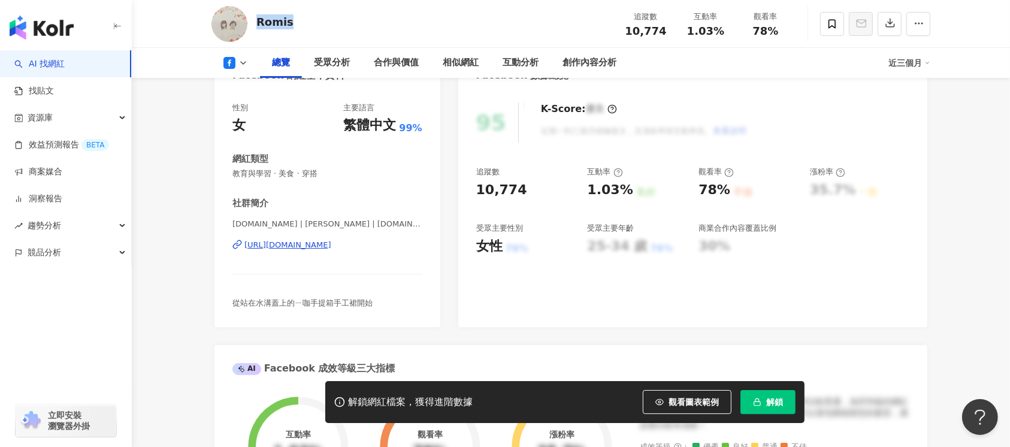
click at [331, 246] on div "[URL][DOMAIN_NAME]" at bounding box center [287, 245] width 87 height 11
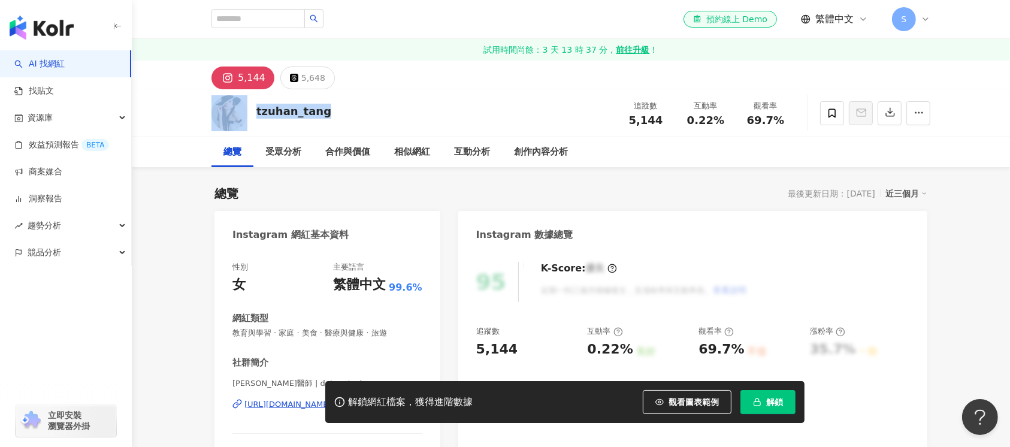
drag, startPoint x: 328, startPoint y: 112, endPoint x: 247, endPoint y: 111, distance: 80.8
click at [247, 111] on div "tzuhan_tang 追蹤數 5,144 互動率 0.22% 觀看率 69.7%" at bounding box center [570, 112] width 766 height 47
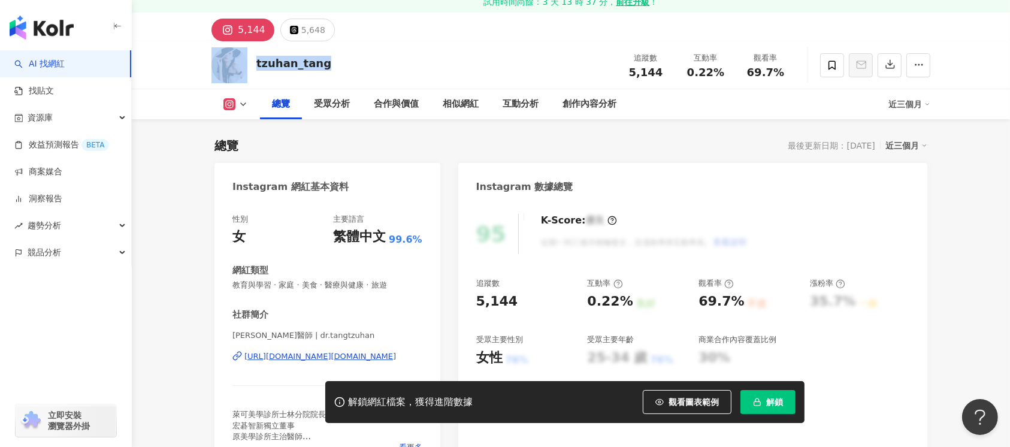
scroll to position [159, 0]
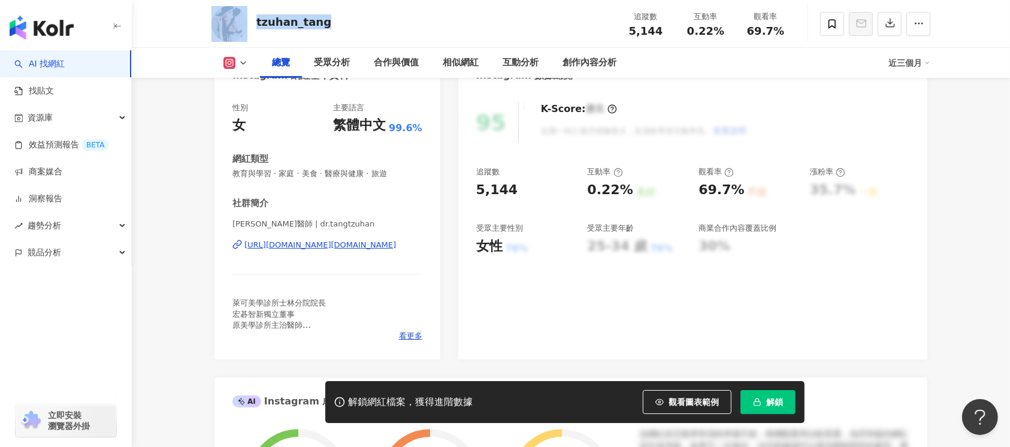
click at [353, 241] on div "https://www.instagram.com/dr.tangtzuhan/" at bounding box center [320, 245] width 152 height 11
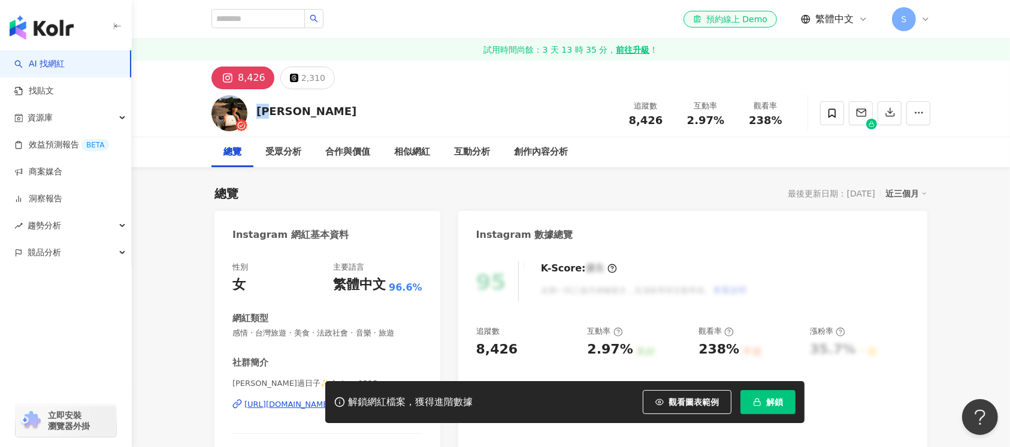
click at [254, 111] on div "[PERSON_NAME] 追蹤數 8,426 互動率 2.97% 觀看率 238%" at bounding box center [570, 112] width 766 height 47
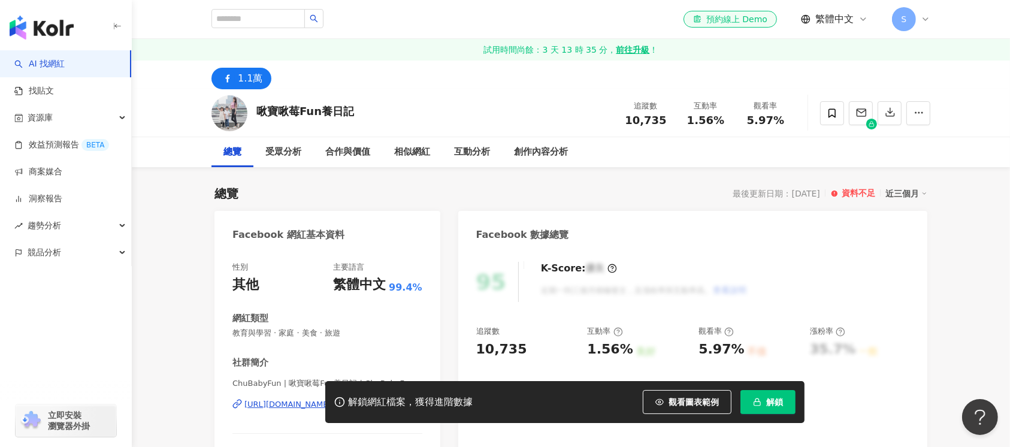
click at [259, 114] on div "啾寶啾莓Fun養日記 追蹤數 10,735 互動率 1.56% 觀看率 5.97%" at bounding box center [570, 112] width 766 height 47
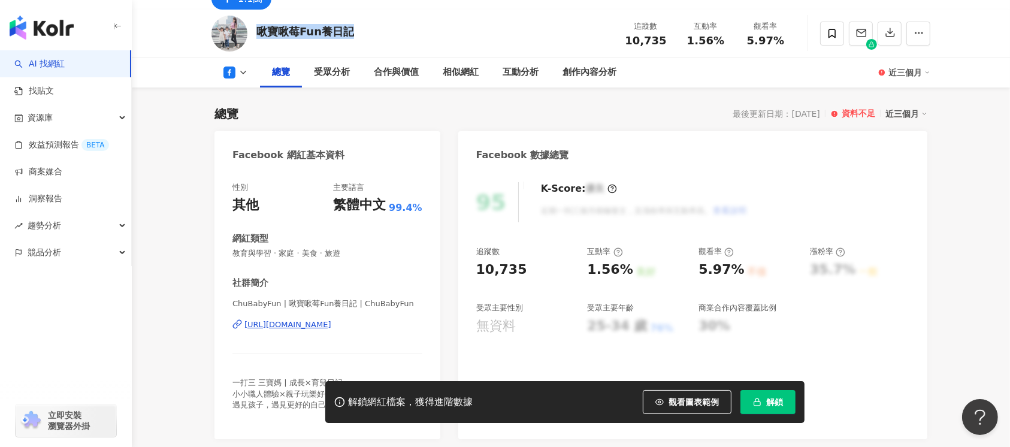
click at [313, 324] on div "https://www.facebook.com/114117203602472" at bounding box center [287, 324] width 87 height 11
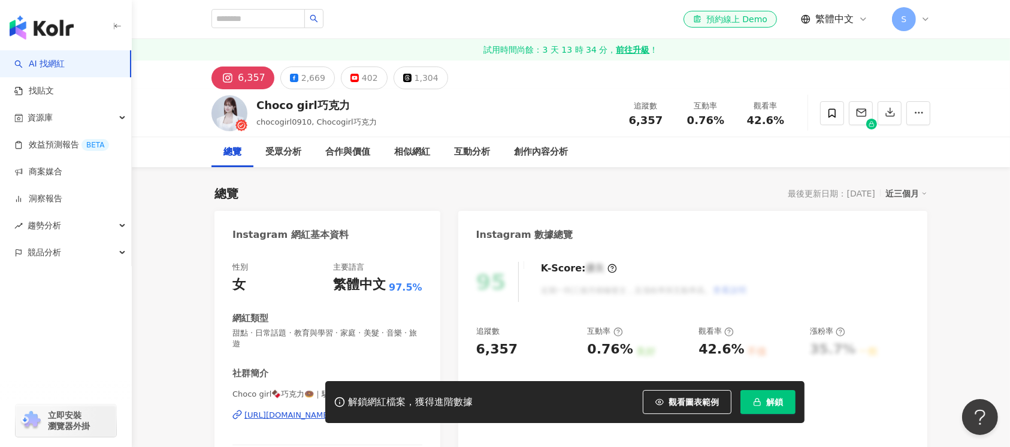
drag, startPoint x: 407, startPoint y: 107, endPoint x: 243, endPoint y: 107, distance: 164.7
click at [243, 107] on div "Choco girl巧克力 chocogirl0910, Chocogirl巧克力 追蹤數 6,357 互動率 0.76% 觀看率 42.6%" at bounding box center [570, 112] width 766 height 47
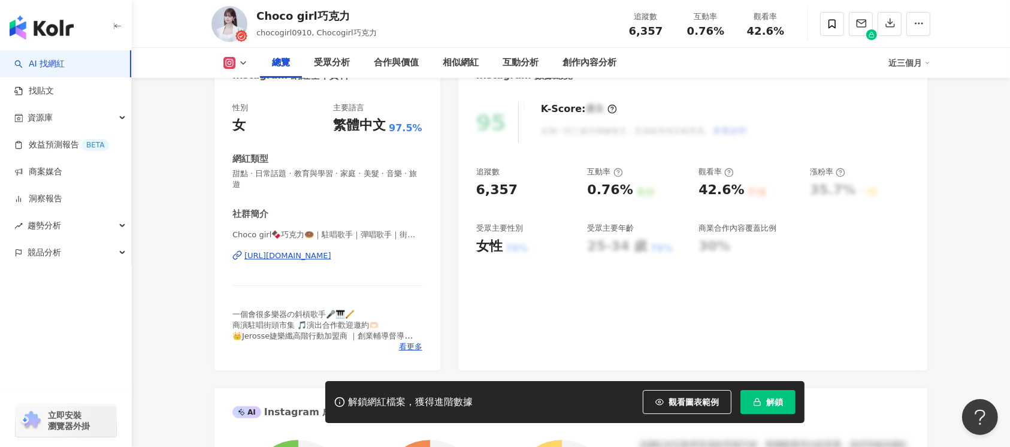
click at [346, 261] on div "Choco girl🍫巧克力🍩｜駐唱歌手｜彈唱歌手｜街頭藝人 | chocogirl0910 https://www.instagram.com/chocog…" at bounding box center [327, 264] width 190 height 70
click at [331, 254] on div "https://www.instagram.com/chocogirl0910/" at bounding box center [287, 255] width 87 height 11
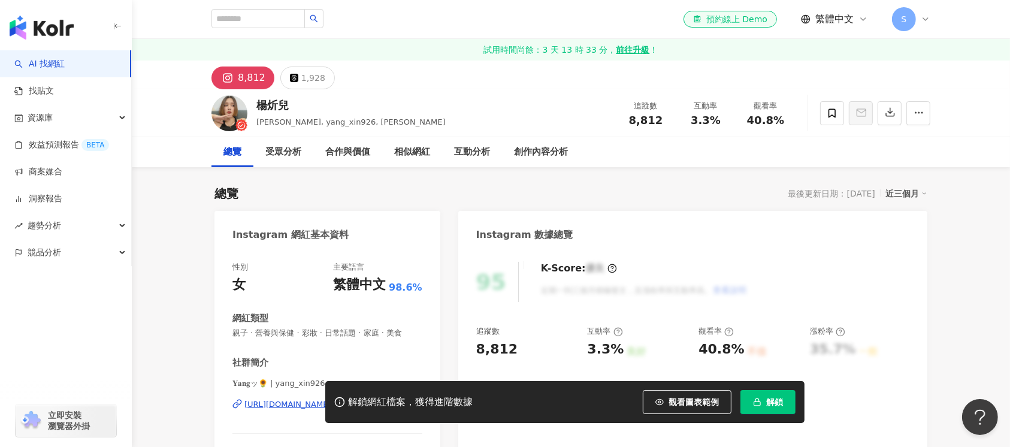
click at [254, 107] on div "[PERSON_NAME], yang_xin926, [PERSON_NAME] 追蹤數 8,812 互動率 3.3% 觀看率 40.8%" at bounding box center [570, 112] width 766 height 47
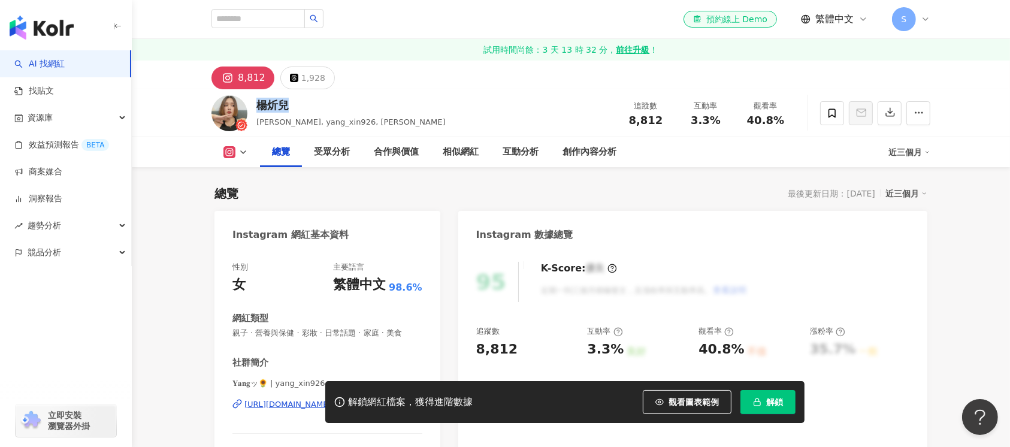
scroll to position [80, 0]
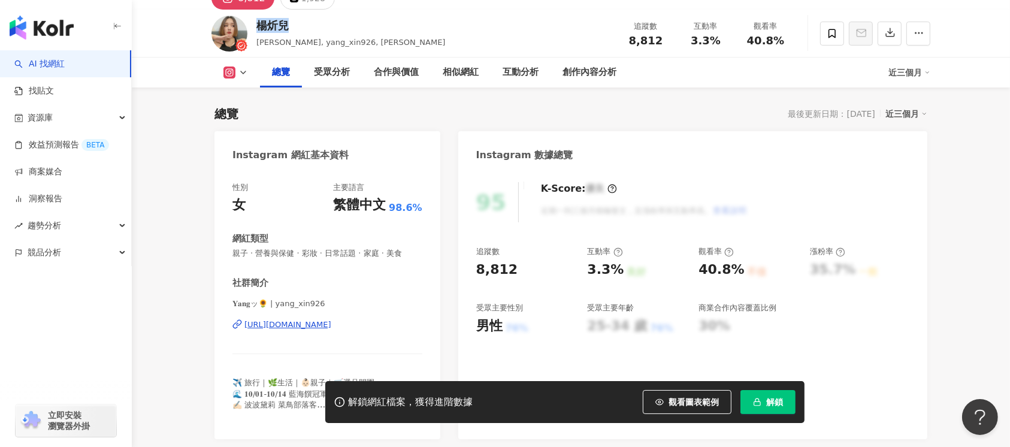
click at [331, 323] on div "[URL][DOMAIN_NAME]" at bounding box center [287, 324] width 87 height 11
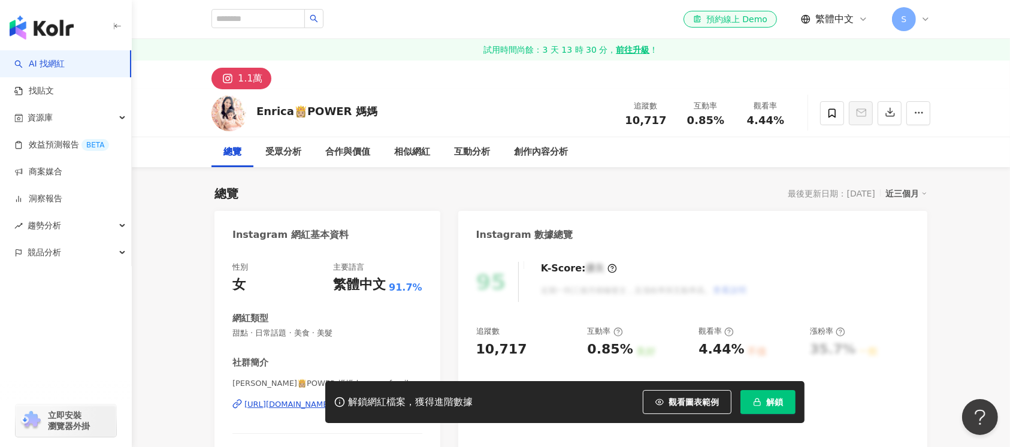
click at [249, 108] on div "[PERSON_NAME]👸🏼POWER 媽媽 追蹤數 10,717 互動率 0.85% 觀看率 4.44%" at bounding box center [570, 112] width 766 height 47
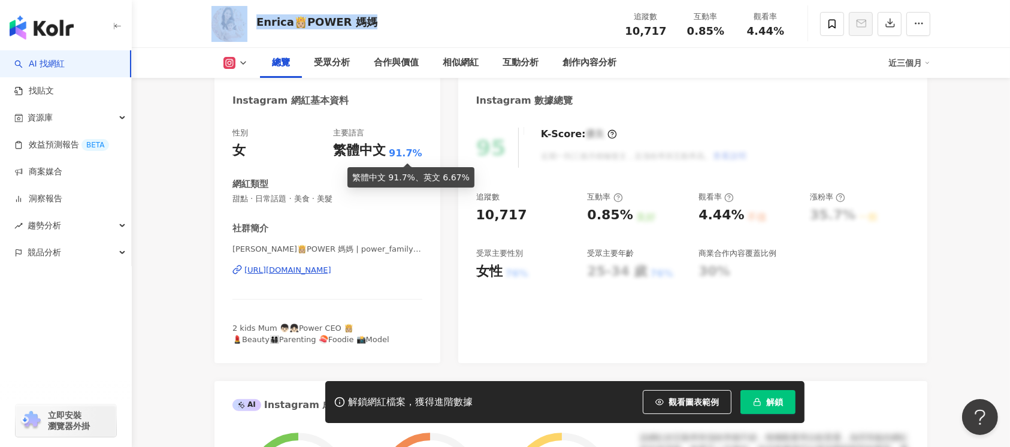
scroll to position [159, 0]
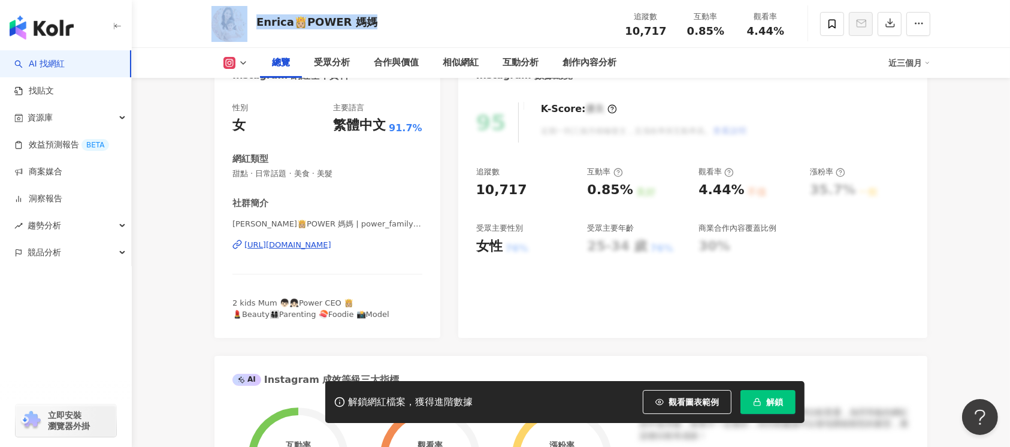
click at [331, 244] on div "[URL][DOMAIN_NAME]" at bounding box center [287, 245] width 87 height 11
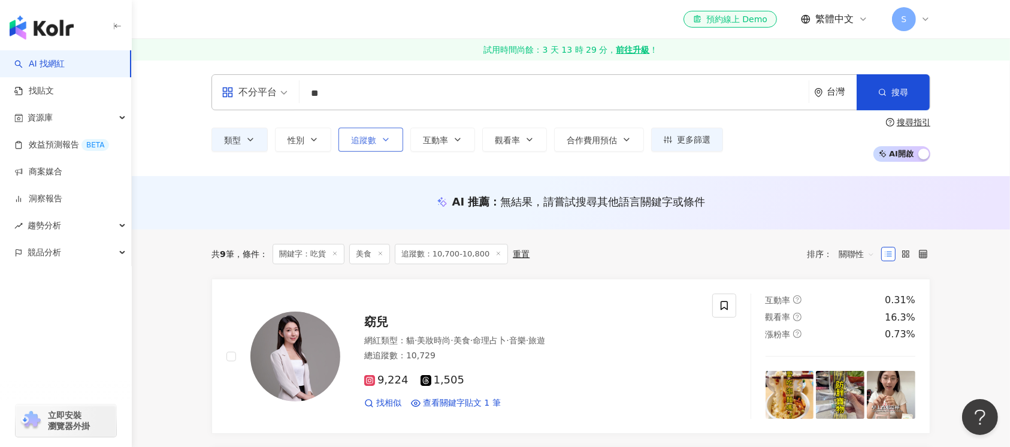
click at [392, 138] on button "追蹤數" at bounding box center [370, 140] width 65 height 24
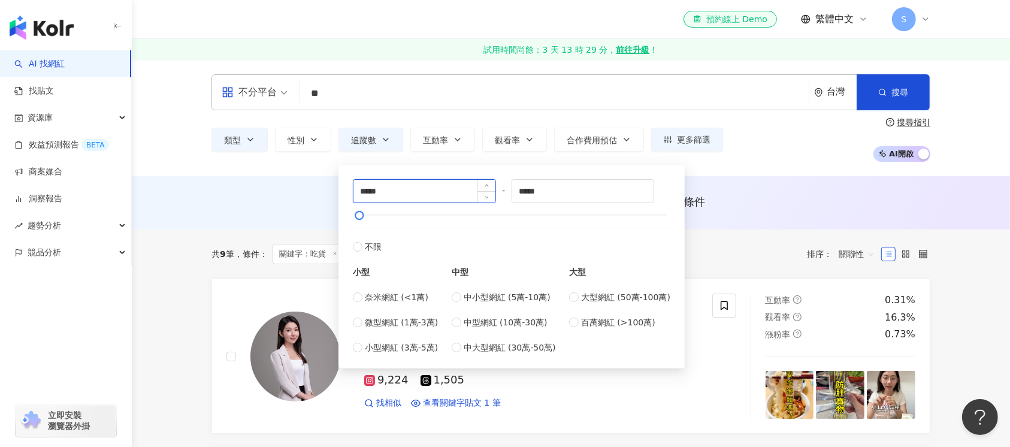
click at [369, 187] on input "*****" at bounding box center [424, 191] width 142 height 23
type input "*****"
click at [527, 192] on input "*****" at bounding box center [583, 191] width 142 height 23
click at [529, 194] on input "*****" at bounding box center [583, 191] width 142 height 23
type input "*****"
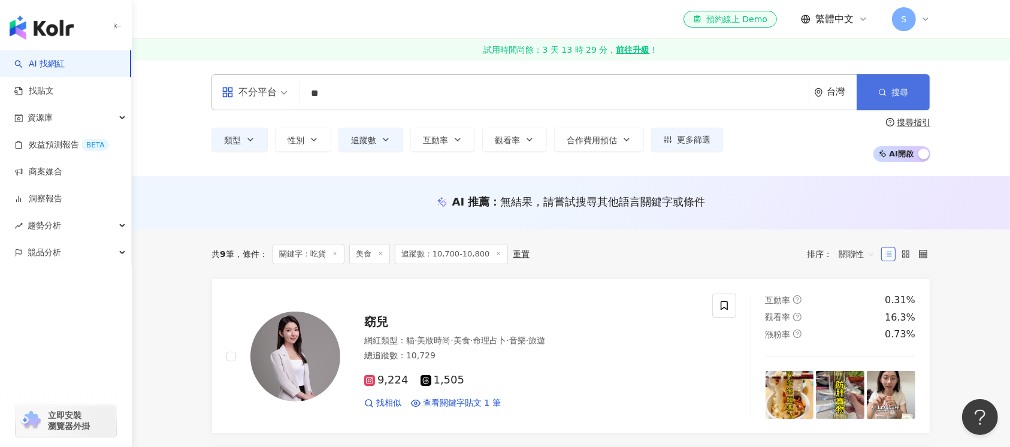
click at [899, 97] on span "搜尋" at bounding box center [899, 92] width 17 height 10
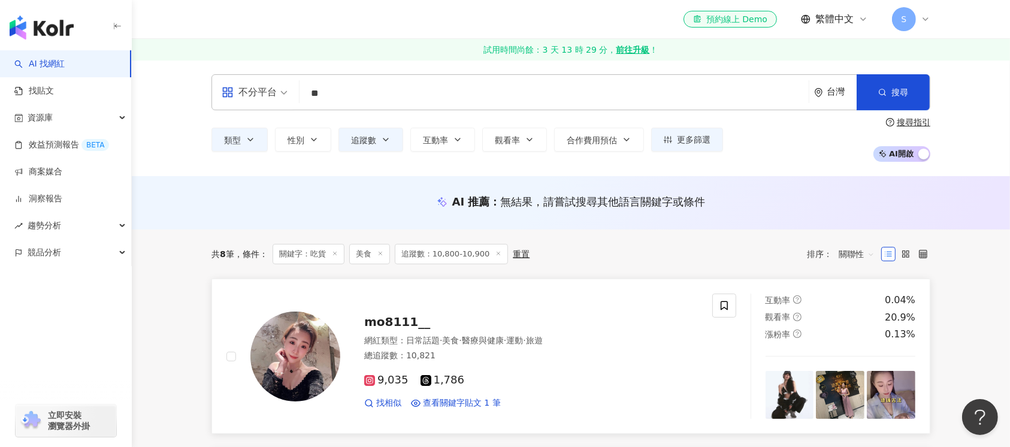
click at [307, 372] on img at bounding box center [295, 356] width 90 height 90
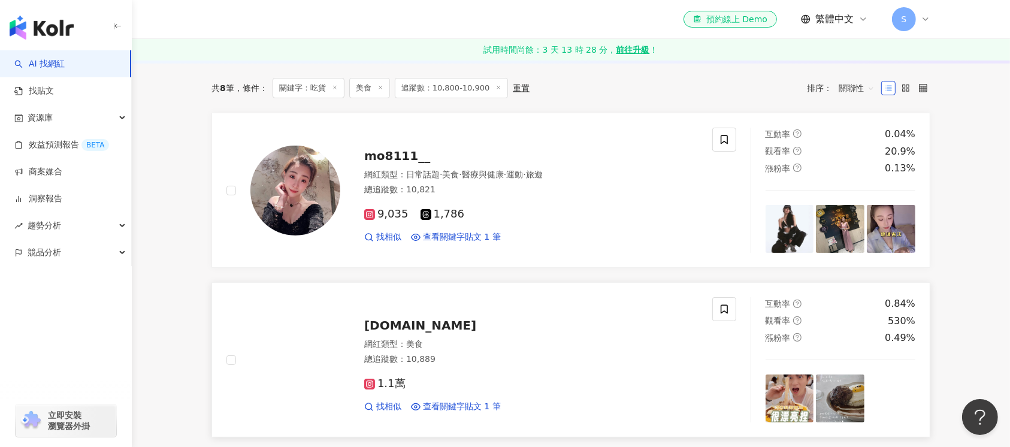
scroll to position [240, 0]
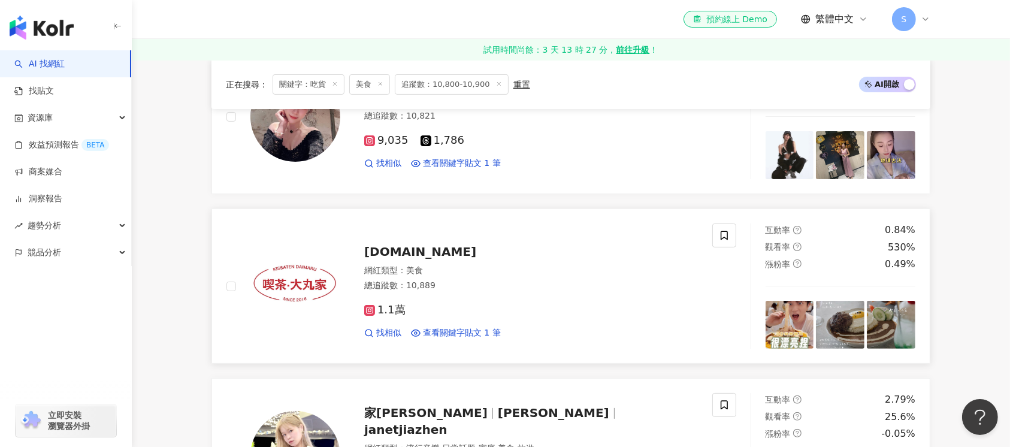
click at [296, 279] on img at bounding box center [295, 286] width 90 height 90
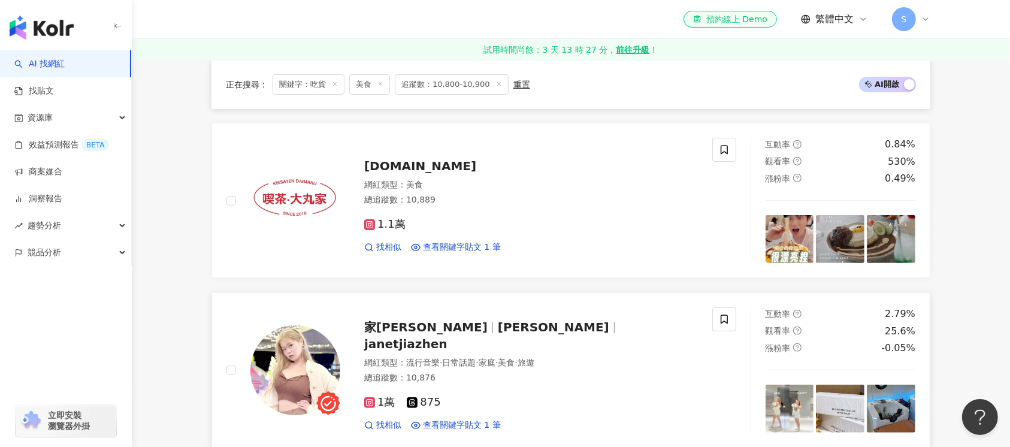
scroll to position [399, 0]
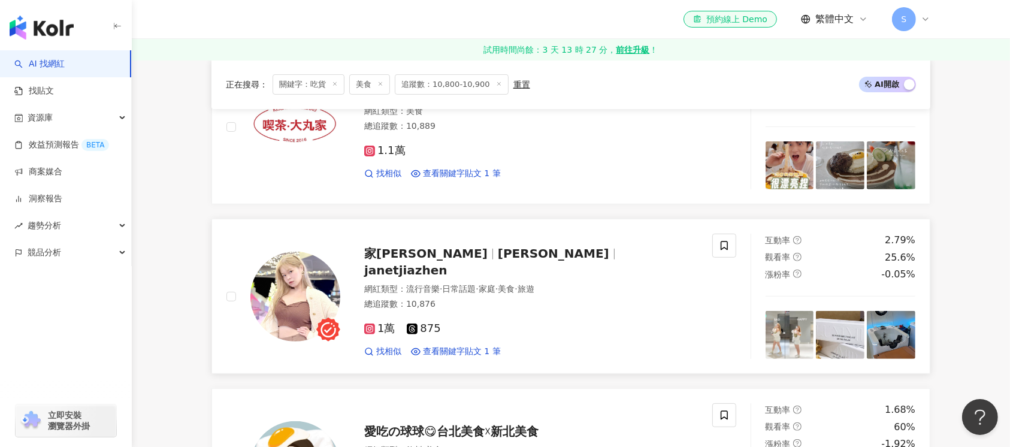
click at [306, 286] on img at bounding box center [295, 297] width 90 height 90
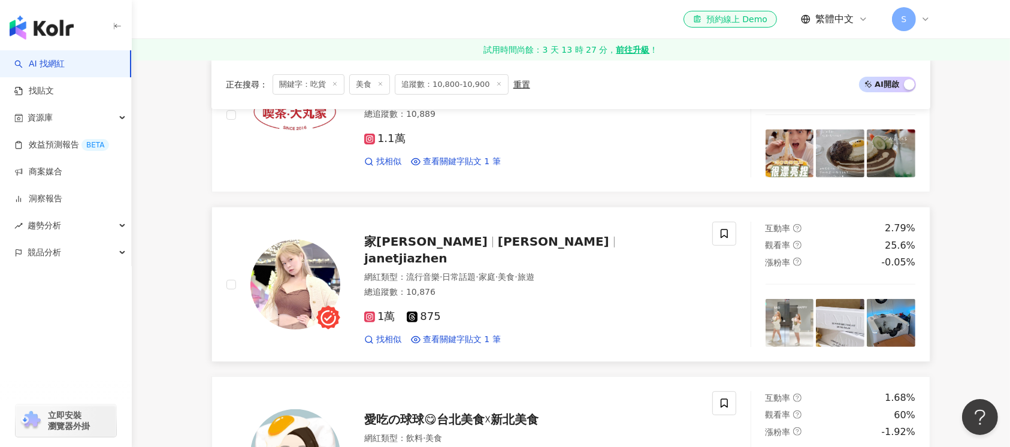
scroll to position [559, 0]
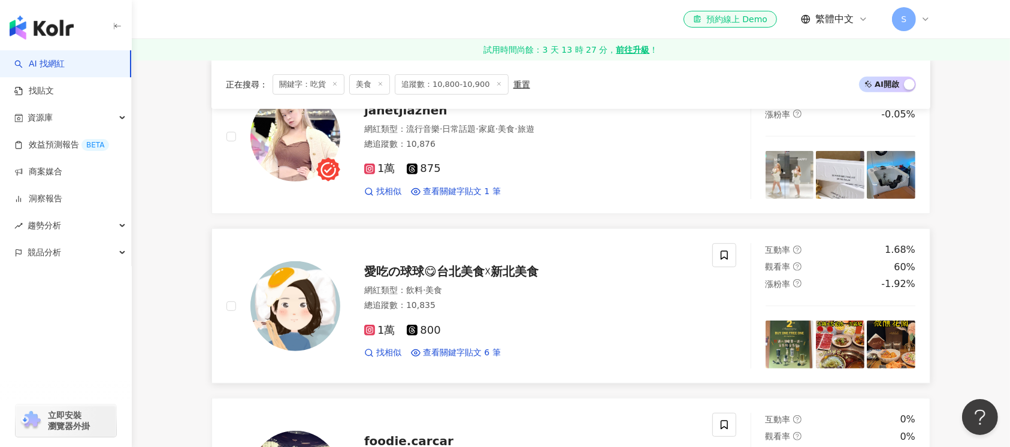
click at [308, 324] on img at bounding box center [295, 306] width 90 height 90
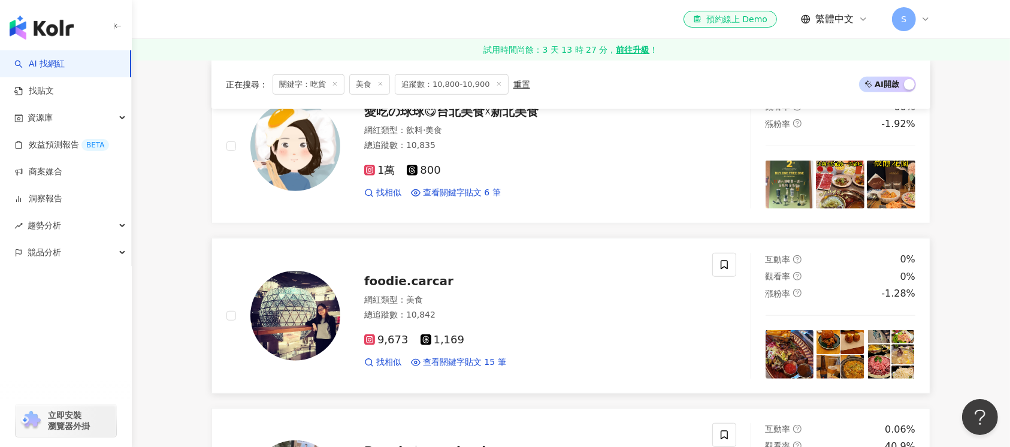
click at [295, 316] on img at bounding box center [295, 316] width 90 height 90
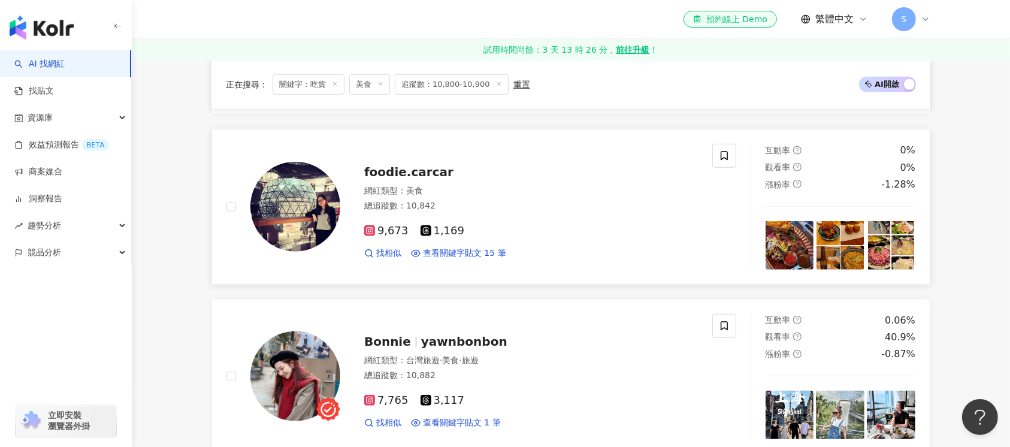
scroll to position [958, 0]
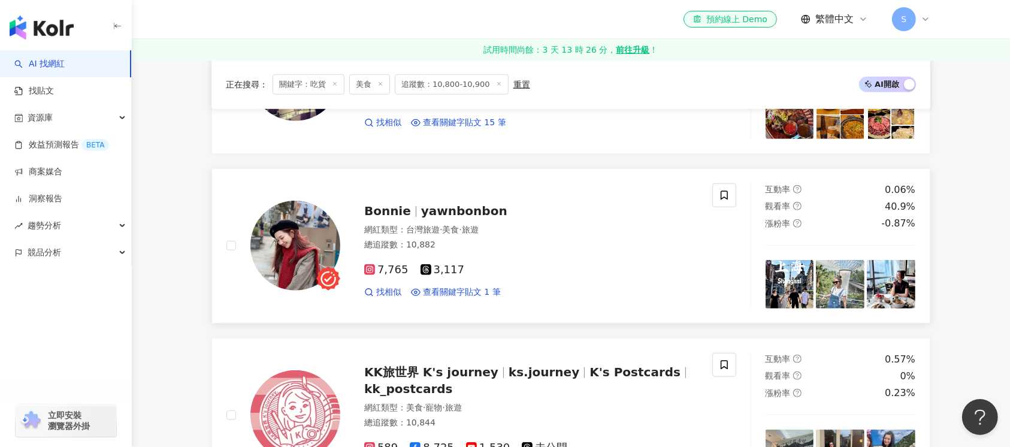
click at [289, 248] on img at bounding box center [295, 246] width 90 height 90
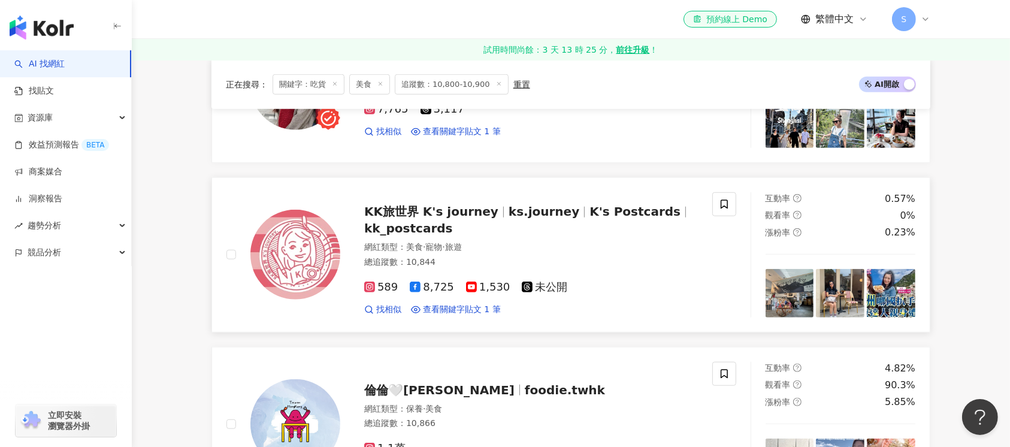
scroll to position [1117, 0]
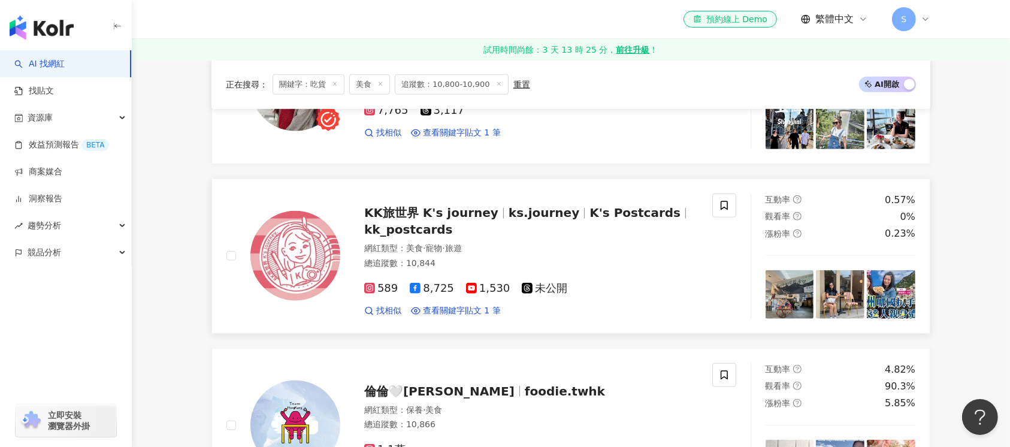
click at [283, 266] on img at bounding box center [295, 256] width 90 height 90
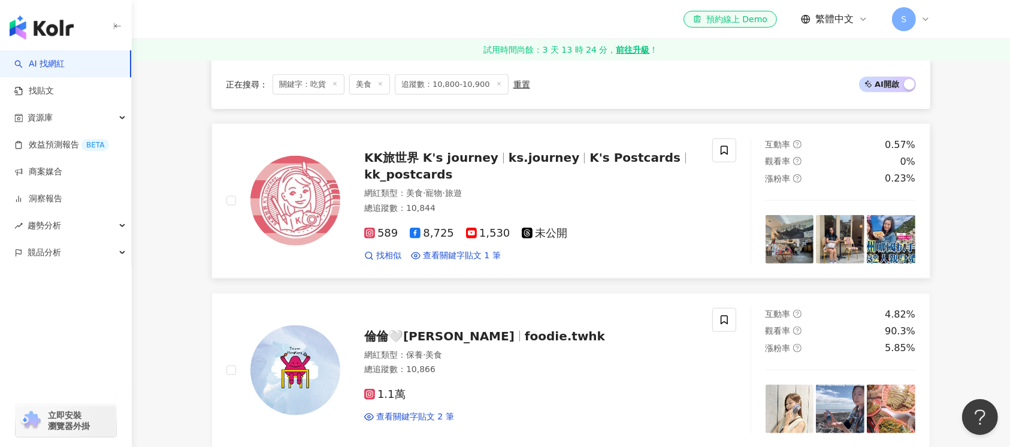
scroll to position [1198, 0]
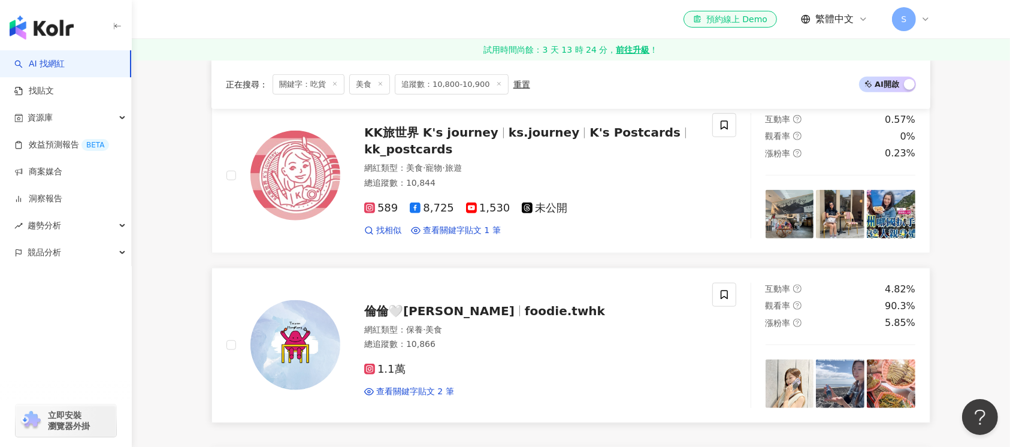
click at [298, 350] on img at bounding box center [295, 345] width 90 height 90
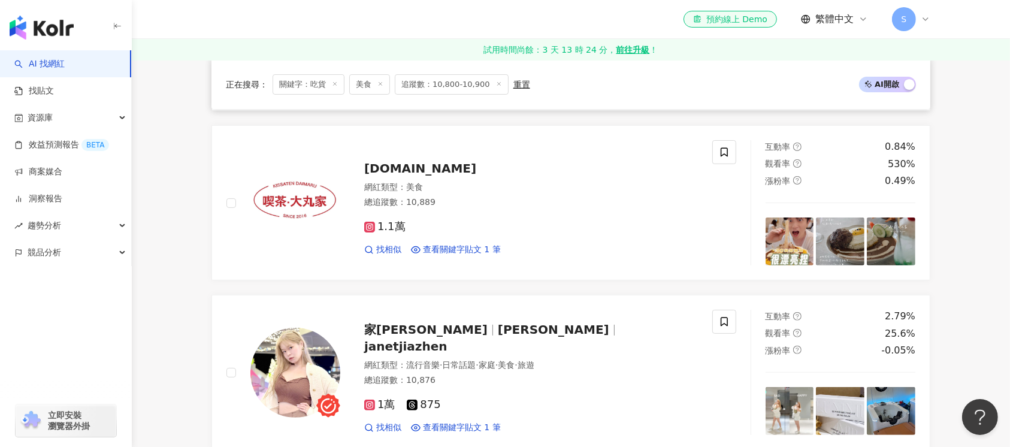
scroll to position [0, 0]
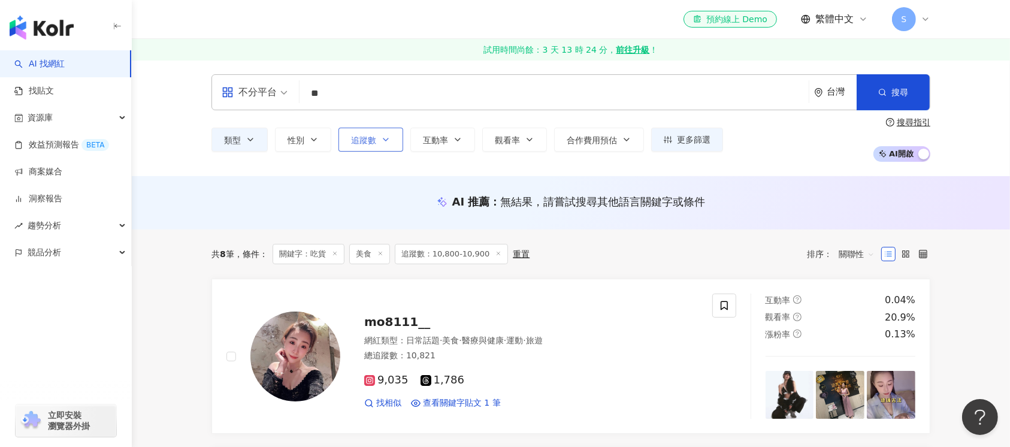
click at [384, 143] on icon "button" at bounding box center [386, 140] width 10 height 10
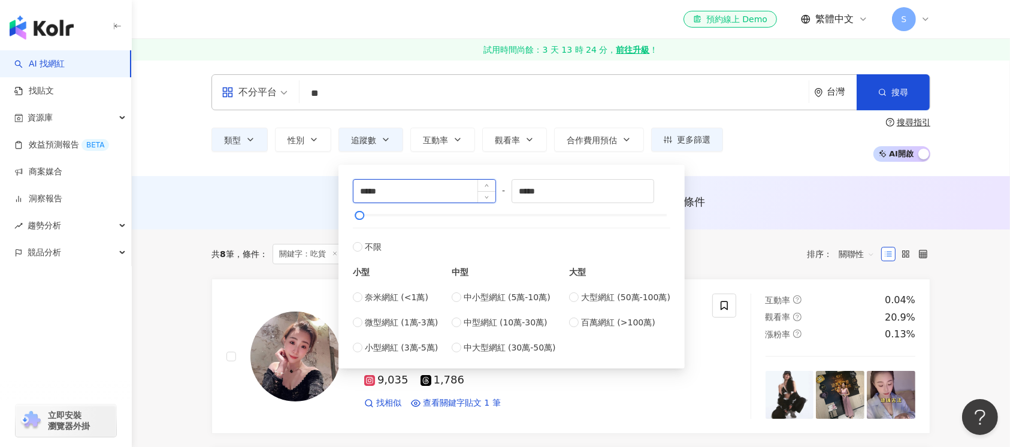
click at [373, 190] on input "*****" at bounding box center [424, 191] width 142 height 23
type input "*****"
click at [534, 193] on input "*****" at bounding box center [583, 191] width 142 height 23
type input "*****"
click at [907, 88] on span "搜尋" at bounding box center [899, 92] width 17 height 10
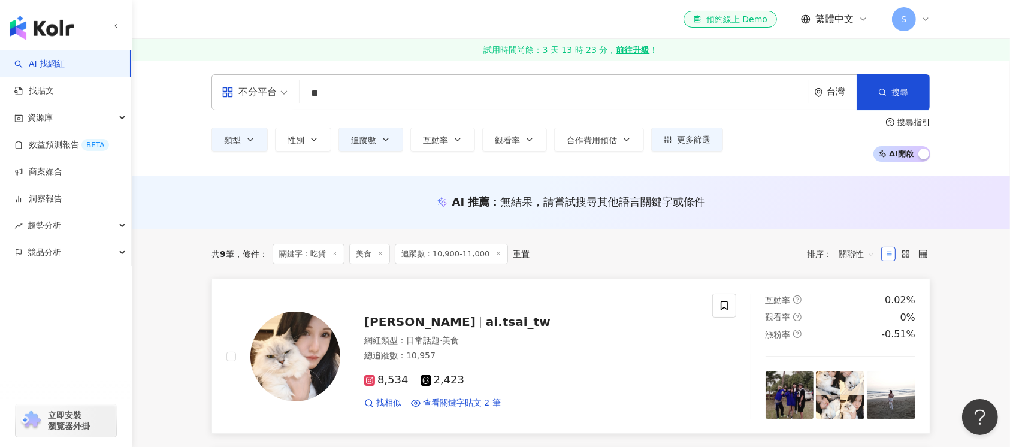
click at [292, 351] on img at bounding box center [295, 356] width 90 height 90
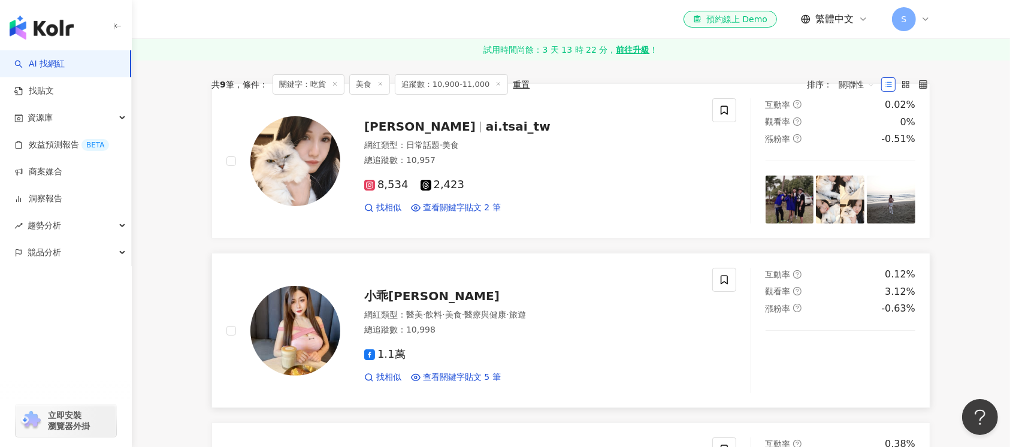
scroll to position [159, 0]
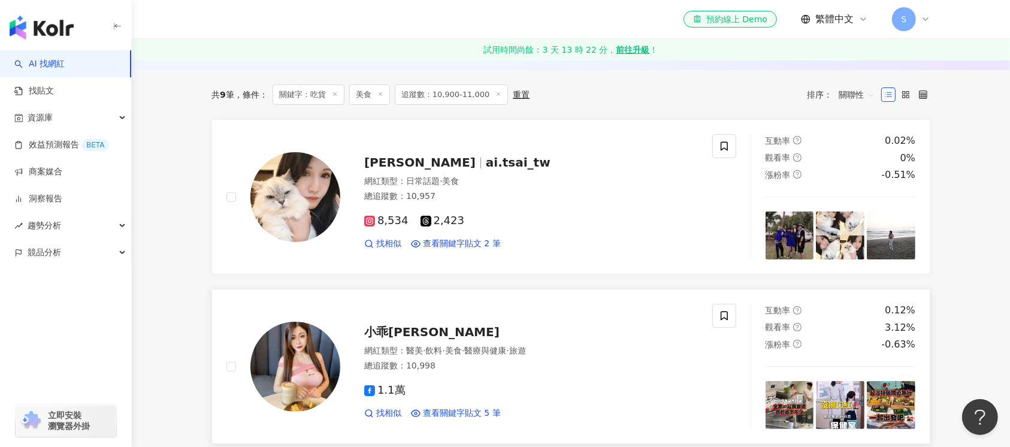
click at [319, 352] on img at bounding box center [295, 367] width 90 height 90
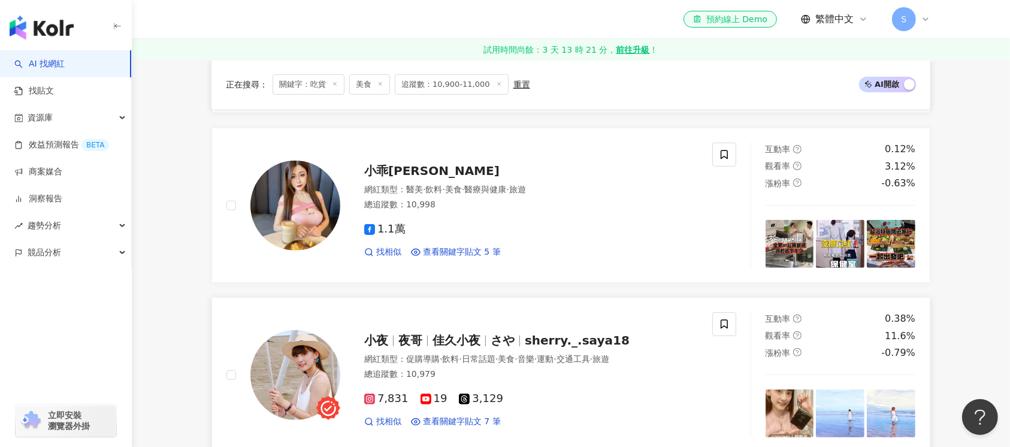
scroll to position [399, 0]
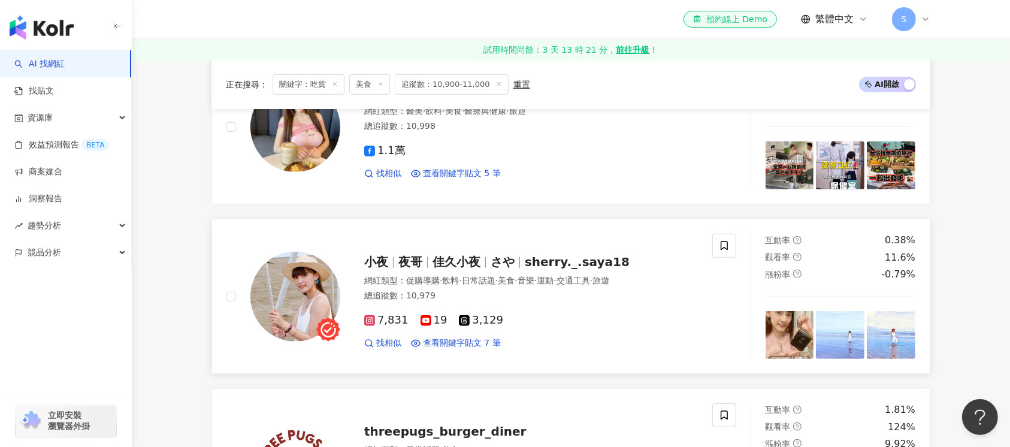
click at [279, 290] on img at bounding box center [295, 297] width 90 height 90
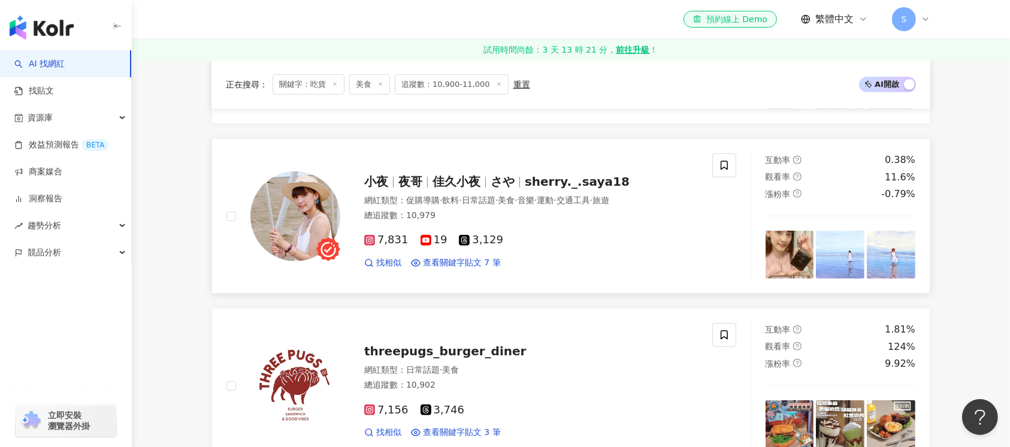
scroll to position [559, 0]
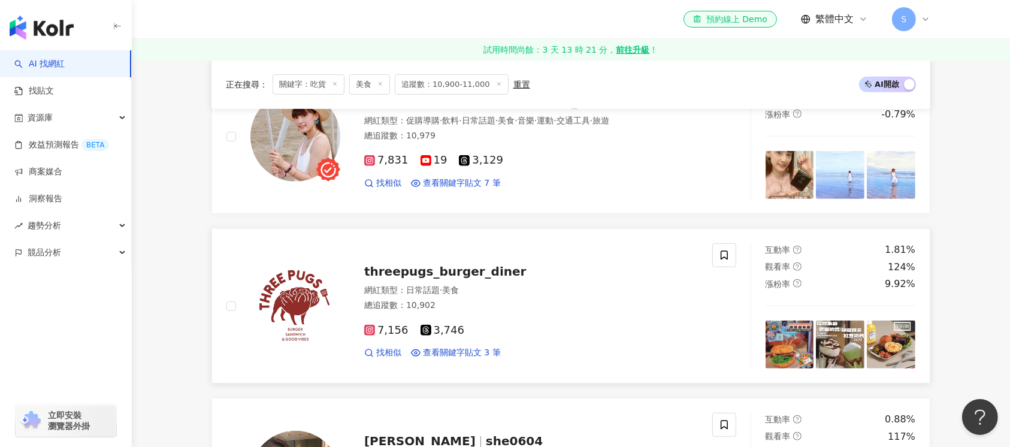
click at [281, 300] on img at bounding box center [295, 306] width 90 height 90
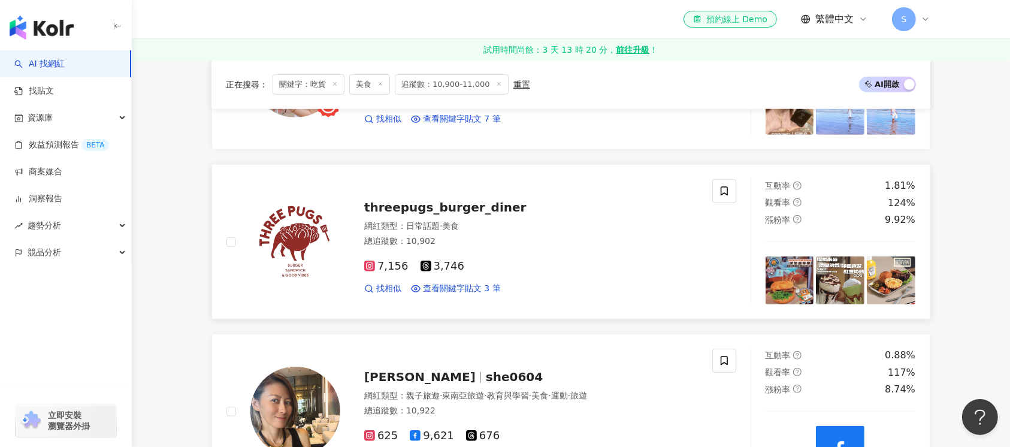
scroll to position [719, 0]
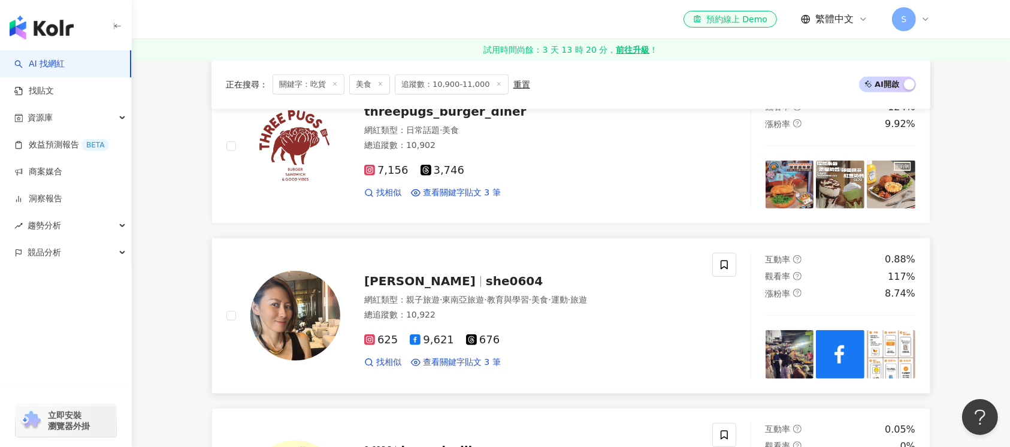
click at [298, 323] on img at bounding box center [295, 316] width 90 height 90
click at [308, 316] on img at bounding box center [295, 316] width 90 height 90
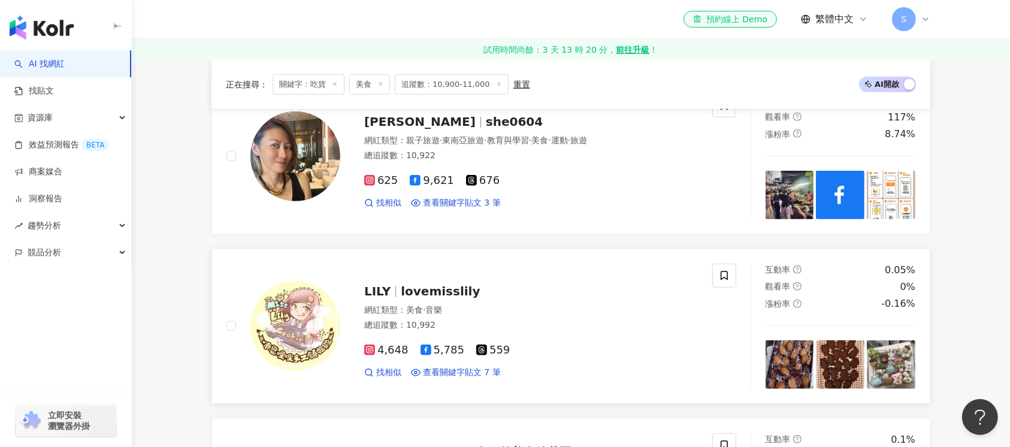
click at [296, 320] on img at bounding box center [295, 326] width 90 height 90
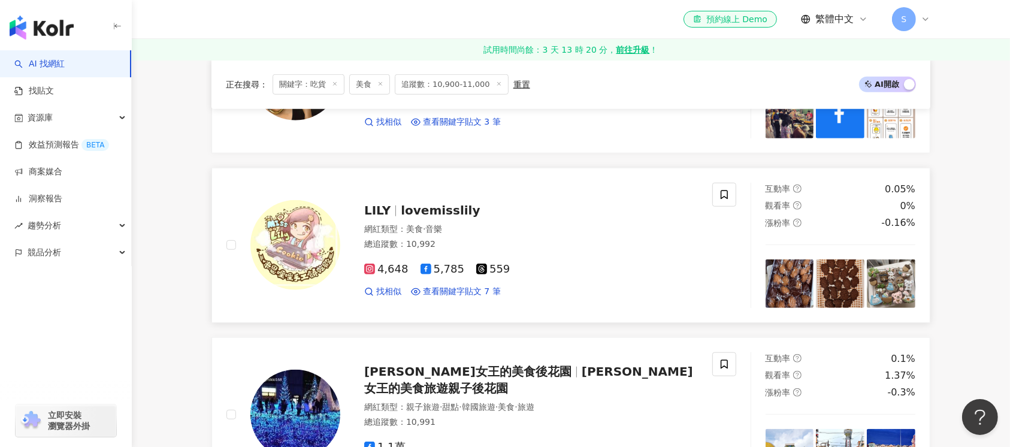
scroll to position [1038, 0]
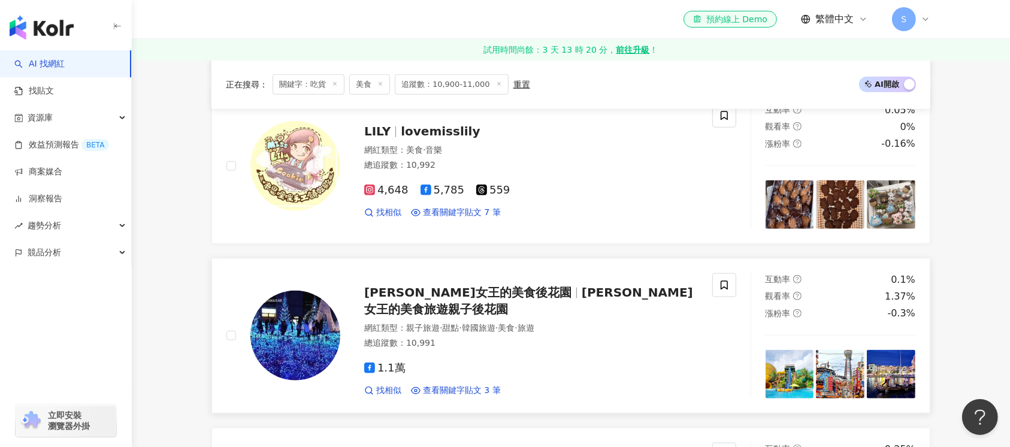
click at [326, 335] on img at bounding box center [295, 335] width 90 height 90
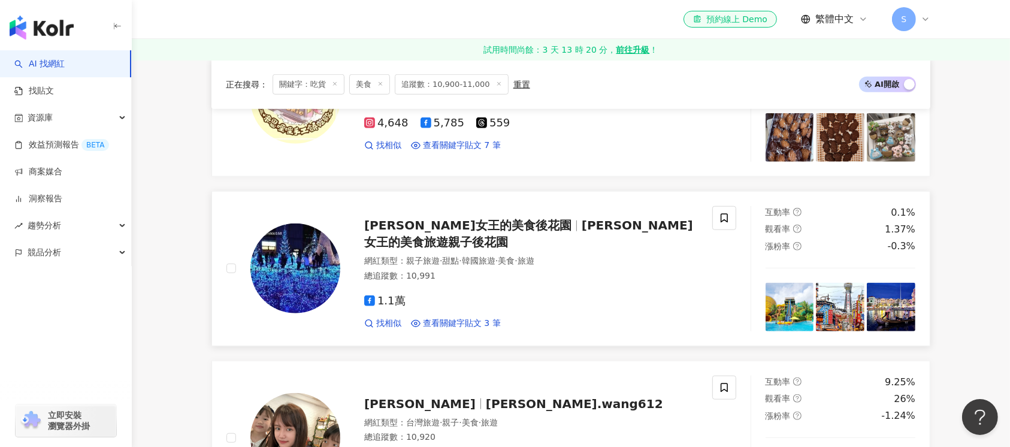
scroll to position [1198, 0]
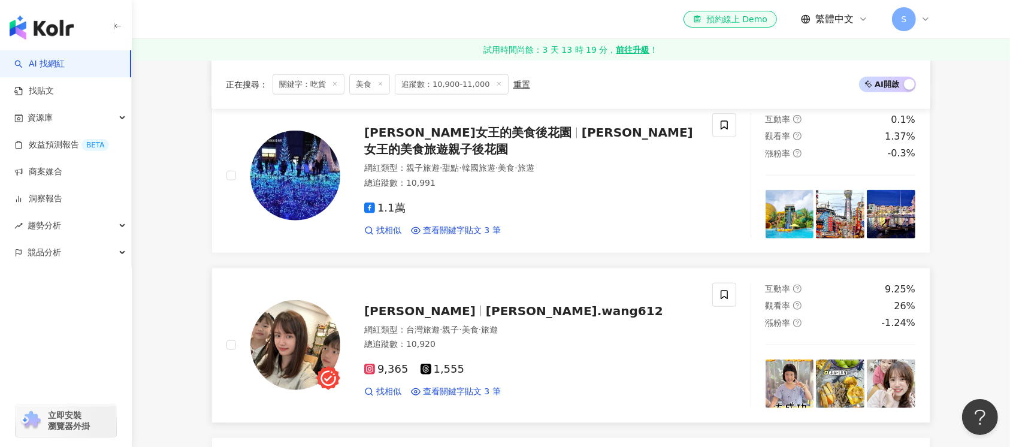
click at [302, 350] on img at bounding box center [295, 345] width 90 height 90
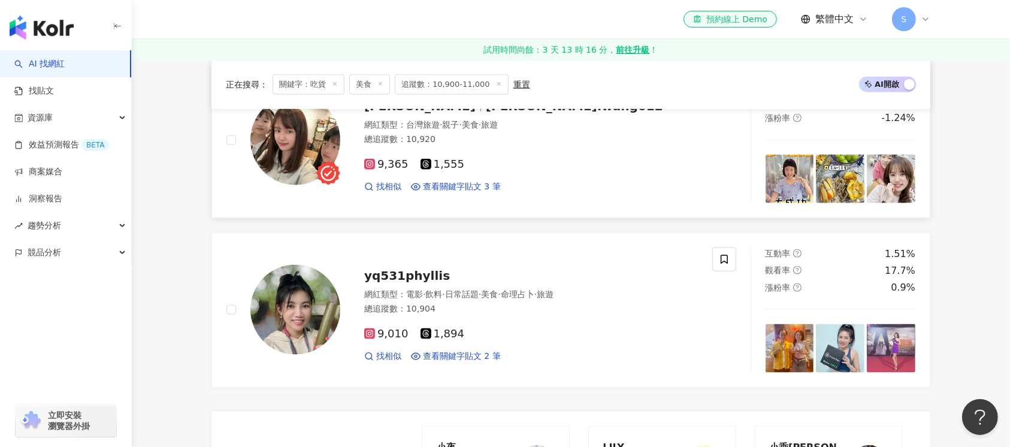
scroll to position [1437, 0]
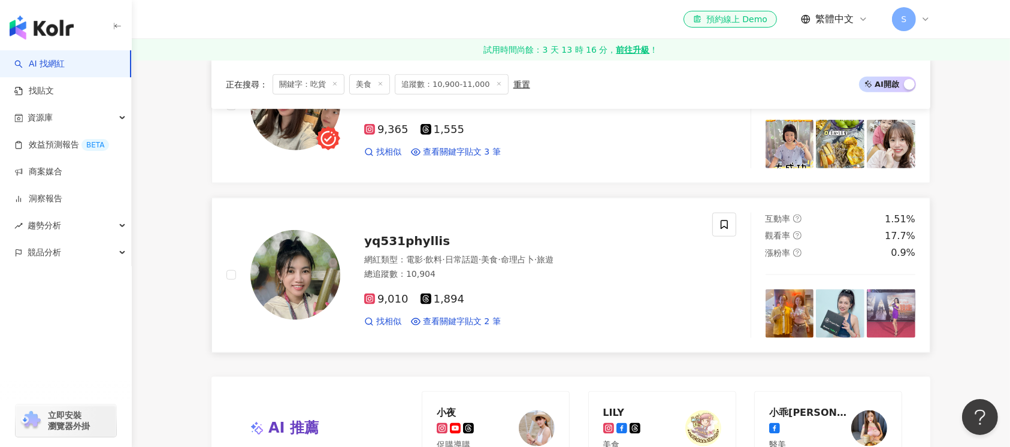
click at [311, 286] on img at bounding box center [295, 275] width 90 height 90
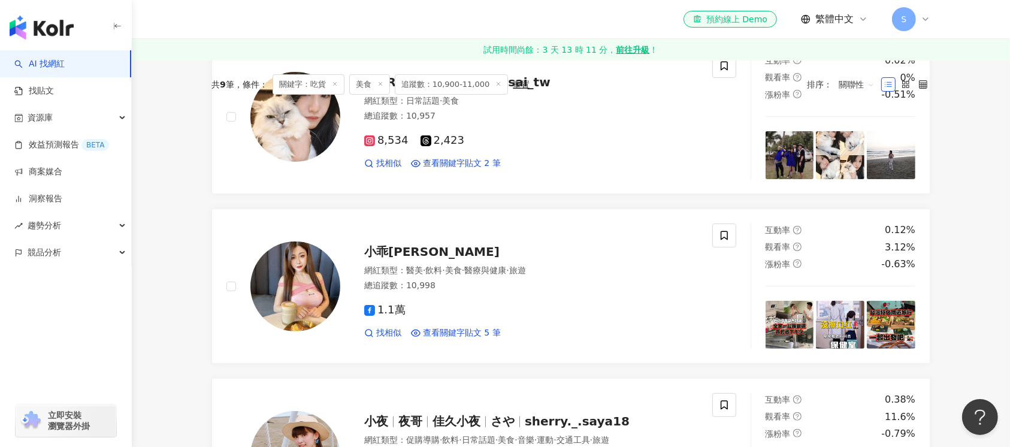
scroll to position [0, 0]
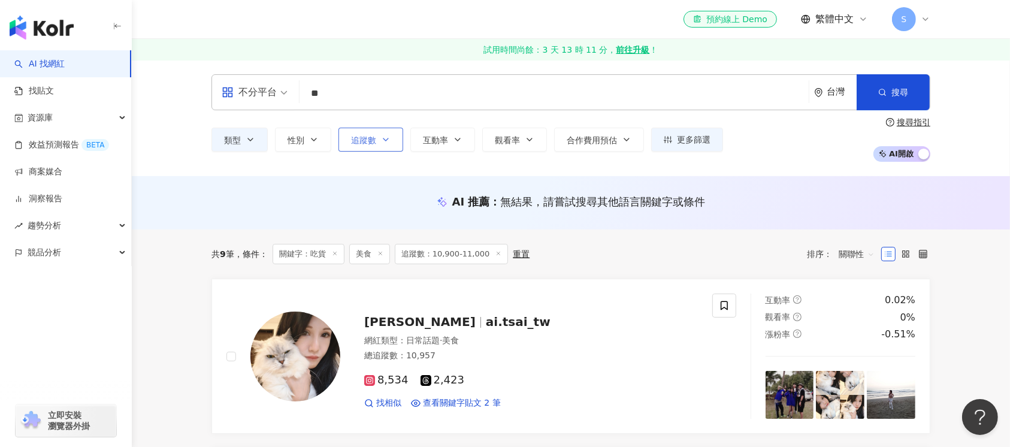
click at [395, 134] on button "追蹤數" at bounding box center [370, 140] width 65 height 24
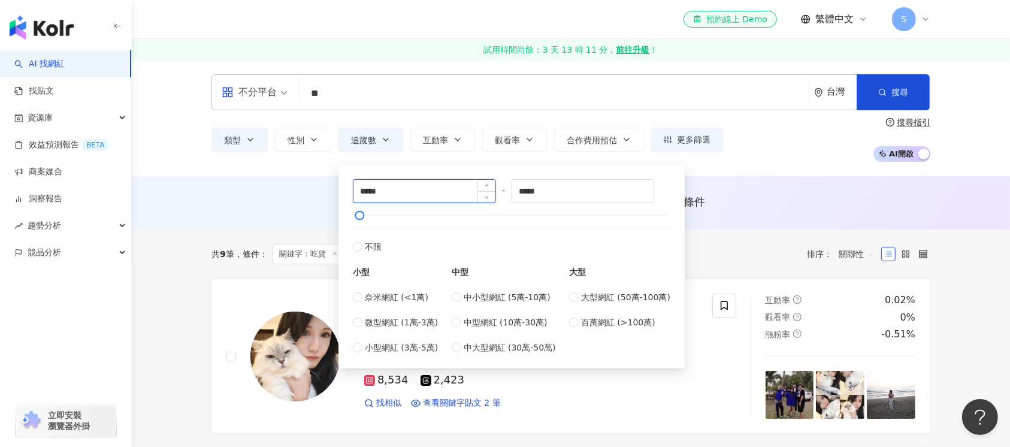
click at [368, 192] on input "*****" at bounding box center [424, 191] width 142 height 23
type input "*****"
click at [533, 189] on input "*****" at bounding box center [583, 191] width 142 height 23
type input "*****"
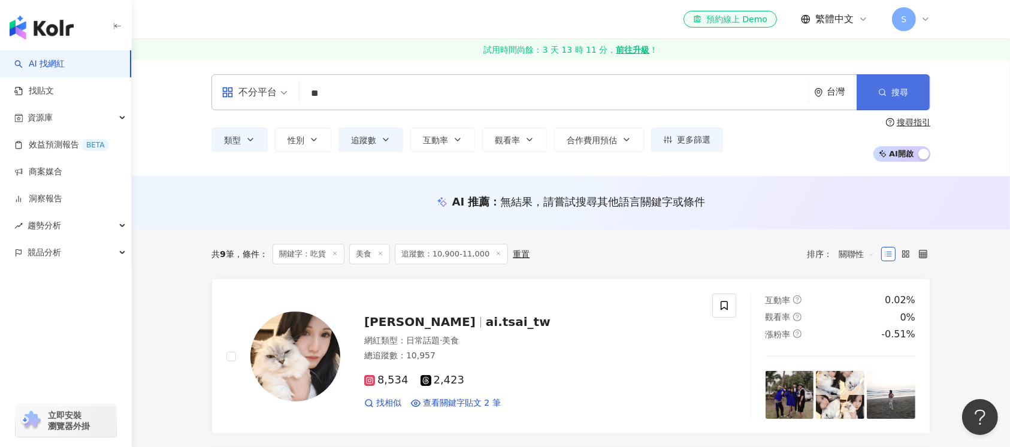
click at [910, 93] on button "搜尋" at bounding box center [892, 92] width 73 height 36
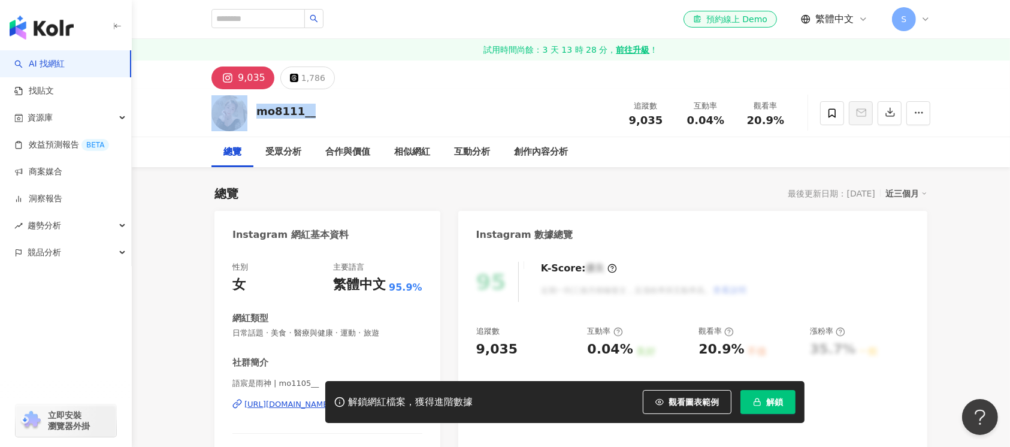
drag, startPoint x: 317, startPoint y: 113, endPoint x: 234, endPoint y: 117, distance: 83.3
click at [234, 117] on div "mo8111__ 追蹤數 9,035 互動率 0.04% 觀看率 20.9%" at bounding box center [570, 112] width 766 height 47
copy div "mo8111__"
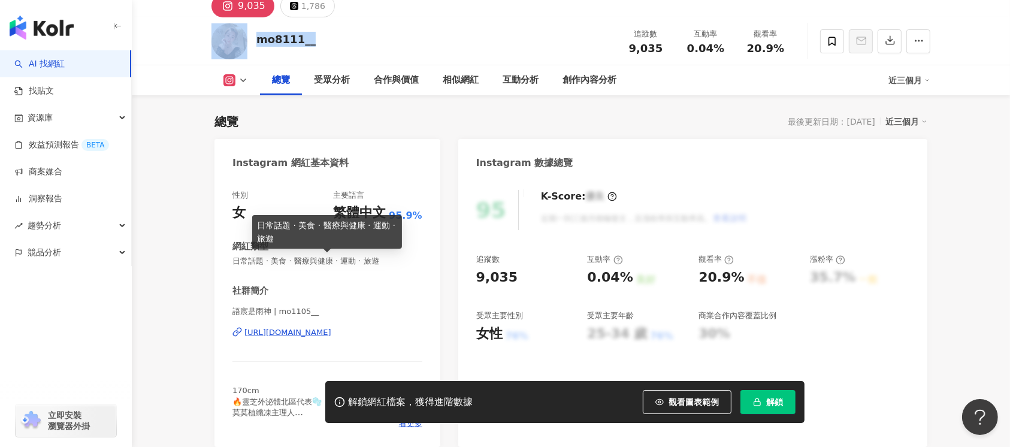
scroll to position [80, 0]
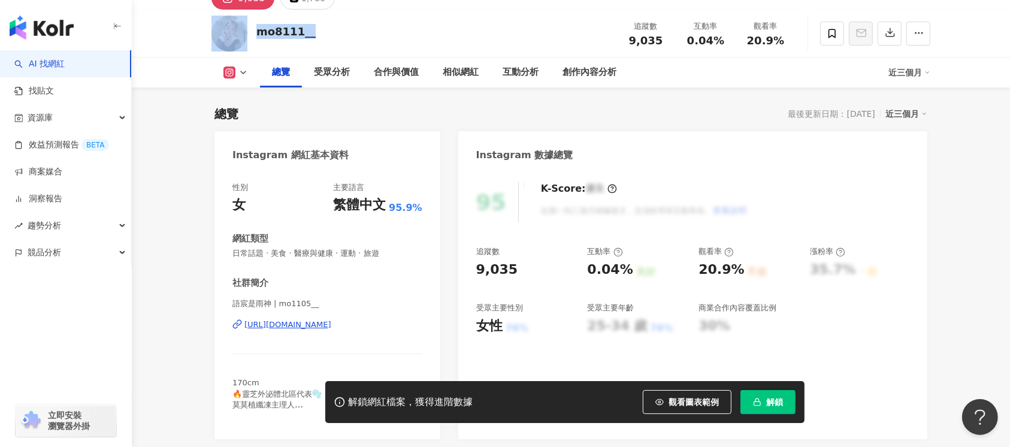
click at [331, 325] on div "[URL][DOMAIN_NAME]" at bounding box center [287, 324] width 87 height 11
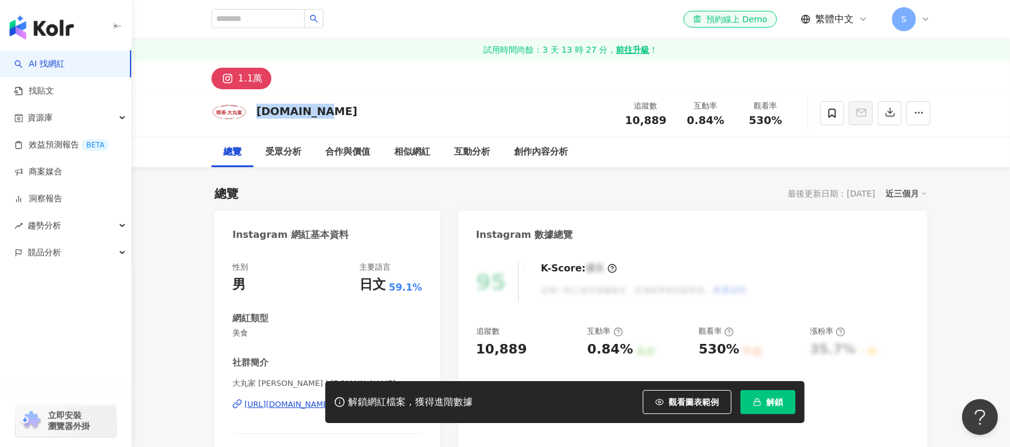
drag, startPoint x: 329, startPoint y: 103, endPoint x: 256, endPoint y: 121, distance: 74.7
click at [256, 121] on div "daimaru.tw 追蹤數 10,889 互動率 0.84% 觀看率 530%" at bounding box center [570, 112] width 766 height 47
click at [273, 404] on div "解鎖網紅檔案，獲得進階數據 觀看圖表範例 解鎖" at bounding box center [505, 402] width 1010 height 42
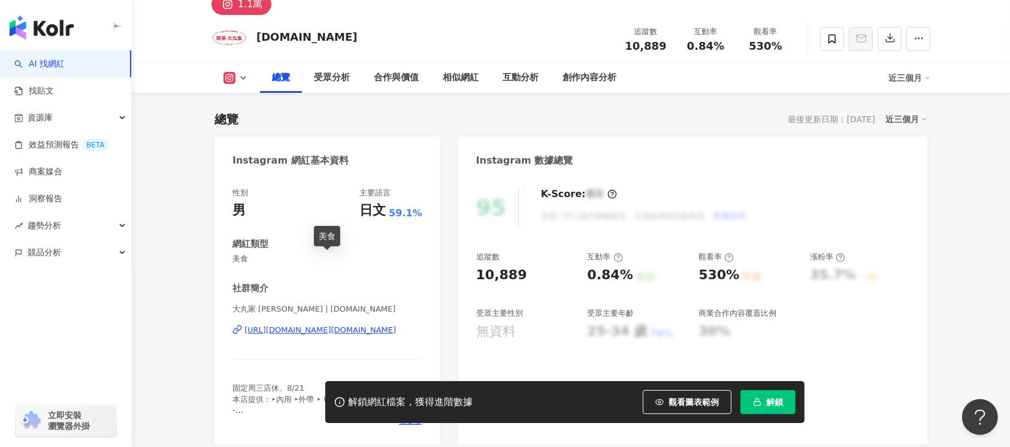
scroll to position [159, 0]
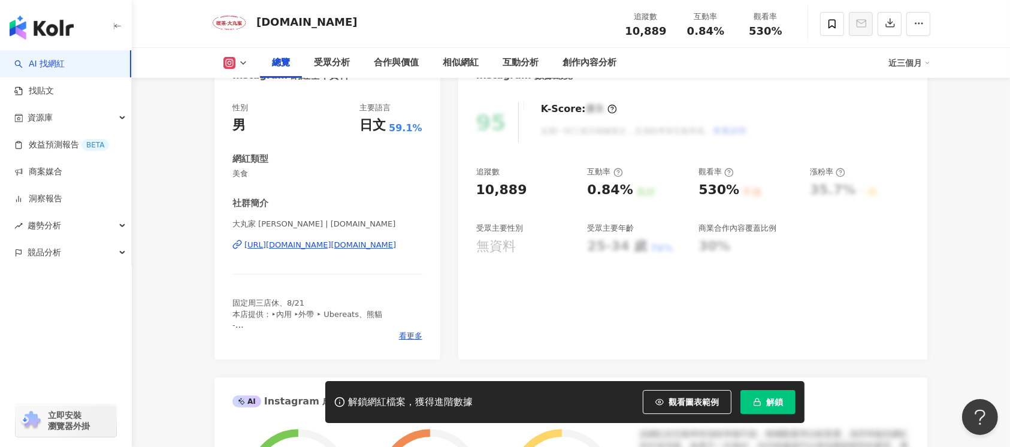
click at [348, 243] on div "https://www.instagram.com/daimaru.tw/" at bounding box center [320, 245] width 152 height 11
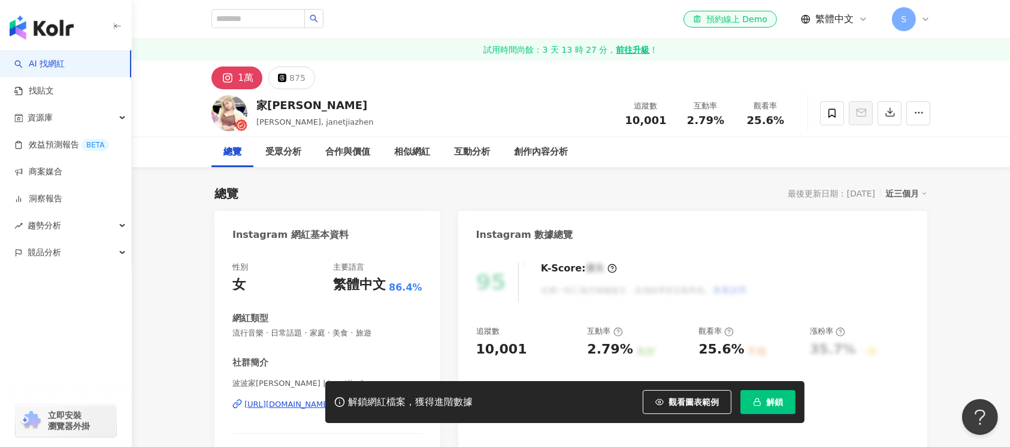
drag, startPoint x: 258, startPoint y: 107, endPoint x: 493, endPoint y: 410, distance: 382.8
click at [256, 103] on div "家[PERSON_NAME]" at bounding box center [314, 105] width 117 height 15
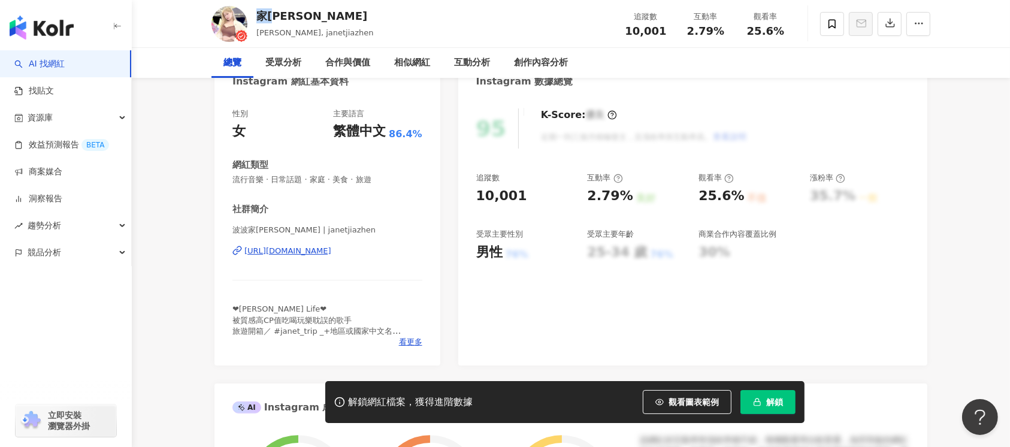
scroll to position [159, 0]
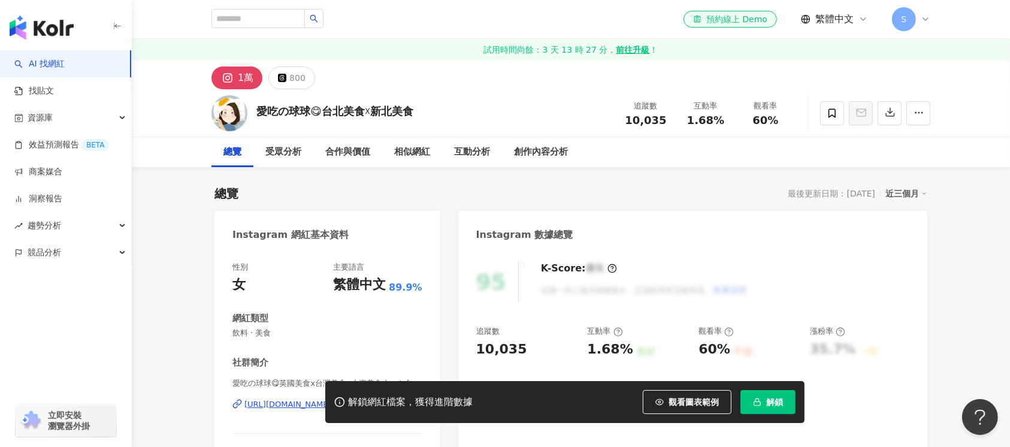
drag, startPoint x: 452, startPoint y: 113, endPoint x: 450, endPoint y: 402, distance: 288.6
click at [259, 113] on div "愛吃の球球😋台北美食☓新北美食 追蹤數 10,035 互動率 1.68% 觀看率 60%" at bounding box center [570, 112] width 766 height 47
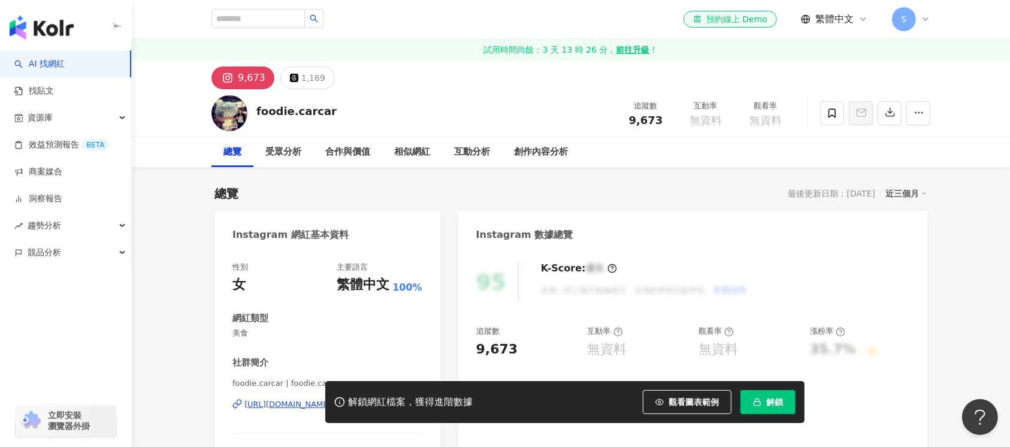
click at [254, 110] on div "foodie.carcar 追蹤數 9,673 互動率 無資料 觀看率 無資料" at bounding box center [570, 112] width 766 height 47
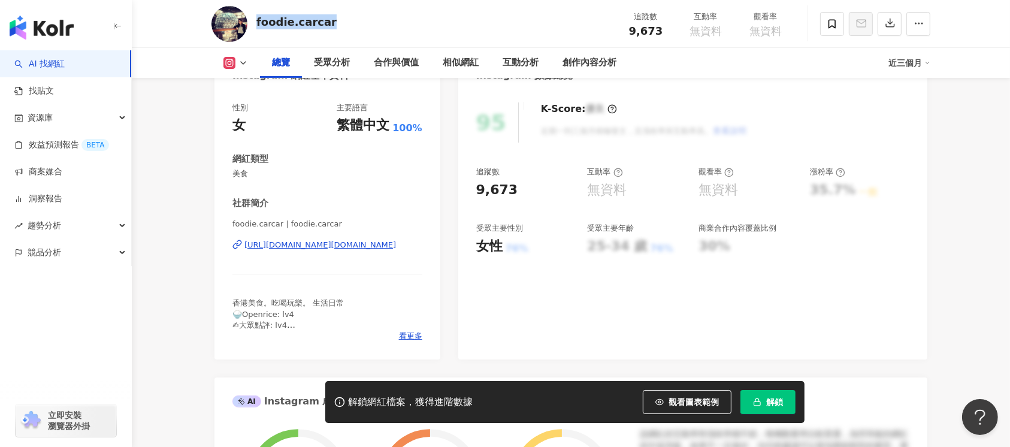
click at [374, 242] on div "https://www.instagram.com/foodie.carcar/" at bounding box center [320, 245] width 152 height 11
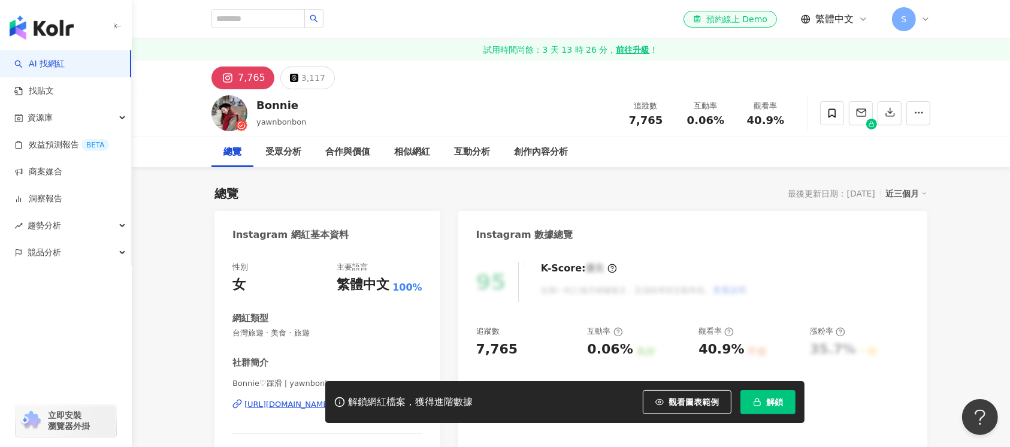
drag, startPoint x: 309, startPoint y: 108, endPoint x: 253, endPoint y: 107, distance: 55.7
click at [253, 107] on div "Bonnie yawnbonbon 追蹤數 7,765 互動率 0.06% 觀看率 40.9%" at bounding box center [570, 112] width 766 height 47
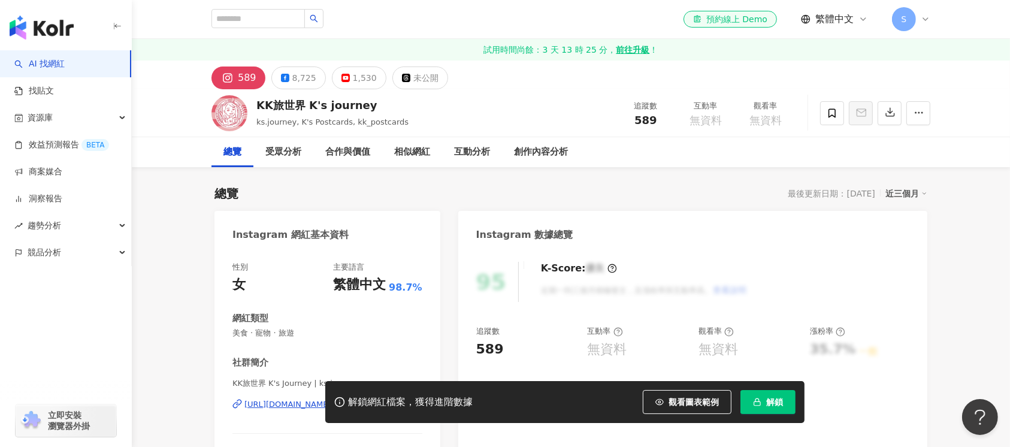
click at [253, 103] on div "KK旅世界 K's journey ks.journey, K's Postcards, kk_postcards 追蹤數 589 互動率 無資料 觀看率 無…" at bounding box center [570, 112] width 766 height 47
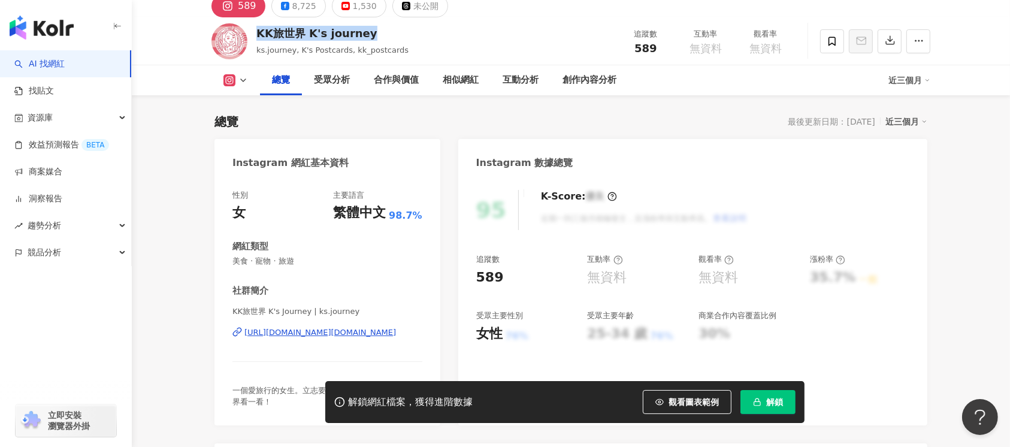
scroll to position [80, 0]
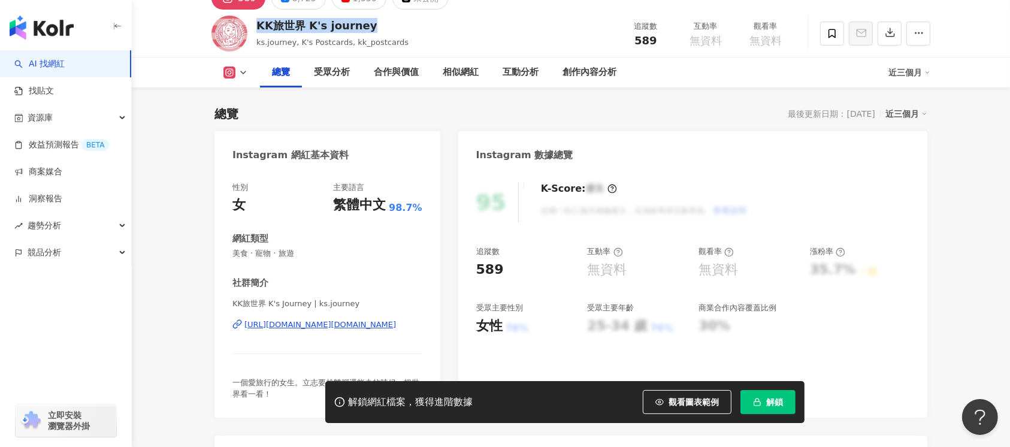
click at [350, 323] on div "[URL][DOMAIN_NAME][DOMAIN_NAME]" at bounding box center [320, 324] width 152 height 11
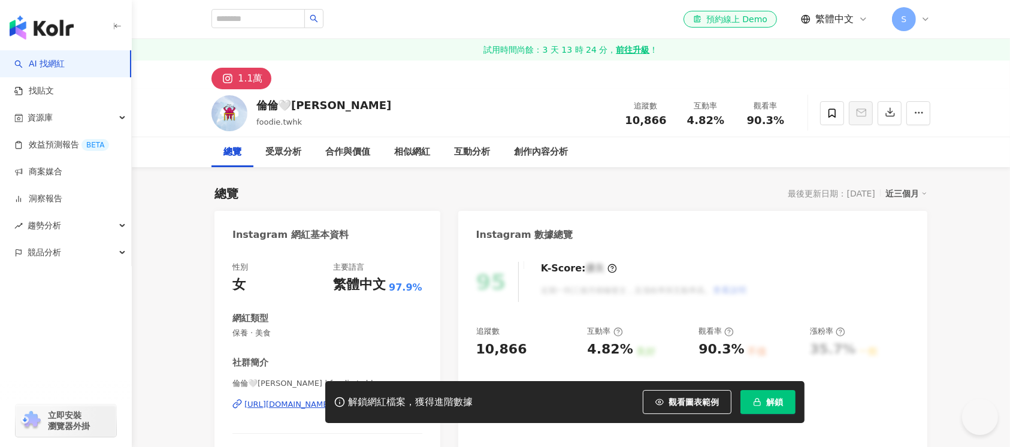
drag, startPoint x: 331, startPoint y: 101, endPoint x: 395, endPoint y: 316, distance: 225.1
click at [253, 104] on div "倫倫🤍Jason foodie.twhk 追蹤數 10,866 互動率 4.82% 觀看率 90.3%" at bounding box center [570, 112] width 766 height 47
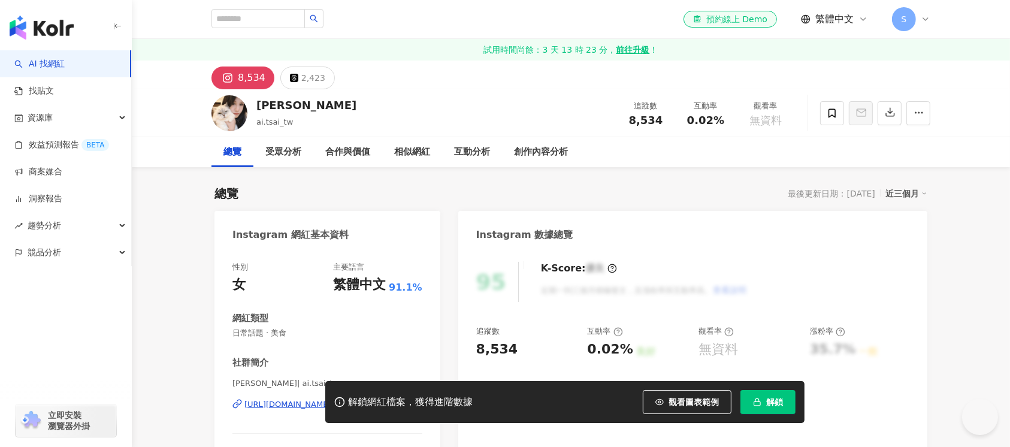
drag, startPoint x: 249, startPoint y: 105, endPoint x: 539, endPoint y: 433, distance: 438.2
click at [254, 108] on div "[PERSON_NAME].tsai_tw 追蹤數 8,534 互動率 0.02% 觀看率 無資料" at bounding box center [570, 112] width 766 height 47
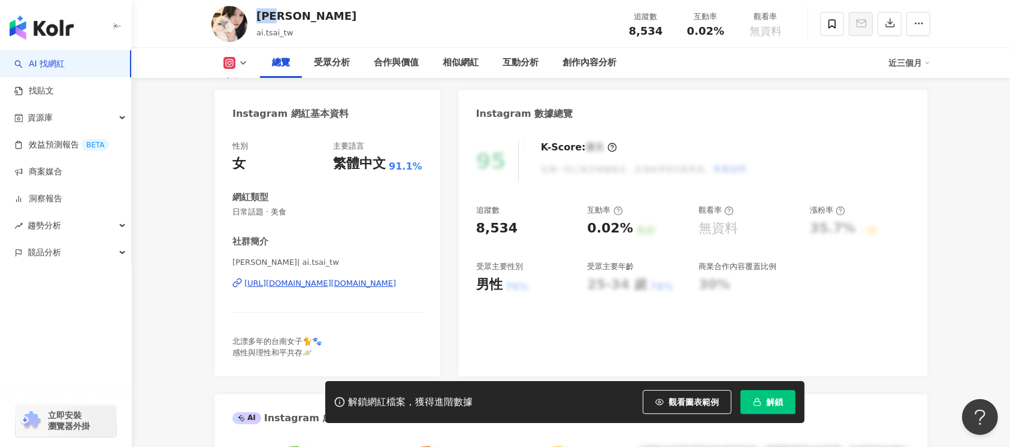
scroll to position [159, 0]
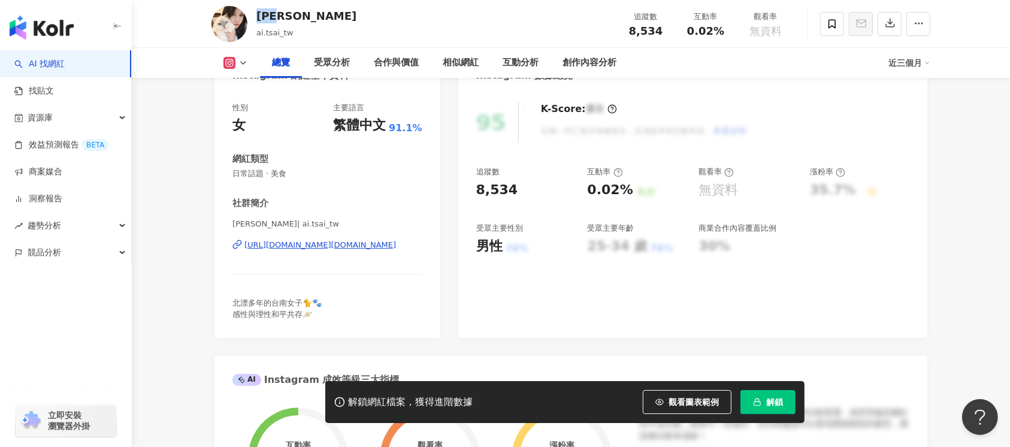
click at [318, 246] on div "[URL][DOMAIN_NAME][DOMAIN_NAME]" at bounding box center [320, 245] width 152 height 11
click at [773, 399] on span "解鎖" at bounding box center [774, 402] width 17 height 10
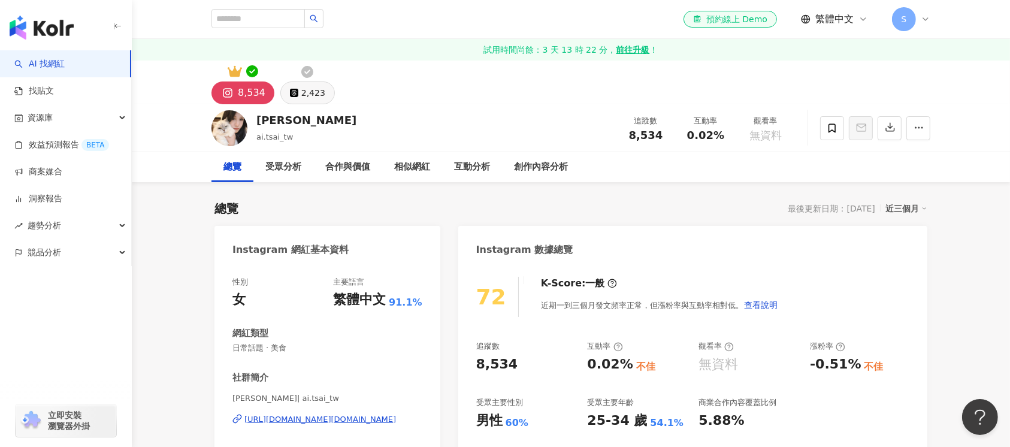
click at [307, 88] on div "2,423" at bounding box center [313, 92] width 24 height 17
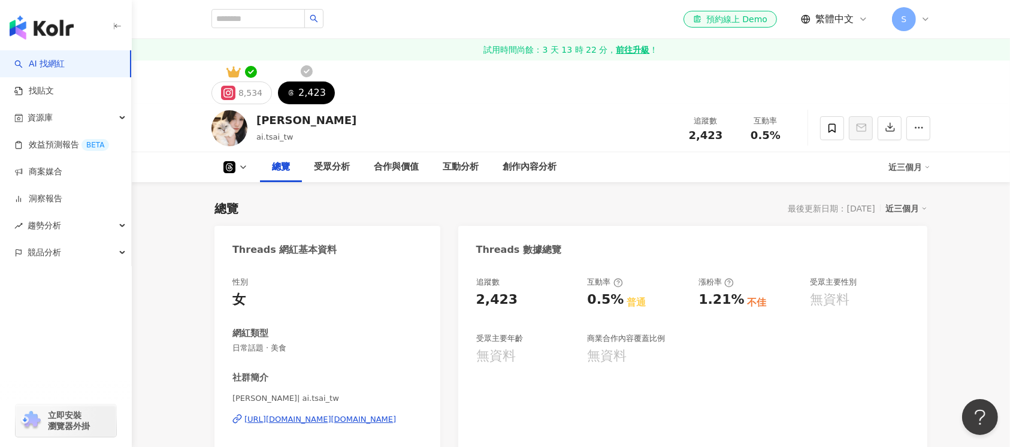
scroll to position [240, 0]
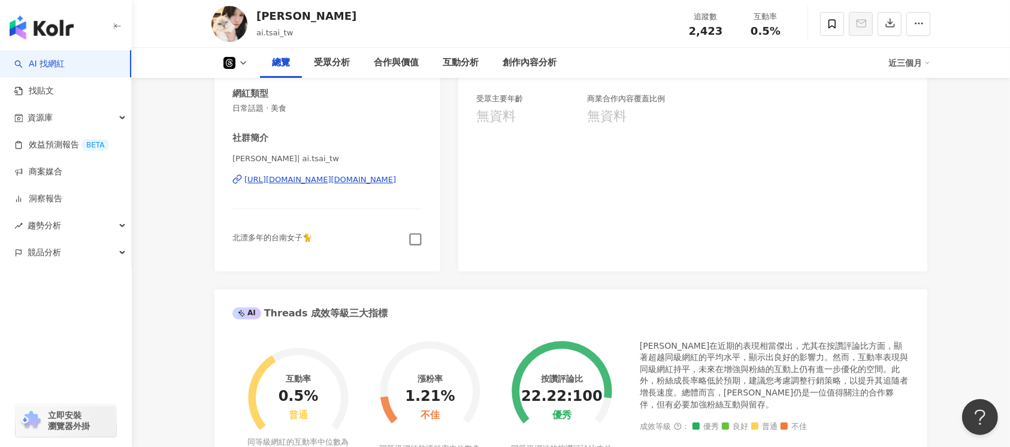
click at [416, 235] on icon "button" at bounding box center [415, 239] width 14 height 14
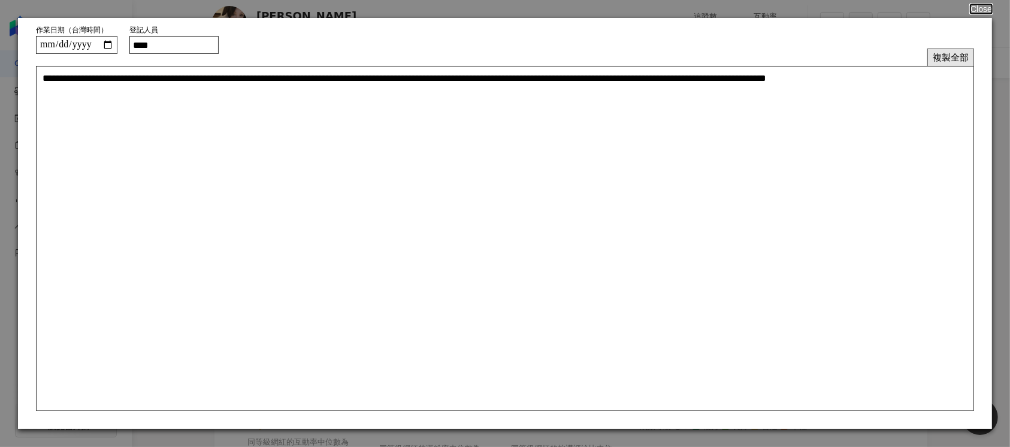
click at [950, 54] on button "複製全部" at bounding box center [950, 57] width 47 height 17
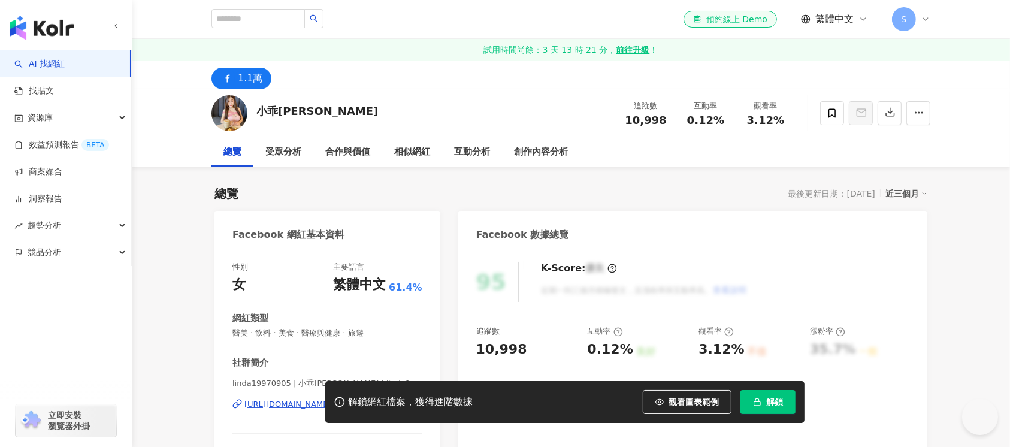
drag, startPoint x: 249, startPoint y: 103, endPoint x: 256, endPoint y: 104, distance: 7.2
click at [256, 104] on div "小乖[PERSON_NAME] 追蹤數 10,998 互動率 0.12% 觀看率 3.12%" at bounding box center [570, 112] width 766 height 47
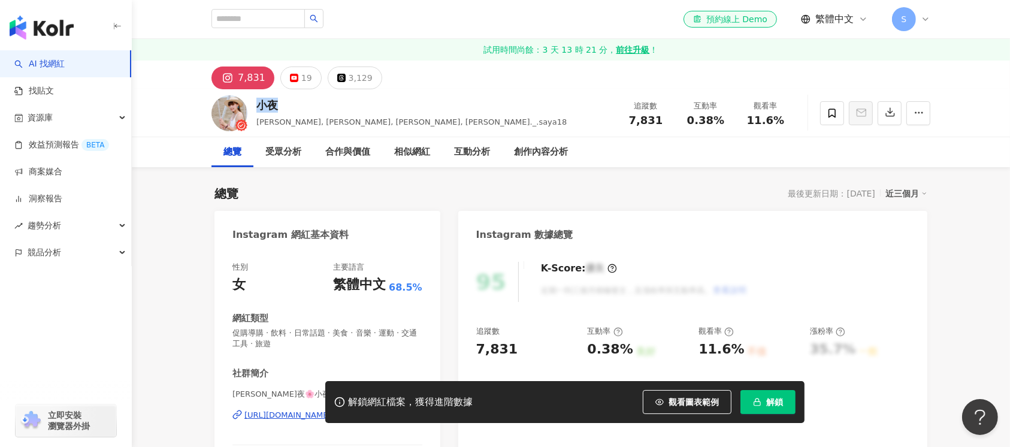
drag, startPoint x: 286, startPoint y: 107, endPoint x: 259, endPoint y: 110, distance: 27.6
click at [259, 110] on div "小夜" at bounding box center [411, 105] width 310 height 15
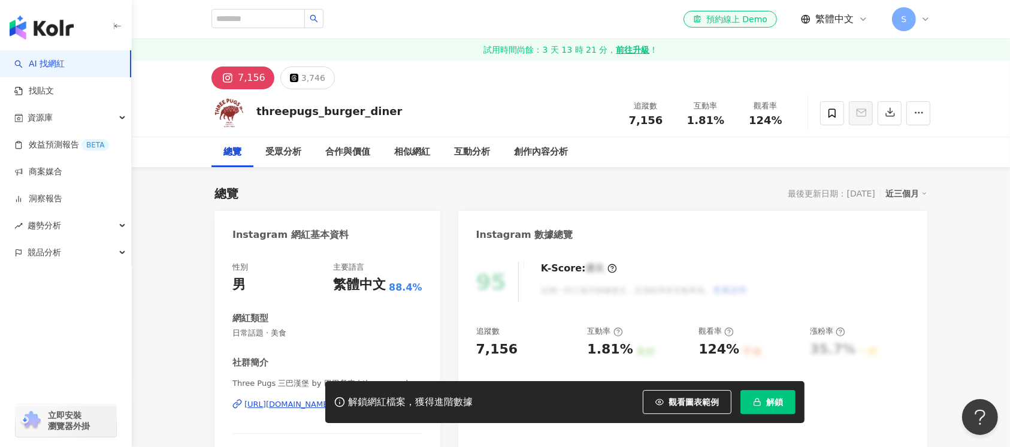
drag, startPoint x: 264, startPoint y: 111, endPoint x: 245, endPoint y: 107, distance: 19.8
click at [245, 107] on div "threepugs_burger_diner 追蹤數 7,156 互動率 1.81% 觀看率 124%" at bounding box center [570, 112] width 766 height 47
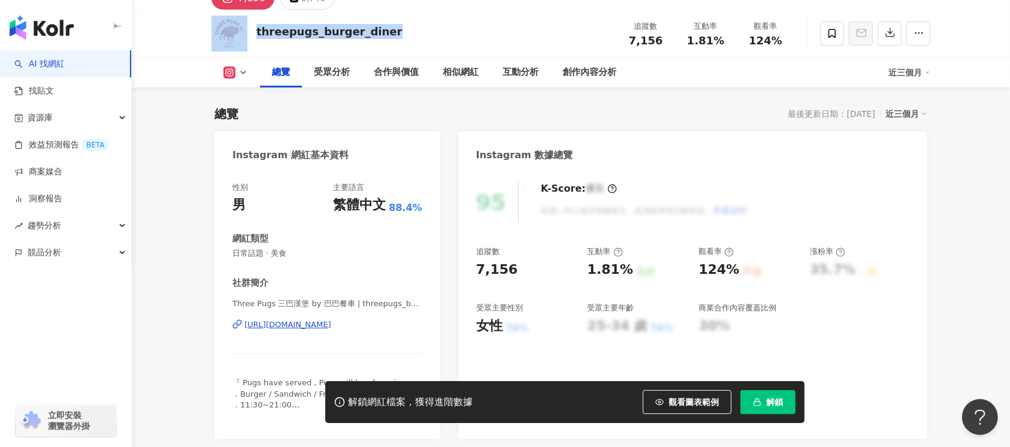
click at [331, 324] on div "https://www.instagram.com/threepugs_burger_diner/" at bounding box center [287, 324] width 87 height 11
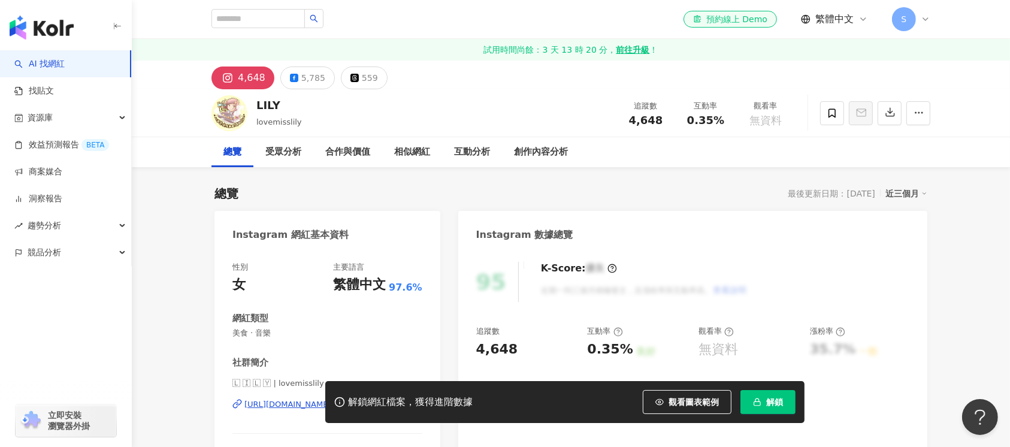
click at [251, 106] on div "LILY lovemisslily 追蹤數 4,648 互動率 0.35% 觀看率 無資料" at bounding box center [570, 112] width 766 height 47
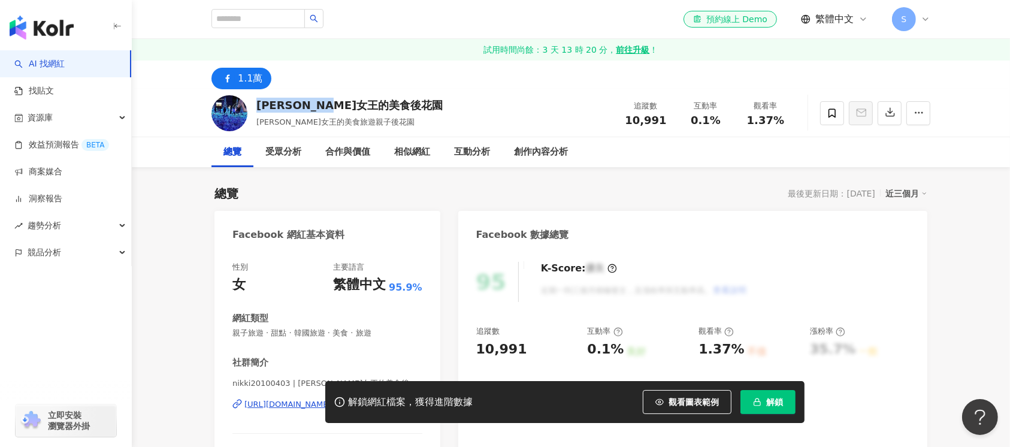
drag, startPoint x: 374, startPoint y: 113, endPoint x: 252, endPoint y: 108, distance: 122.3
click at [252, 108] on div "妮妮女王的美食後花園 妮妮女王的美食旅遊親子後花園 追蹤數 10,991 互動率 0.1% 觀看率 1.37%" at bounding box center [570, 112] width 766 height 47
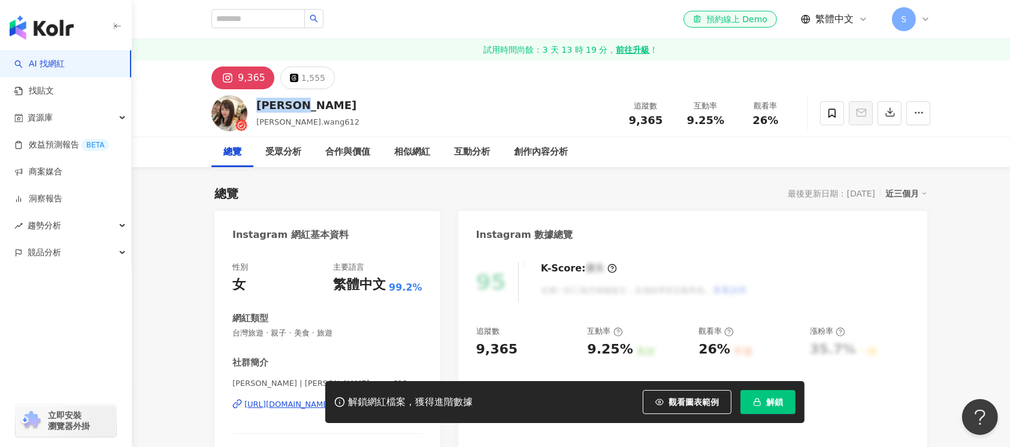
drag, startPoint x: 320, startPoint y: 99, endPoint x: 259, endPoint y: 103, distance: 61.8
click at [259, 103] on div "[PERSON_NAME].wang612 追蹤數 9,365 互動率 9.25% 觀看率 26%" at bounding box center [570, 112] width 766 height 47
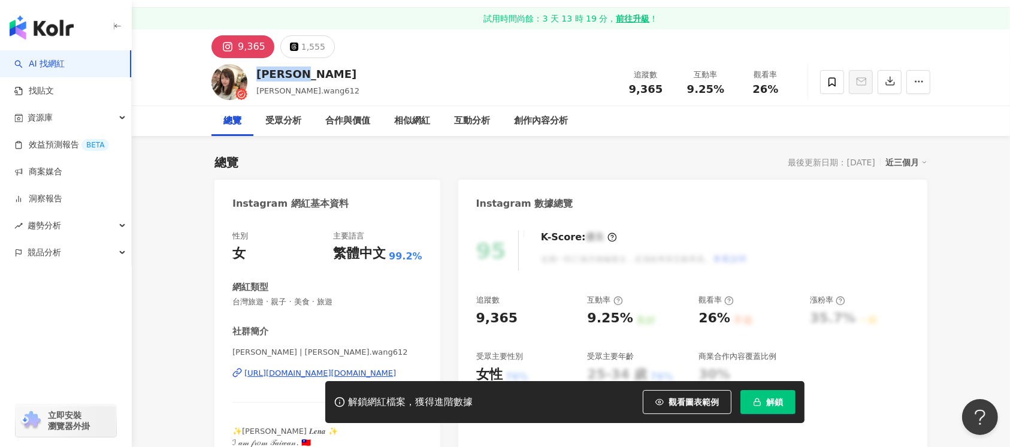
scroll to position [80, 0]
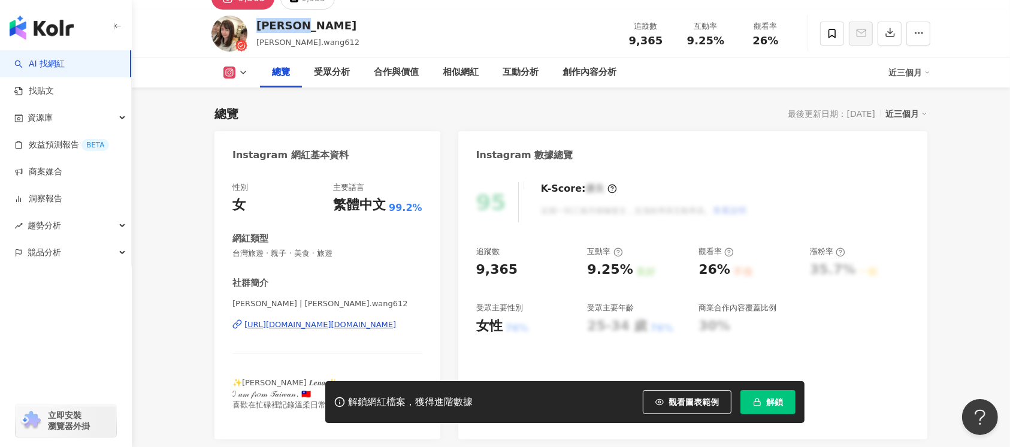
click at [324, 325] on div "[URL][DOMAIN_NAME][DOMAIN_NAME]" at bounding box center [320, 324] width 152 height 11
click at [766, 398] on span "解鎖" at bounding box center [774, 402] width 17 height 10
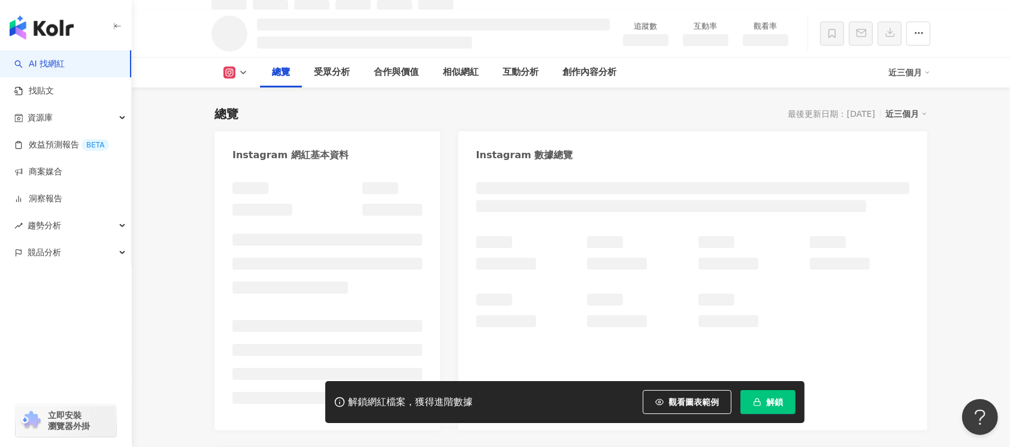
scroll to position [93, 0]
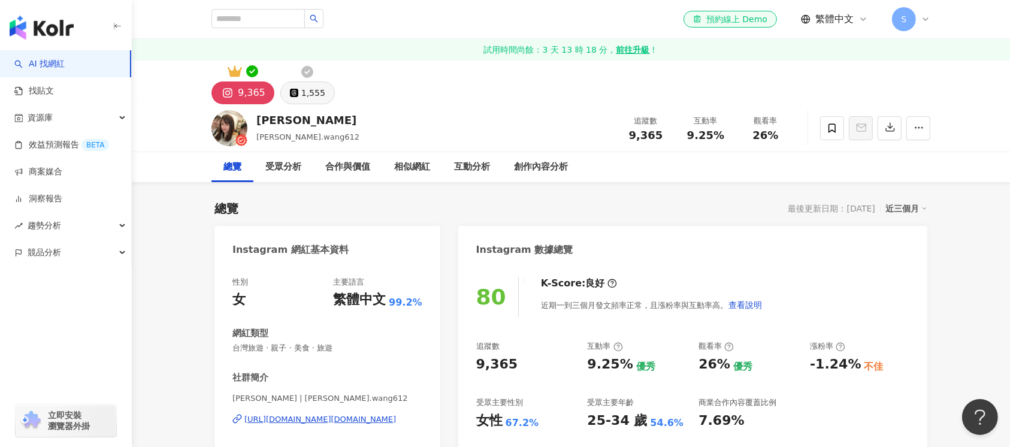
click at [307, 87] on div "1,555" at bounding box center [313, 92] width 24 height 17
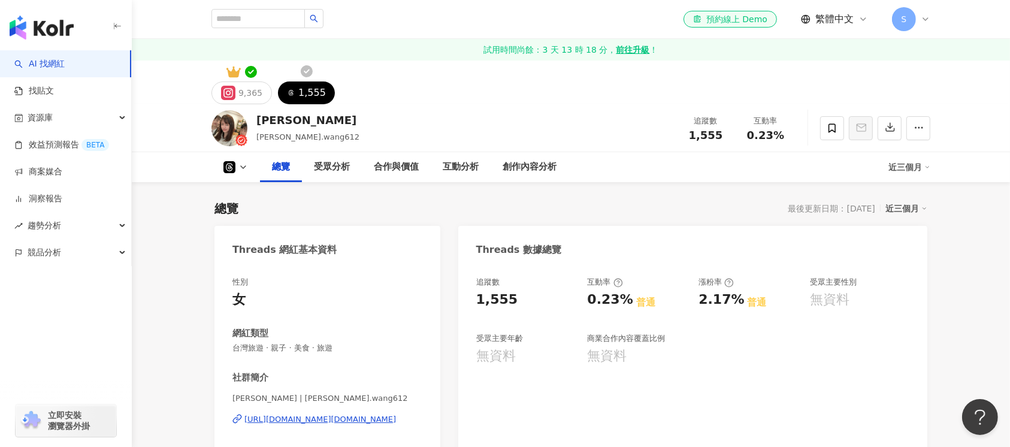
scroll to position [159, 0]
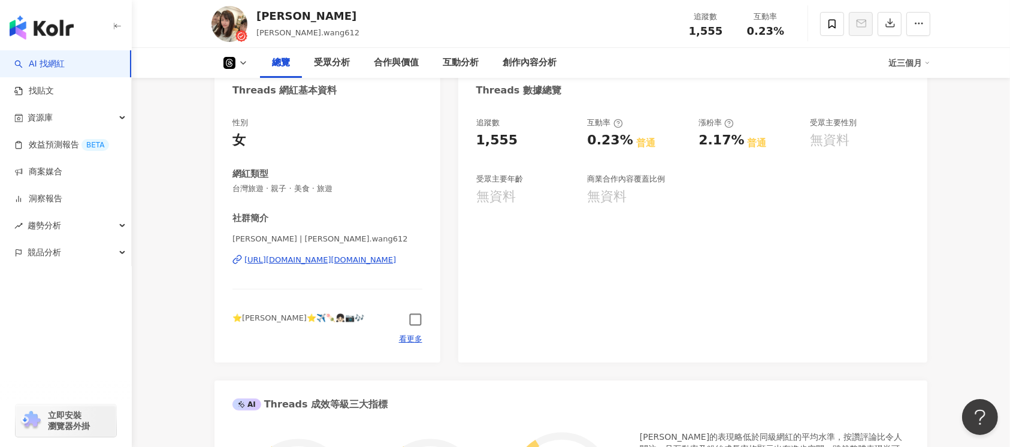
click at [416, 321] on icon "button" at bounding box center [415, 320] width 14 height 14
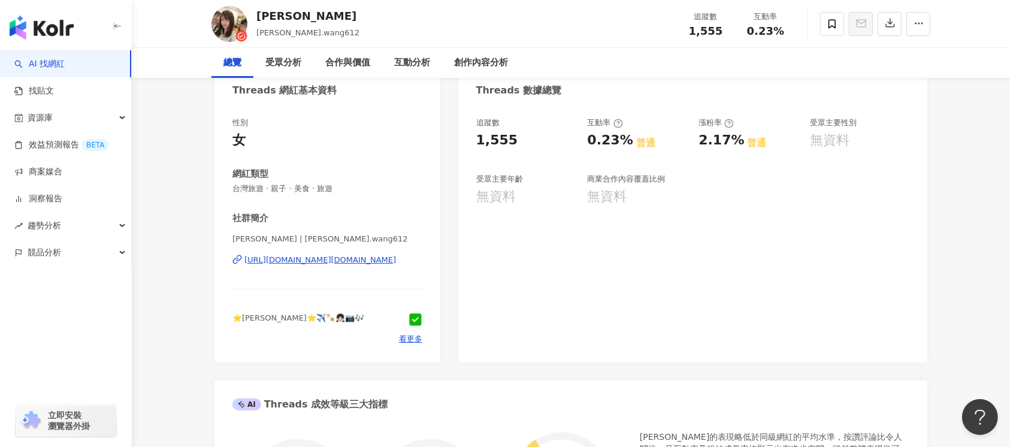
scroll to position [0, 0]
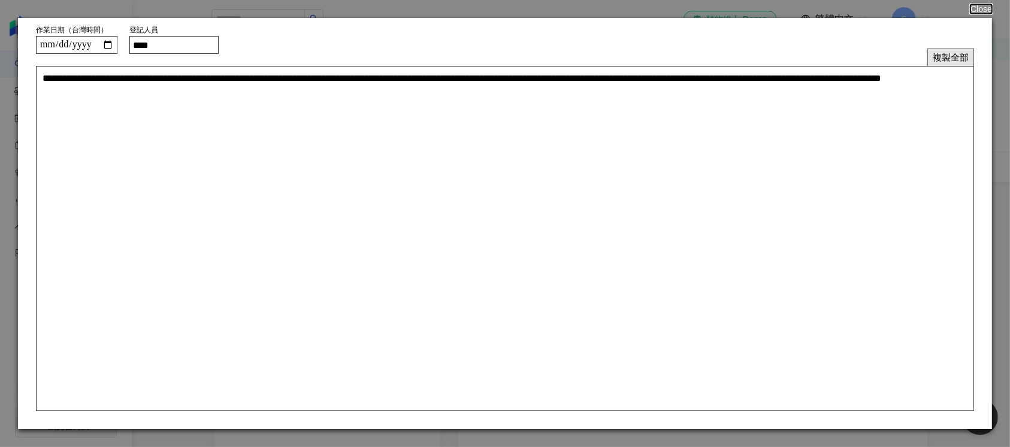
click at [951, 57] on button "複製全部" at bounding box center [950, 57] width 47 height 17
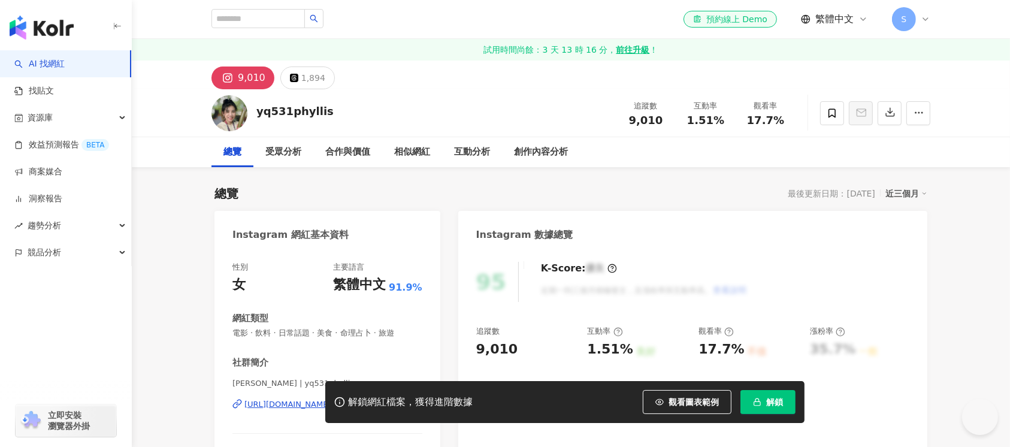
drag, startPoint x: 347, startPoint y: 118, endPoint x: 246, endPoint y: 111, distance: 101.5
click at [246, 111] on div "yq531phyllis 追蹤數 9,010 互動率 1.51% 觀看率 17.7%" at bounding box center [570, 112] width 766 height 47
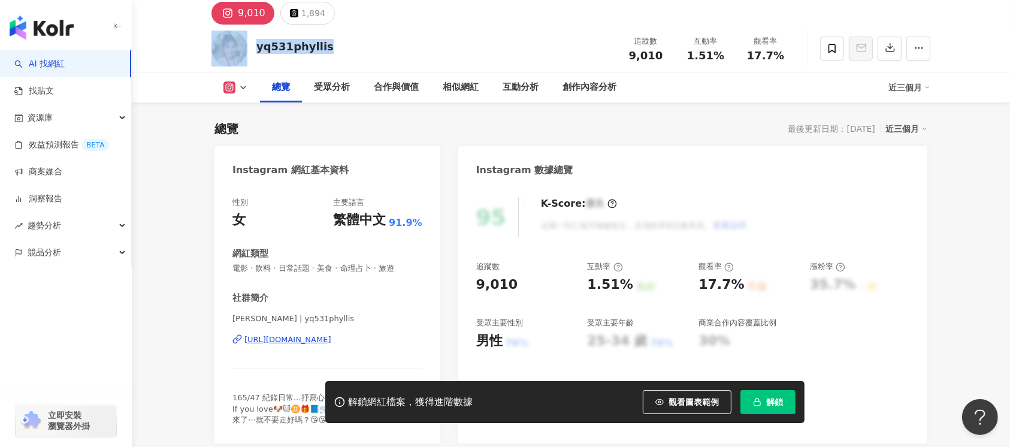
scroll to position [80, 0]
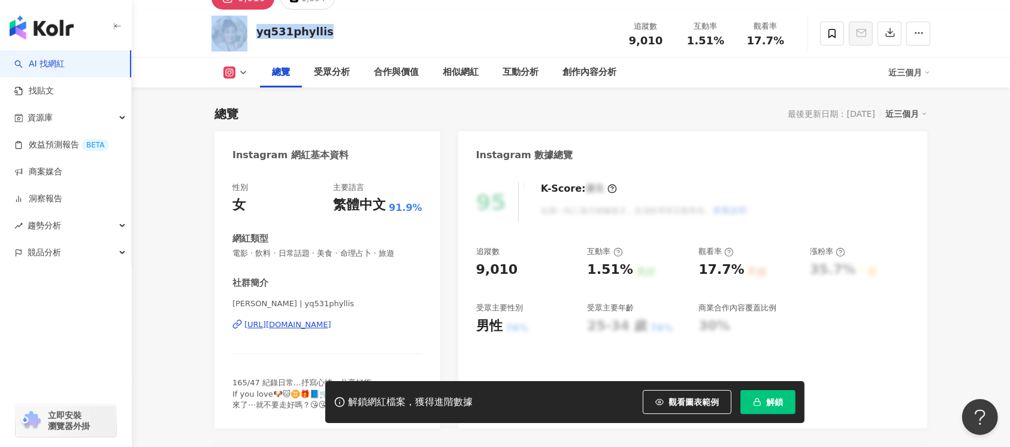
click at [299, 325] on div "[URL][DOMAIN_NAME]" at bounding box center [287, 324] width 87 height 11
click at [766, 399] on span "解鎖" at bounding box center [774, 402] width 17 height 10
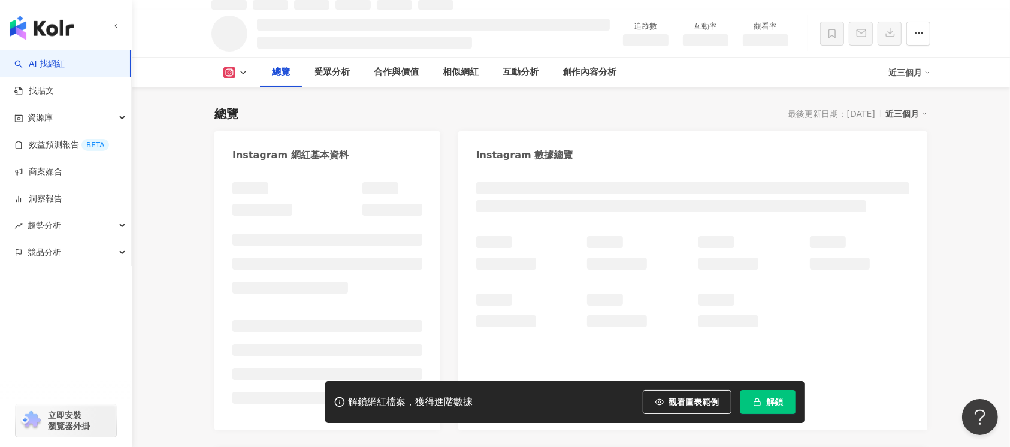
scroll to position [93, 0]
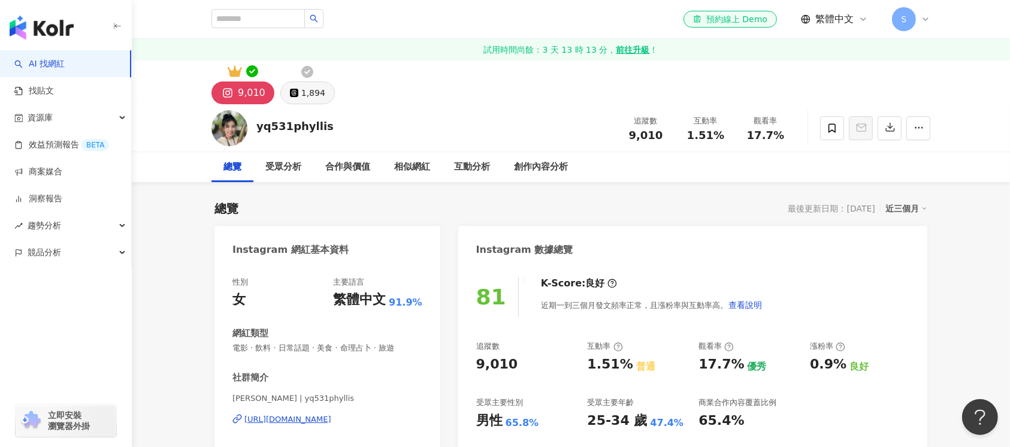
click at [302, 99] on div "1,894" at bounding box center [313, 92] width 24 height 17
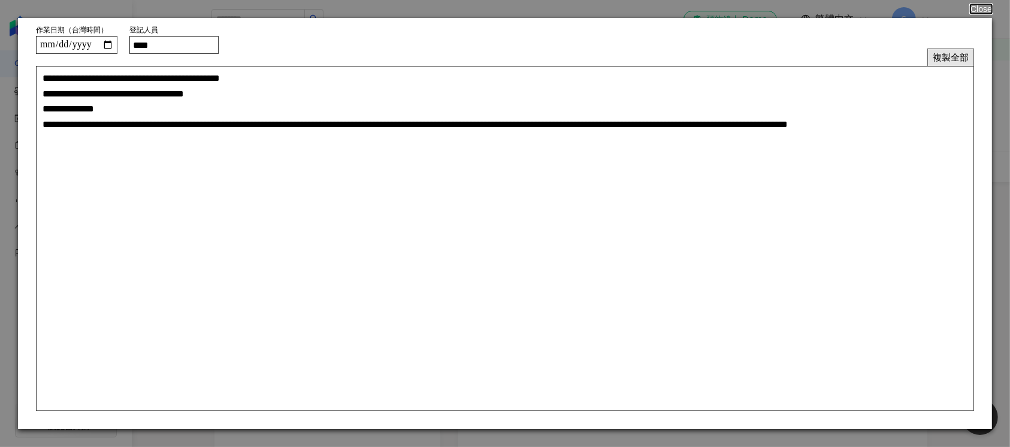
click at [937, 63] on button "複製全部" at bounding box center [950, 57] width 47 height 17
